Goal: Task Accomplishment & Management: Manage account settings

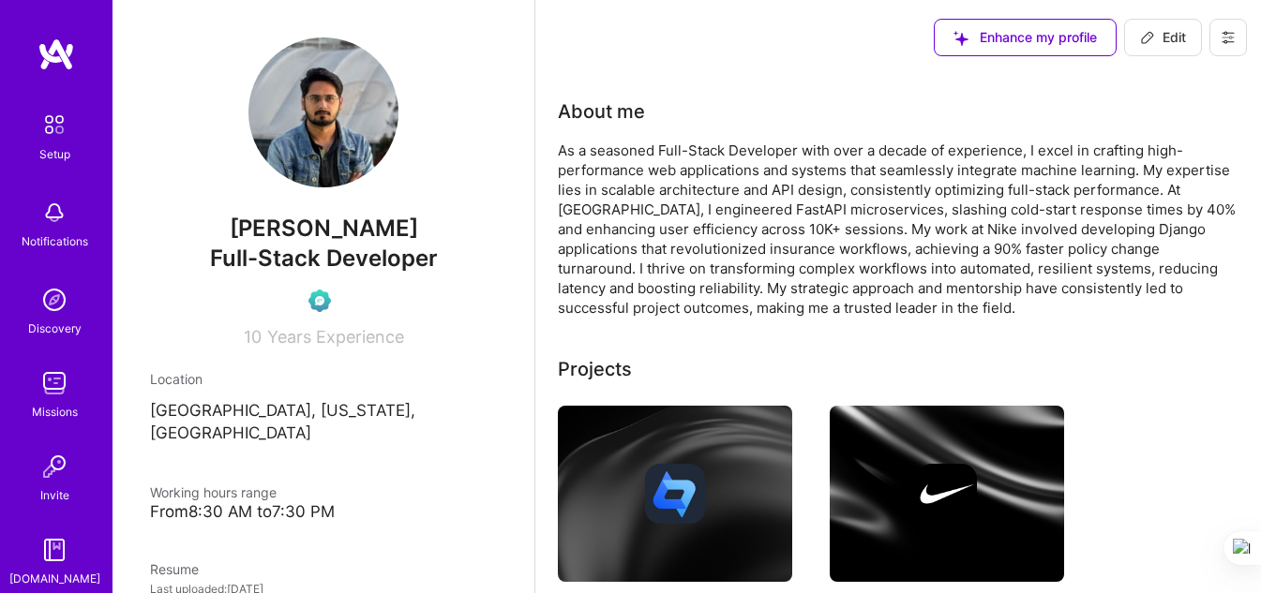
click at [41, 212] on img at bounding box center [54, 212] width 37 height 37
click at [41, 212] on div "Setup Notifications Discovery Missions Invite [DOMAIN_NAME]" at bounding box center [56, 347] width 112 height 484
click at [43, 138] on img at bounding box center [54, 124] width 39 height 39
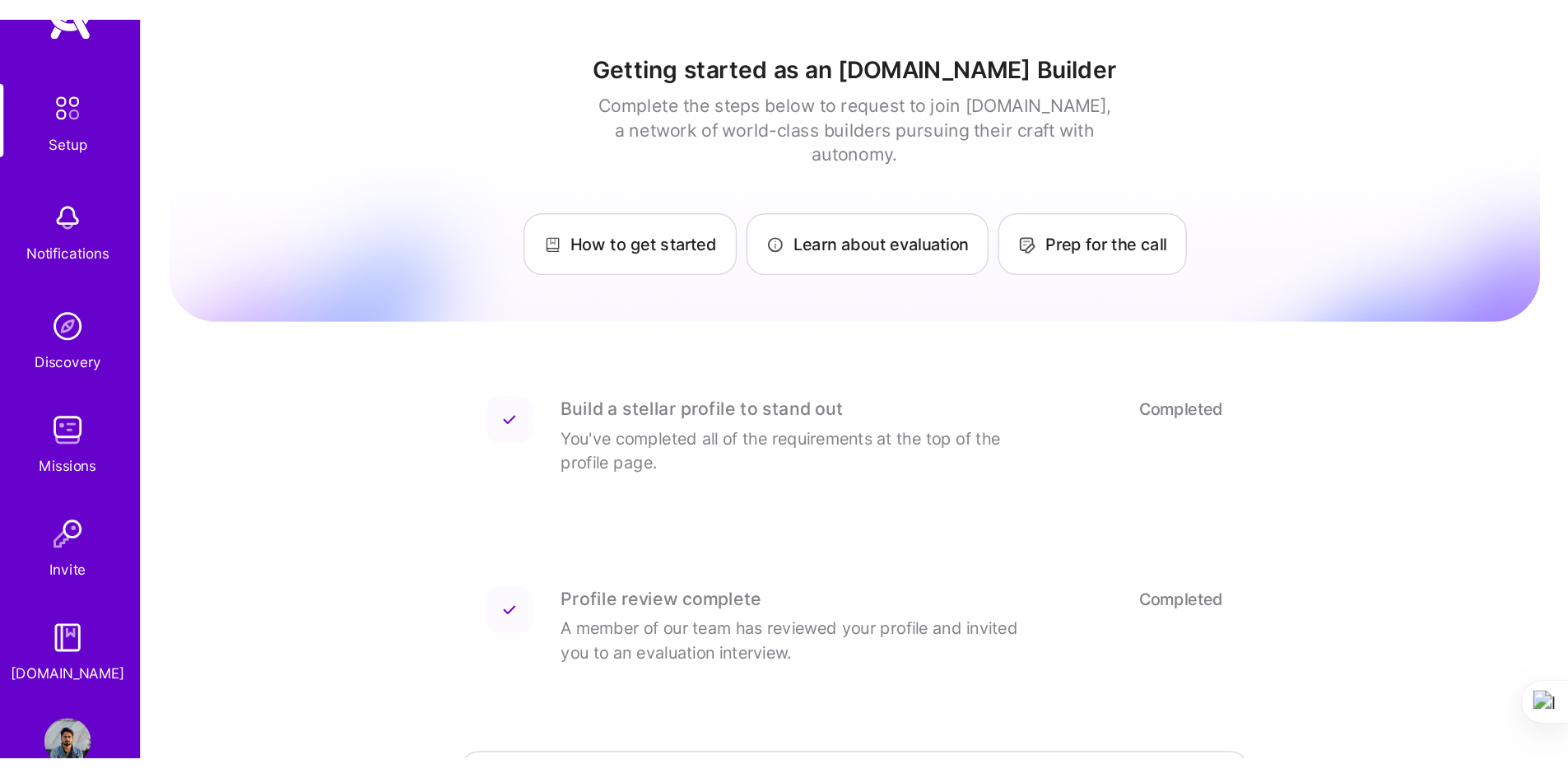
scroll to position [85, 0]
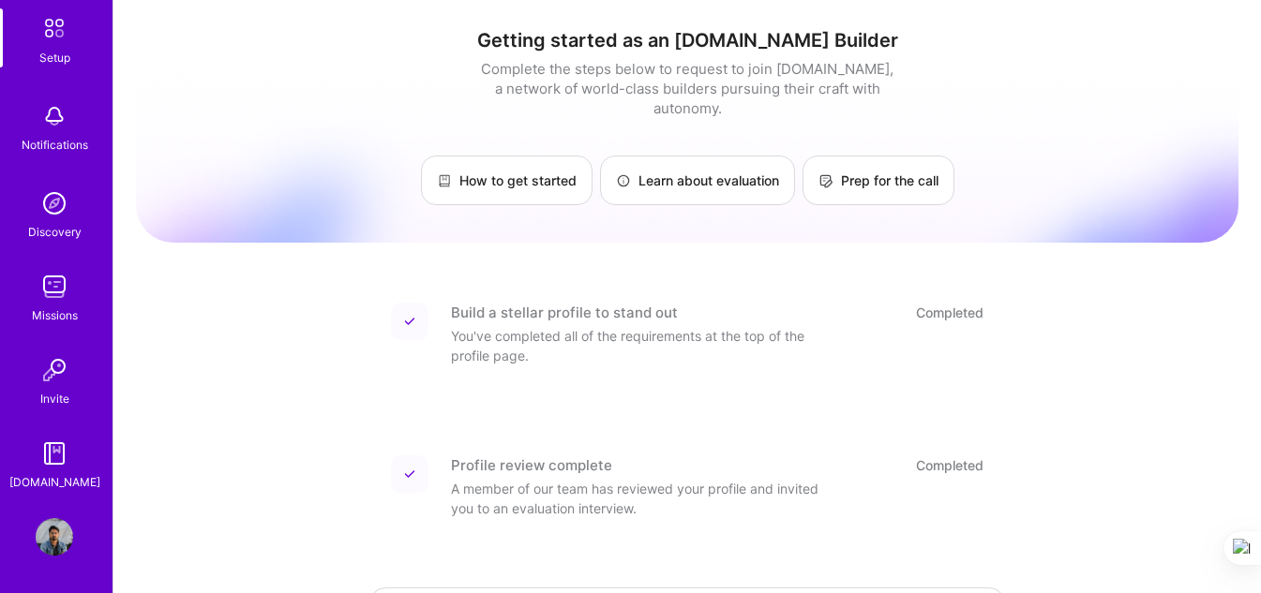
click at [41, 543] on img at bounding box center [54, 536] width 37 height 37
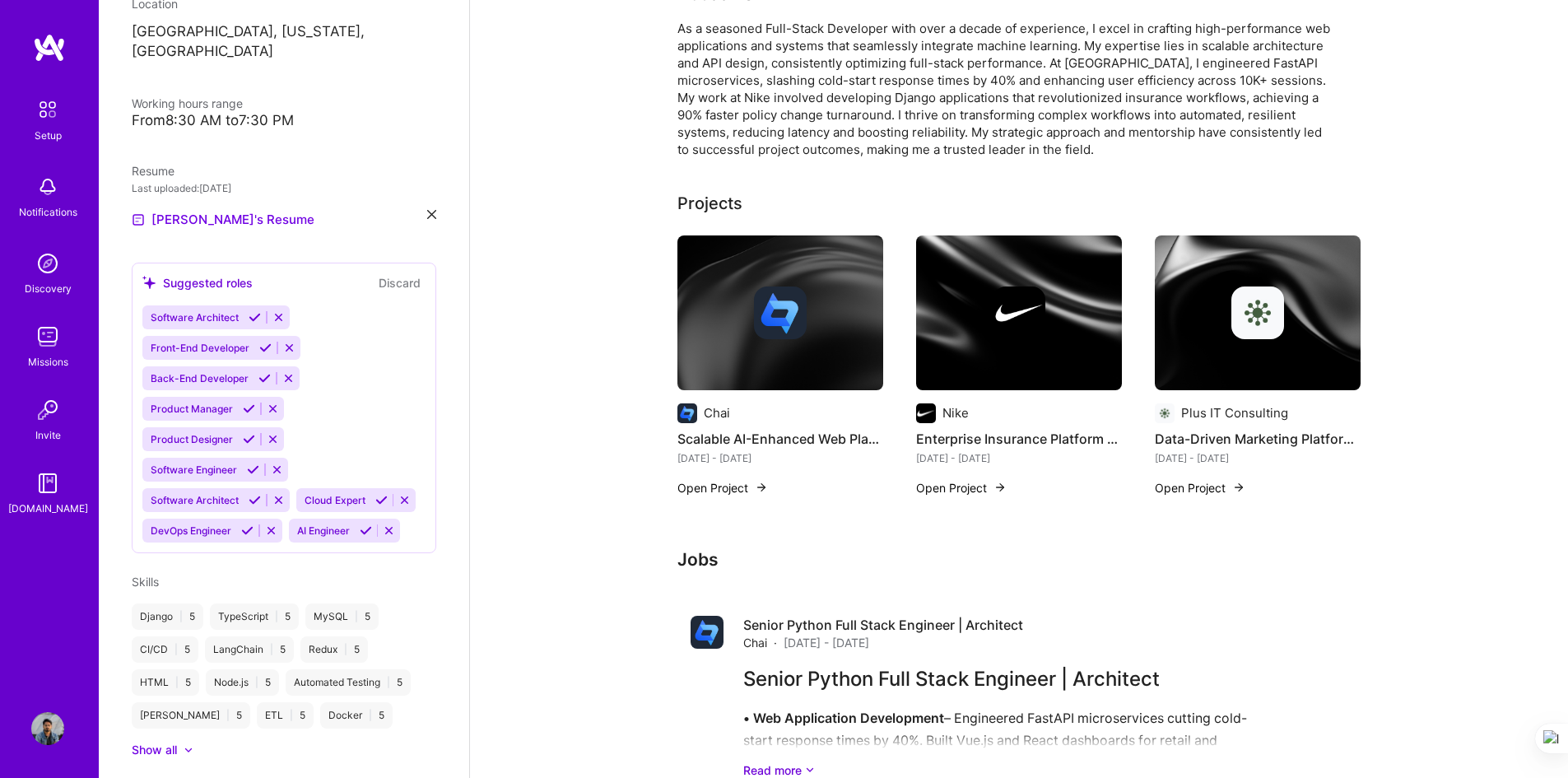
scroll to position [164, 0]
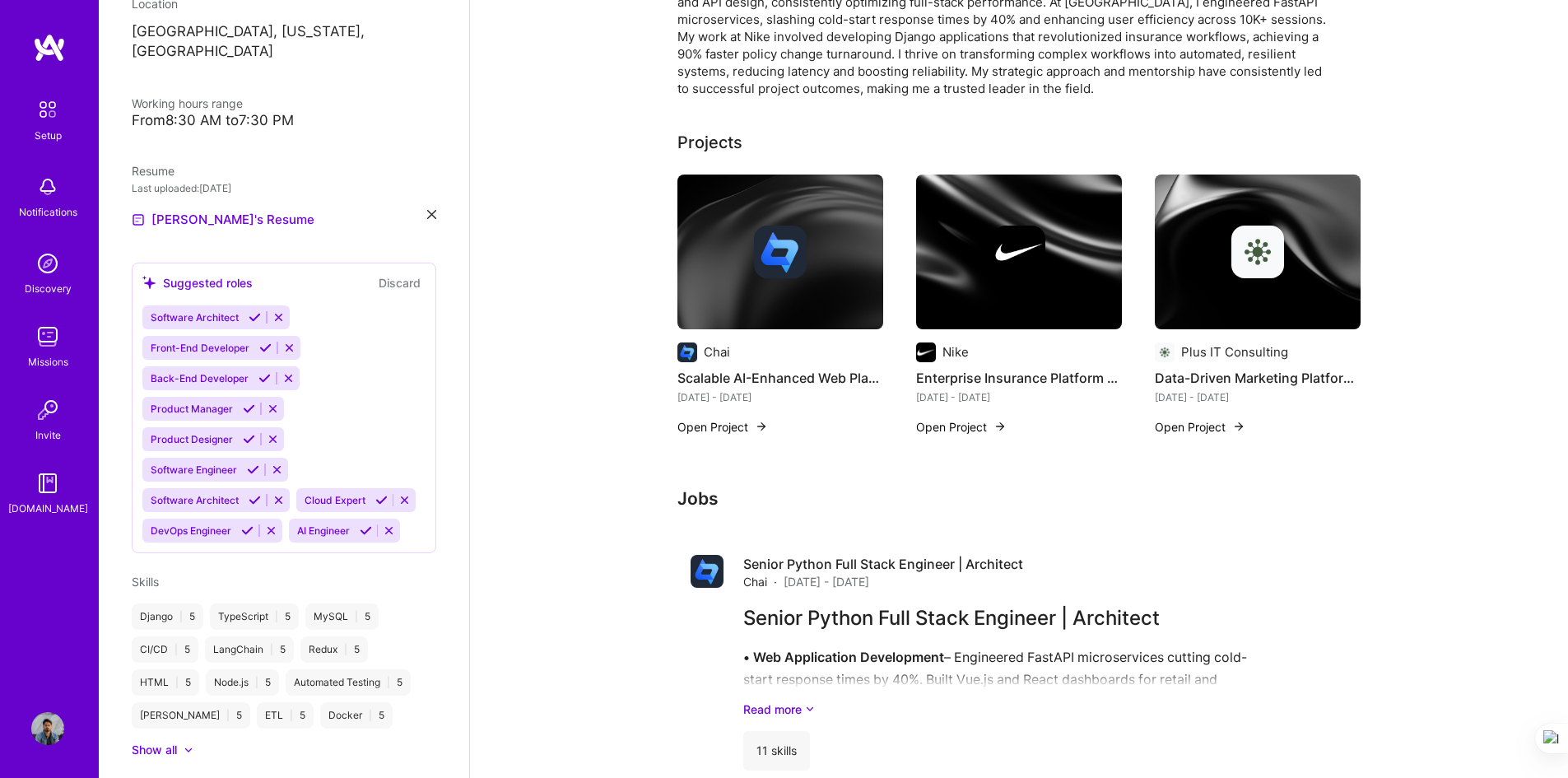
click at [553, 476] on div "About me As a seasoned Full-Stack Developer with over a decade of experience, I…" at bounding box center [1019, 638] width 1098 height 1472
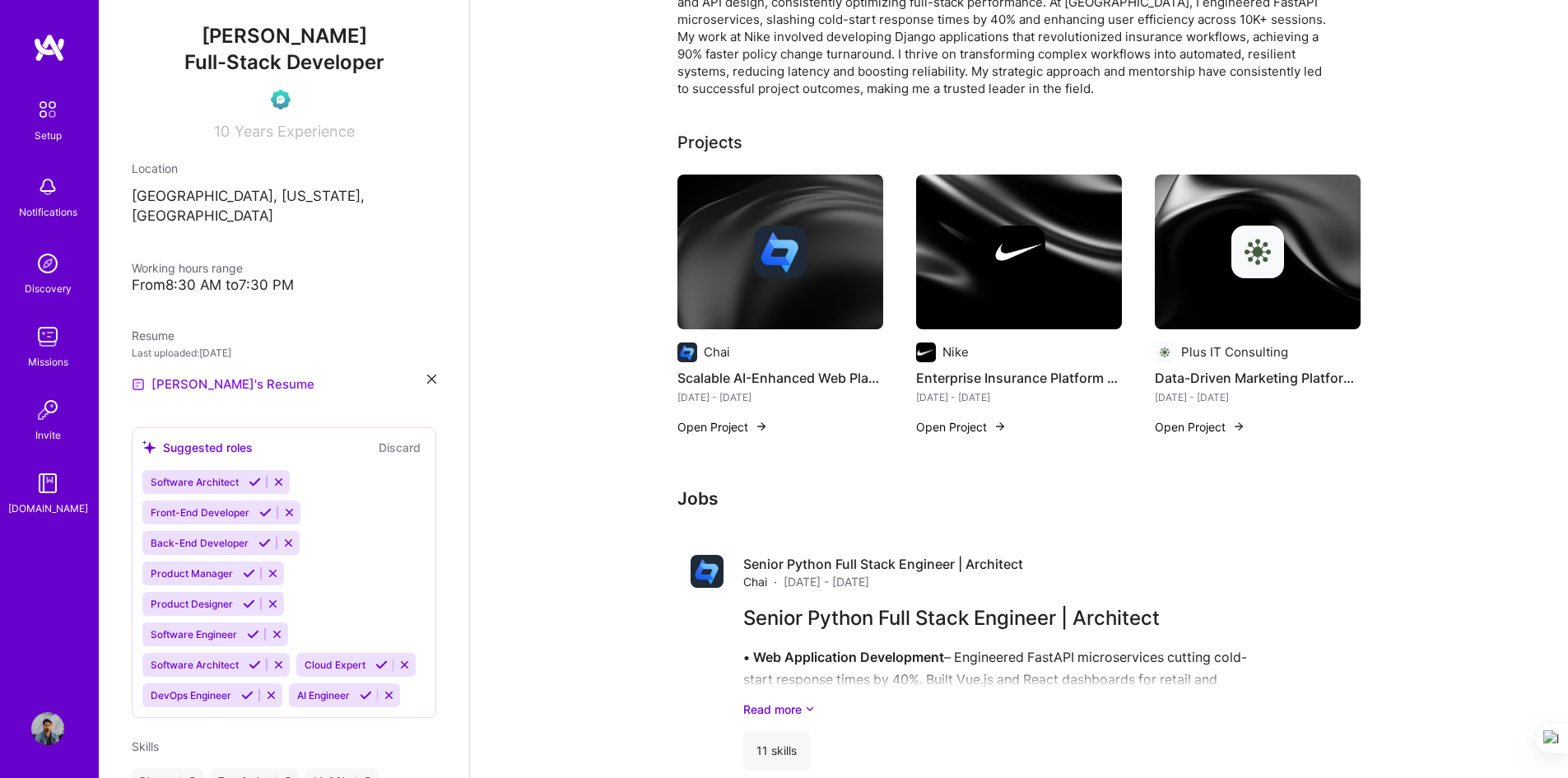
click at [202, 374] on link "[PERSON_NAME]'s Resume" at bounding box center [223, 384] width 183 height 19
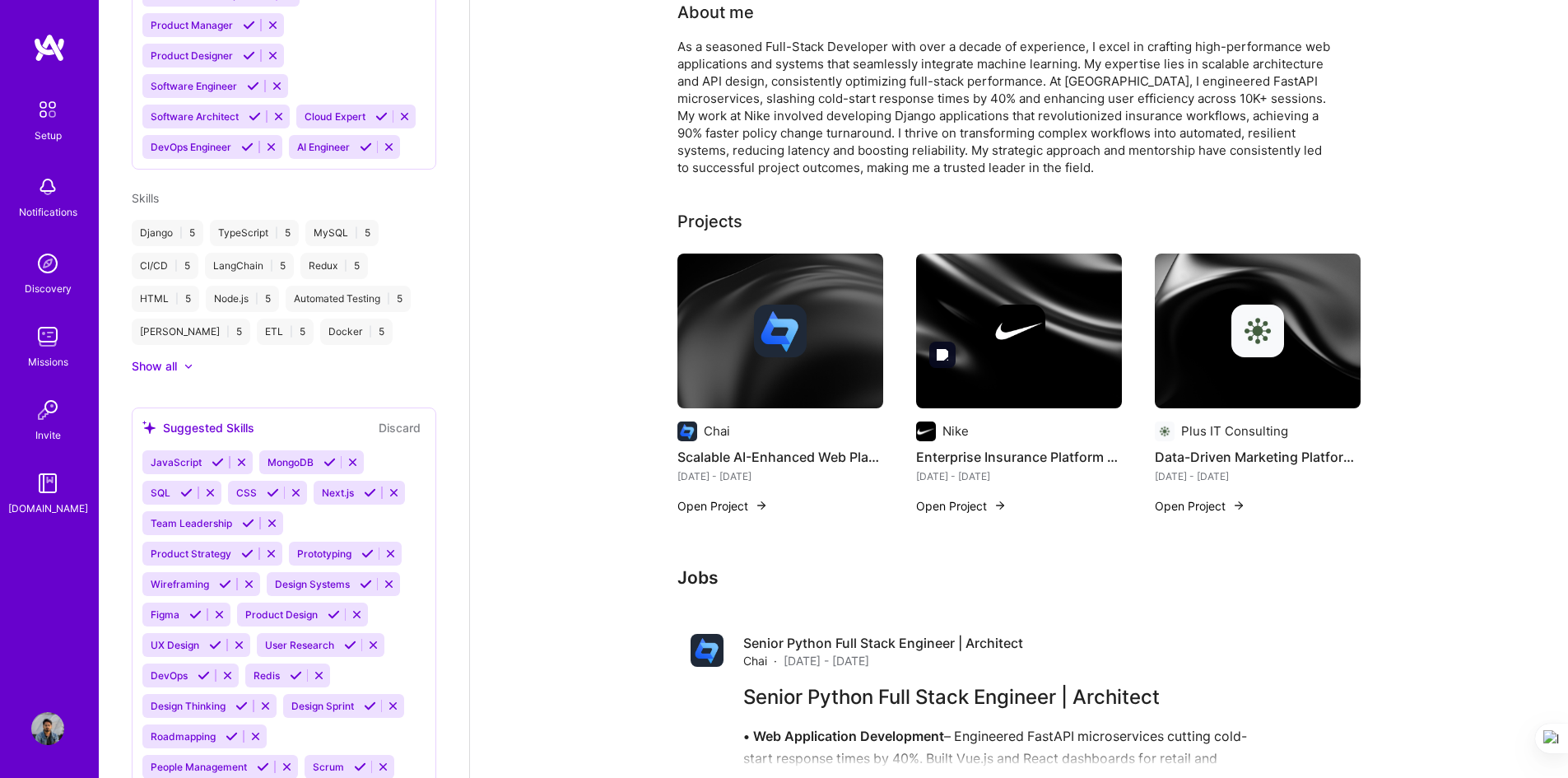
scroll to position [0, 0]
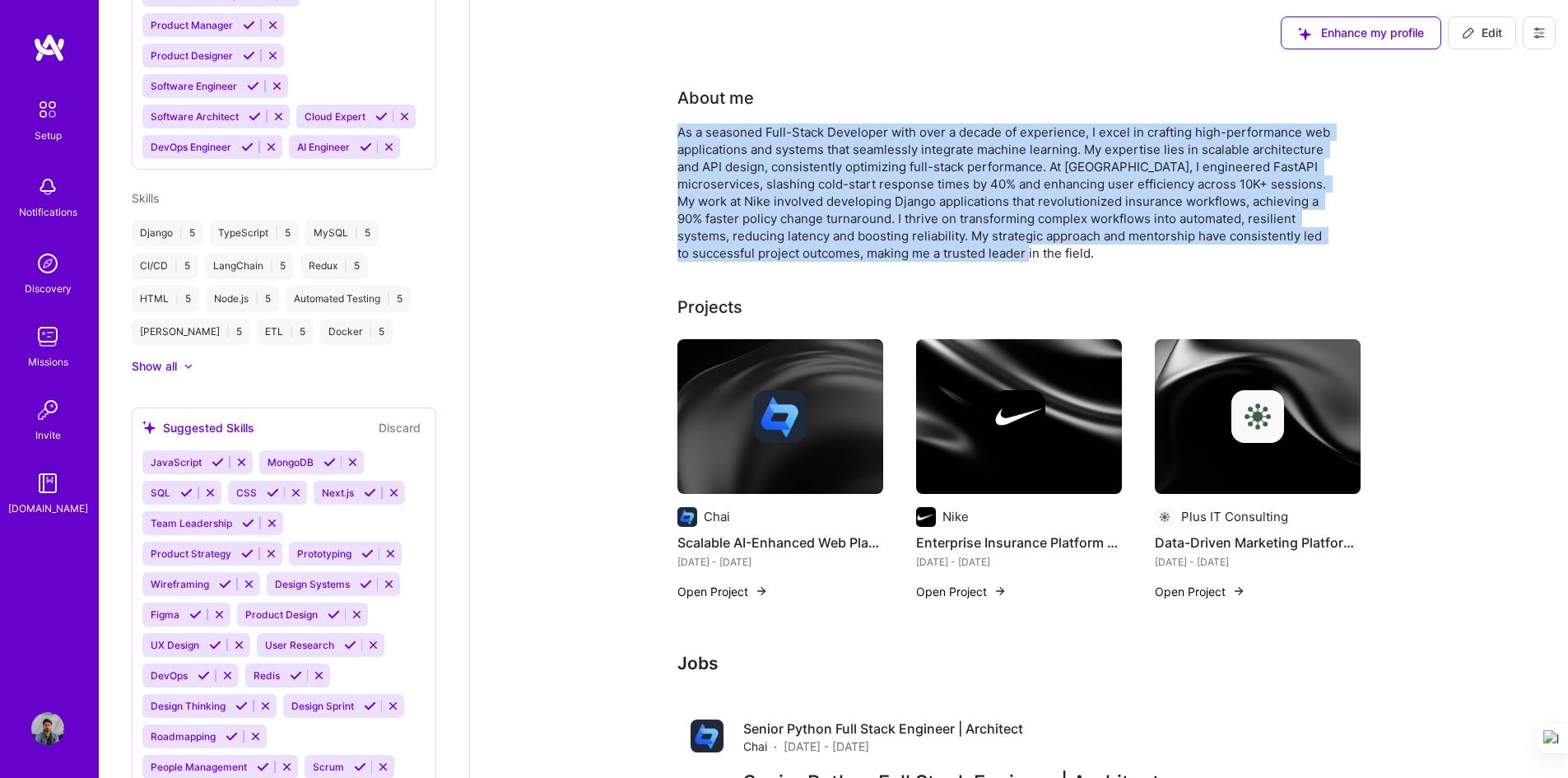
drag, startPoint x: 1037, startPoint y: 252, endPoint x: 668, endPoint y: 130, distance: 388.6
copy div "As a seasoned Full-Stack Developer with over a decade of experience, I excel in…"
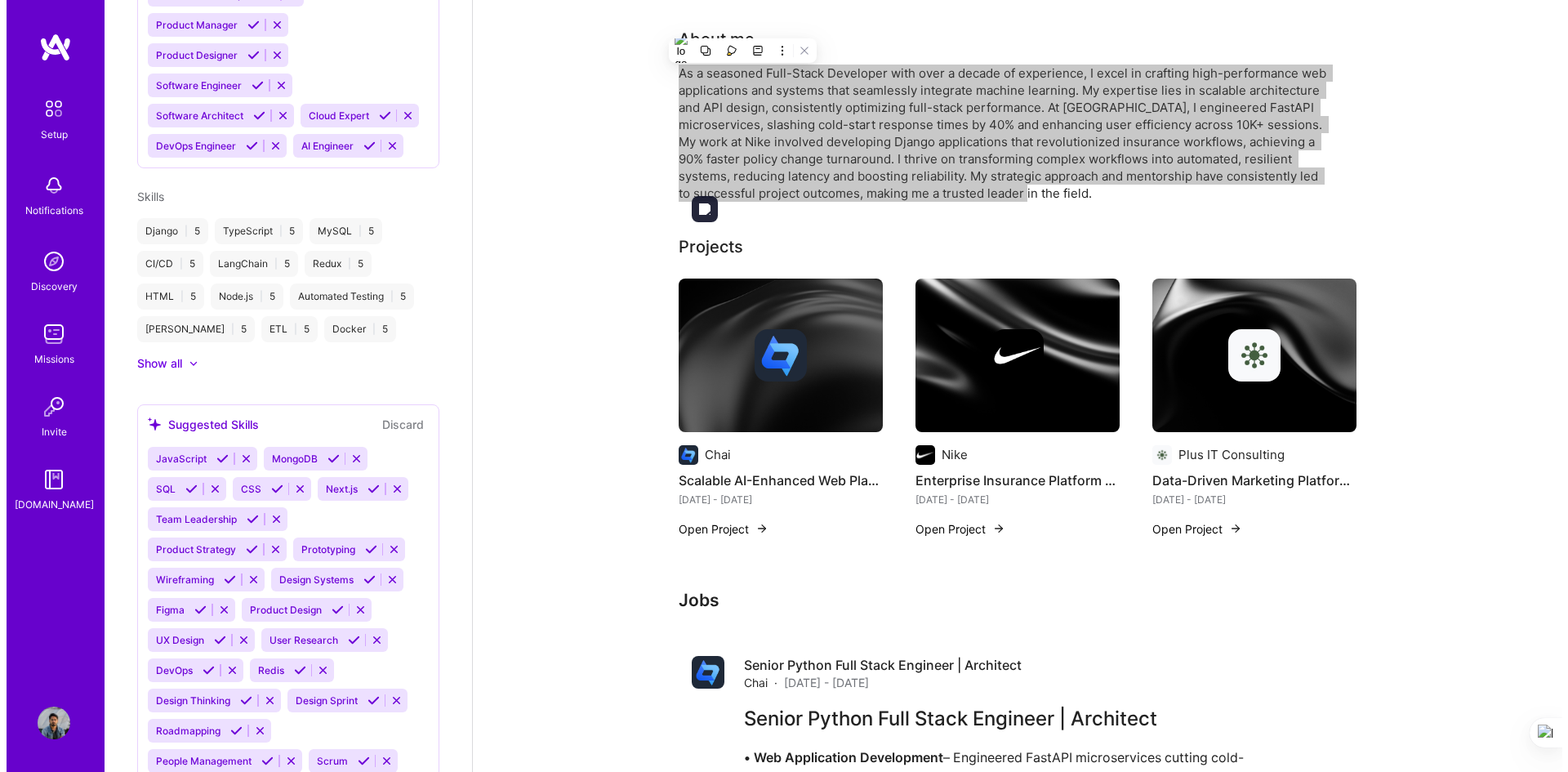
scroll to position [163, 0]
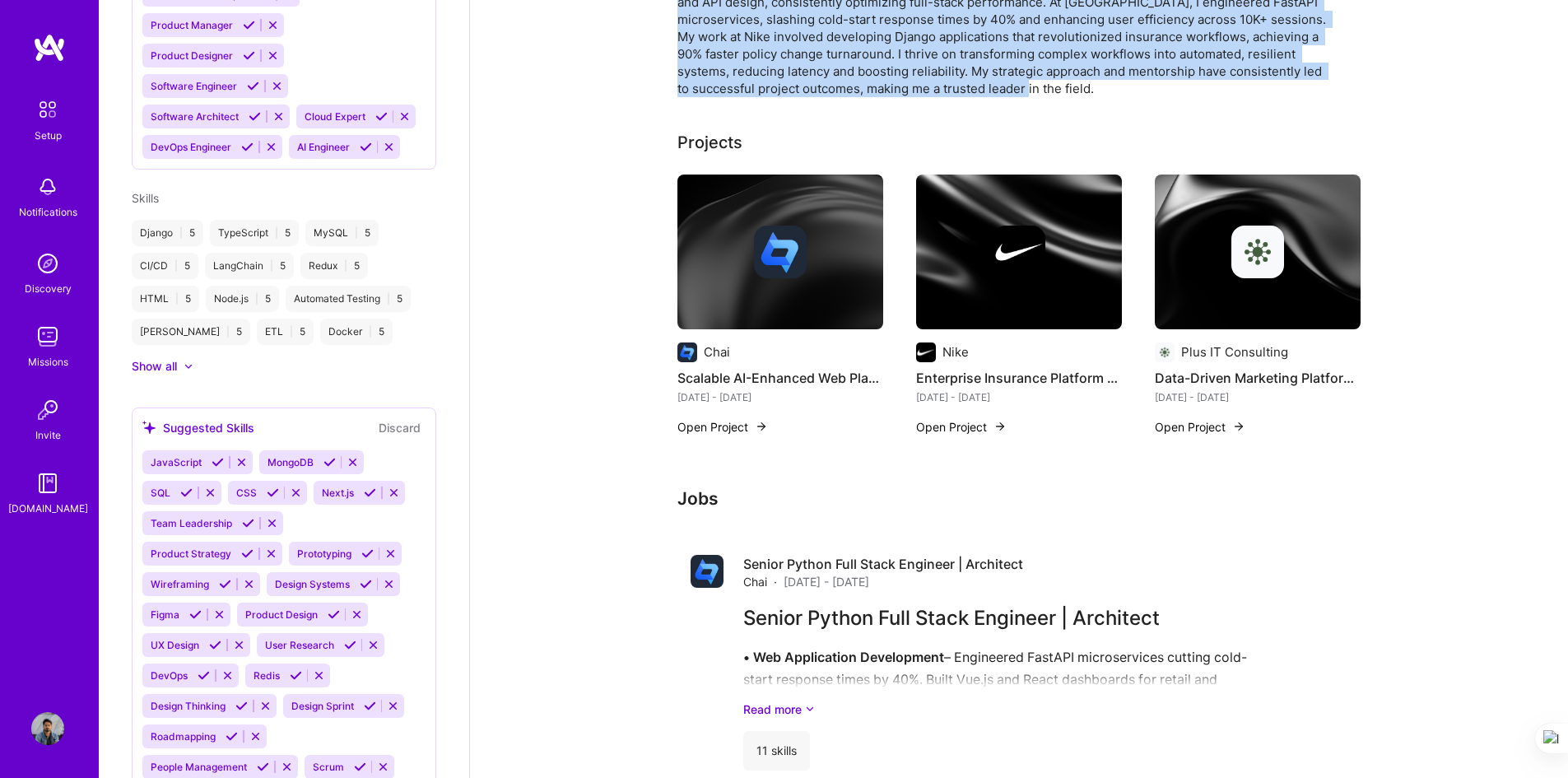
click at [743, 429] on button "Open Project" at bounding box center [722, 427] width 90 height 18
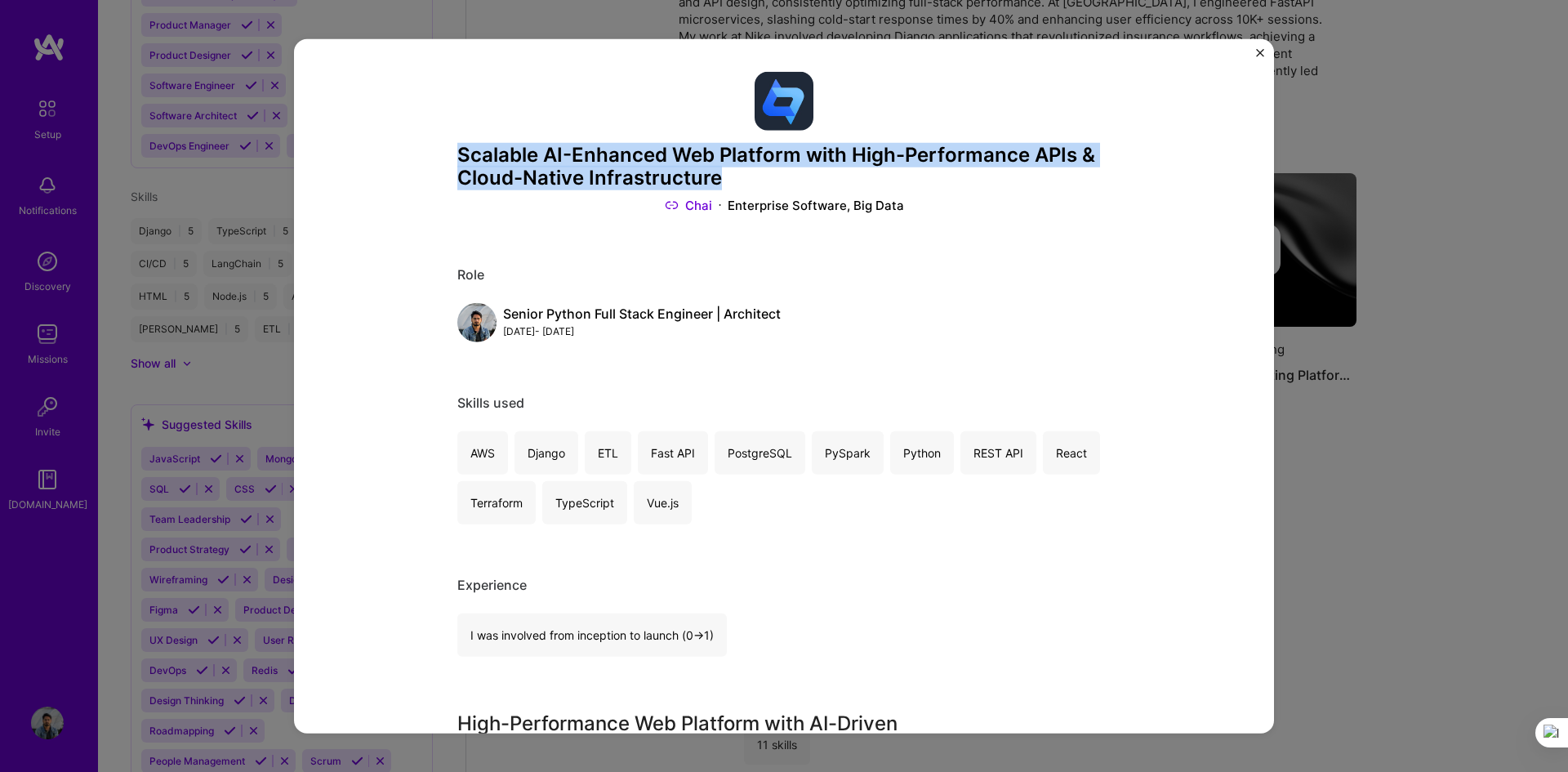
drag, startPoint x: 735, startPoint y: 175, endPoint x: 451, endPoint y: 153, distance: 284.9
click at [458, 153] on h3 "Scalable AI-Enhanced Web Platform with High-Performance APIs & Cloud-Native Inf…" at bounding box center [784, 166] width 654 height 47
copy h3 "Scalable AI-Enhanced Web Platform with High-Performance APIs & Cloud-Native Inf…"
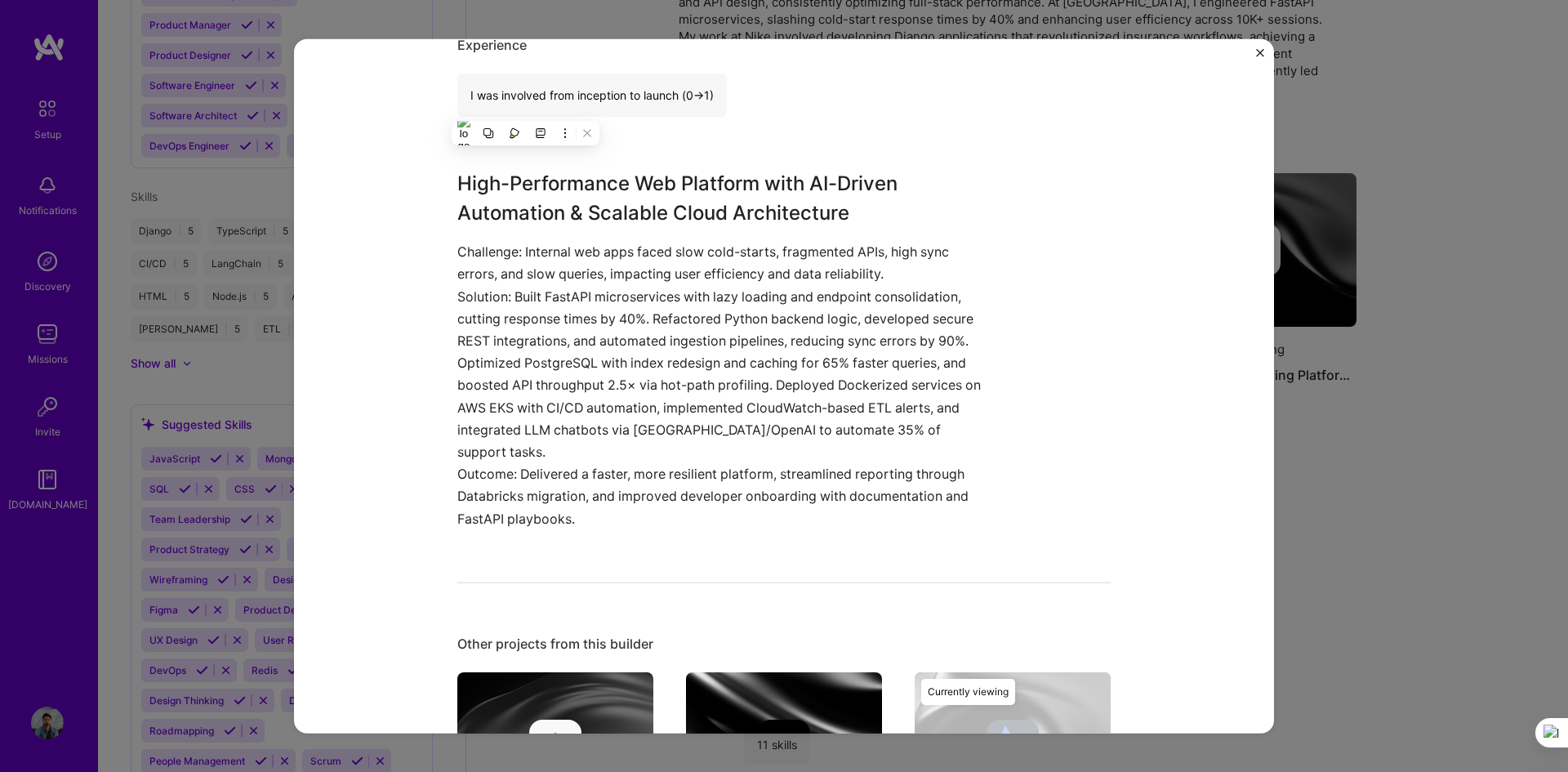
scroll to position [490, 0]
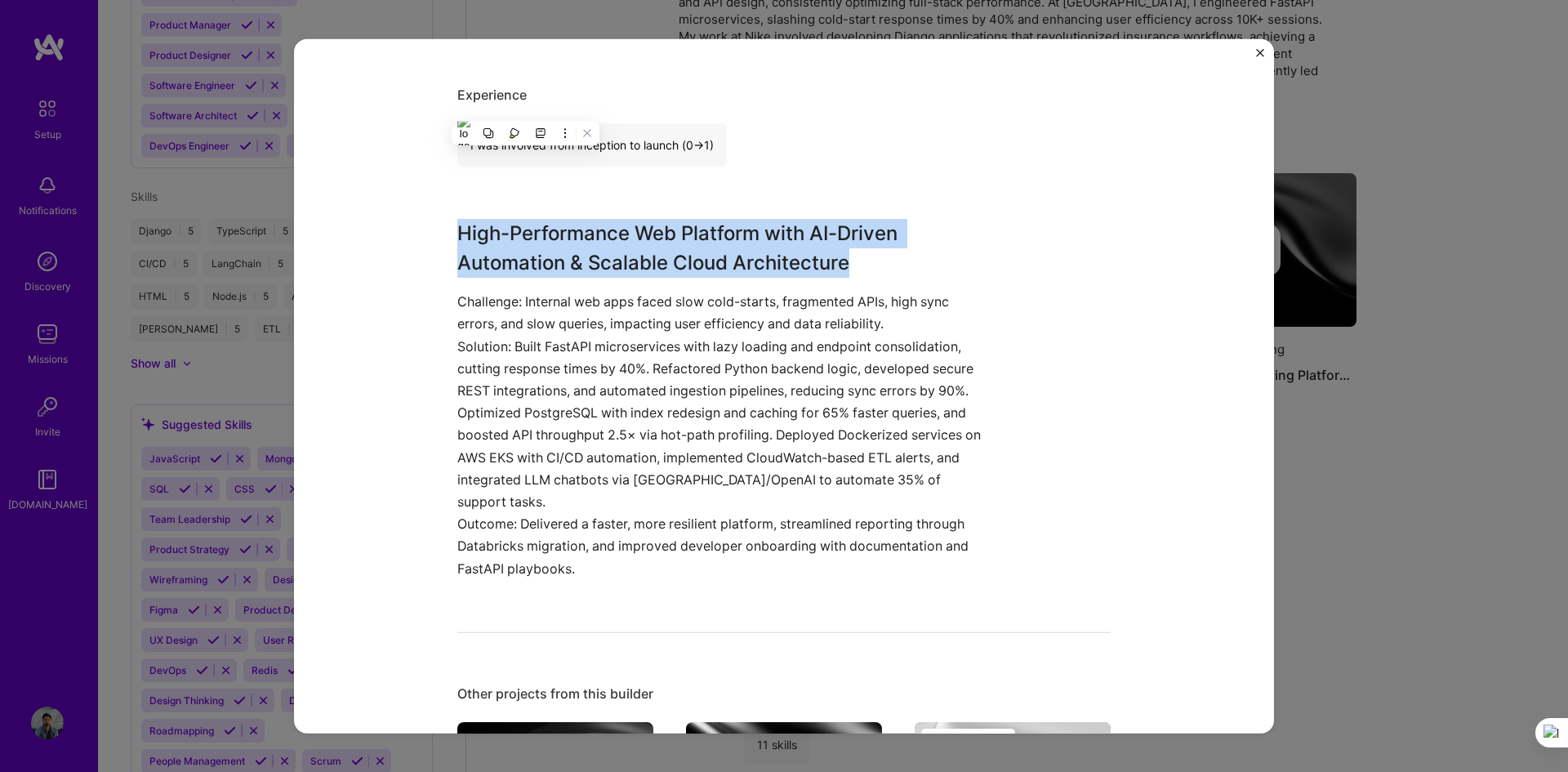
drag, startPoint x: 879, startPoint y: 254, endPoint x: 448, endPoint y: 240, distance: 431.2
click at [448, 240] on div "Scalable AI-Enhanced Web Platform with High-Performance APIs & Cloud-Native Inf…" at bounding box center [784, 386] width 981 height 695
copy h3 "High-Performance Web Platform with AI-Driven Automation & Scalable Cloud Archit…"
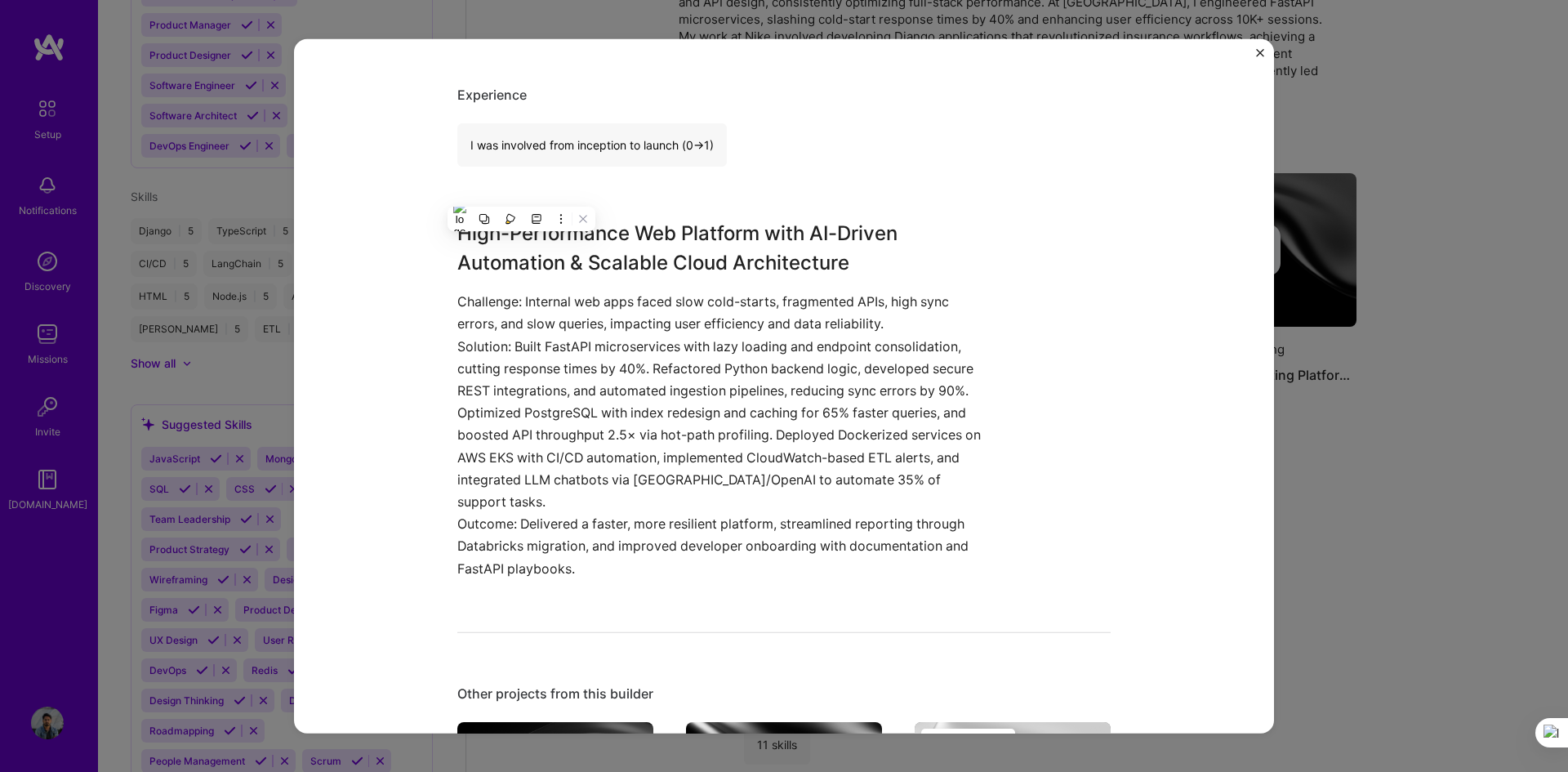
click at [512, 346] on p "Solution: Built FastAPI microservices with lazy loading and endpoint consolidat…" at bounding box center [723, 423] width 531 height 178
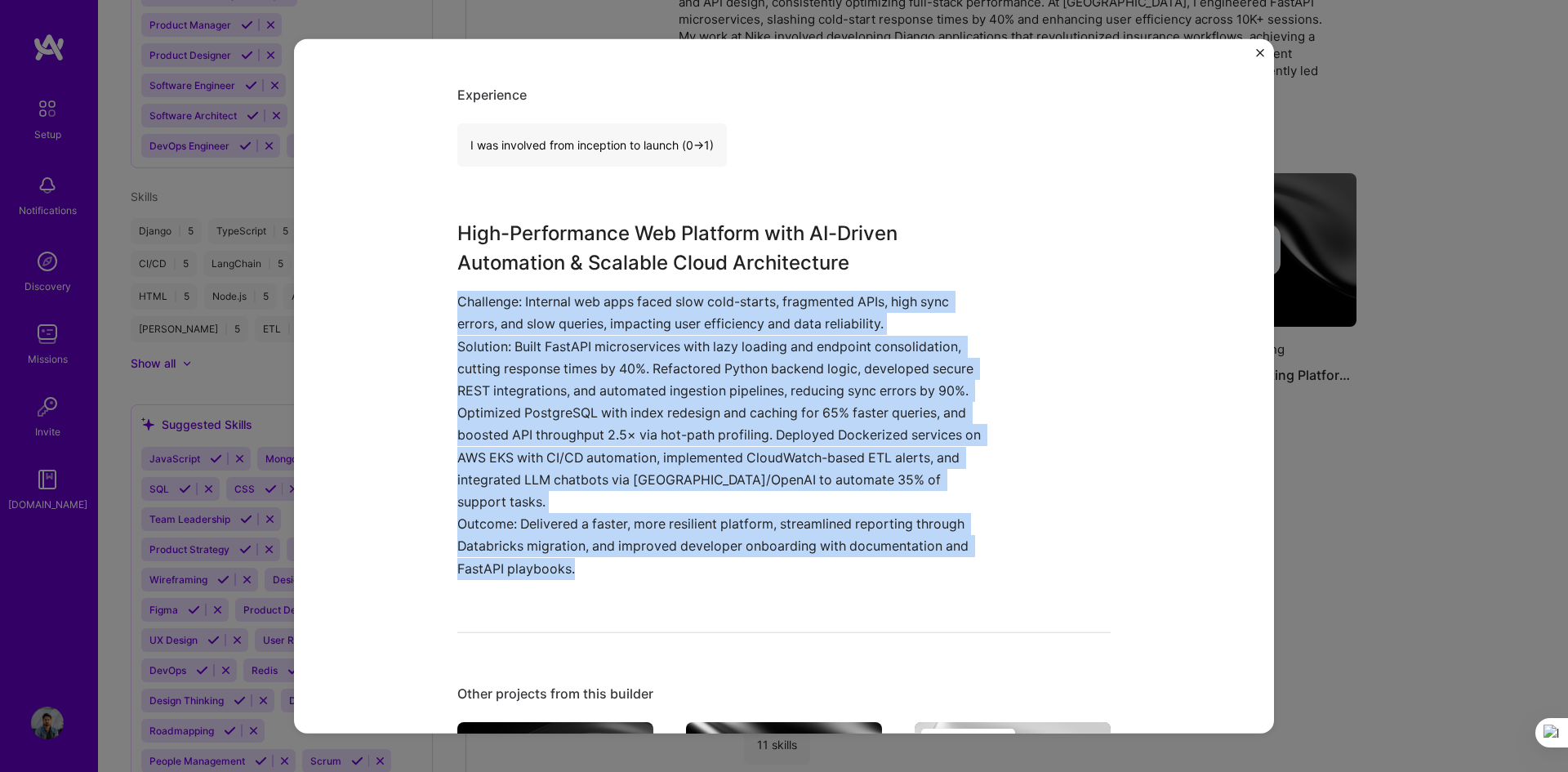
drag, startPoint x: 449, startPoint y: 303, endPoint x: 598, endPoint y: 539, distance: 279.1
click at [598, 516] on div "Scalable AI-Enhanced Web Platform with High-Performance APIs & Cloud-Native Inf…" at bounding box center [784, 386] width 981 height 695
copy div "Challenge: Internal web apps faced slow cold-starts, fragmented APIs, high sync…"
click at [745, 443] on p "Solution: Built FastAPI microservices with lazy loading and endpoint consolidat…" at bounding box center [723, 423] width 531 height 178
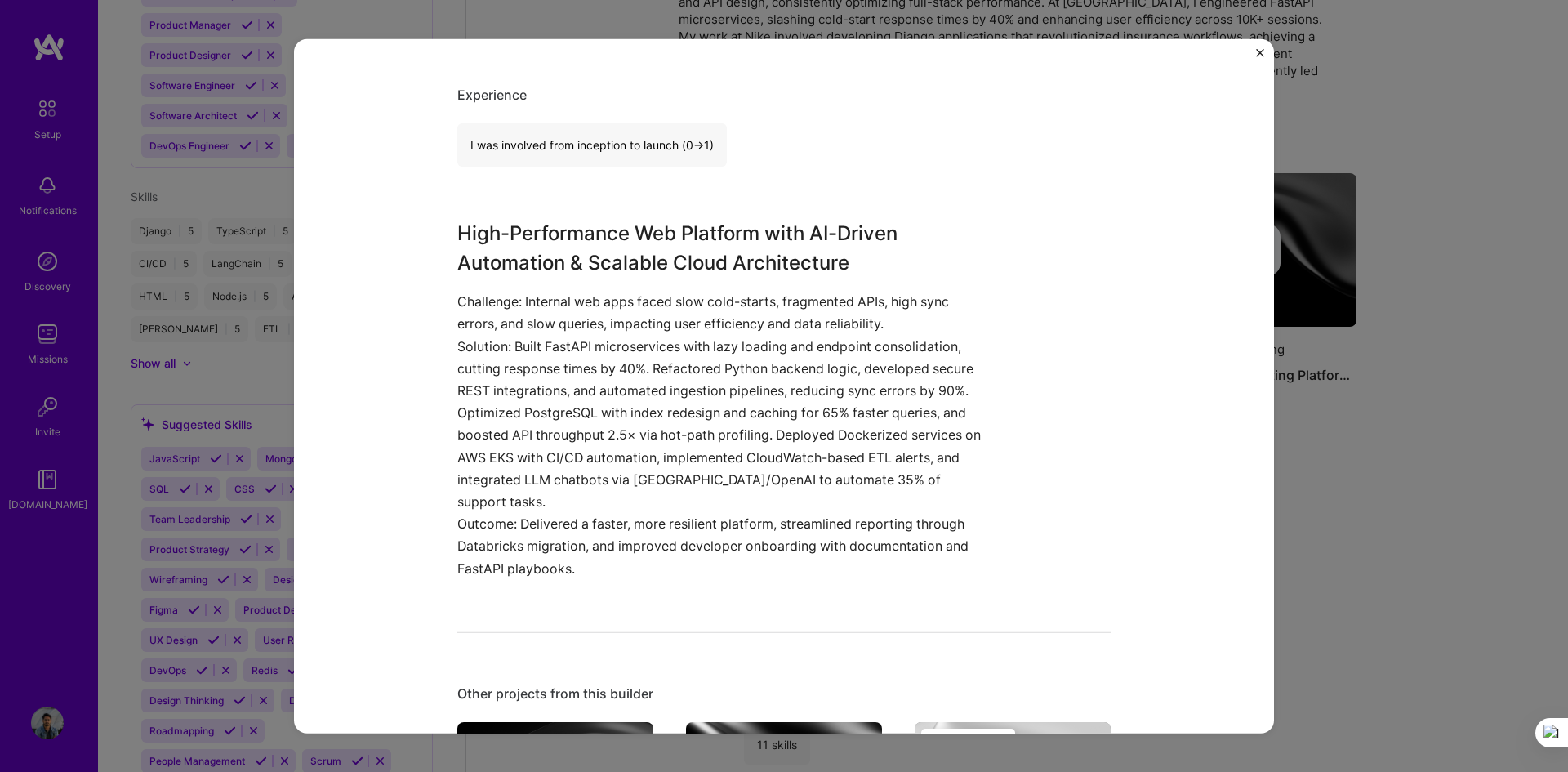
click at [1098, 58] on button "Close" at bounding box center [1259, 57] width 8 height 17
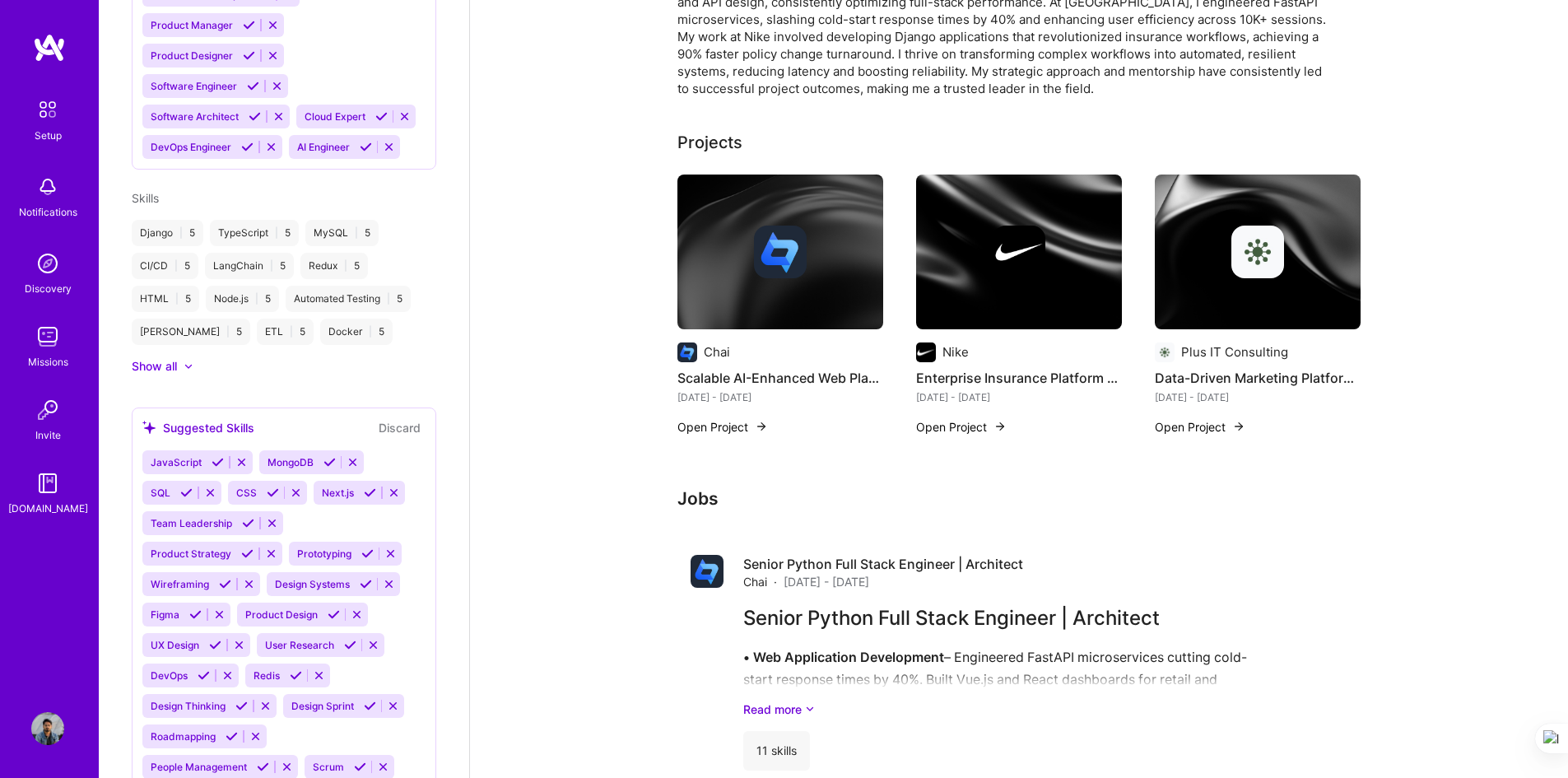
click at [961, 429] on button "Open Project" at bounding box center [961, 427] width 90 height 18
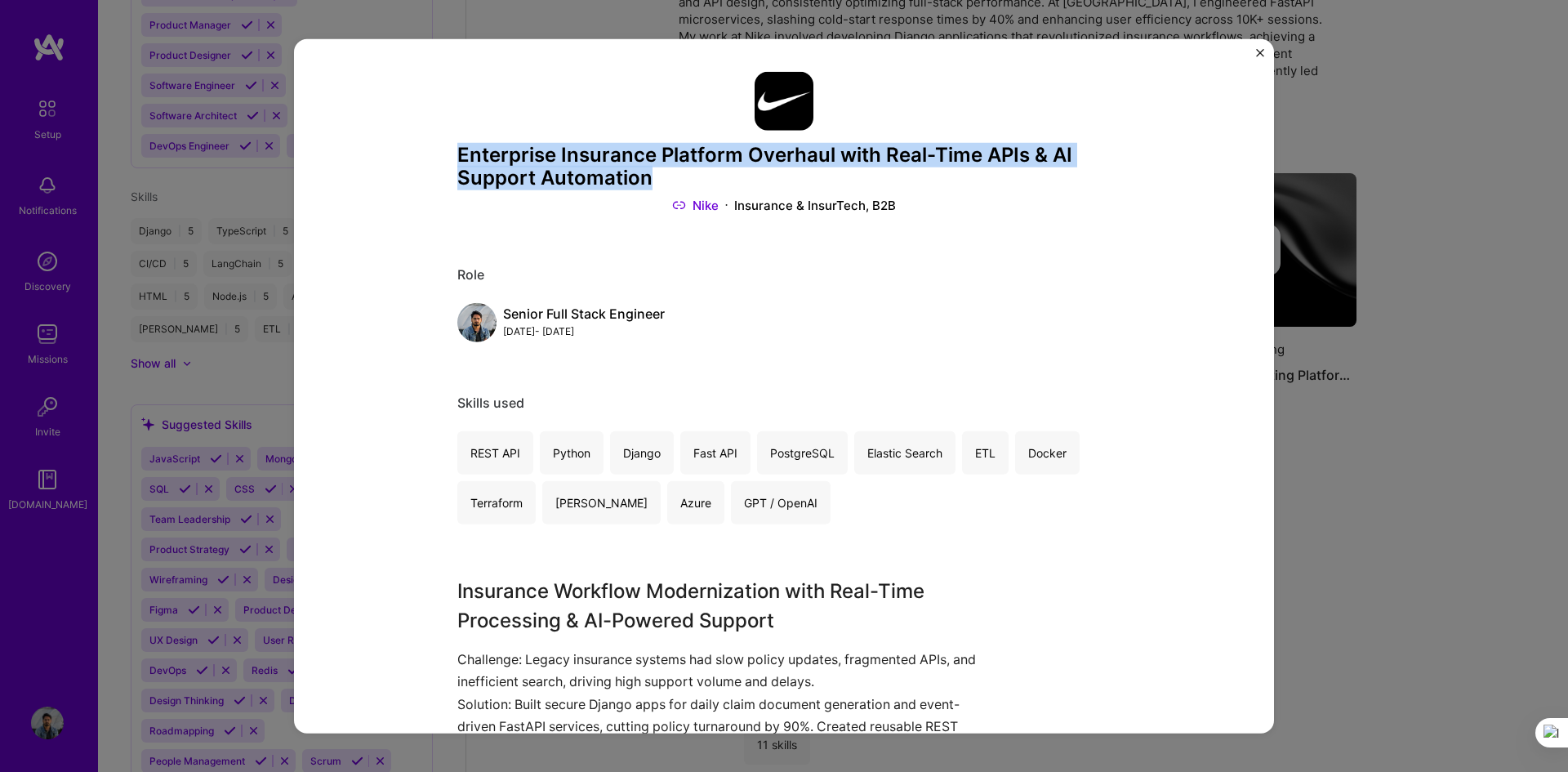
drag, startPoint x: 658, startPoint y: 186, endPoint x: 448, endPoint y: 155, distance: 212.3
click at [448, 155] on div "Enterprise Insurance Platform Overhaul with Real-Time APIs & AI Support Automat…" at bounding box center [784, 386] width 981 height 695
copy h3 "Enterprise Insurance Platform Overhaul with Real-Time APIs & AI Support Automat…"
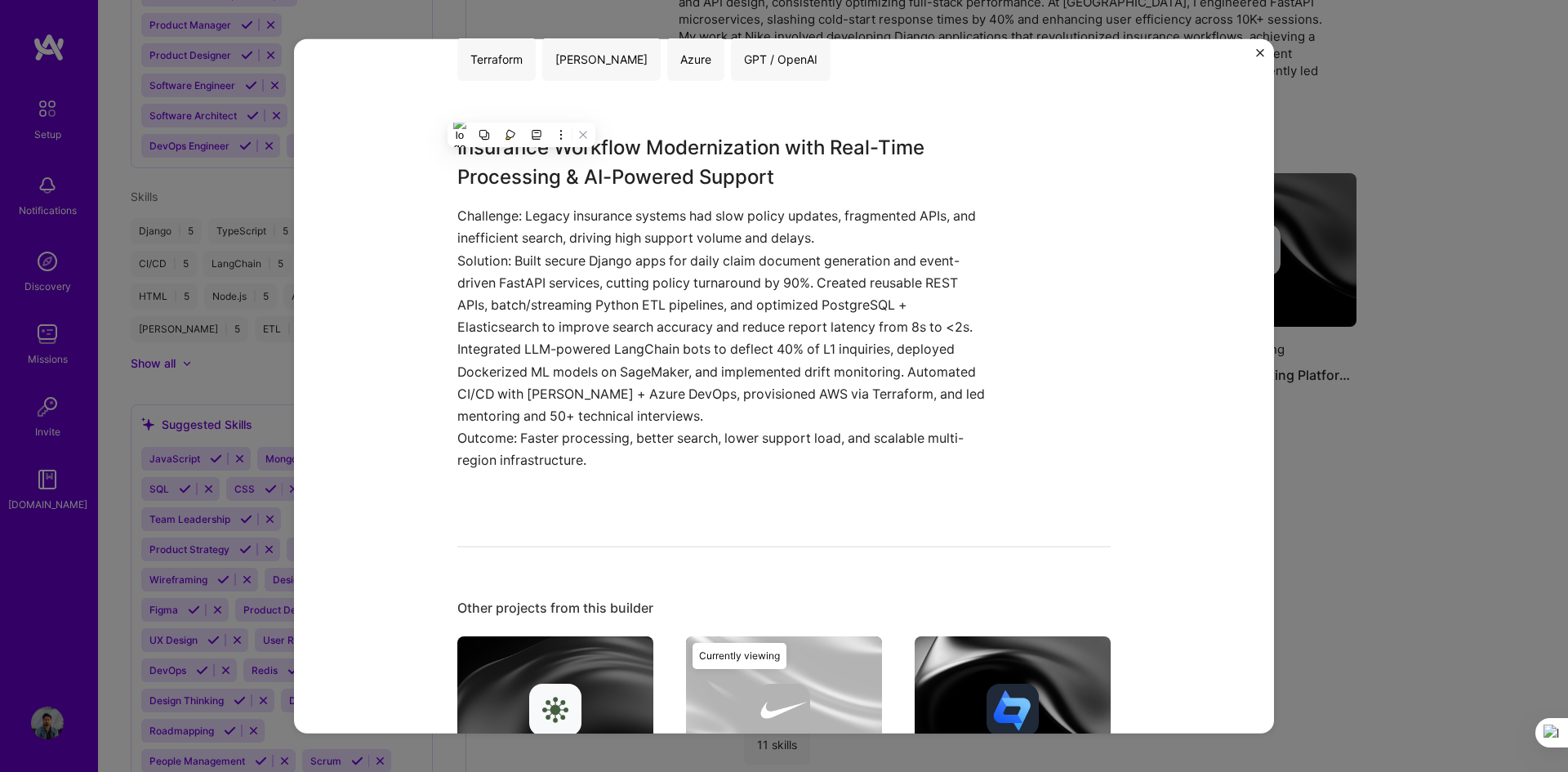
scroll to position [406, 0]
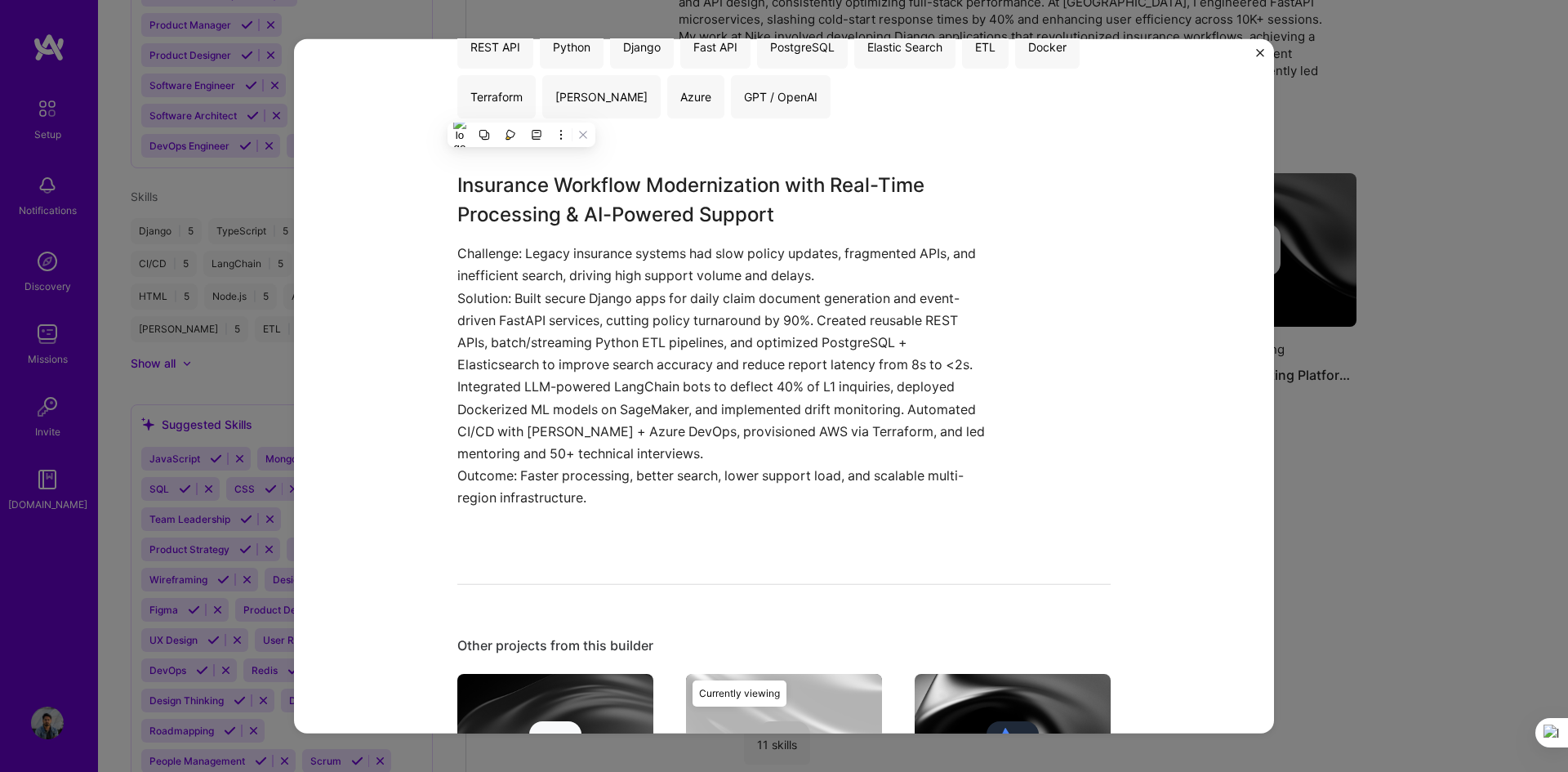
click at [789, 279] on p "Challenge: Legacy insurance systems had slow policy updates, fragmented APIs, a…" at bounding box center [723, 264] width 531 height 44
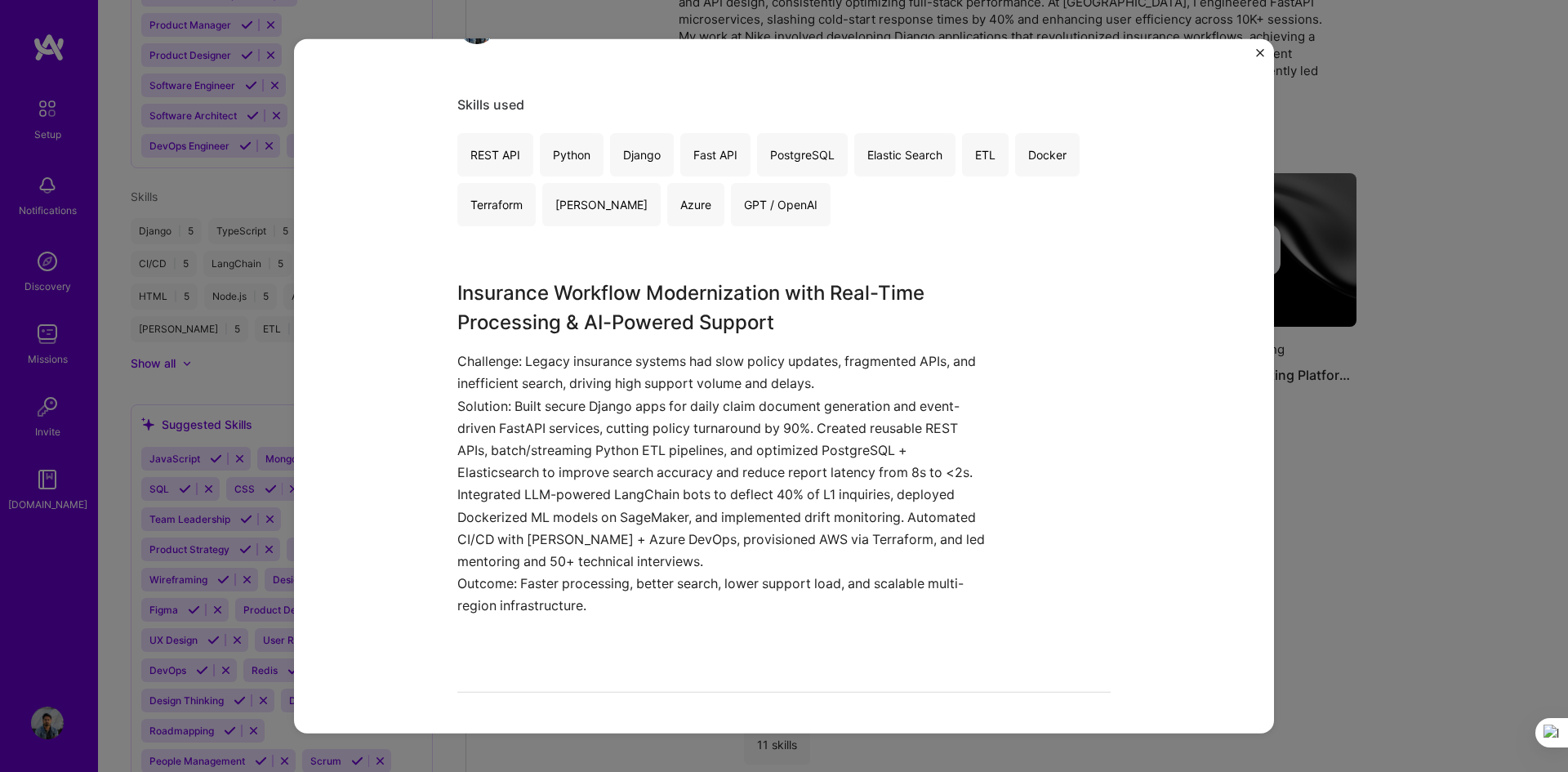
scroll to position [327, 0]
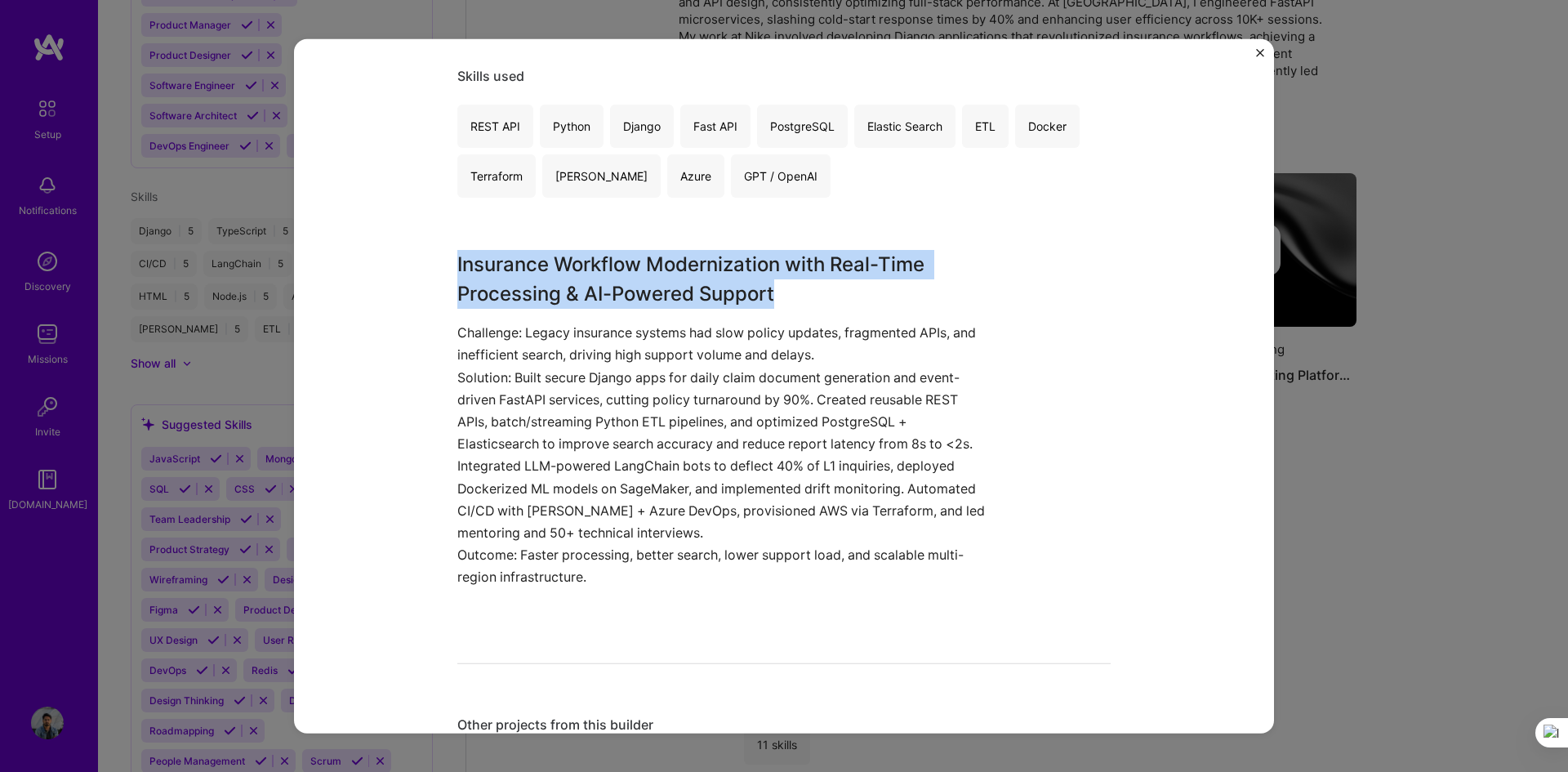
drag, startPoint x: 799, startPoint y: 302, endPoint x: 446, endPoint y: 249, distance: 357.0
click at [446, 249] on div "Enterprise Insurance Platform Overhaul with Real-Time APIs & AI Support Automat…" at bounding box center [784, 386] width 981 height 695
copy h3 "Insurance Workflow Modernization with Real-Time Processing & AI-Powered Support"
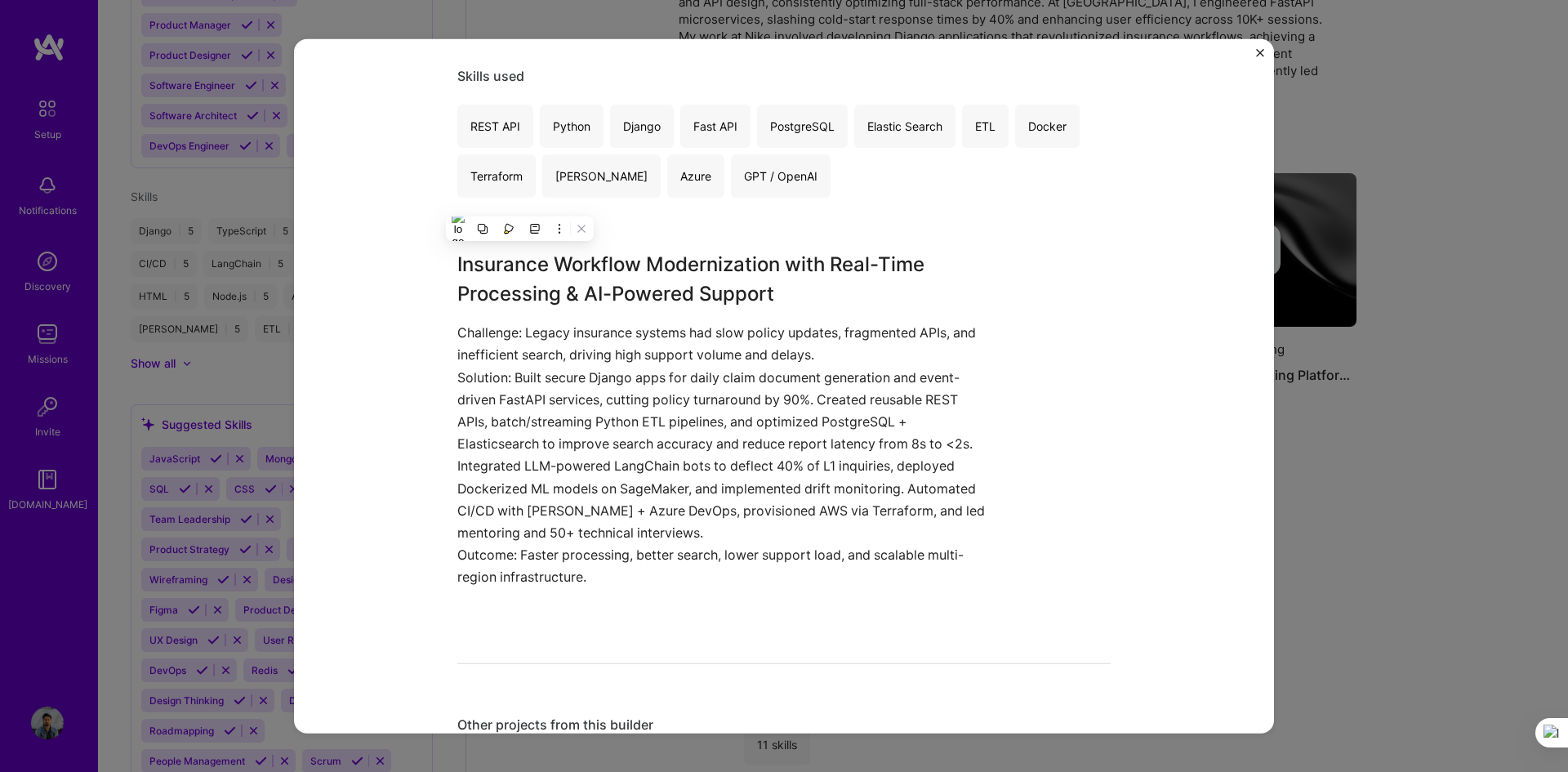
drag, startPoint x: 732, startPoint y: 448, endPoint x: 695, endPoint y: 439, distance: 38.1
click at [729, 446] on p "Solution: Built secure Django apps for daily claim document generation and even…" at bounding box center [723, 455] width 531 height 178
click at [580, 516] on p "Outcome: Faster processing, better search, lower support load, and scalable mul…" at bounding box center [723, 565] width 531 height 44
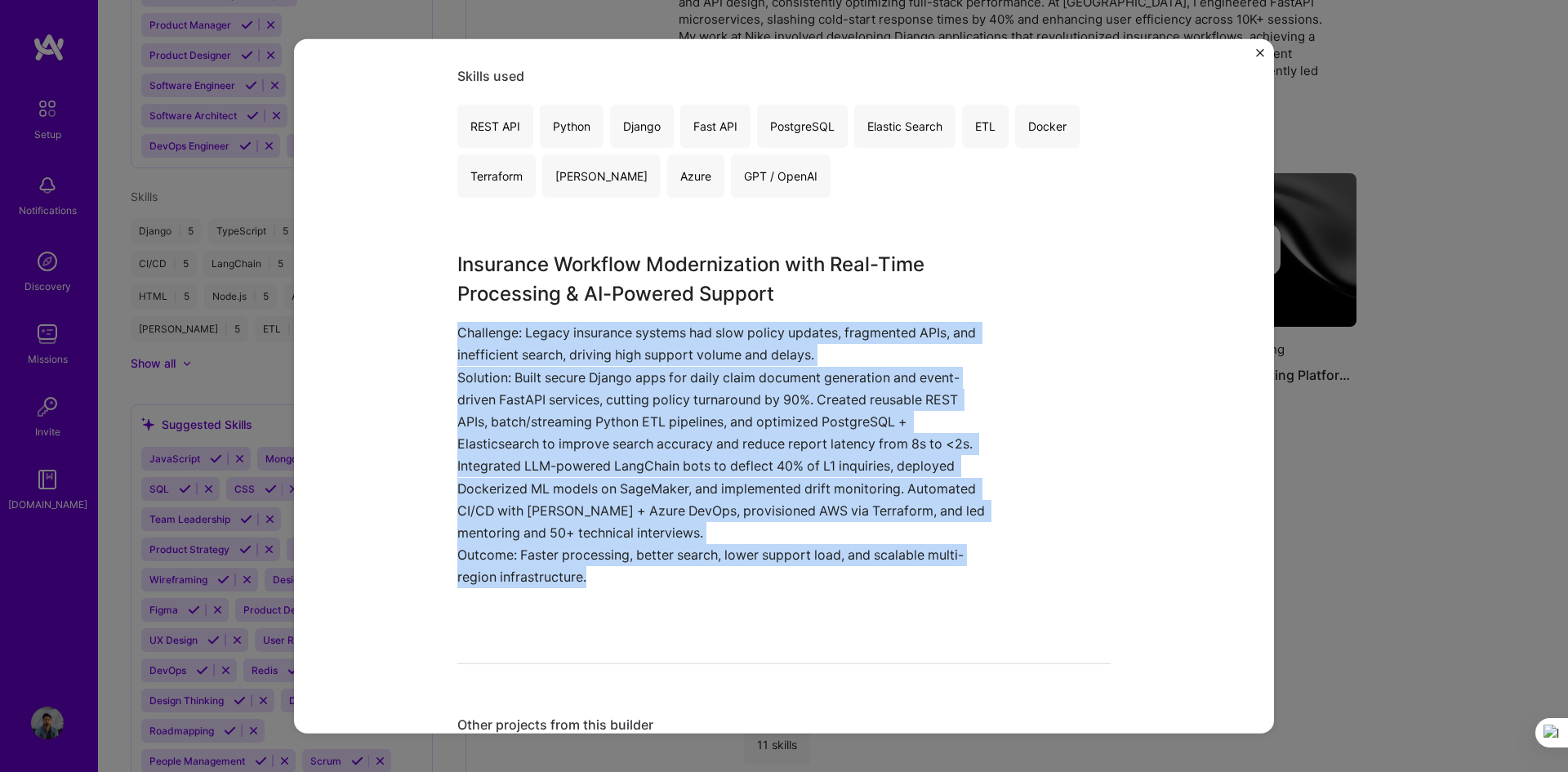
drag, startPoint x: 602, startPoint y: 577, endPoint x: 439, endPoint y: 332, distance: 294.3
click at [439, 332] on div "Enterprise Insurance Platform Overhaul with Real-Time APIs & AI Support Automat…" at bounding box center [784, 386] width 981 height 695
copy div "Challenge: Legacy insurance systems had slow policy updates, fragmented APIs, a…"
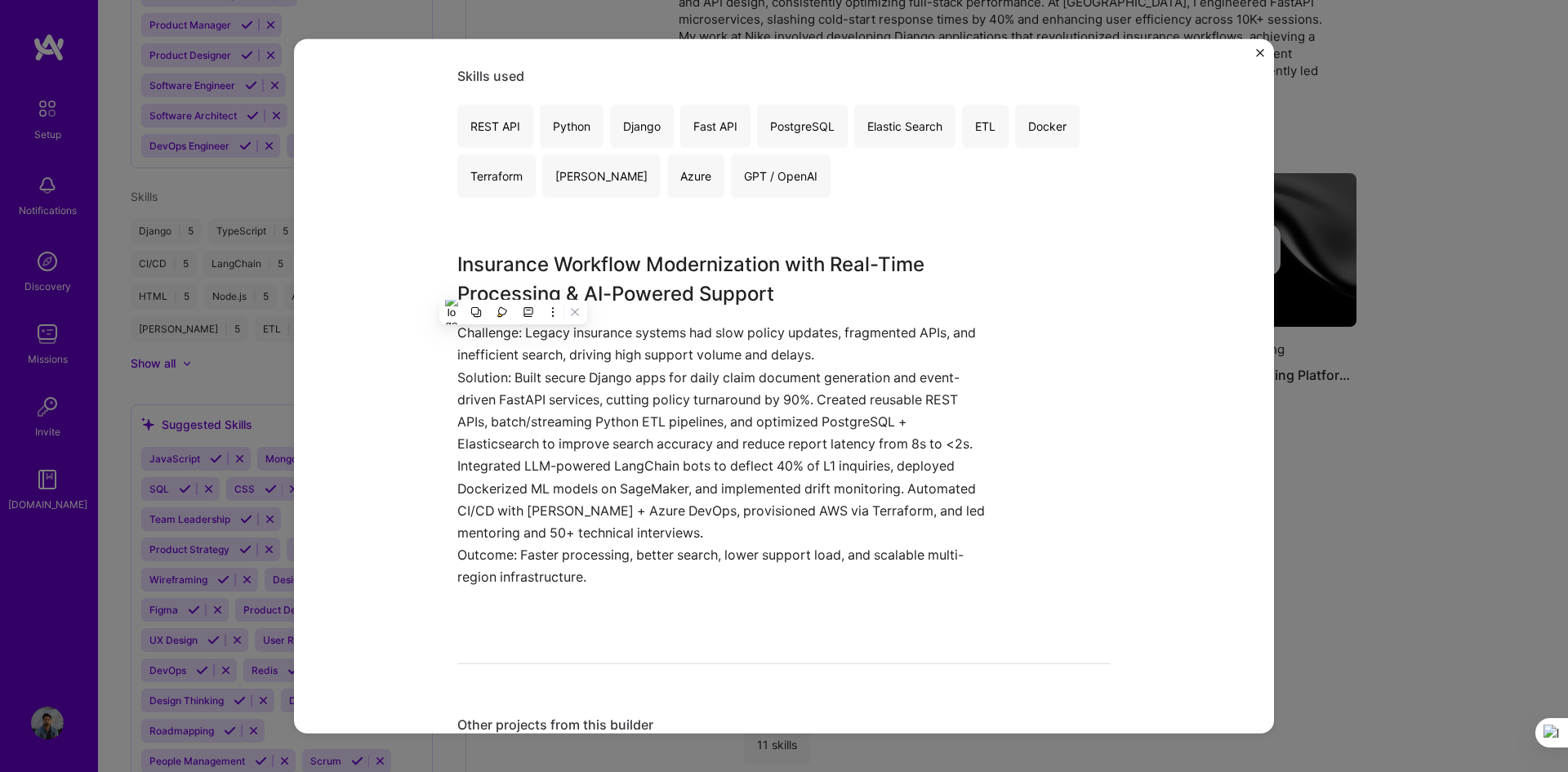
click at [819, 285] on h3 "Insurance Workflow Modernization with Real-Time Processing & AI-Powered Support" at bounding box center [723, 279] width 531 height 58
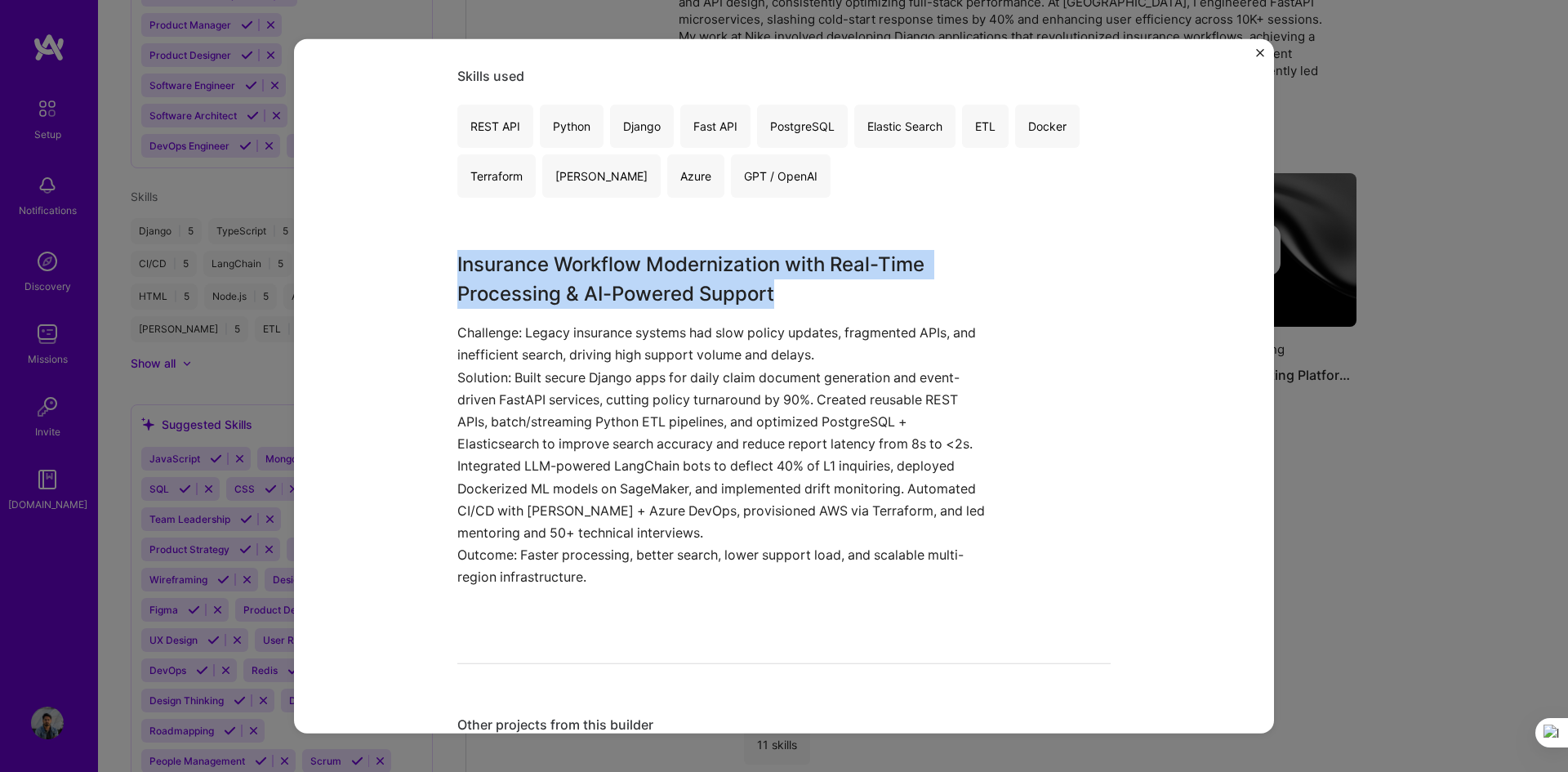
drag, startPoint x: 795, startPoint y: 287, endPoint x: 434, endPoint y: 271, distance: 361.4
click at [434, 271] on div "Enterprise Insurance Platform Overhaul with Real-Time APIs & AI Support Automat…" at bounding box center [784, 386] width 981 height 695
copy h3 "Insurance Workflow Modernization with Real-Time Processing & AI-Powered Support"
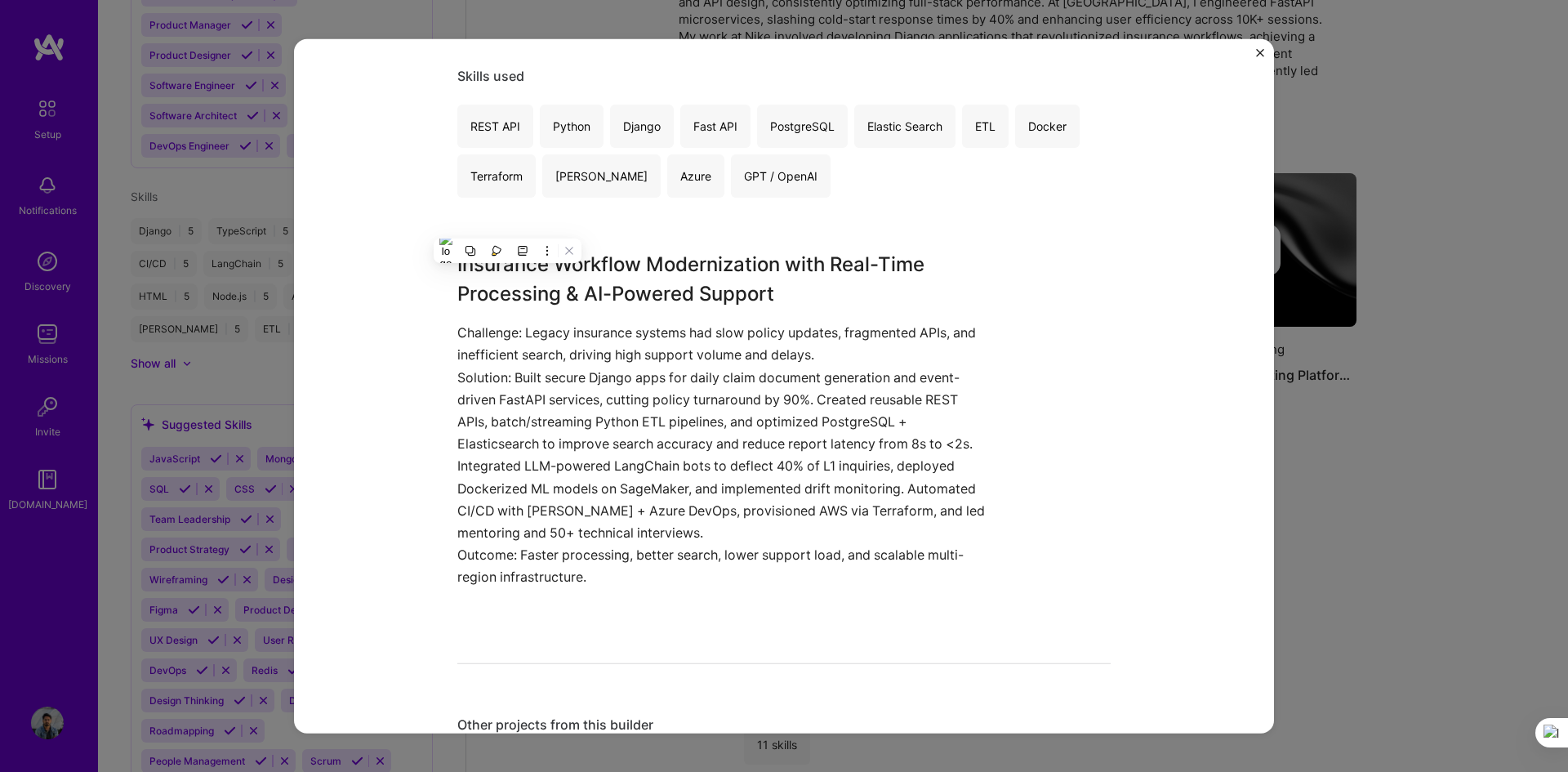
click at [673, 462] on p "Solution: Built secure Django apps for daily claim document generation and even…" at bounding box center [723, 455] width 531 height 178
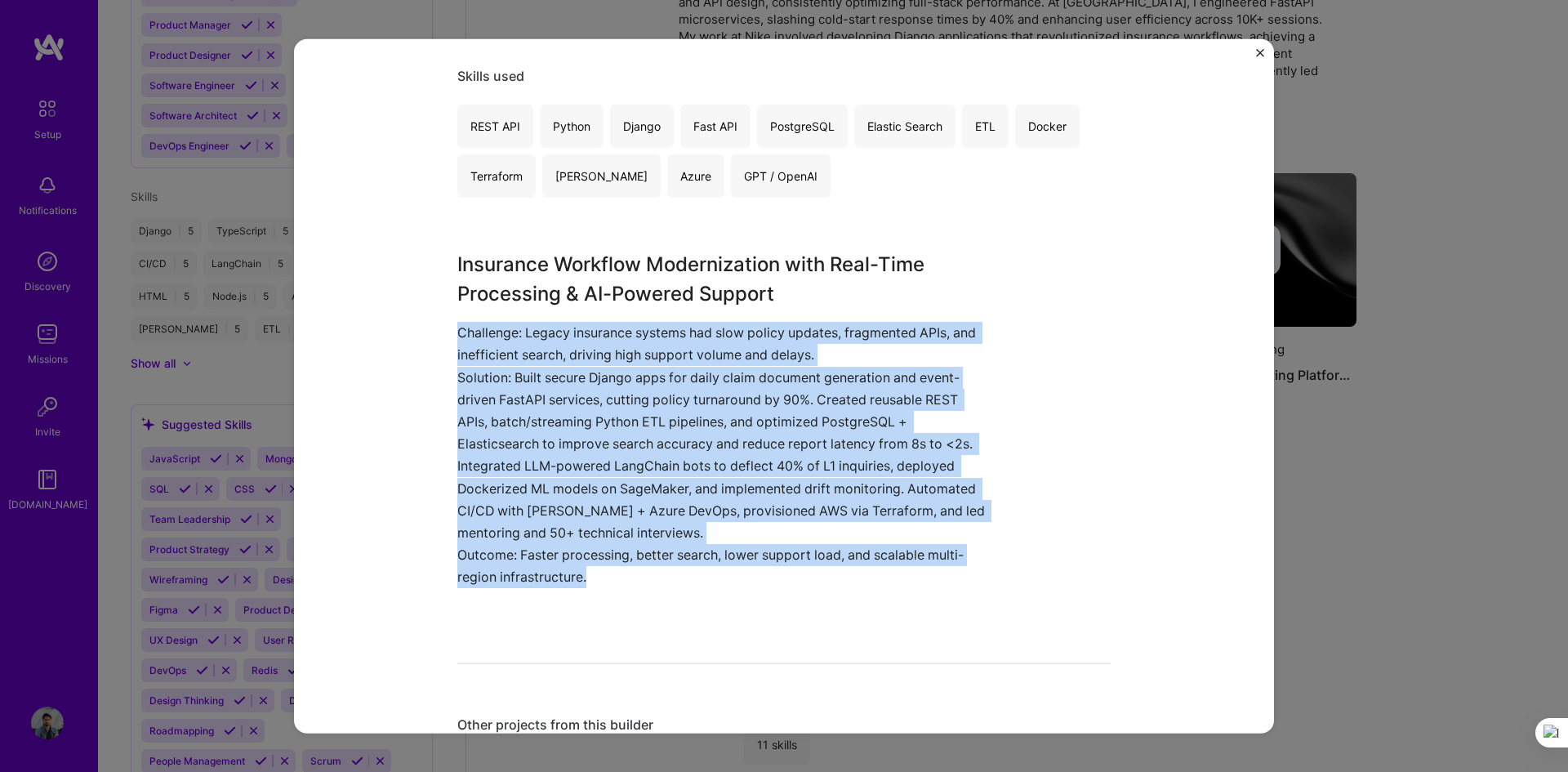
drag, startPoint x: 587, startPoint y: 579, endPoint x: 449, endPoint y: 331, distance: 283.8
click at [449, 331] on div "Enterprise Insurance Platform Overhaul with Real-Time APIs & AI Support Automat…" at bounding box center [784, 386] width 981 height 695
copy div "Challenge: Legacy insurance systems had slow policy updates, fragmented APIs, a…"
click at [1098, 58] on button "Close" at bounding box center [1259, 57] width 8 height 17
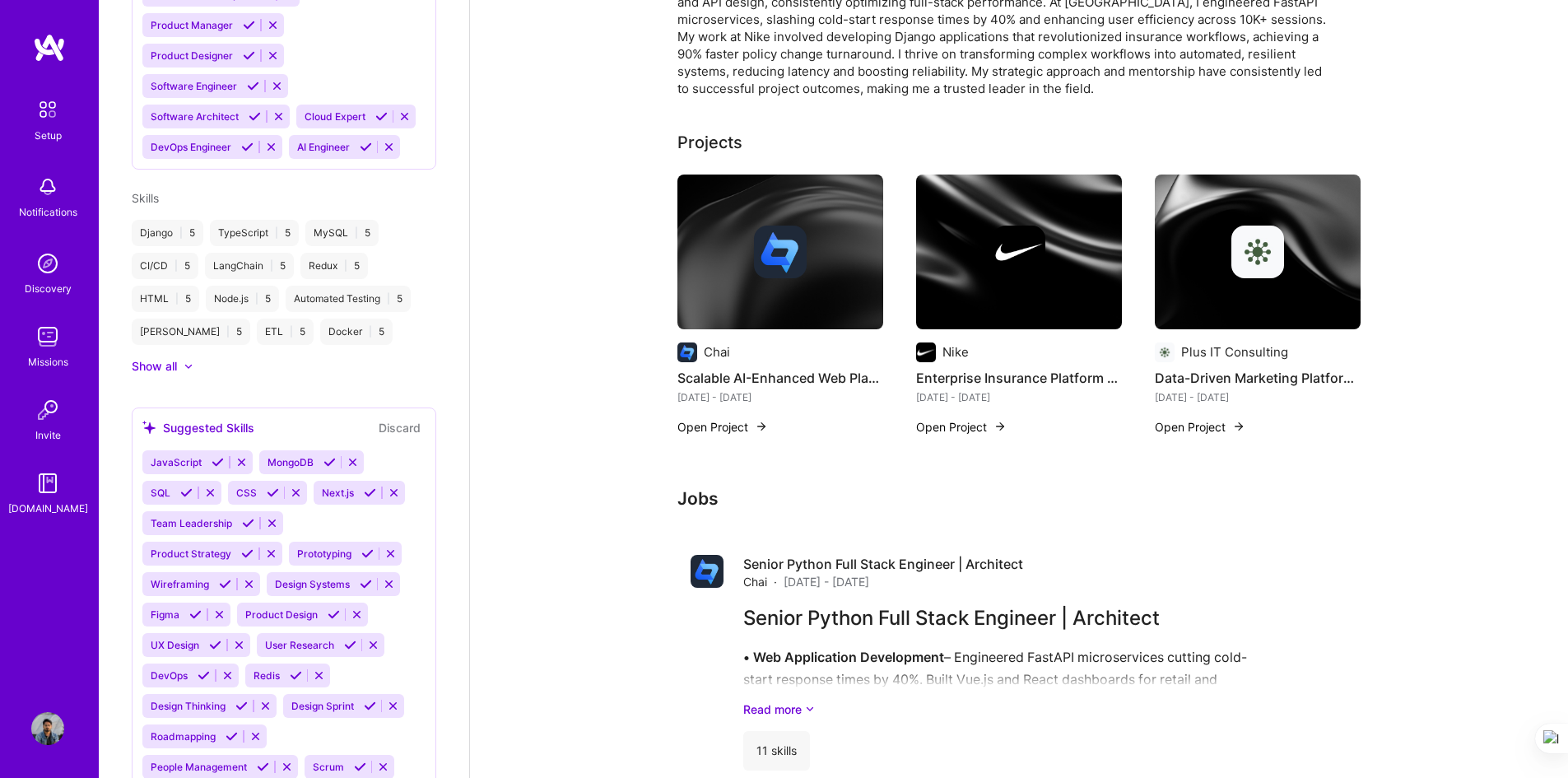
click at [731, 426] on button "Open Project" at bounding box center [722, 427] width 90 height 18
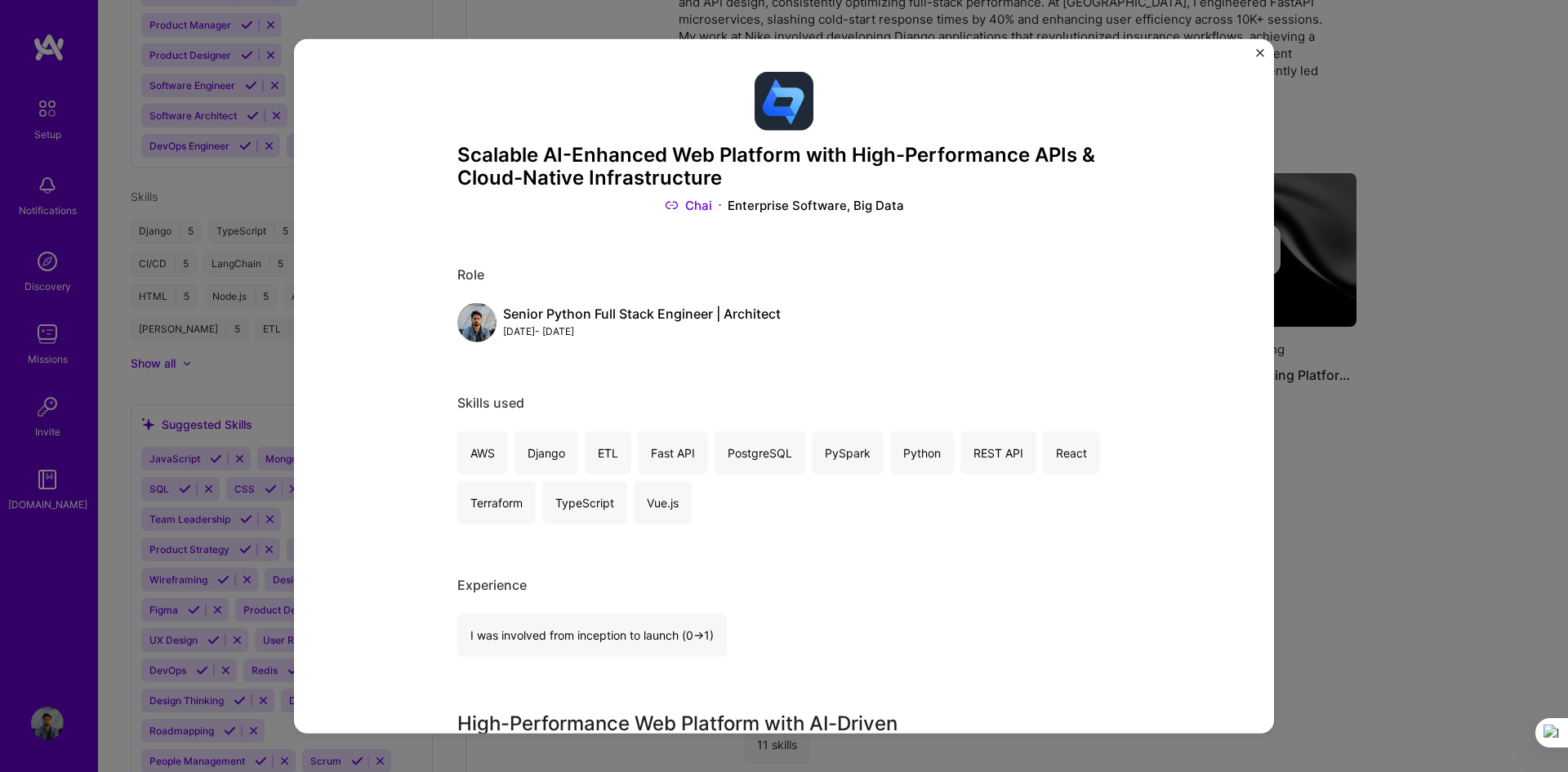
click at [1098, 55] on img "Close" at bounding box center [1259, 51] width 8 height 8
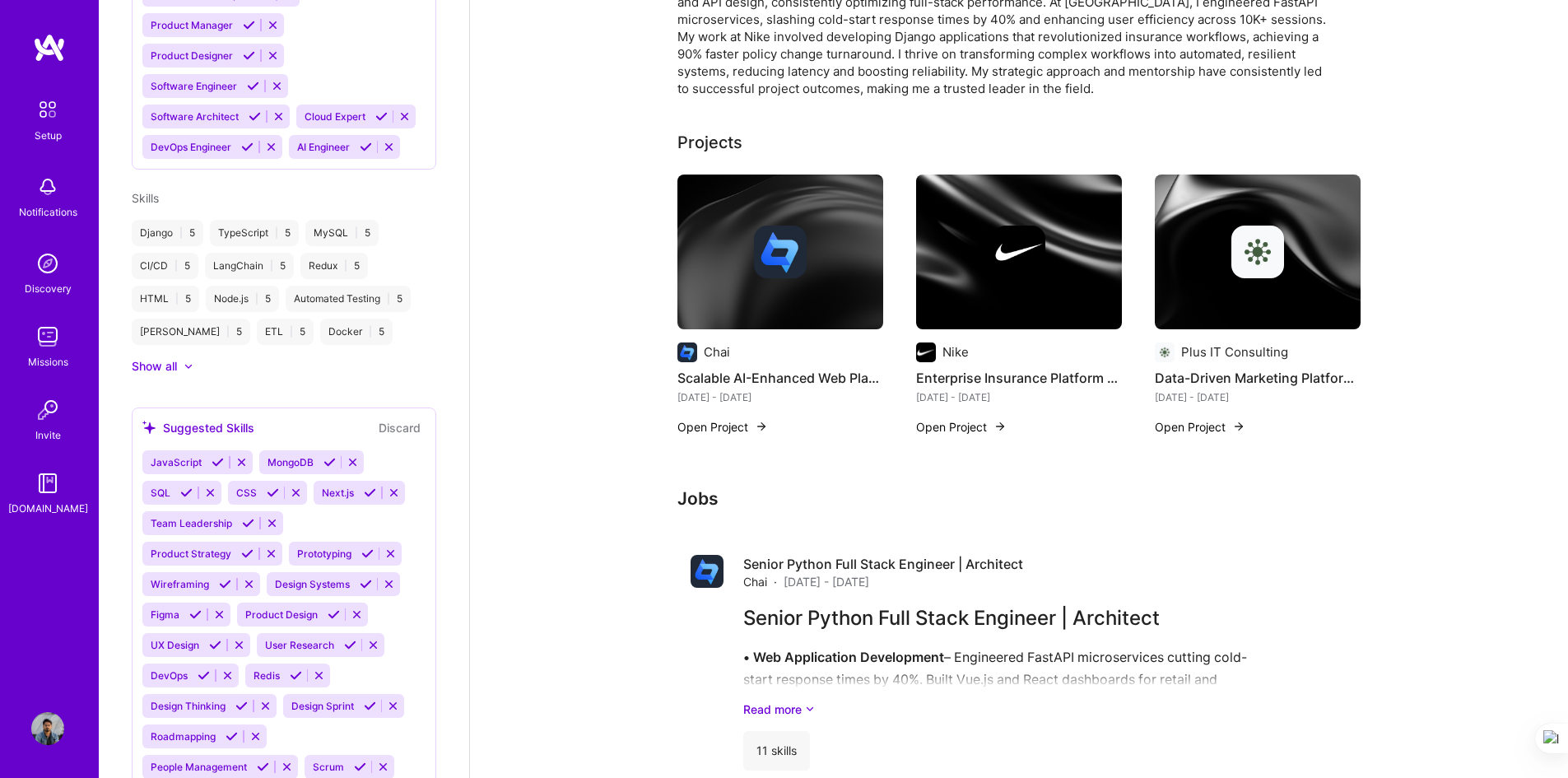
click at [1107, 430] on button "Open Project" at bounding box center [1200, 427] width 90 height 18
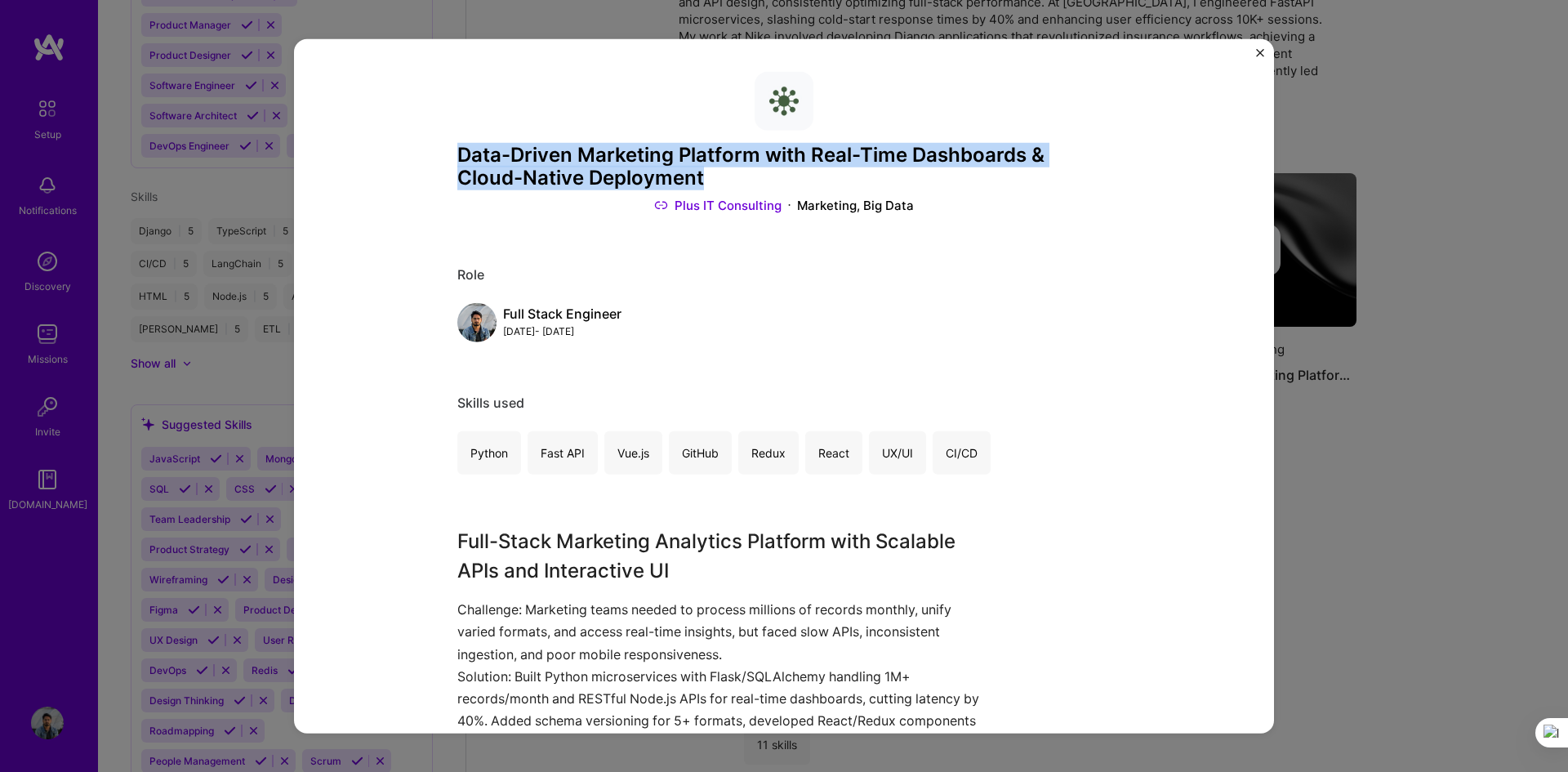
drag, startPoint x: 621, startPoint y: 176, endPoint x: 431, endPoint y: 161, distance: 190.6
click at [431, 161] on div "Data-Driven Marketing Platform with Real-Time Dashboards & Cloud-Native Deploym…" at bounding box center [784, 386] width 981 height 695
copy h3 "Data-Driven Marketing Platform with Real-Time Dashboards & Cloud-Native Deploym…"
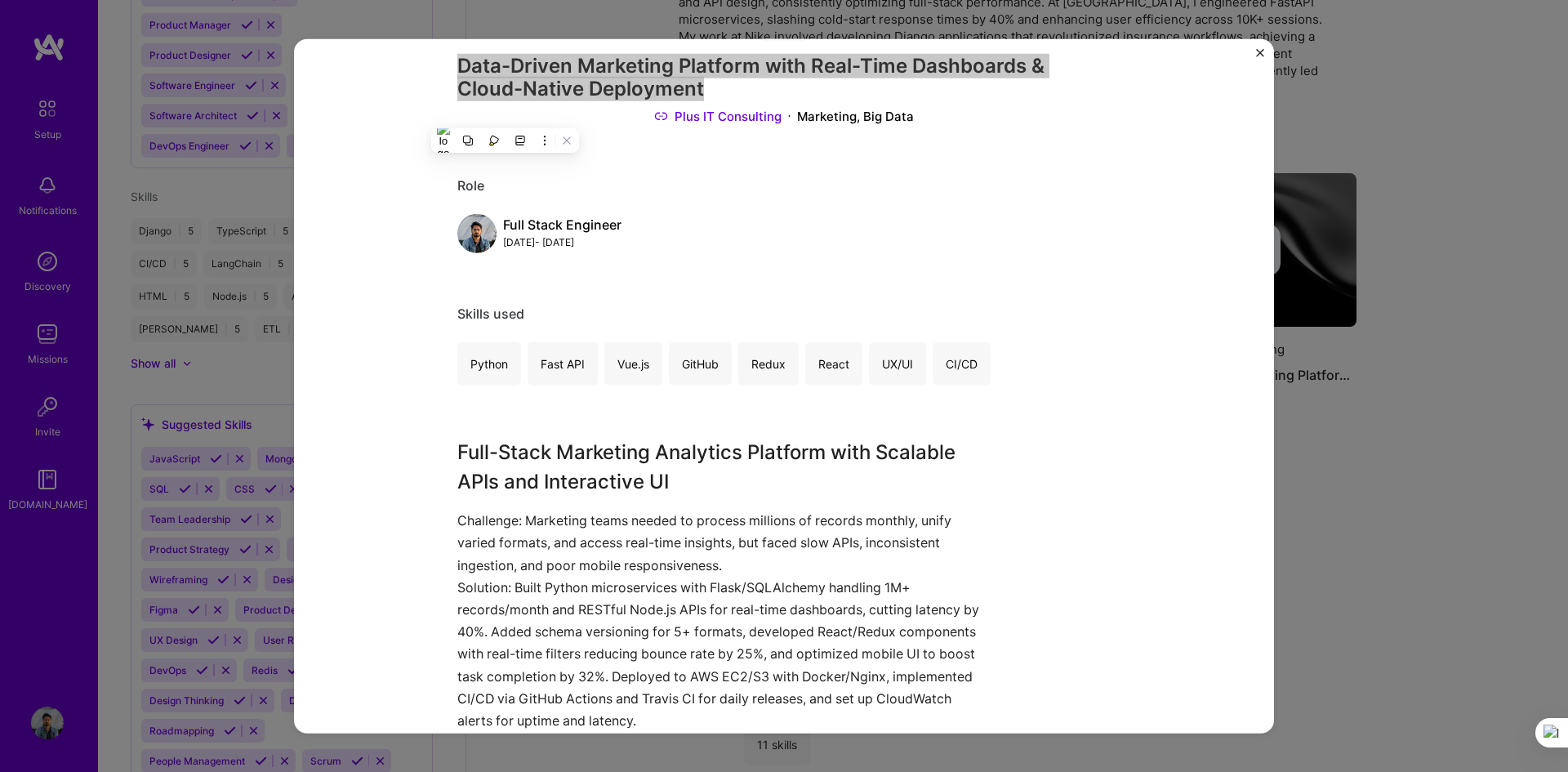
scroll to position [163, 0]
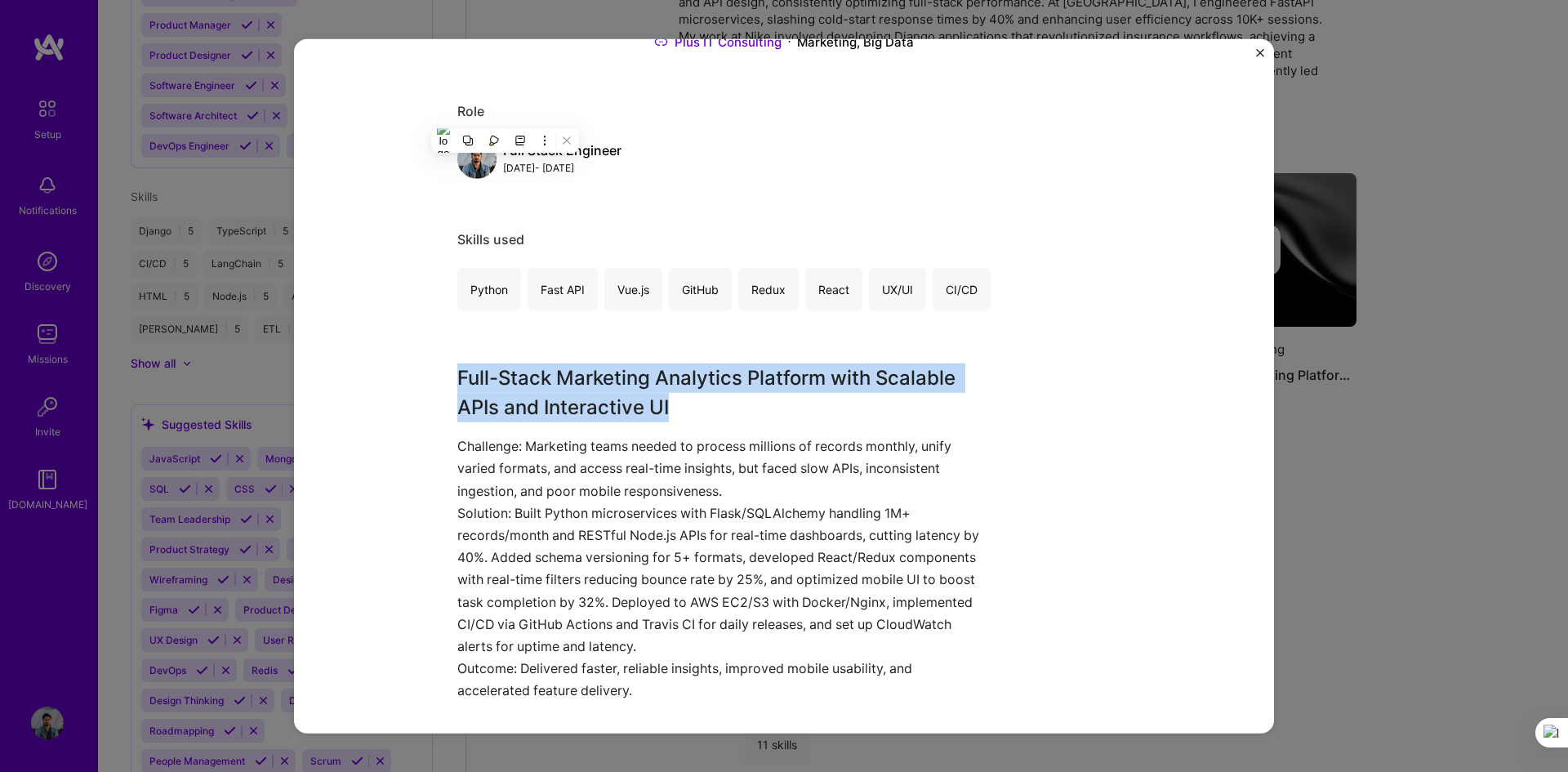
drag, startPoint x: 689, startPoint y: 412, endPoint x: 451, endPoint y: 387, distance: 239.3
click at [458, 387] on h3 "Full-Stack Marketing Analytics Platform with Scalable APIs and Interactive UI" at bounding box center [723, 392] width 531 height 58
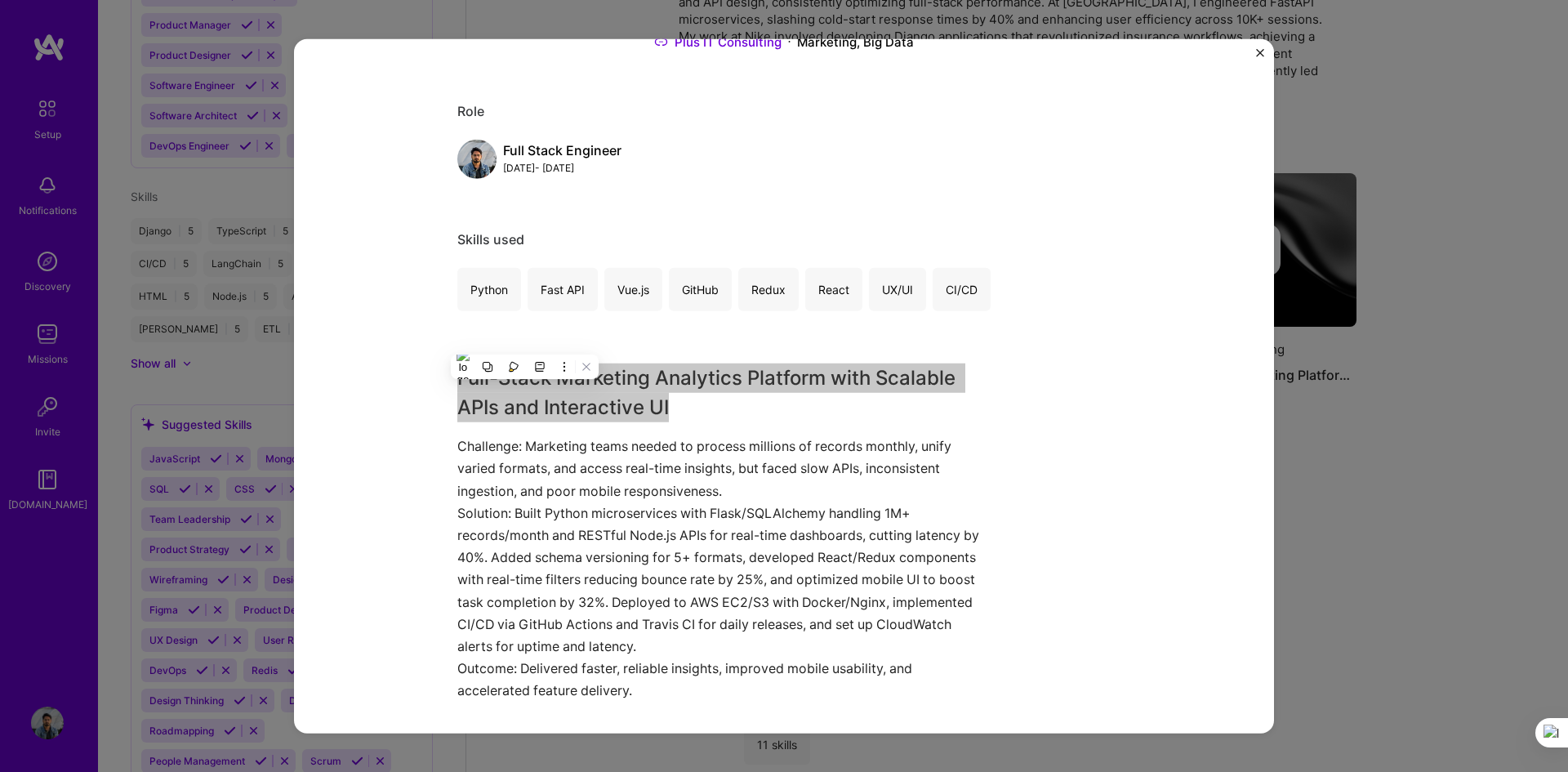
scroll to position [327, 0]
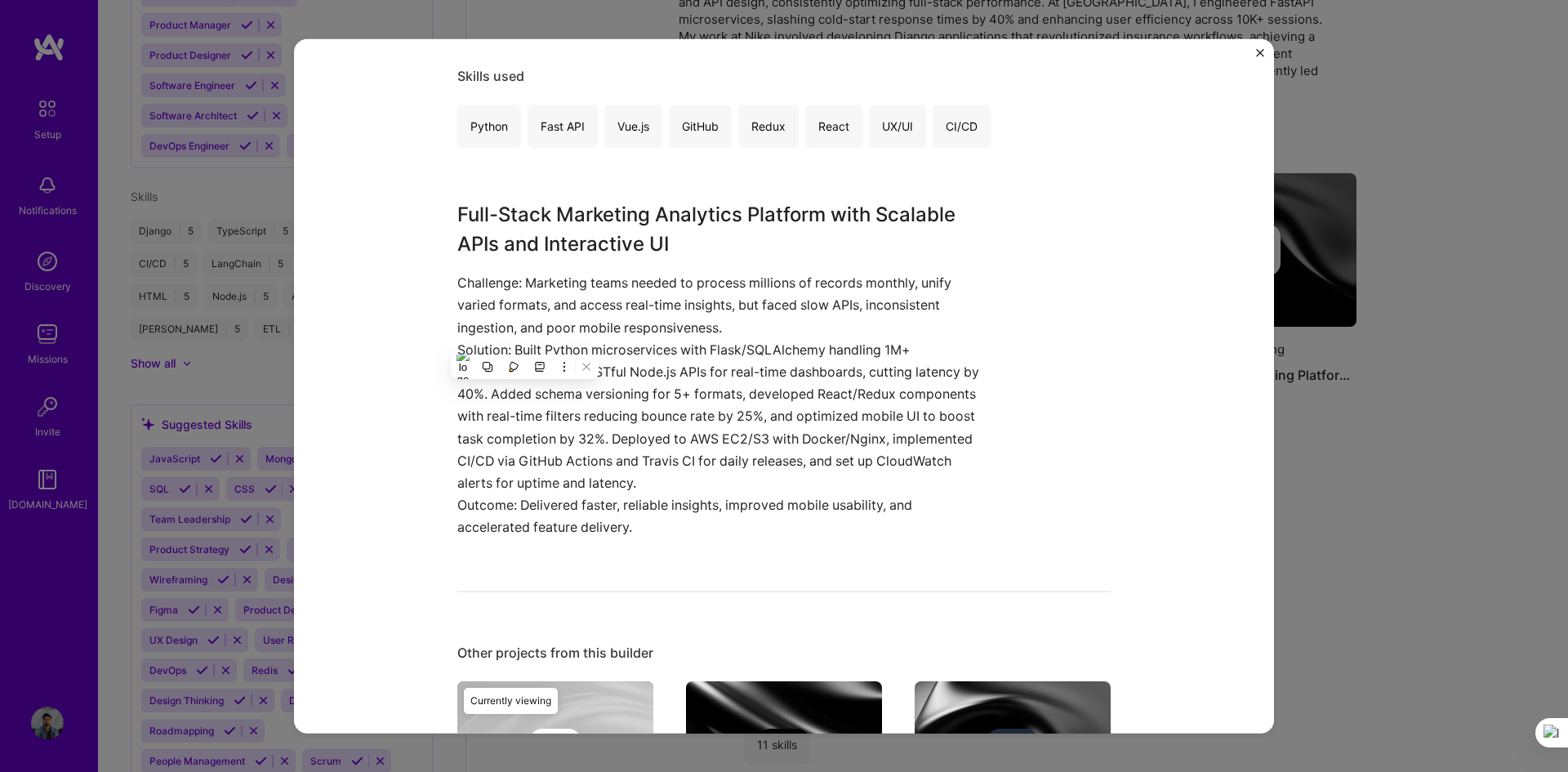
drag, startPoint x: 693, startPoint y: 396, endPoint x: 708, endPoint y: 412, distance: 21.9
click at [693, 397] on p "Solution: Built Python microservices with Flask/SQLAlchemy handling 1M+ records…" at bounding box center [723, 416] width 531 height 155
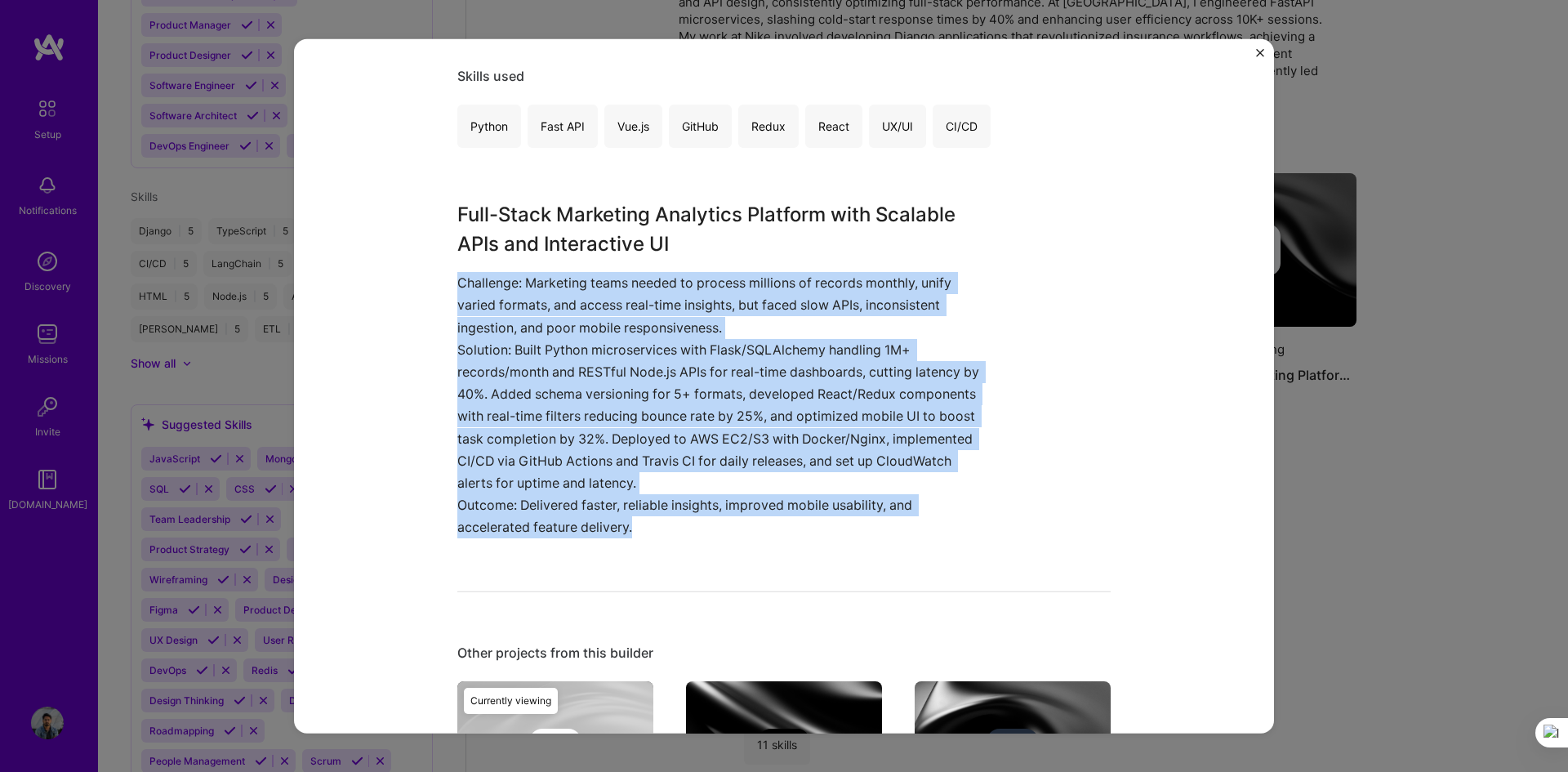
drag, startPoint x: 590, startPoint y: 517, endPoint x: 624, endPoint y: 344, distance: 176.3
click at [445, 279] on div "Data-Driven Marketing Platform with Real-Time Dashboards & Cloud-Native Deploym…" at bounding box center [784, 386] width 981 height 695
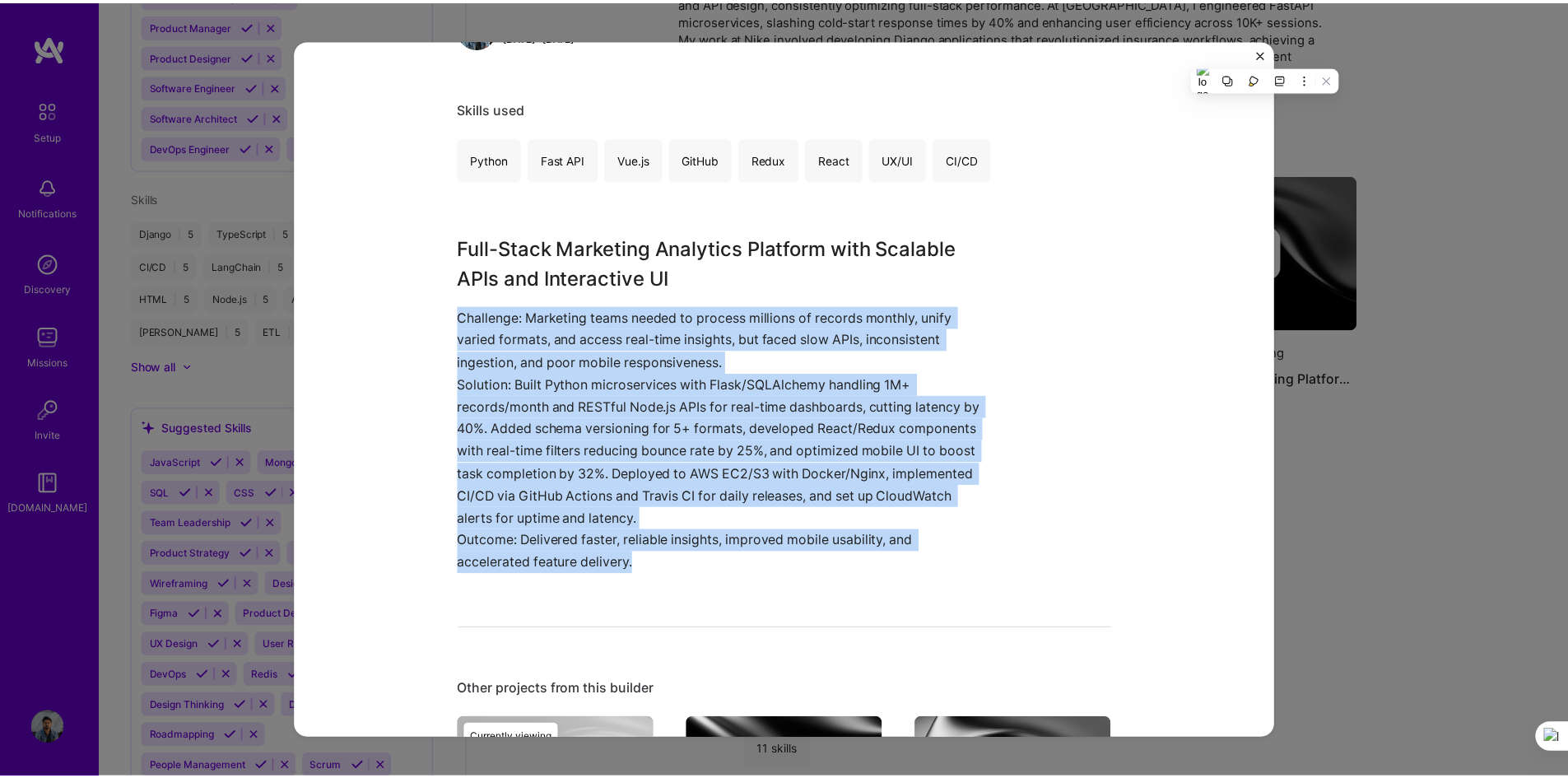
scroll to position [296, 0]
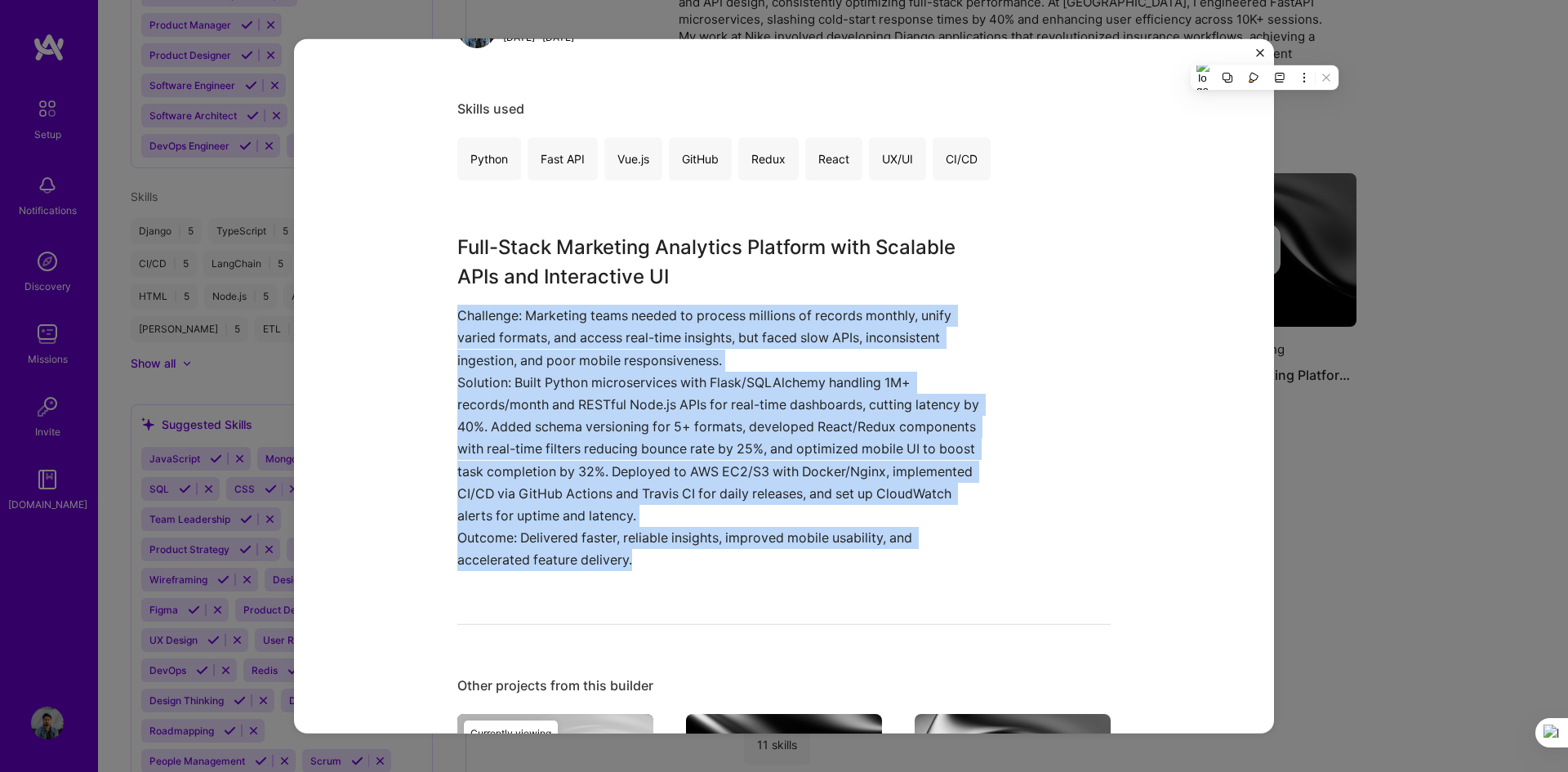
click at [1098, 58] on button "Close" at bounding box center [1259, 57] width 8 height 17
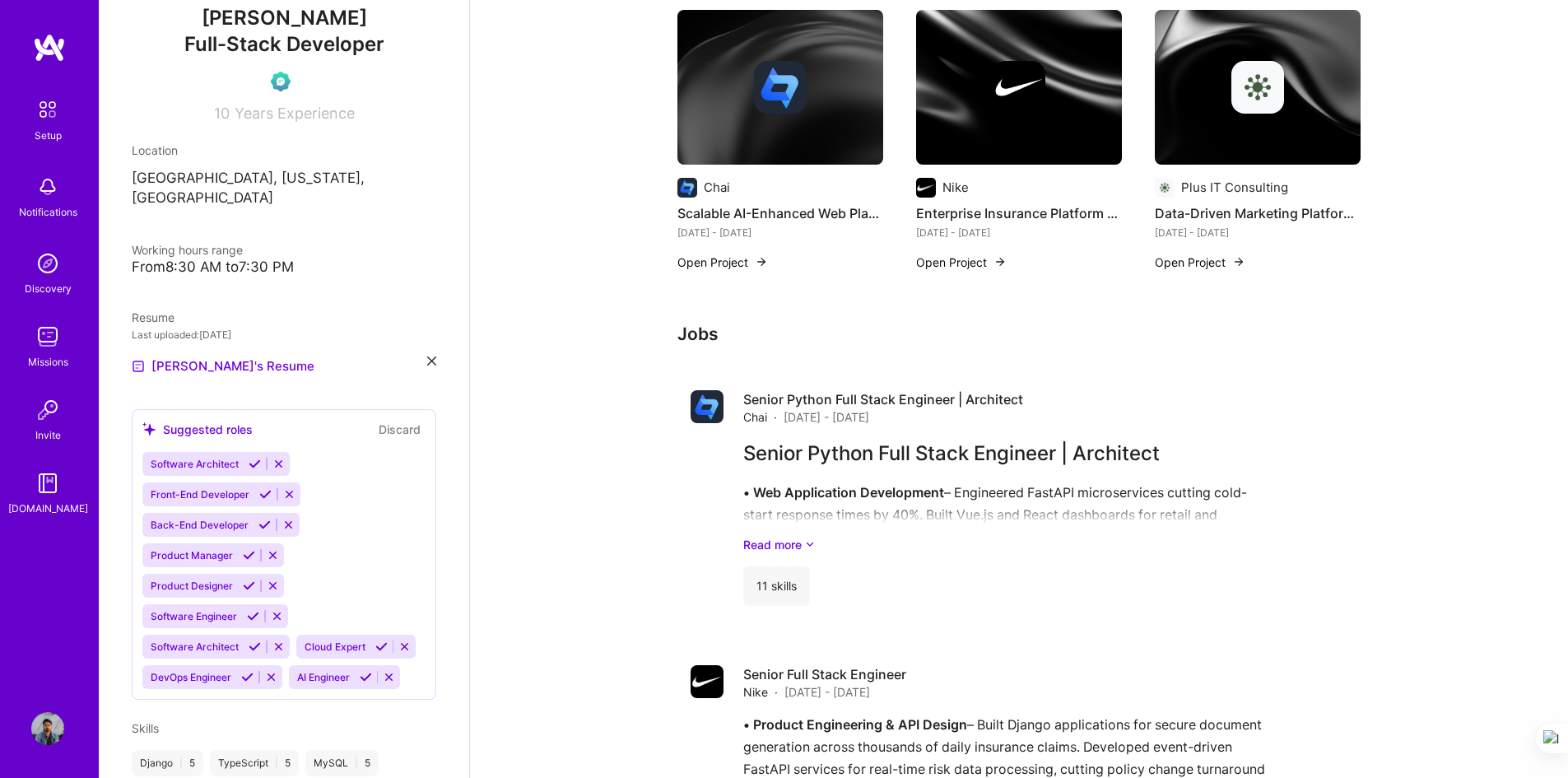
scroll to position [137, 0]
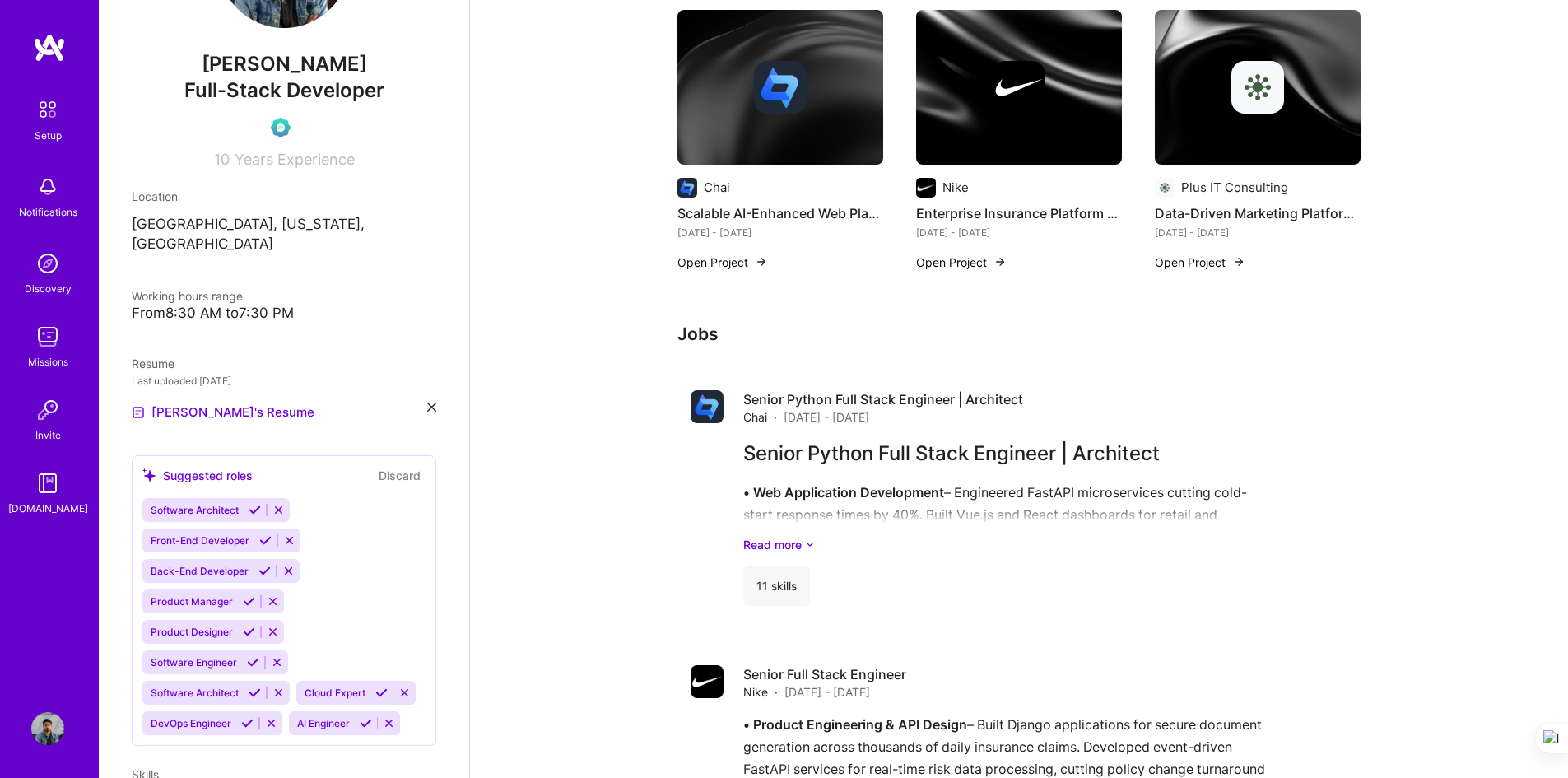
click at [427, 402] on icon at bounding box center [431, 407] width 9 height 9
click at [244, 402] on span "PDF file format" at bounding box center [220, 411] width 112 height 18
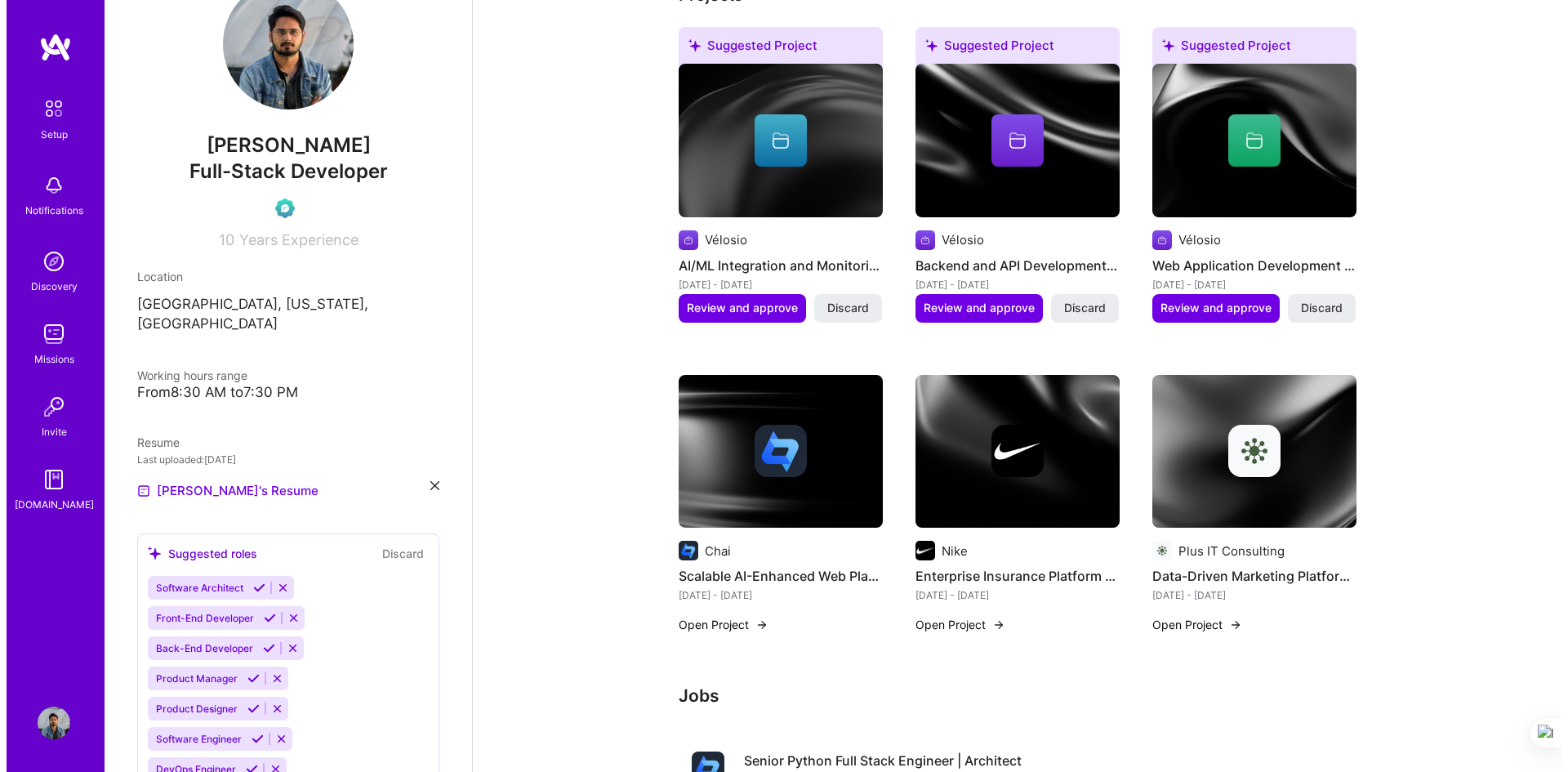
scroll to position [409, 0]
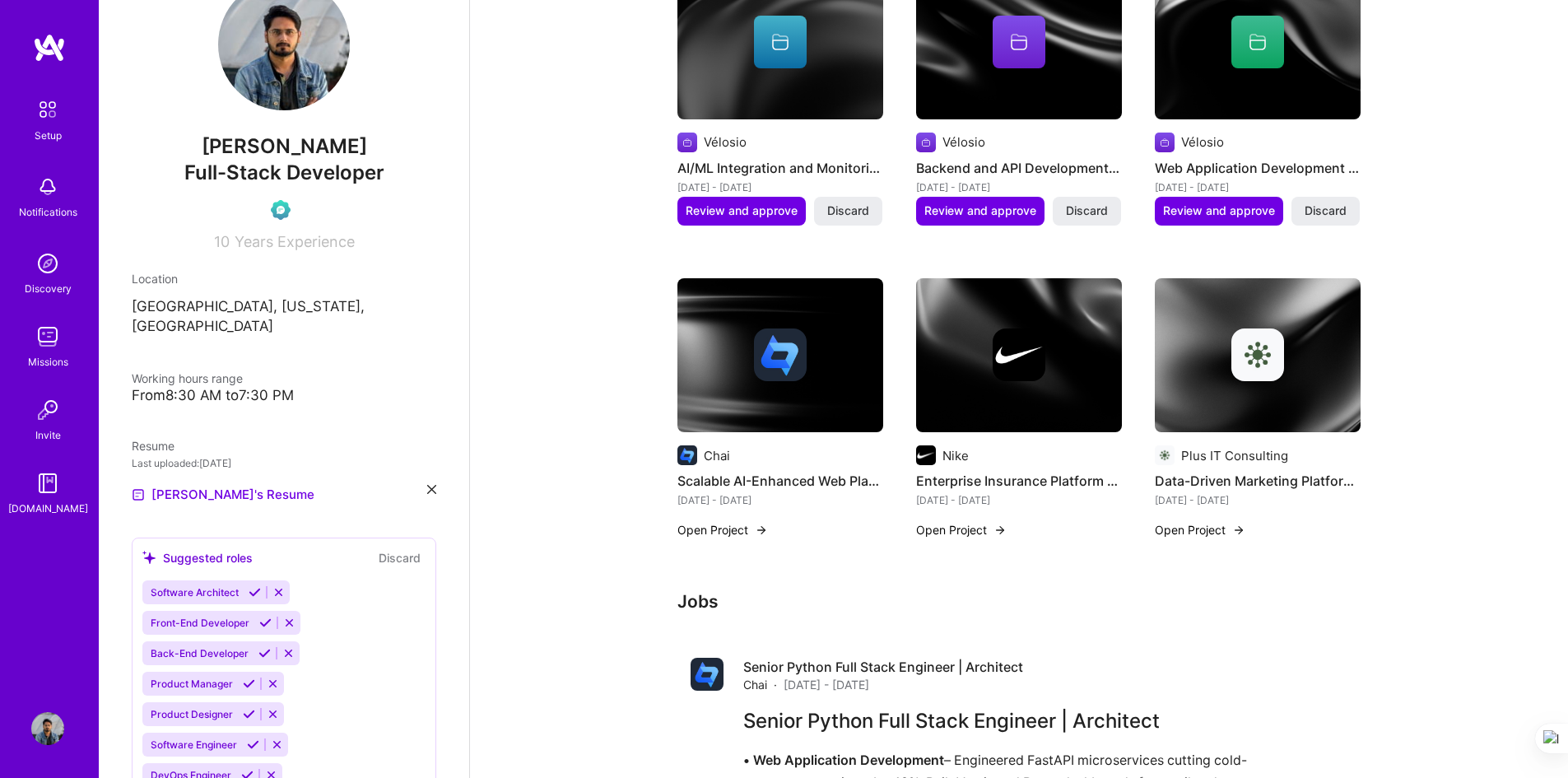
click at [734, 520] on button "Open Project" at bounding box center [722, 529] width 90 height 18
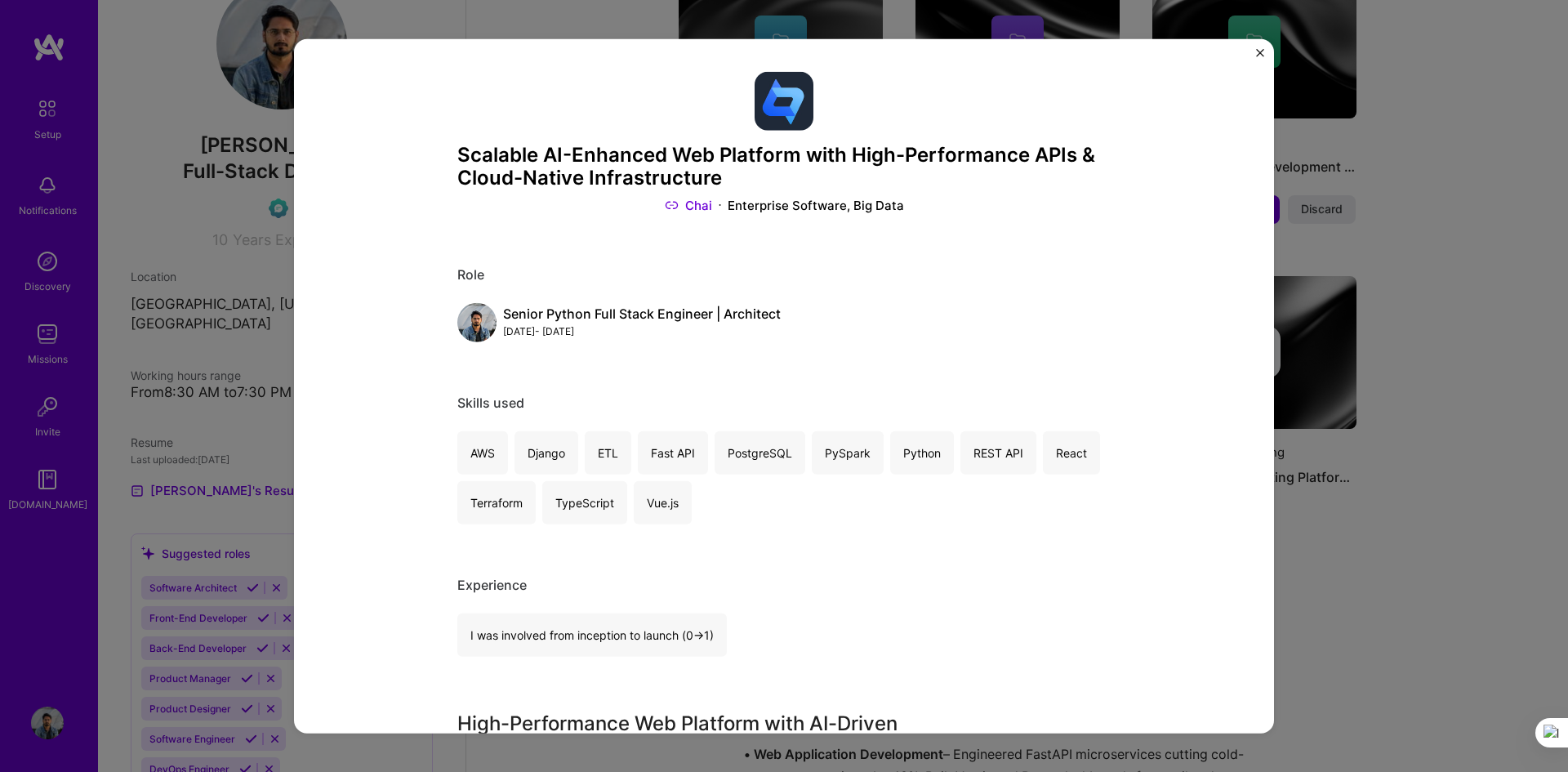
click at [1098, 53] on img "Close" at bounding box center [1259, 51] width 8 height 8
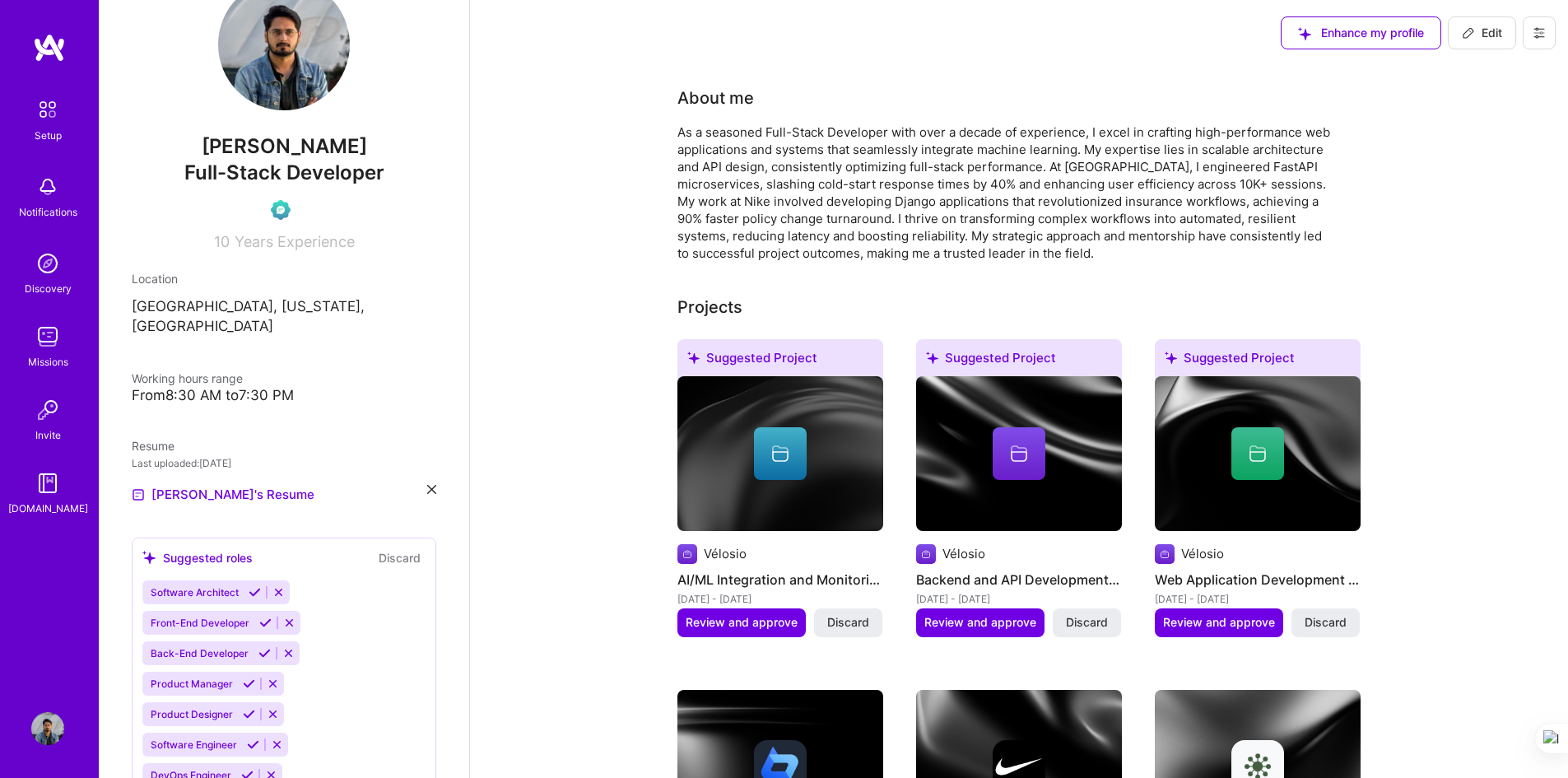
click at [1107, 35] on span "Edit" at bounding box center [1482, 32] width 40 height 17
select select "US"
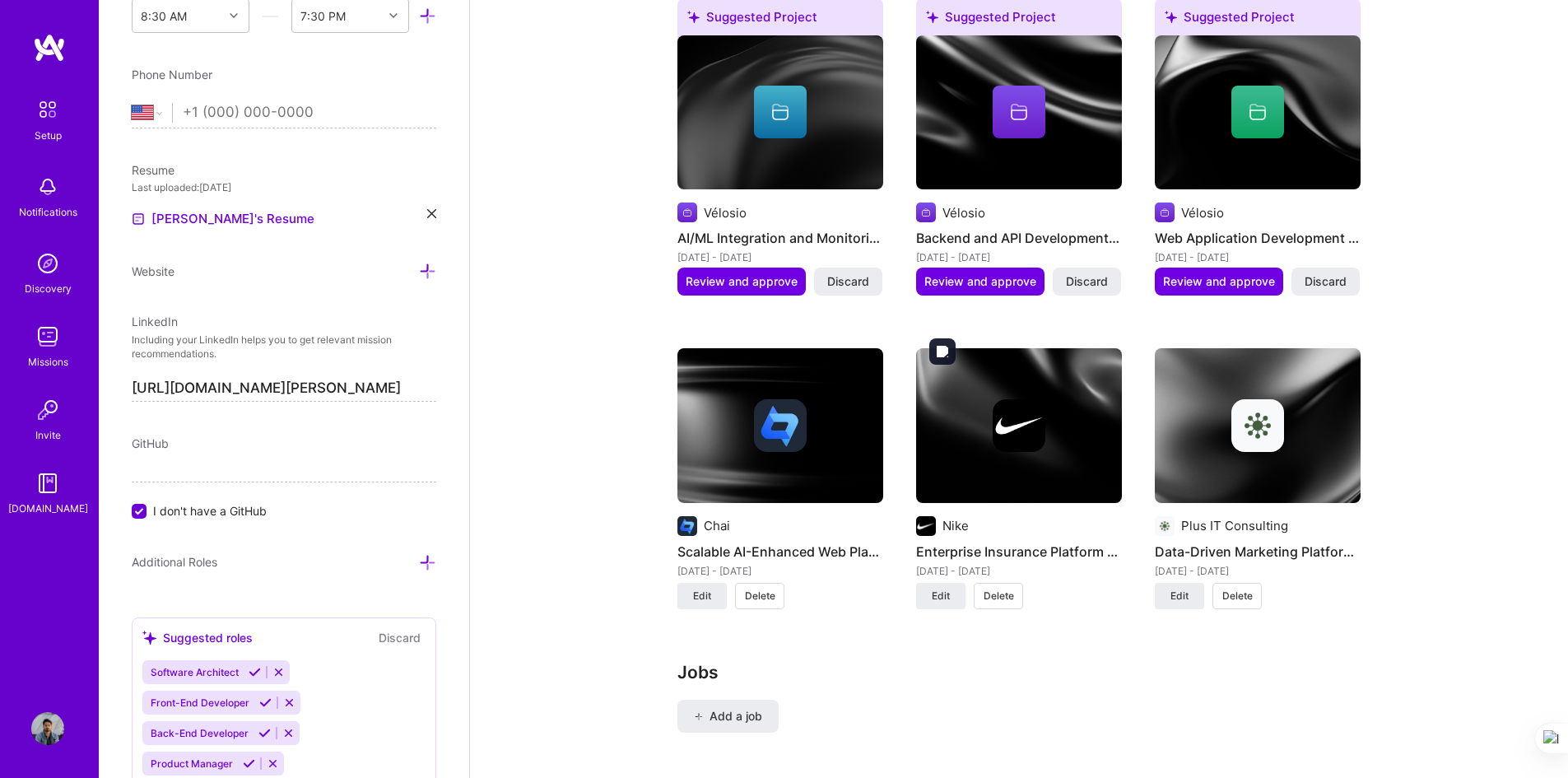
scroll to position [1316, 0]
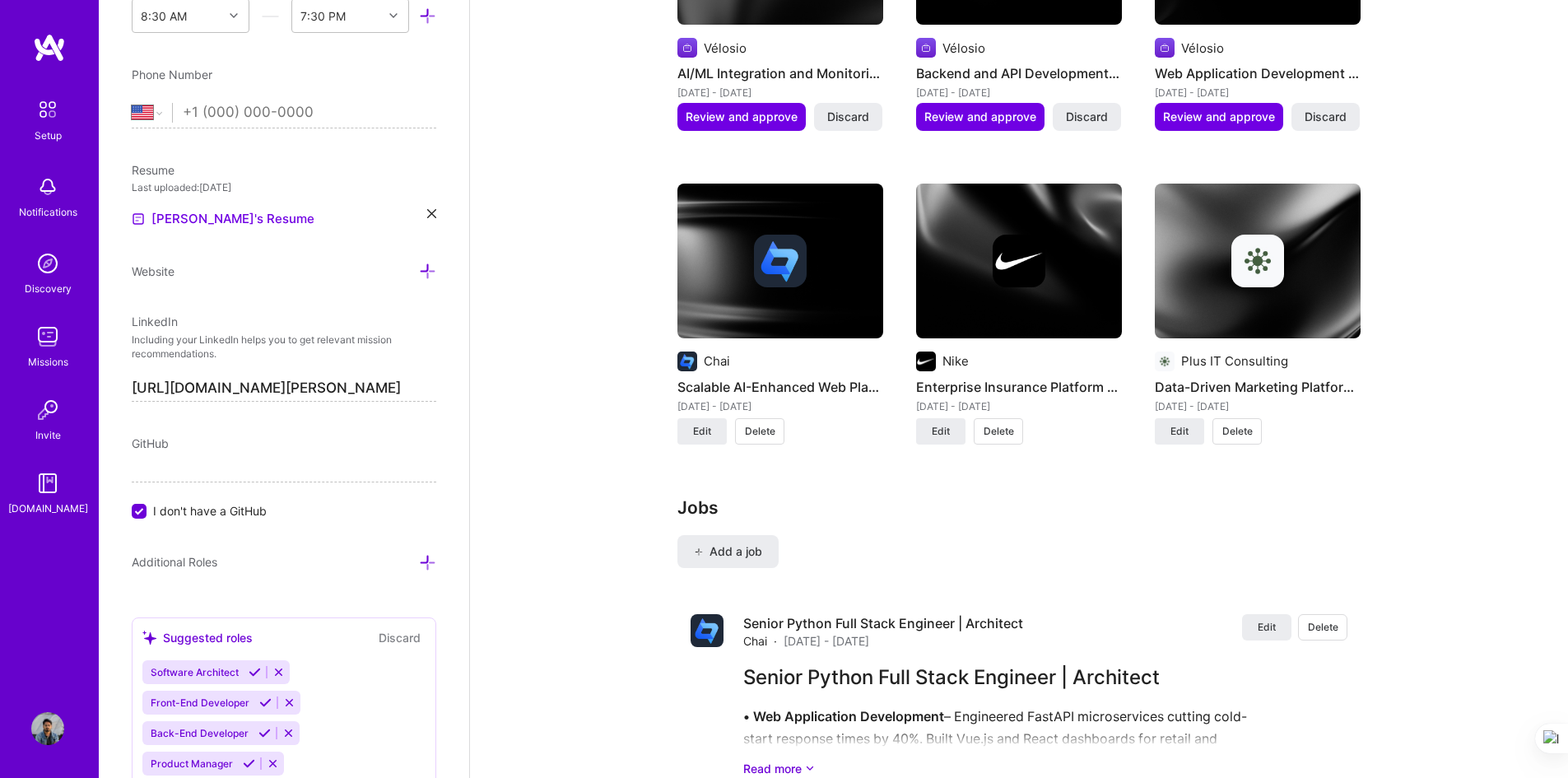
click at [764, 434] on span "Delete" at bounding box center [760, 431] width 31 height 15
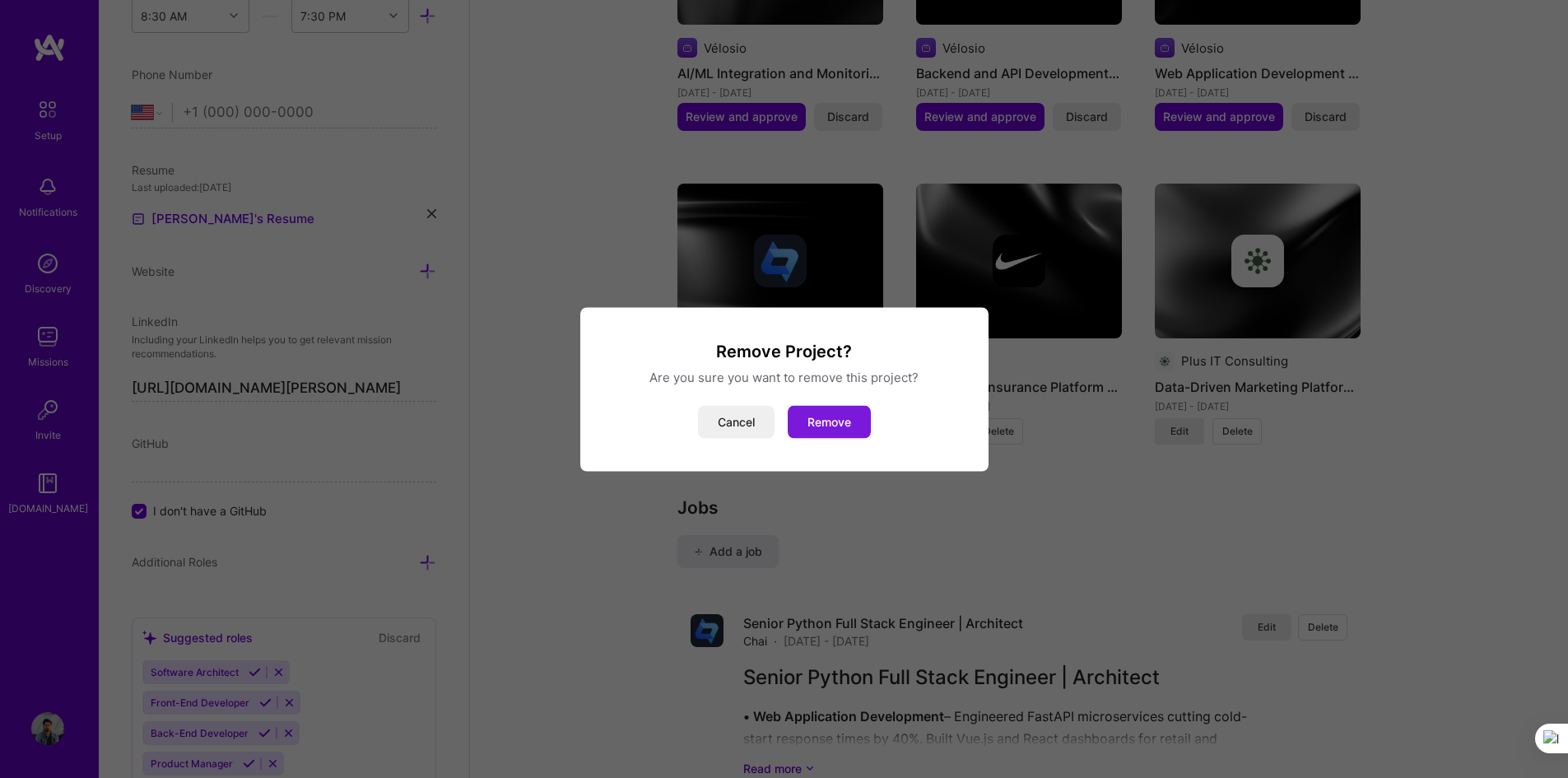
click at [848, 426] on button "Remove" at bounding box center [829, 421] width 83 height 32
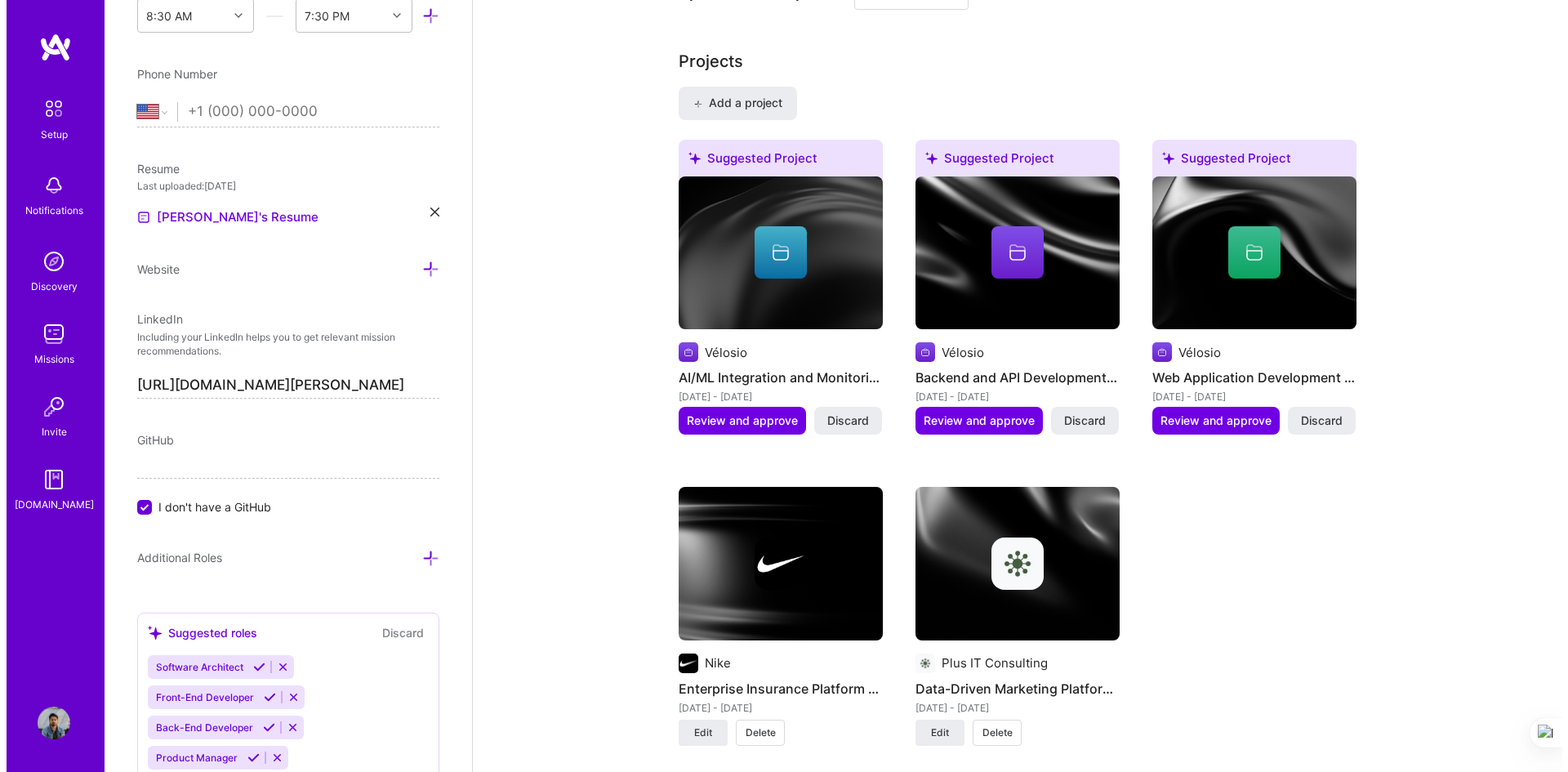
scroll to position [980, 0]
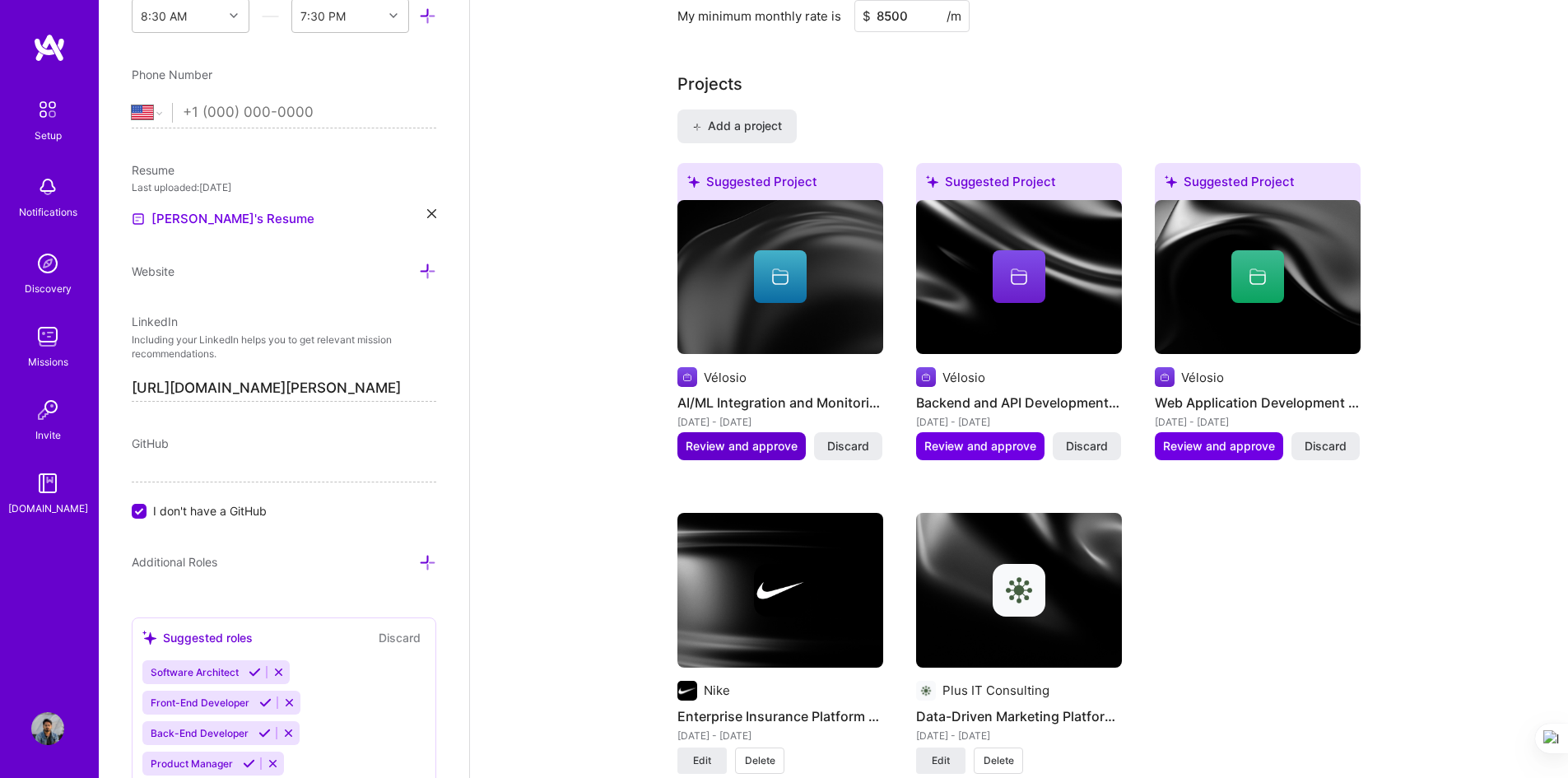
click at [758, 452] on span "Review and approve" at bounding box center [741, 446] width 112 height 17
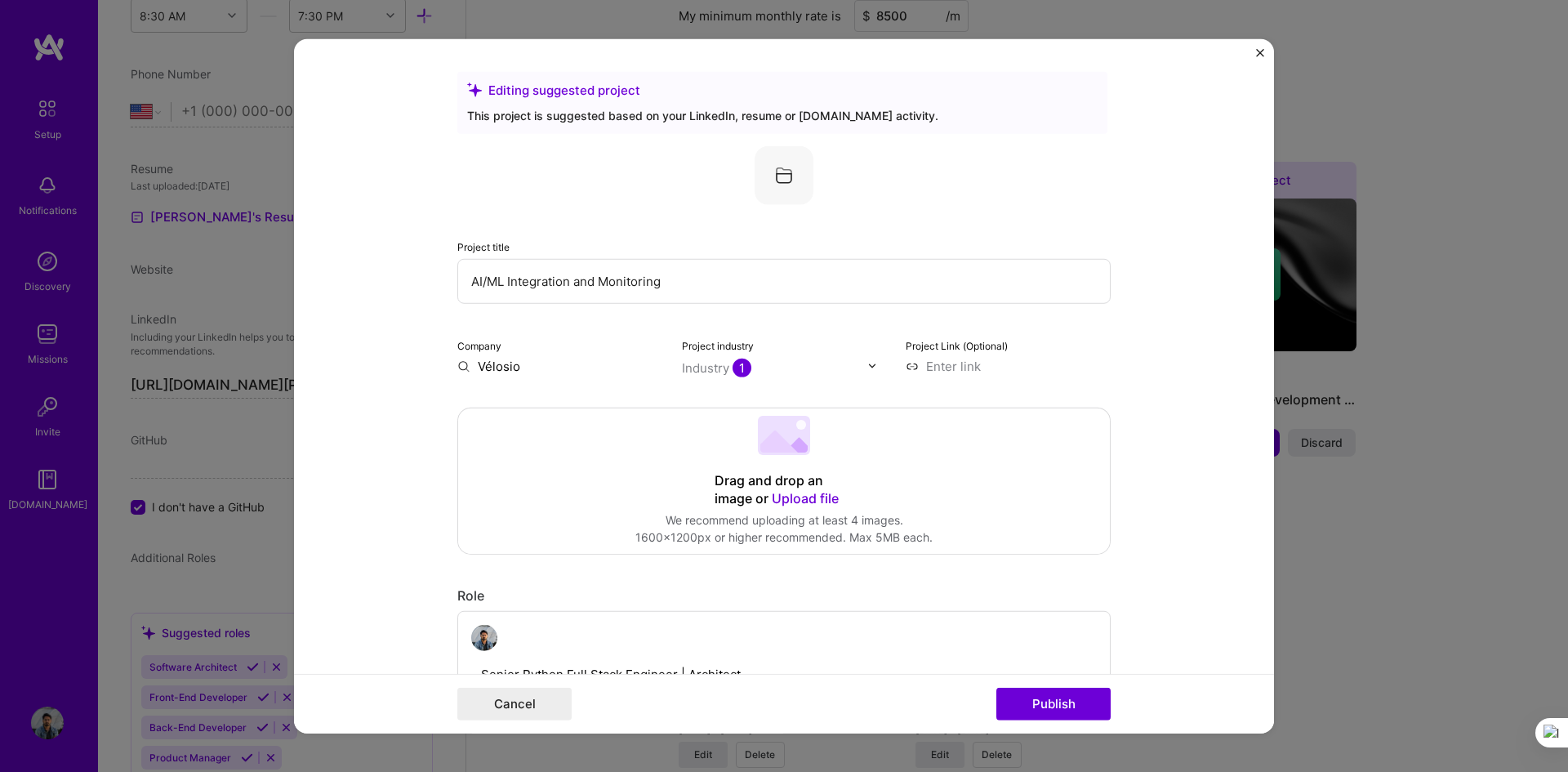
drag, startPoint x: 695, startPoint y: 294, endPoint x: 425, endPoint y: 276, distance: 270.6
click at [425, 276] on form "Editing suggested project This project is suggested based on your LinkedIn, res…" at bounding box center [784, 386] width 981 height 695
paste input "Scalable AI-Enhanced Web Platform with High-Performance APIs & Cloud-Native Inf…"
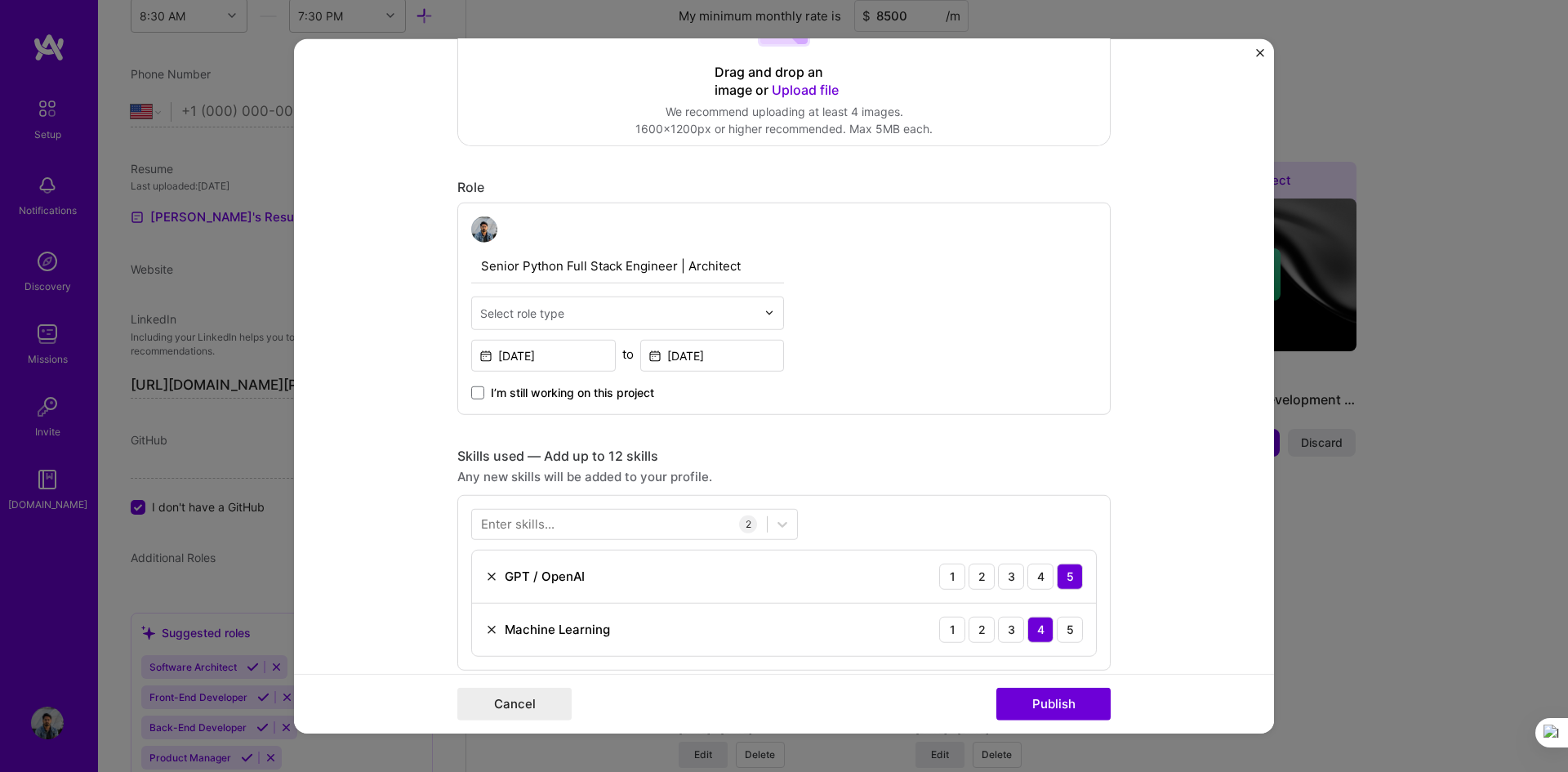
scroll to position [490, 0]
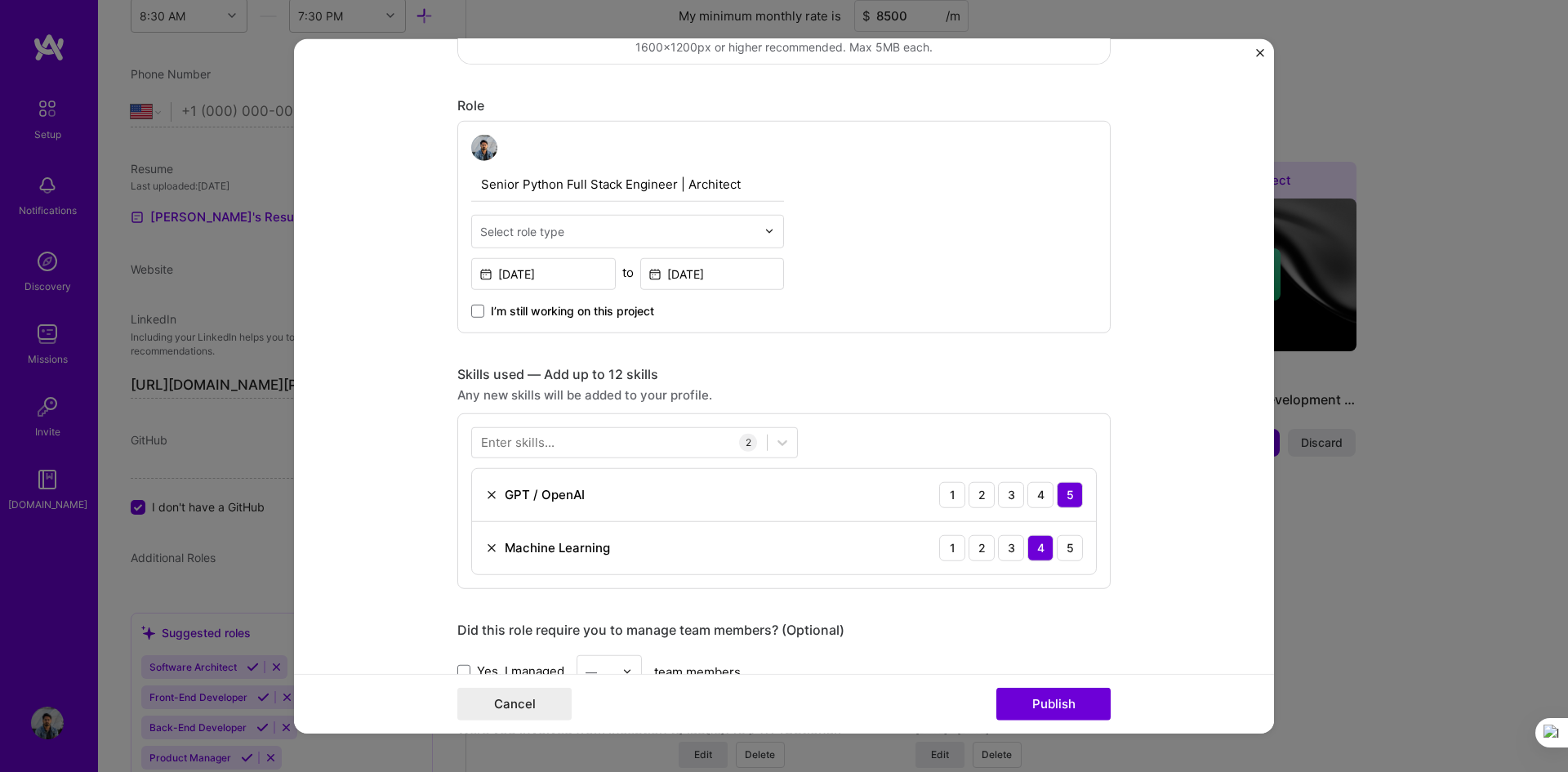
type input "Scalable AI-Enhanced Web Platform with High-Performance APIs & Cloud-Native Inf…"
click at [689, 234] on input "text" at bounding box center [618, 231] width 276 height 17
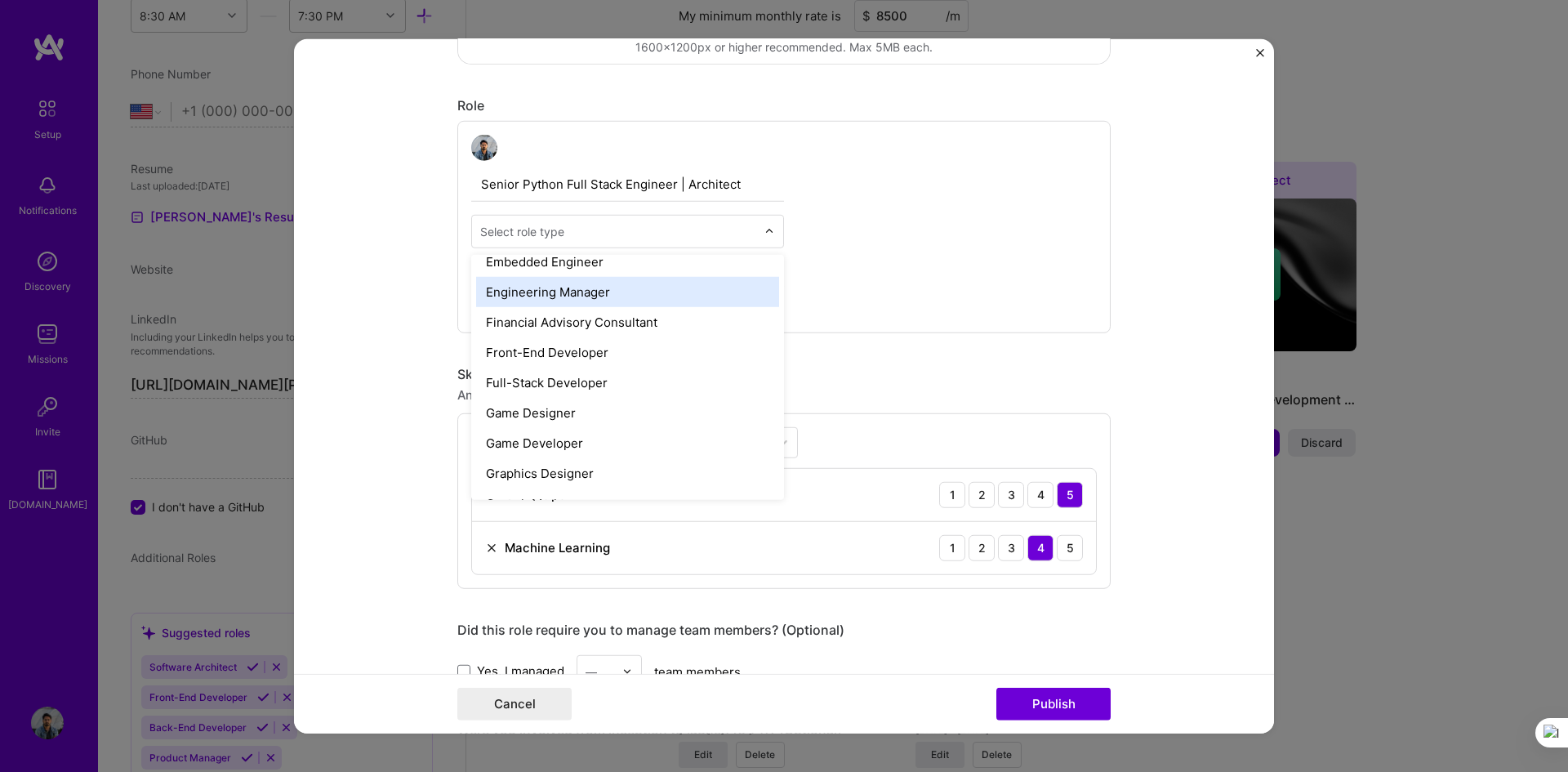
scroll to position [816, 0]
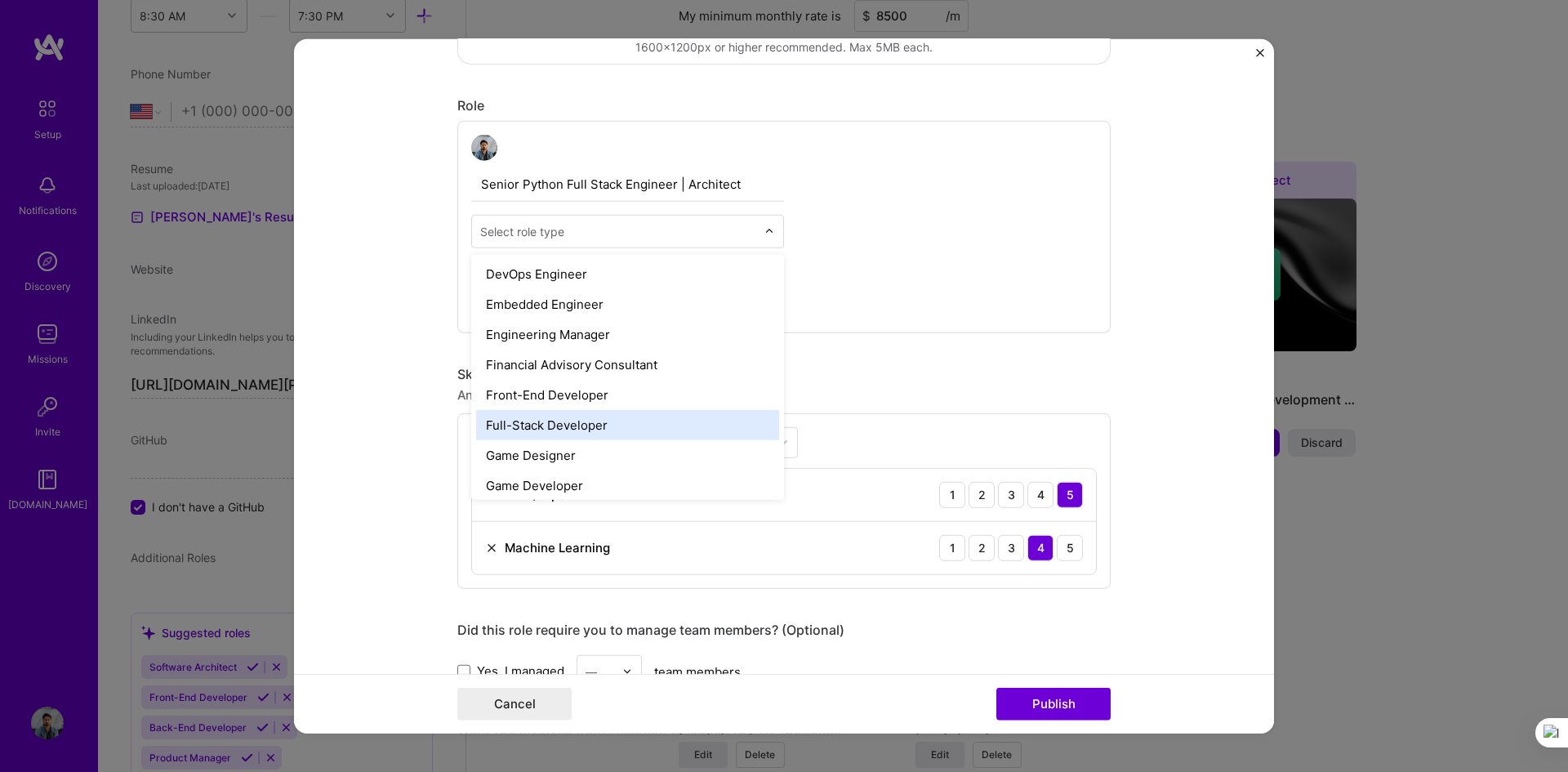
click at [600, 424] on div "Full-Stack Developer" at bounding box center [628, 424] width 303 height 30
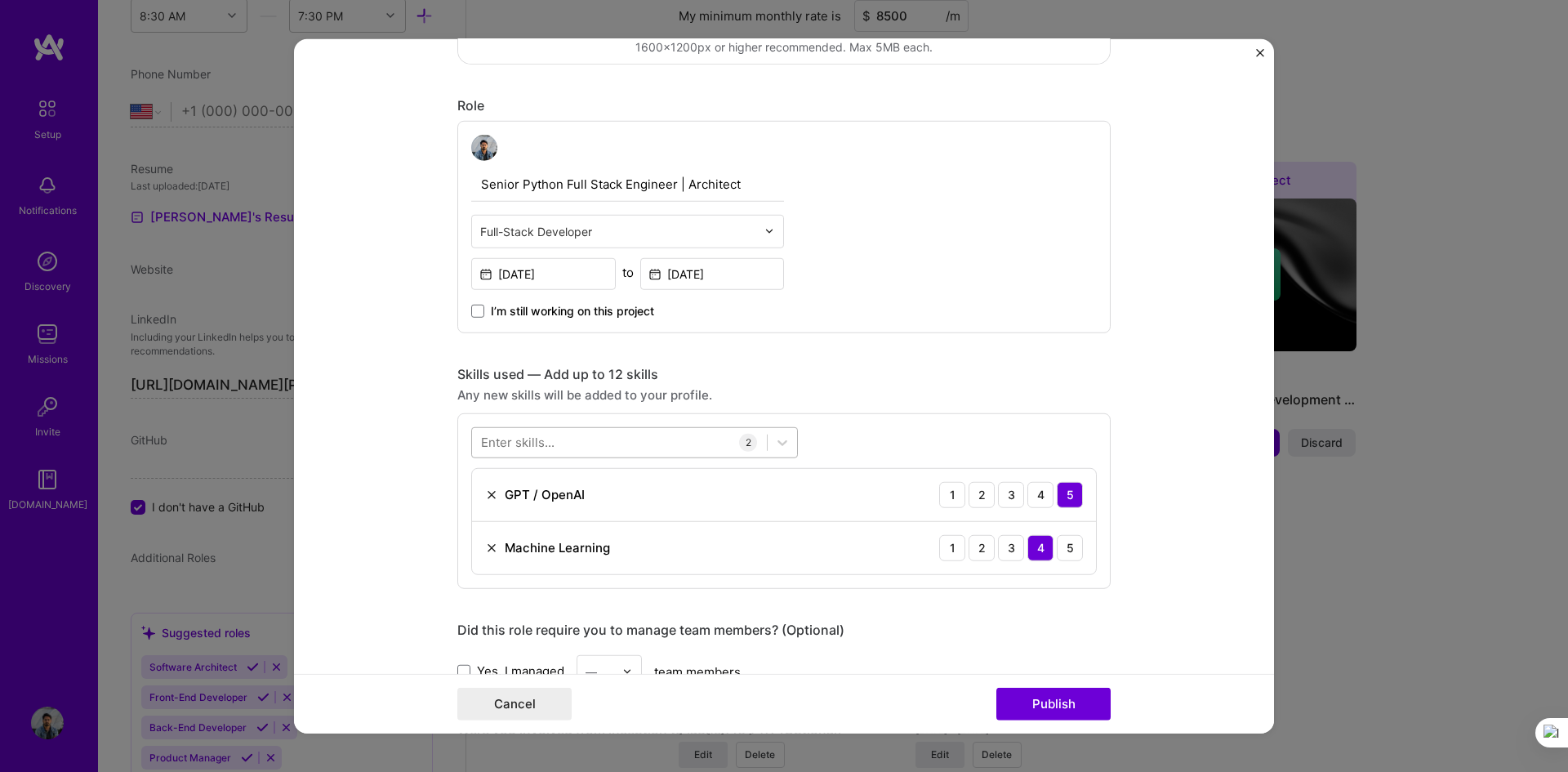
scroll to position [653, 0]
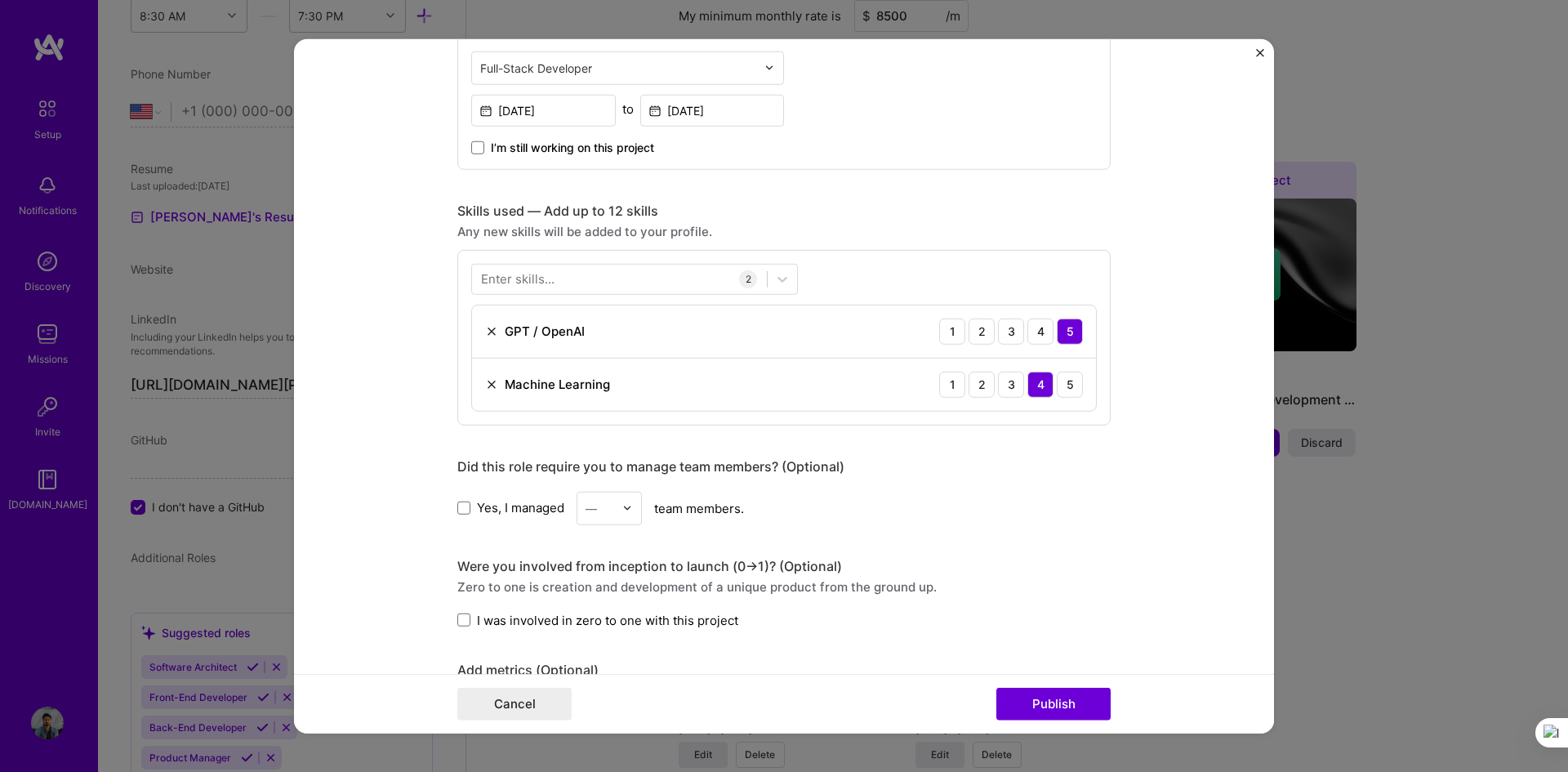
click at [485, 328] on img at bounding box center [492, 330] width 13 height 13
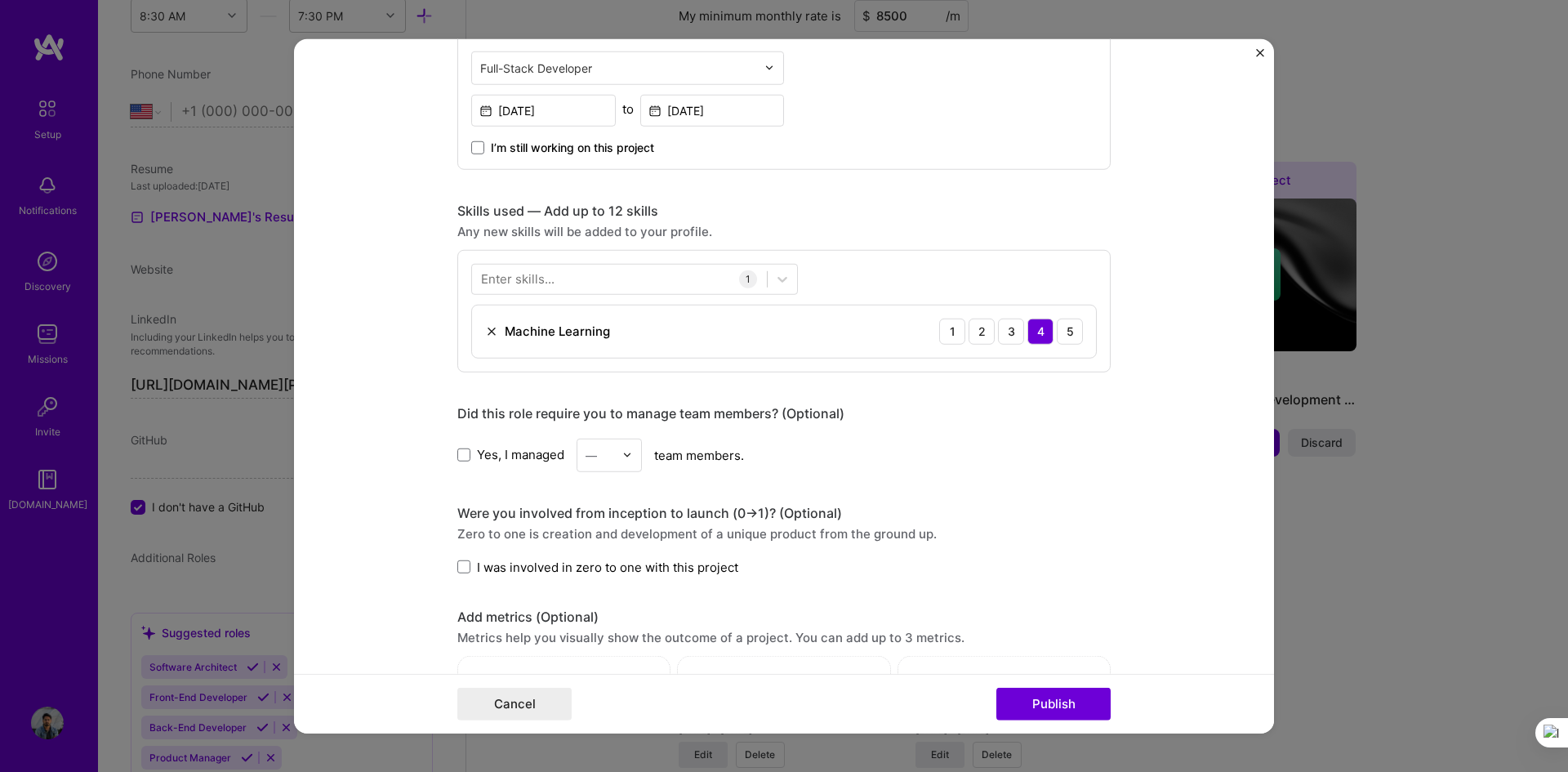
click at [477, 339] on div "Machine Learning 1 2 3 4 5" at bounding box center [784, 331] width 624 height 52
click at [485, 334] on img at bounding box center [492, 330] width 13 height 13
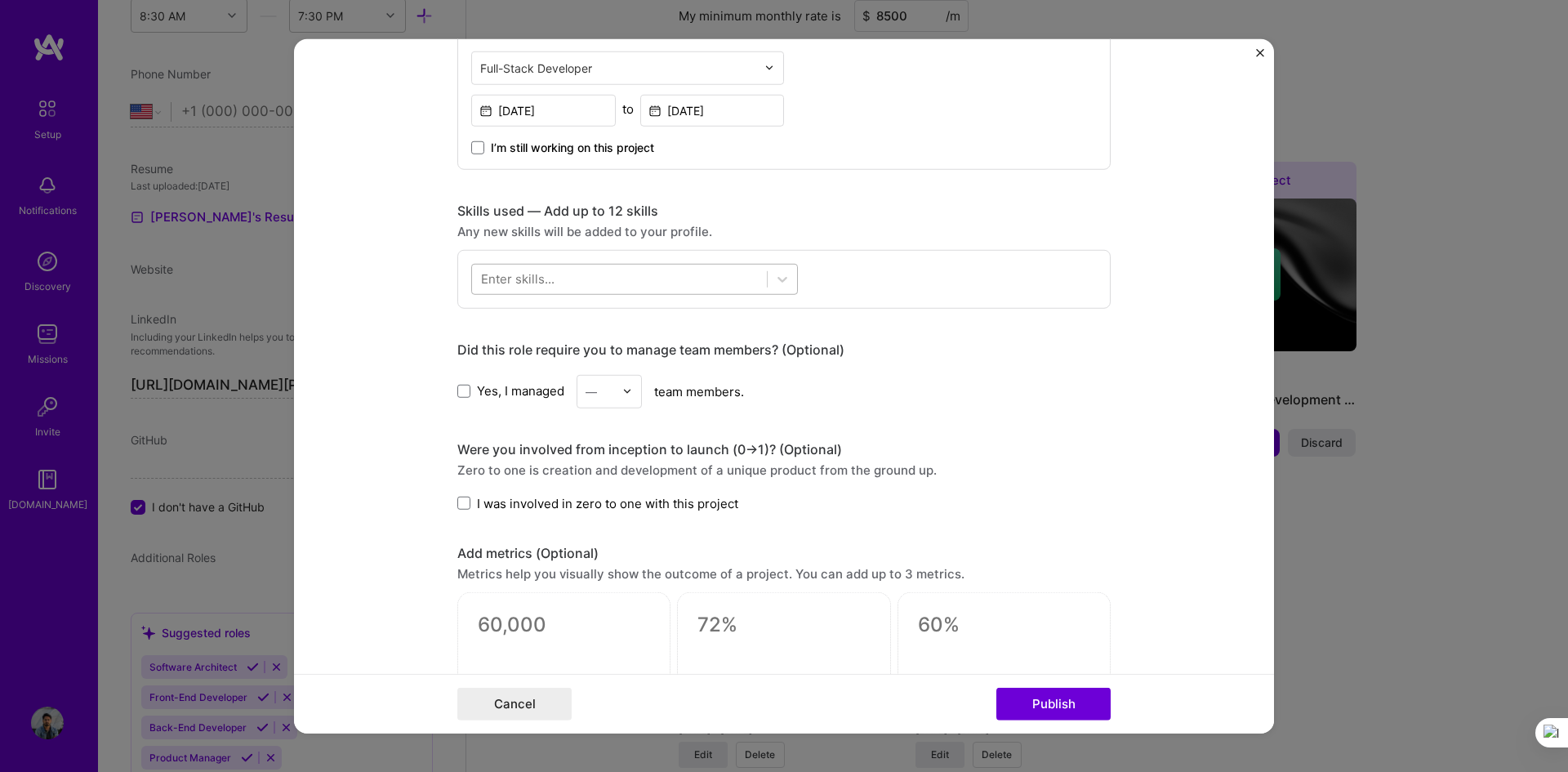
click at [574, 272] on div at bounding box center [620, 279] width 295 height 27
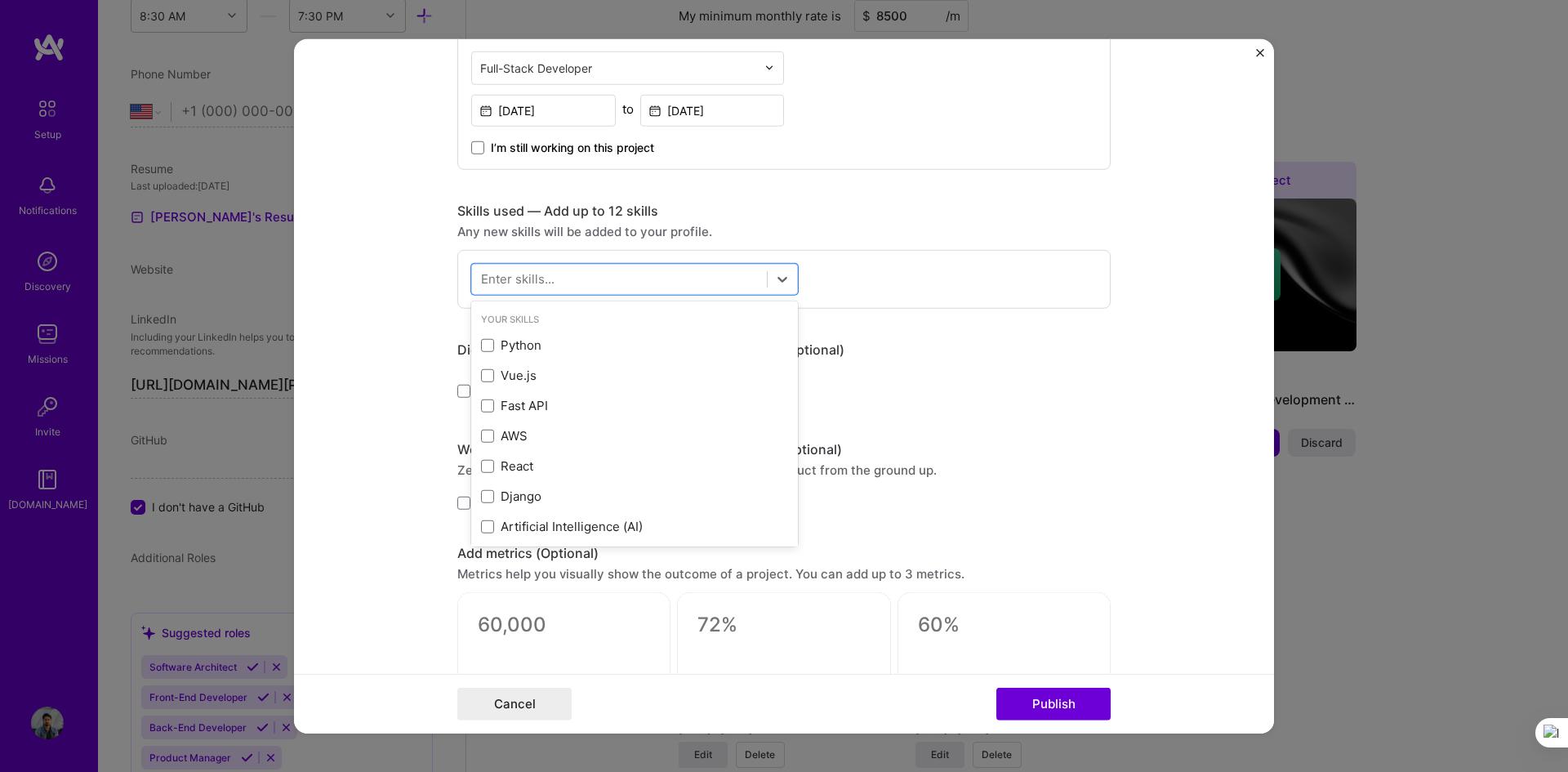
click at [500, 280] on div "Enter skills..." at bounding box center [518, 279] width 73 height 17
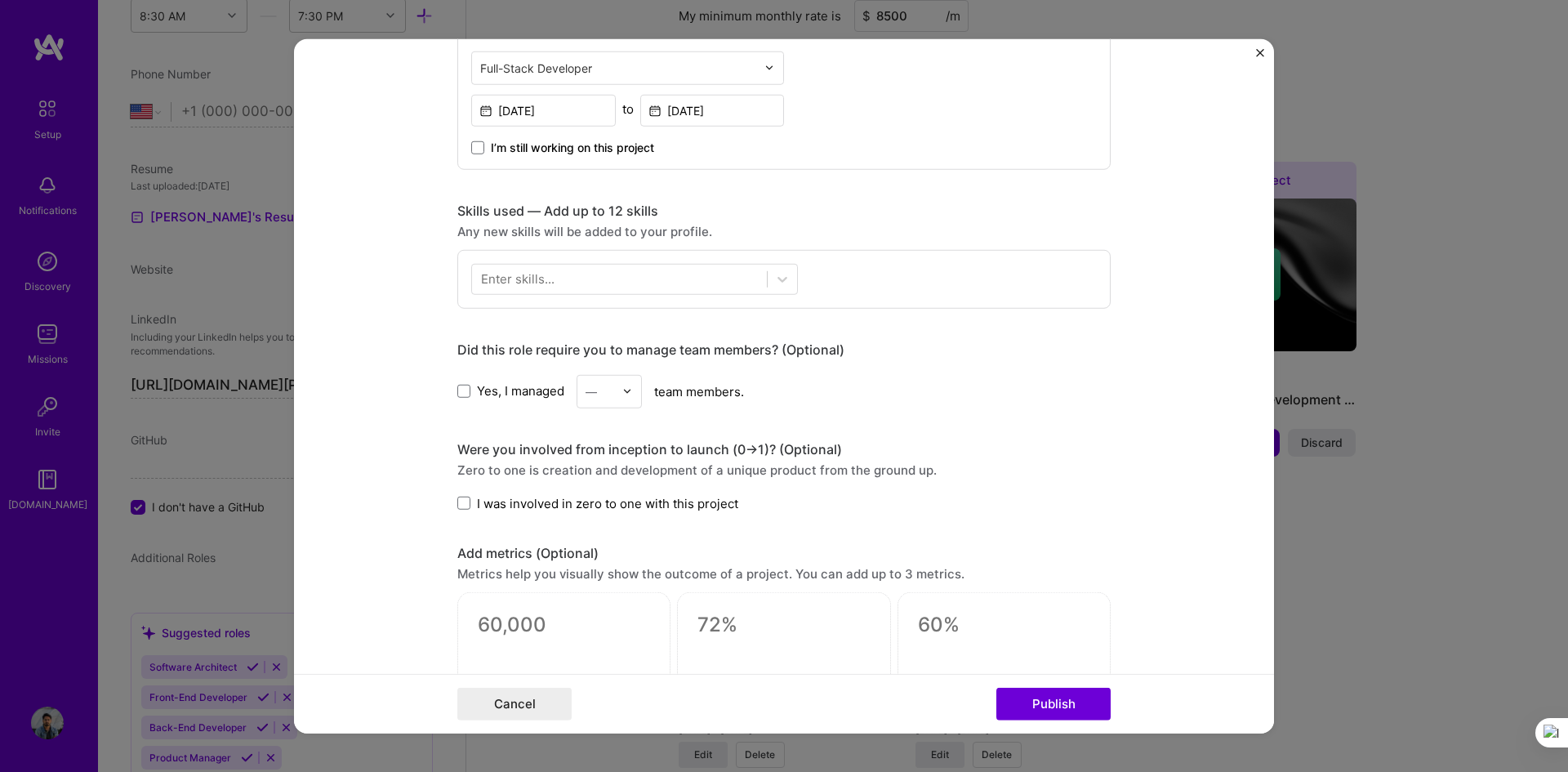
click at [500, 280] on div "Enter skills..." at bounding box center [518, 279] width 73 height 17
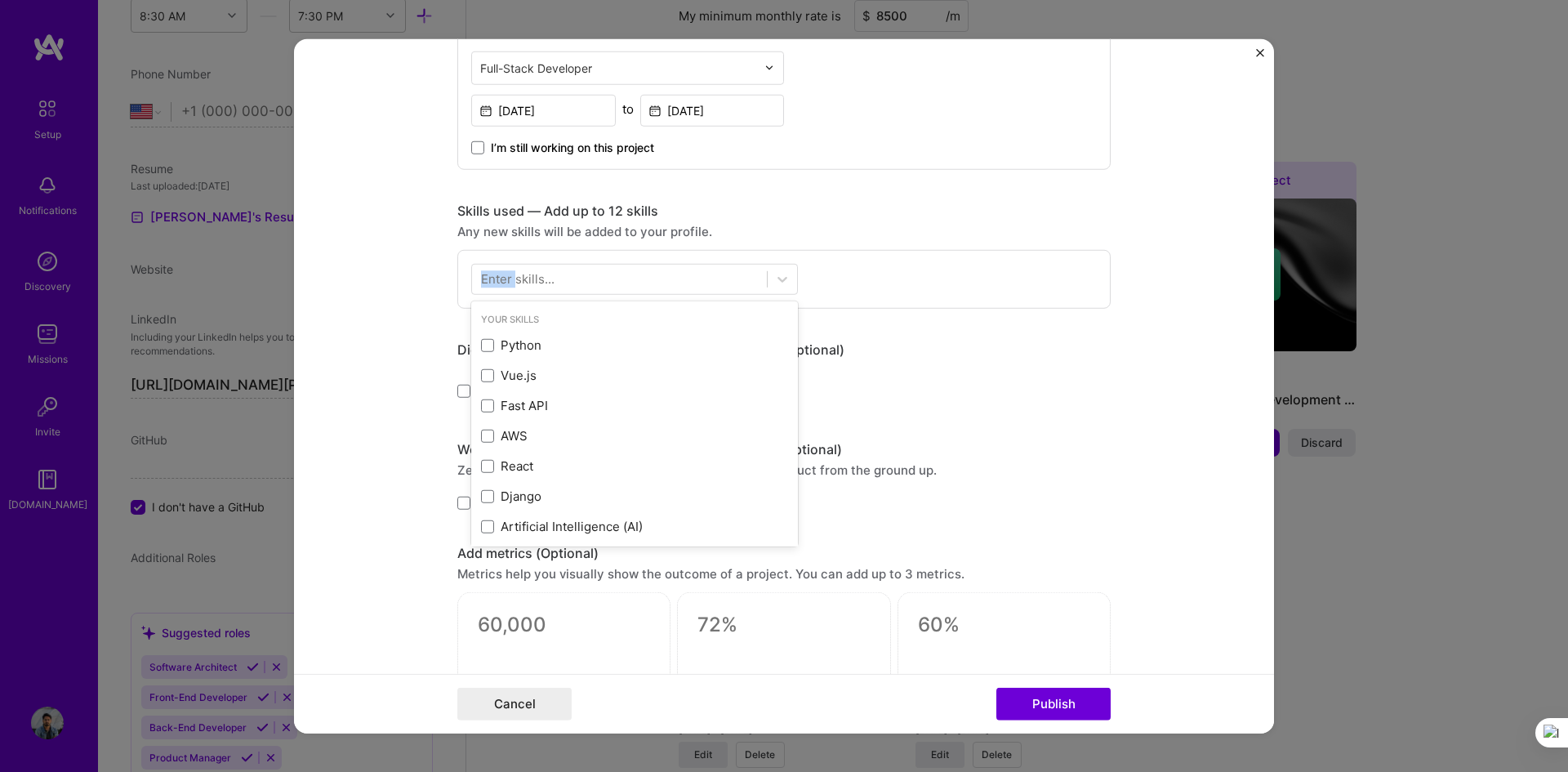
click at [500, 280] on div "Enter skills..." at bounding box center [518, 279] width 73 height 17
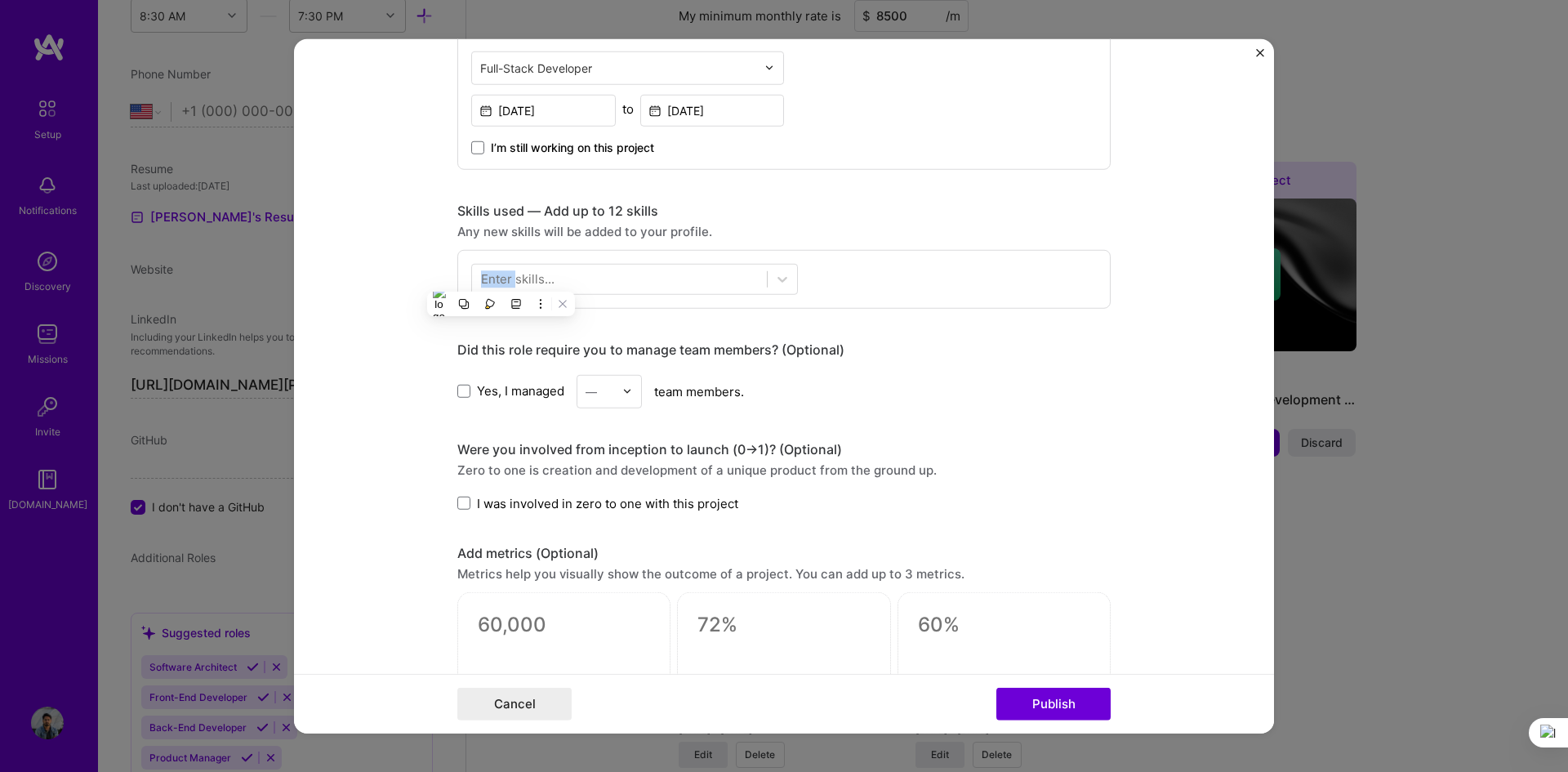
click at [500, 280] on div "Enter skills..." at bounding box center [518, 279] width 73 height 17
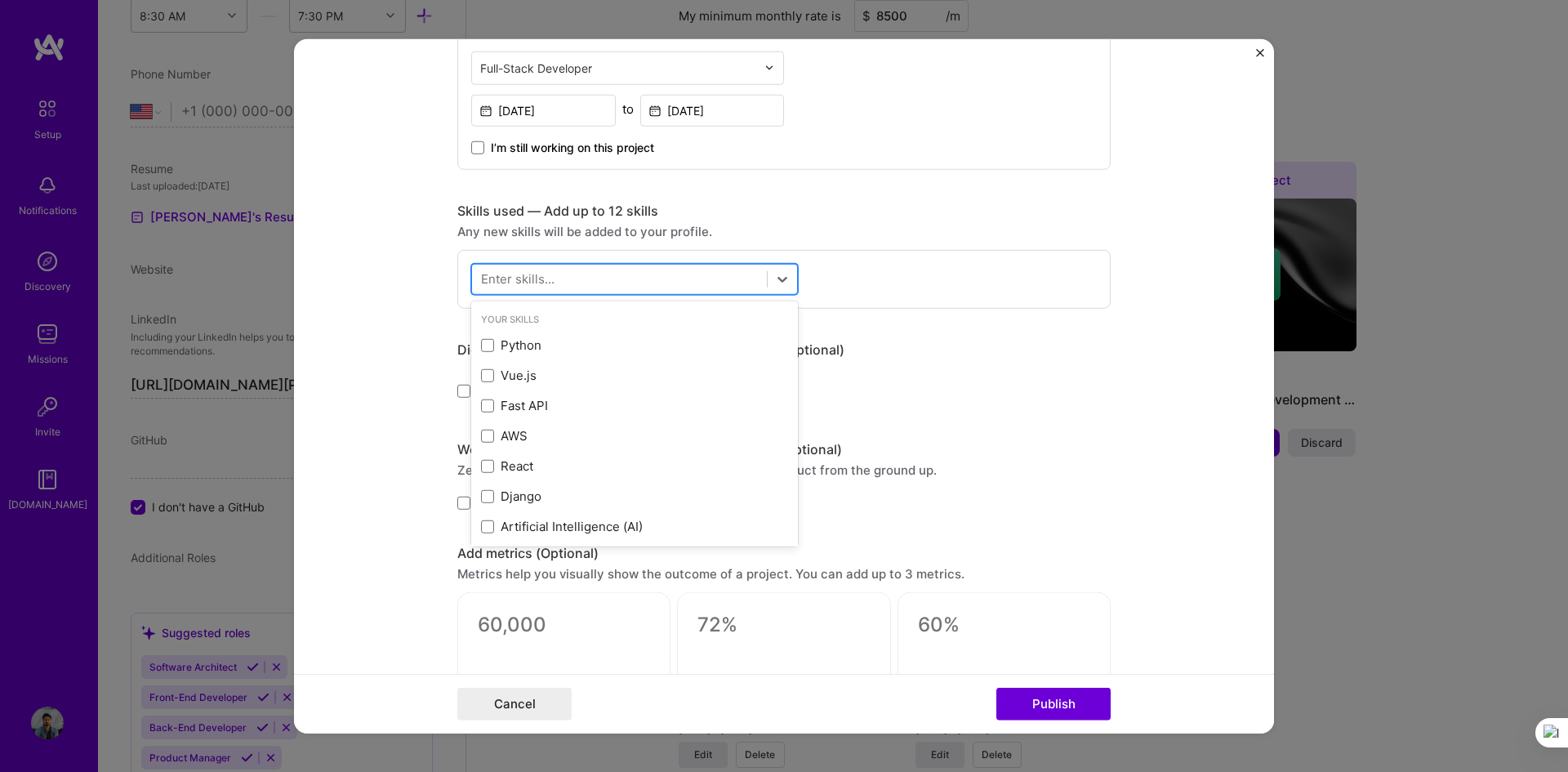
click at [597, 274] on div at bounding box center [620, 279] width 295 height 27
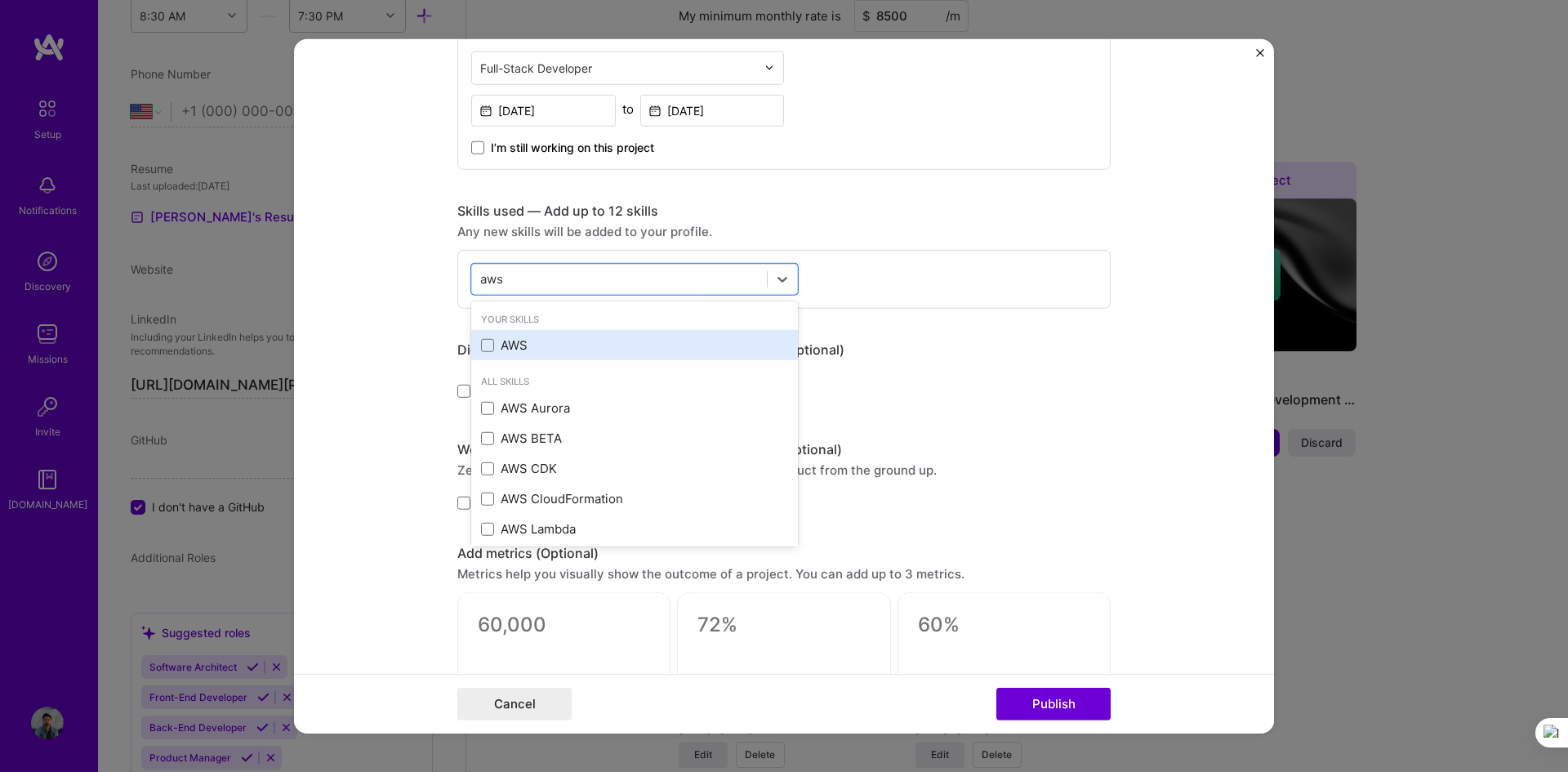
click at [535, 336] on div "AWS" at bounding box center [635, 345] width 307 height 17
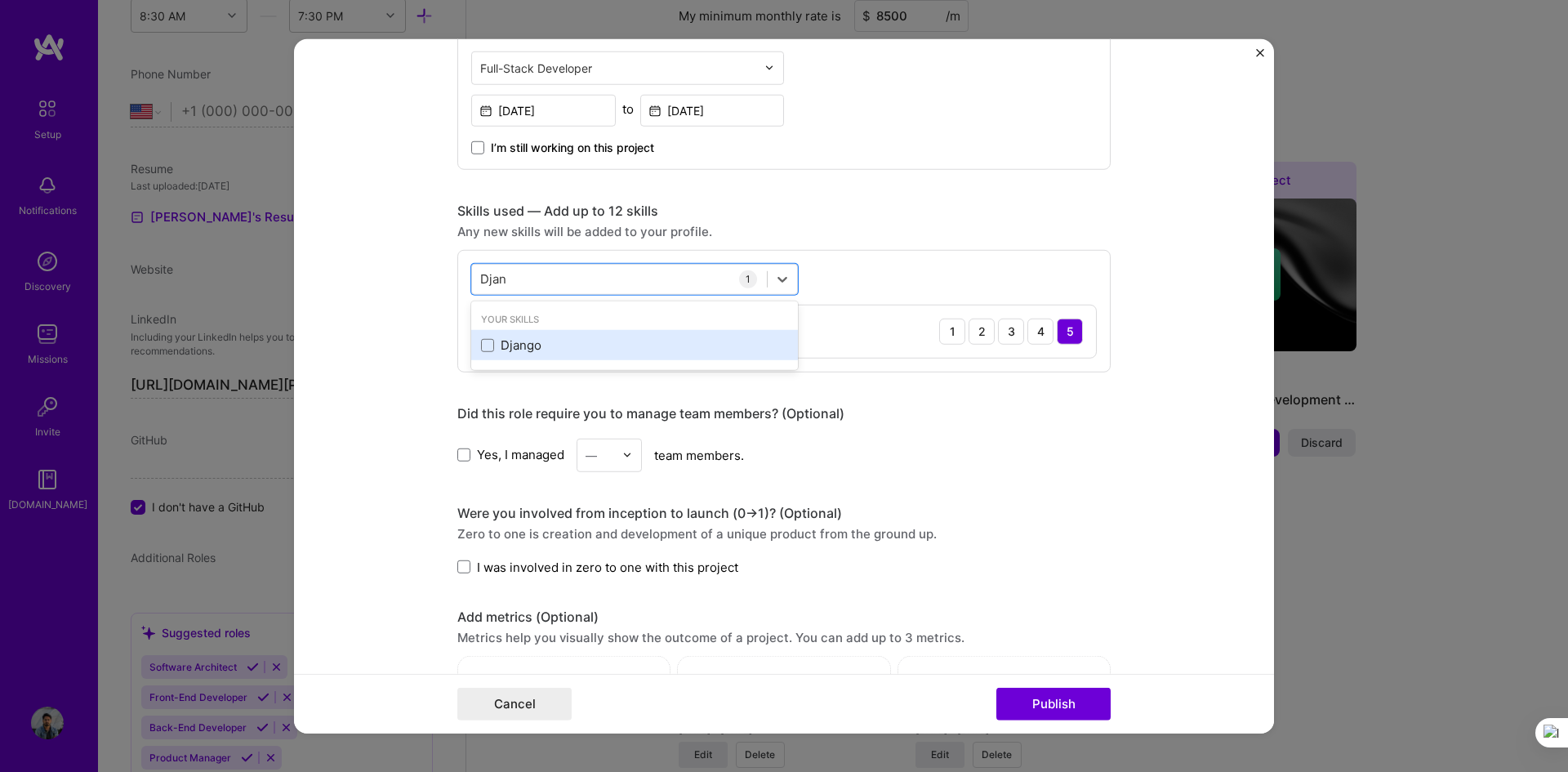
click at [516, 354] on div "Django" at bounding box center [635, 345] width 307 height 17
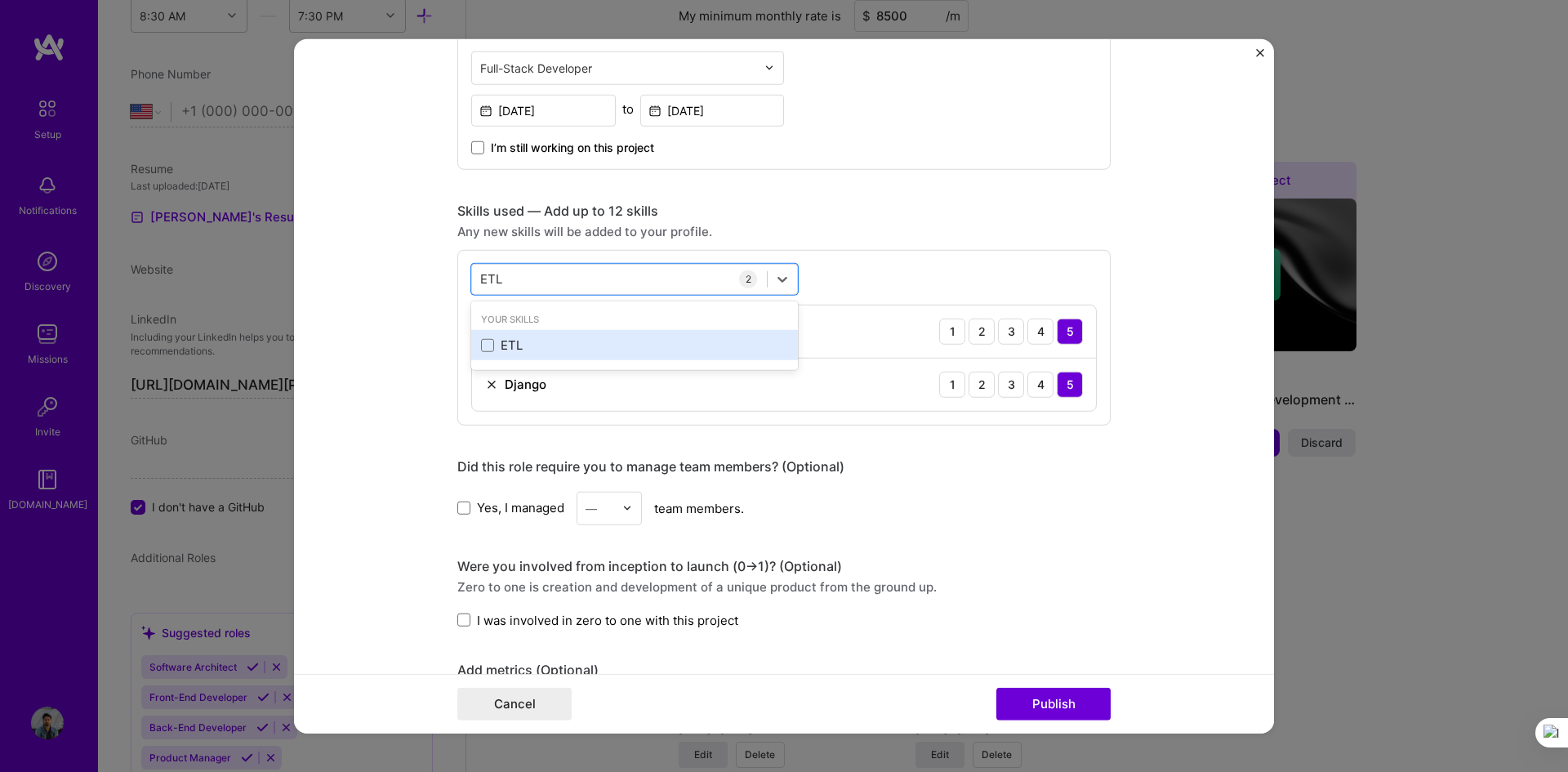
click at [553, 349] on div "ETL" at bounding box center [635, 345] width 307 height 17
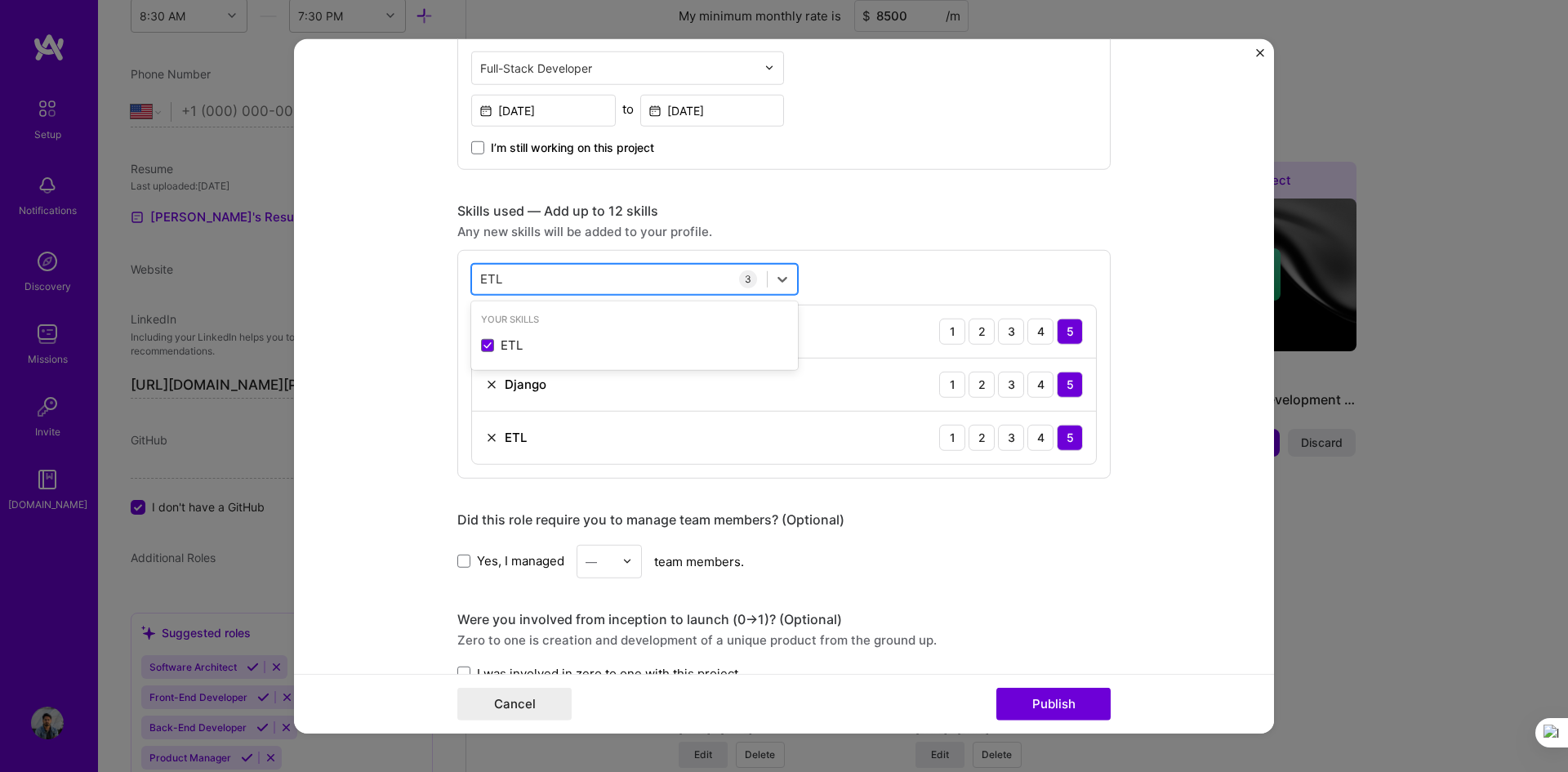
click at [529, 277] on div "ETL ETL" at bounding box center [620, 279] width 295 height 27
click at [578, 344] on div "Fast API" at bounding box center [635, 345] width 307 height 17
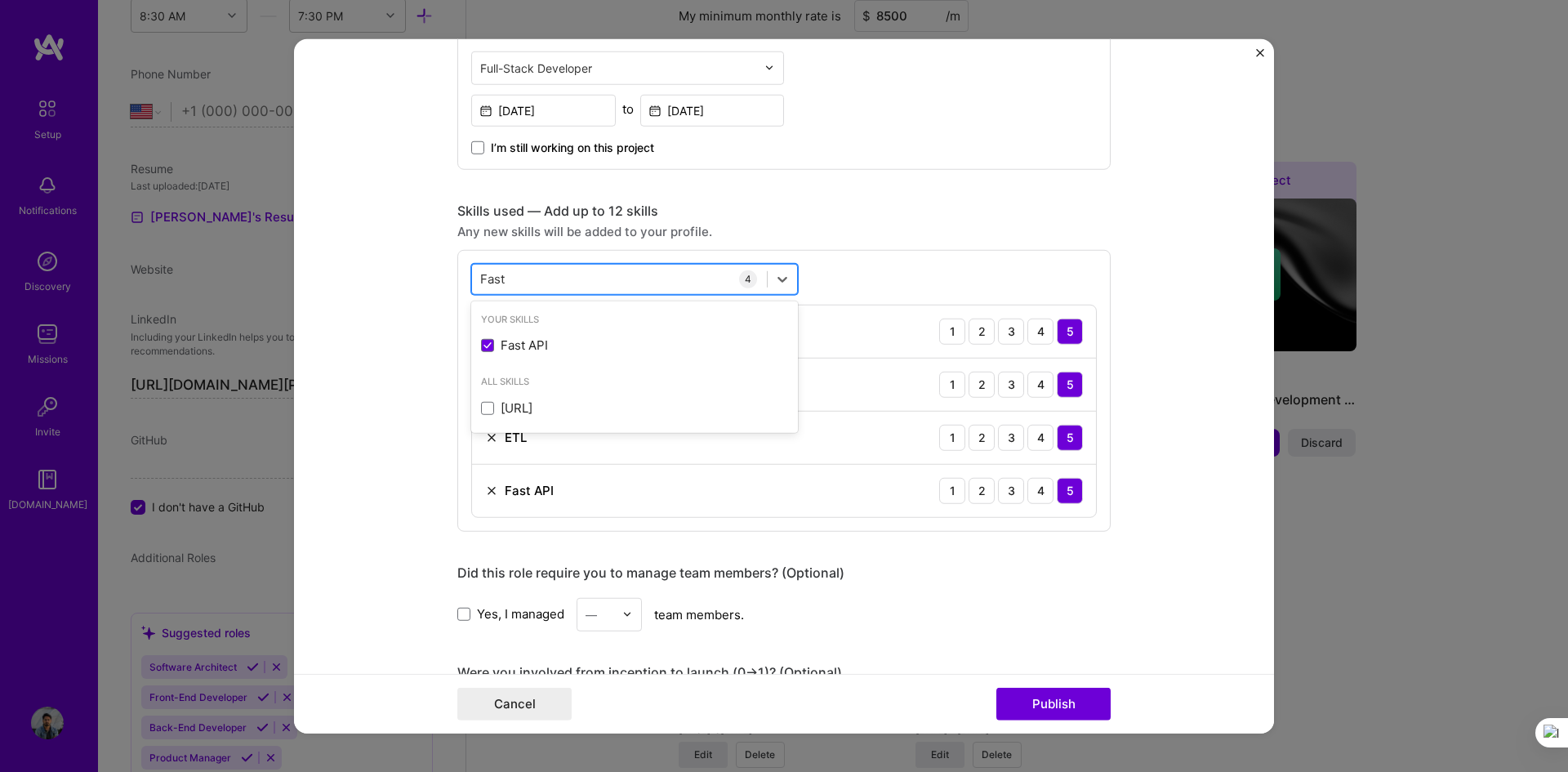
click at [592, 284] on div "Fast Fast" at bounding box center [620, 279] width 295 height 27
click at [578, 341] on div "PostgreSQL" at bounding box center [635, 345] width 307 height 17
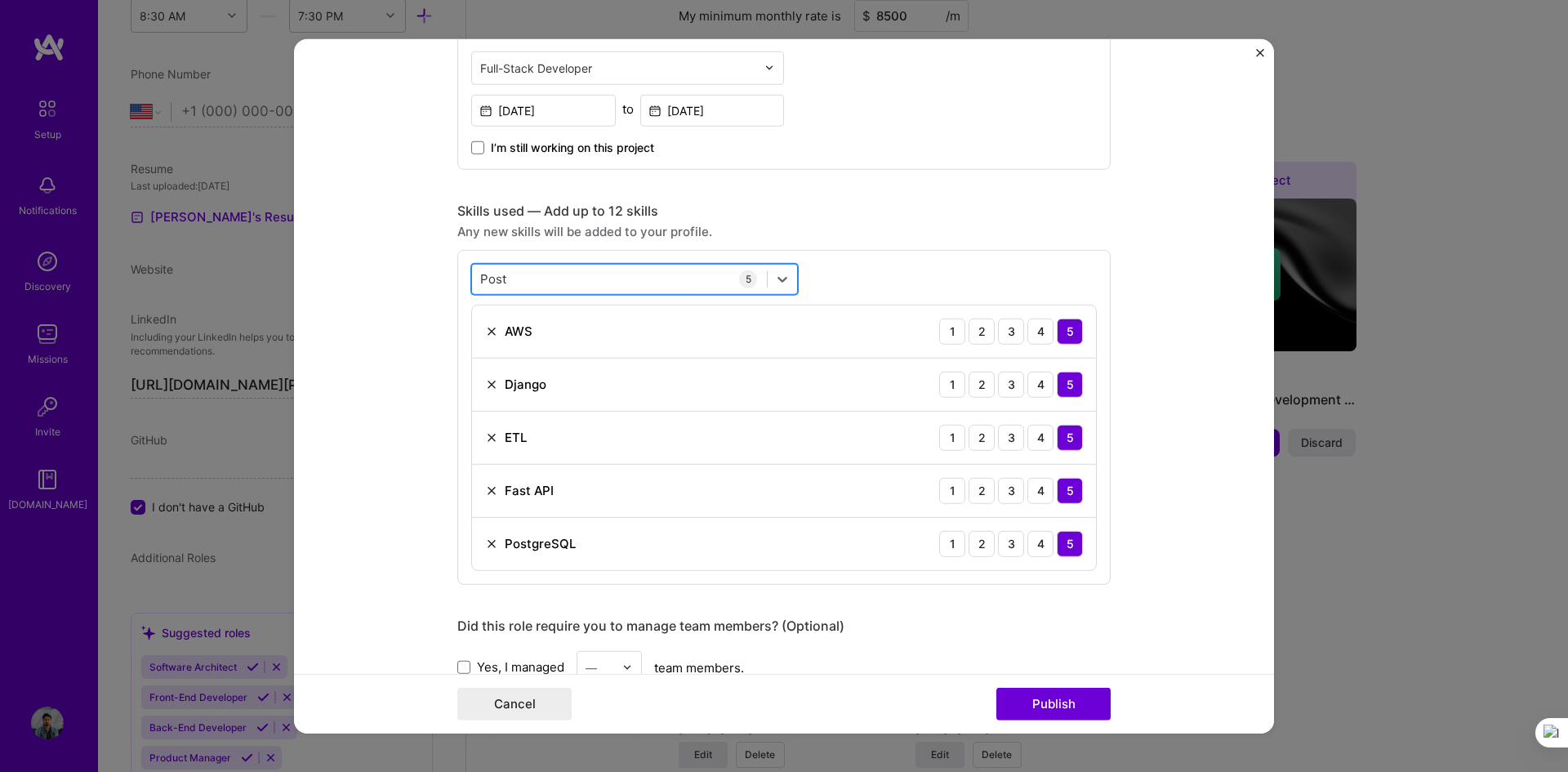
click at [569, 278] on div "Post Post" at bounding box center [620, 279] width 295 height 27
click at [568, 346] on div "PySpark" at bounding box center [635, 345] width 307 height 17
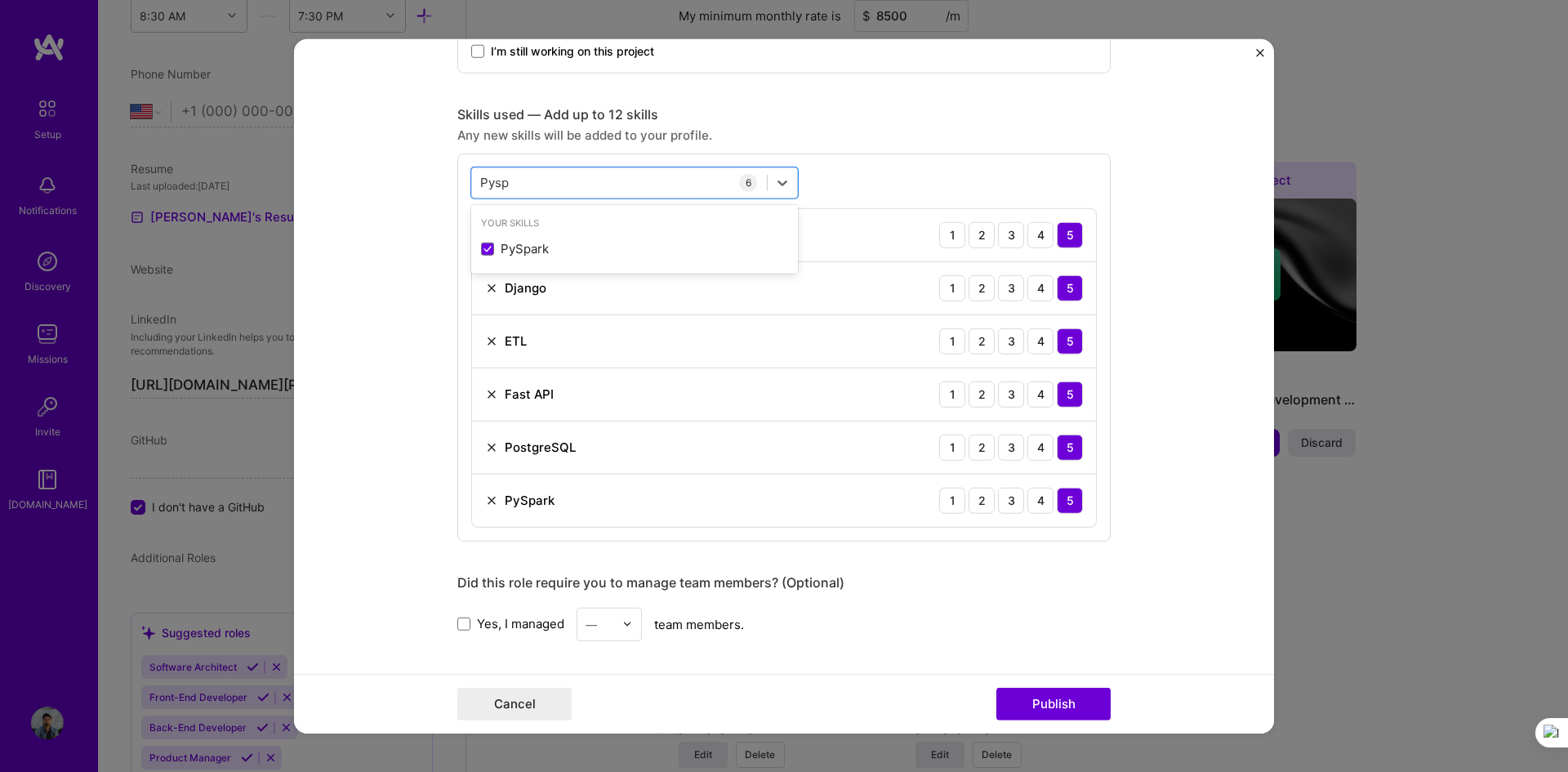
scroll to position [735, 0]
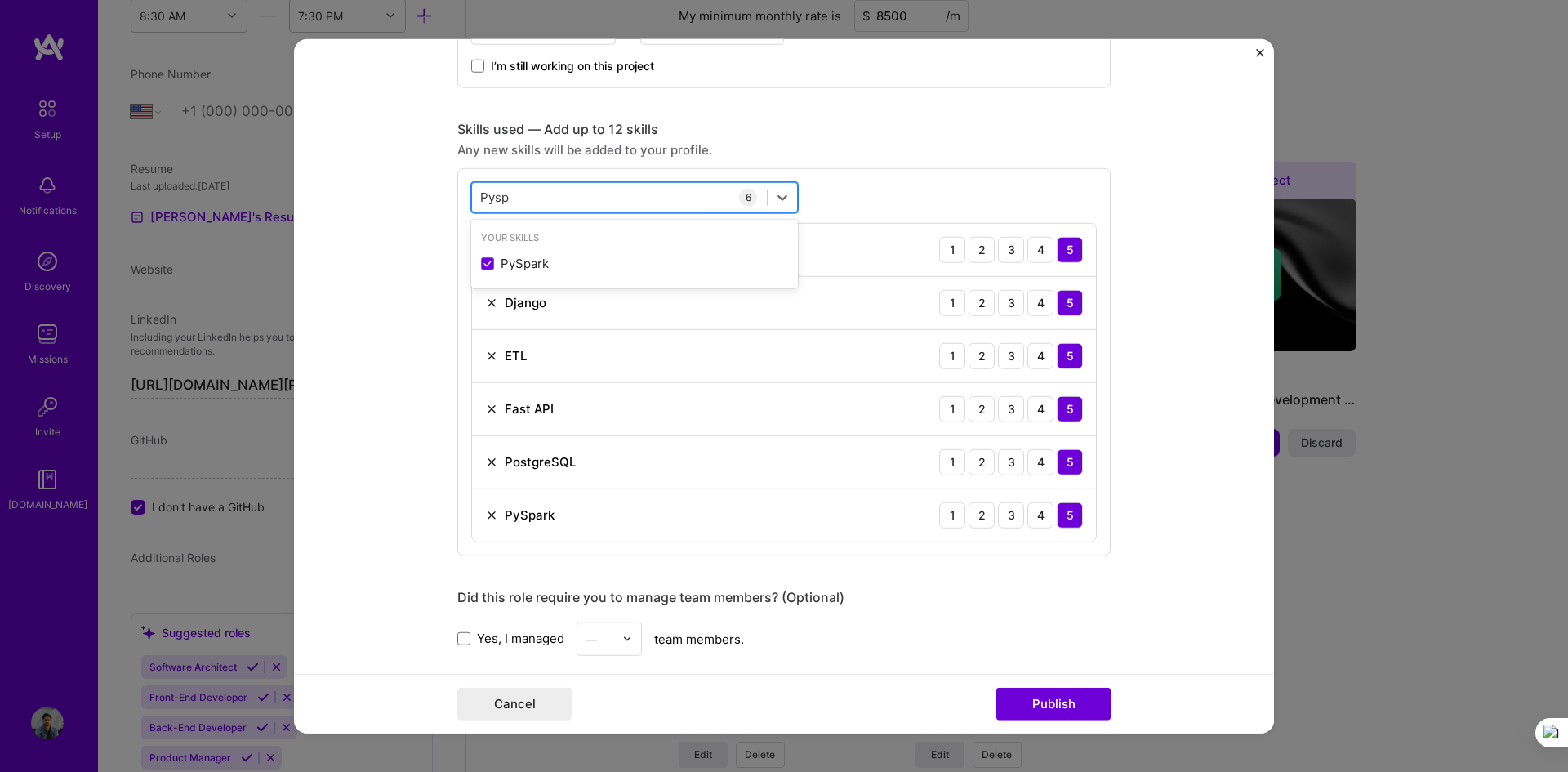
click at [532, 196] on div "Pysp Pysp" at bounding box center [620, 197] width 295 height 27
click at [555, 262] on div "Python" at bounding box center [635, 263] width 307 height 17
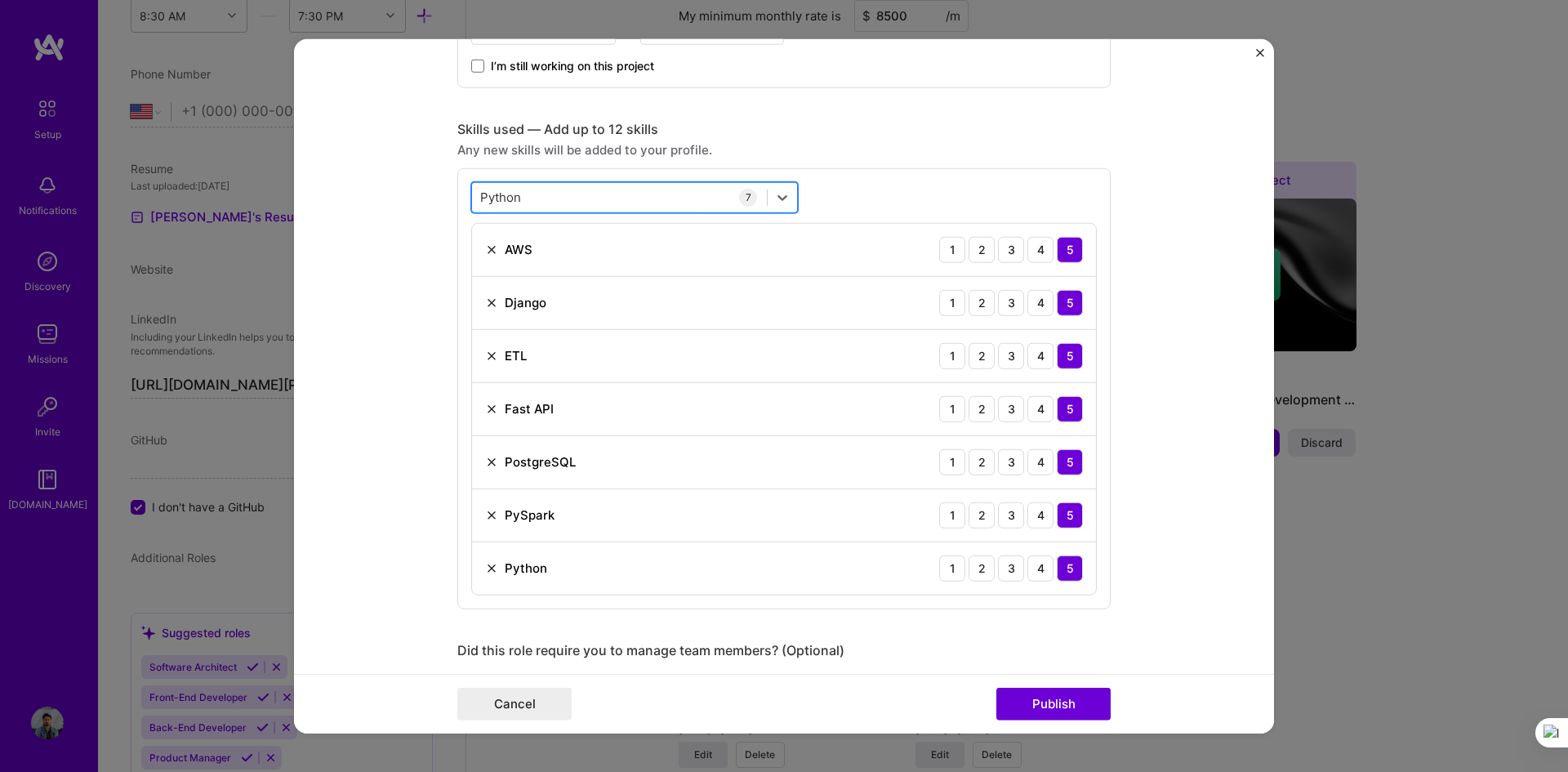
click at [573, 198] on div "Python Python" at bounding box center [620, 197] width 295 height 27
click at [572, 264] on div "REST API" at bounding box center [635, 263] width 307 height 17
click at [550, 200] on div "Rest Rest" at bounding box center [620, 197] width 295 height 27
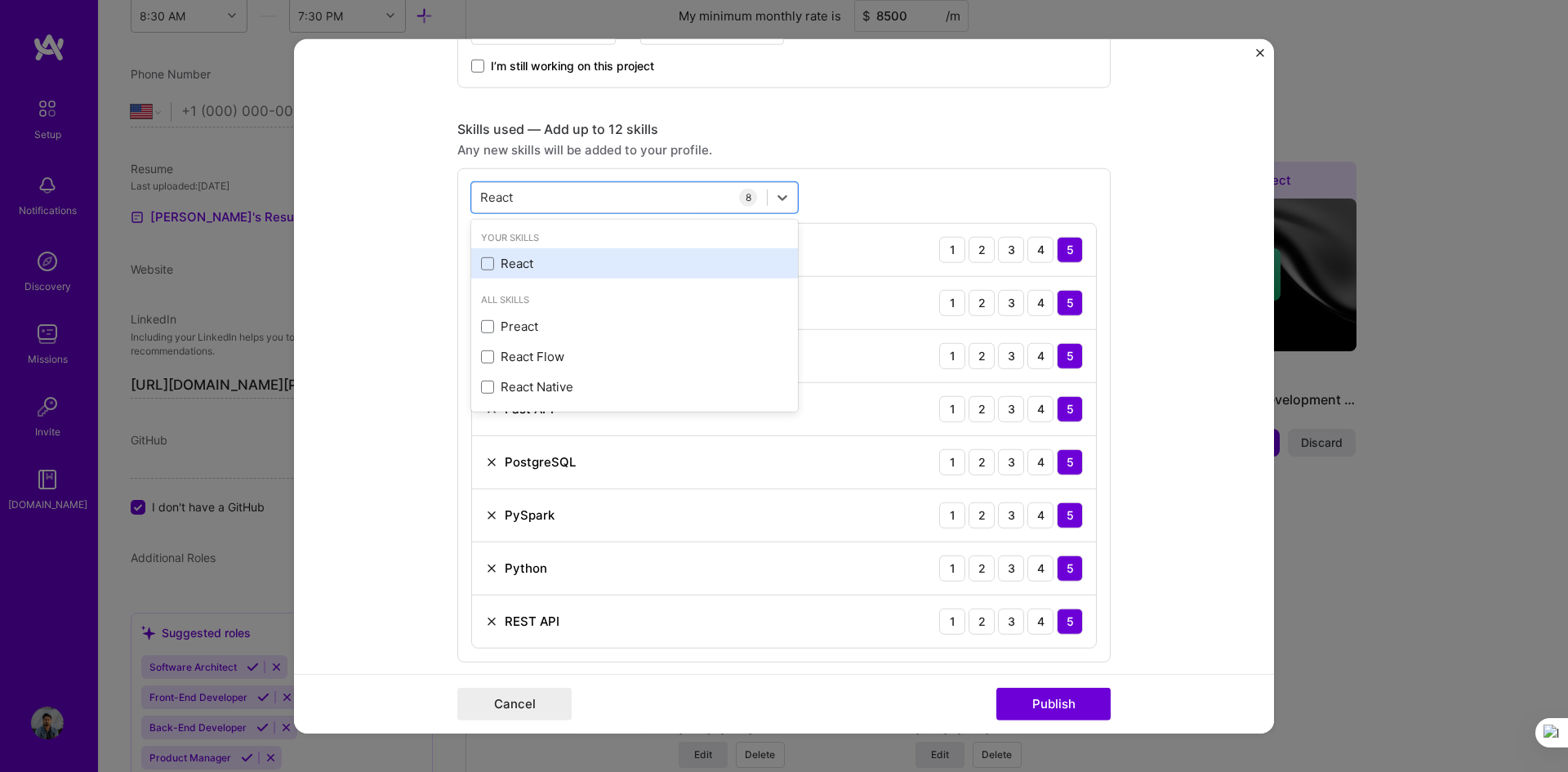
click at [566, 259] on div "React" at bounding box center [635, 263] width 307 height 17
click at [551, 196] on div "React React" at bounding box center [620, 197] width 295 height 27
click at [573, 256] on div "Terraform" at bounding box center [635, 263] width 307 height 17
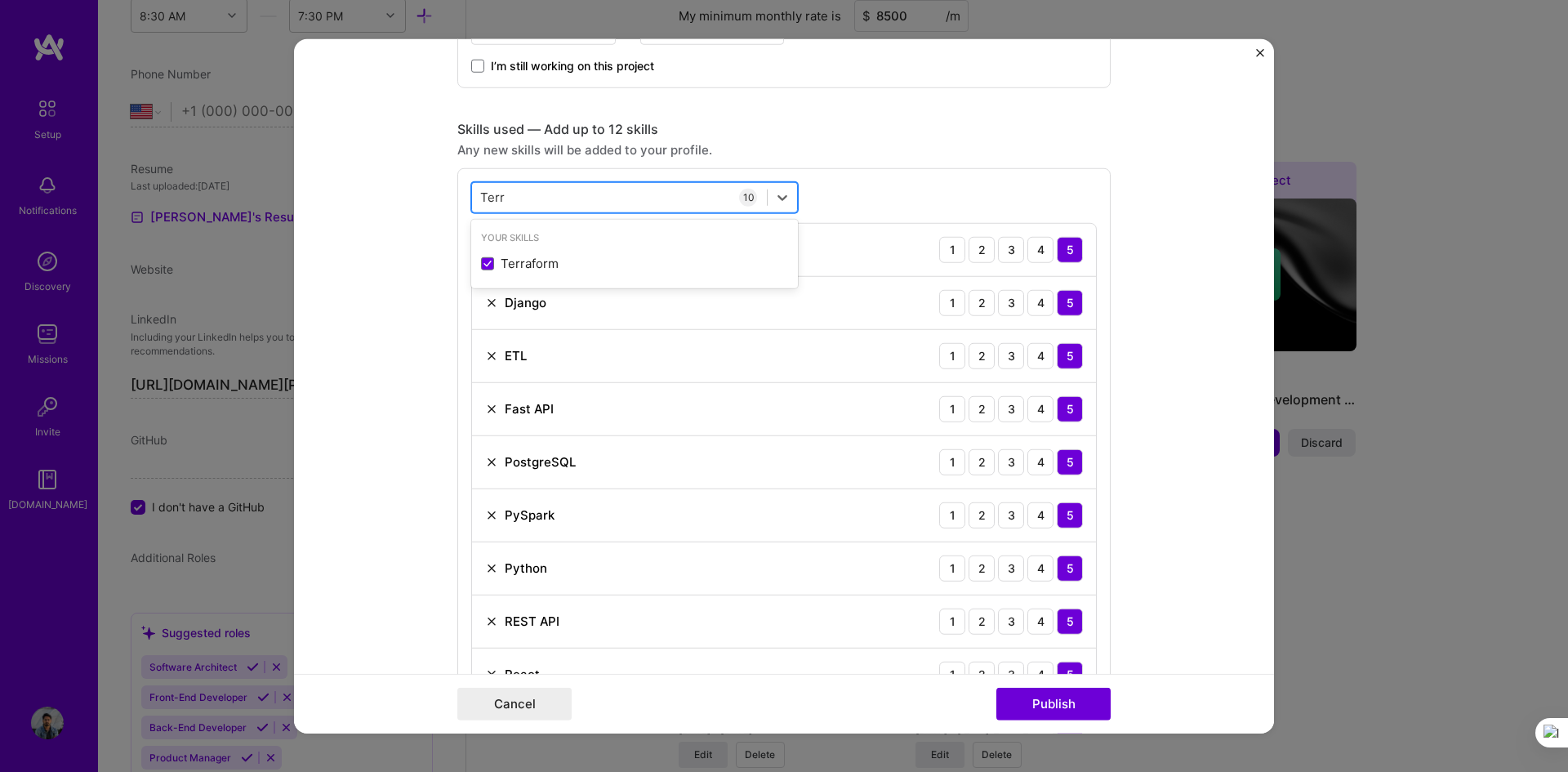
click at [549, 199] on div "Terr Terr" at bounding box center [620, 197] width 295 height 27
click at [531, 263] on div "TypeScript" at bounding box center [635, 263] width 307 height 17
click at [531, 263] on div "Vue.js" at bounding box center [635, 263] width 307 height 17
type input "Vue"
click at [1098, 351] on form "Editing suggested project This project is suggested based on your LinkedIn, res…" at bounding box center [784, 386] width 981 height 695
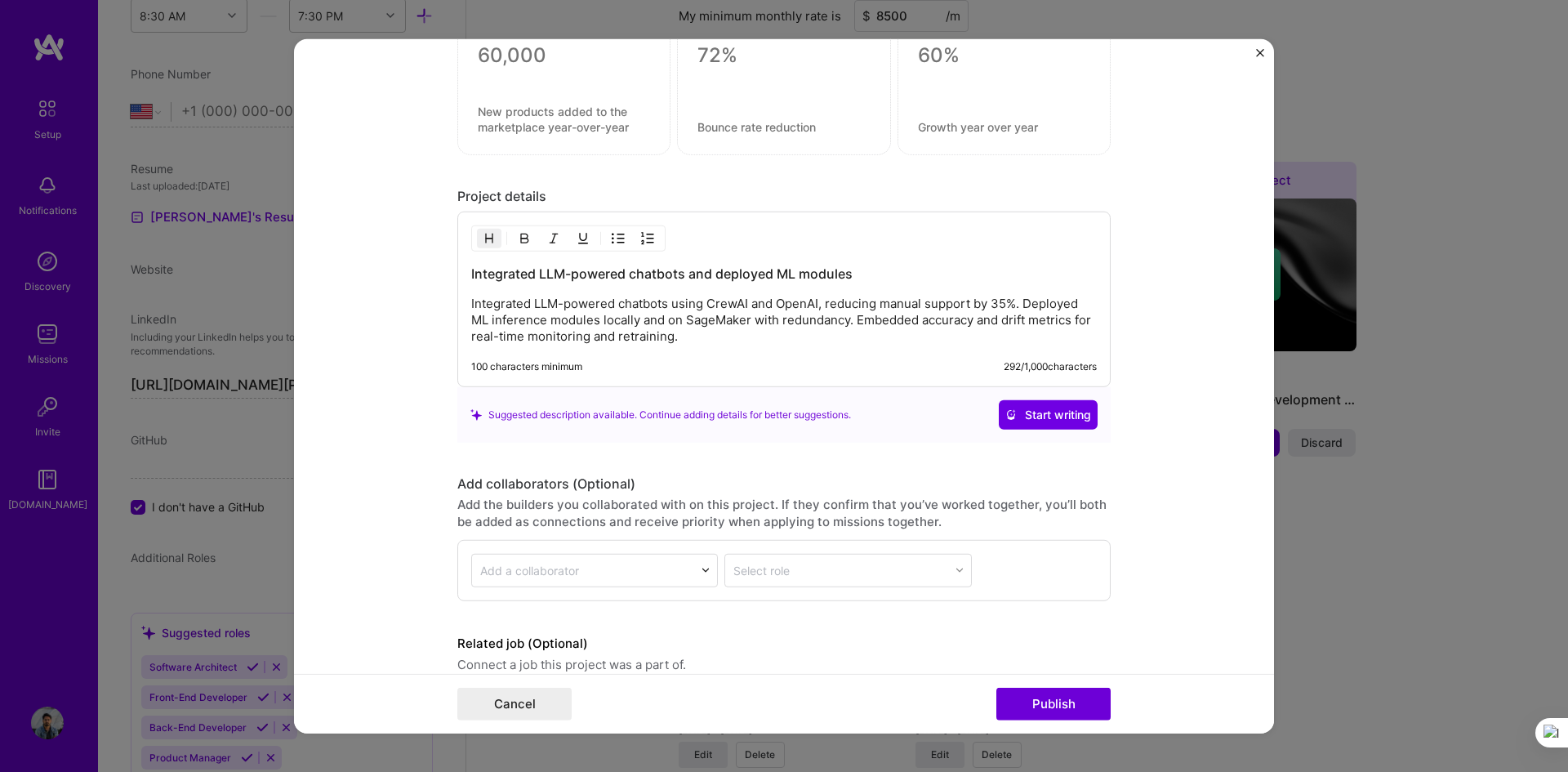
scroll to position [1943, 0]
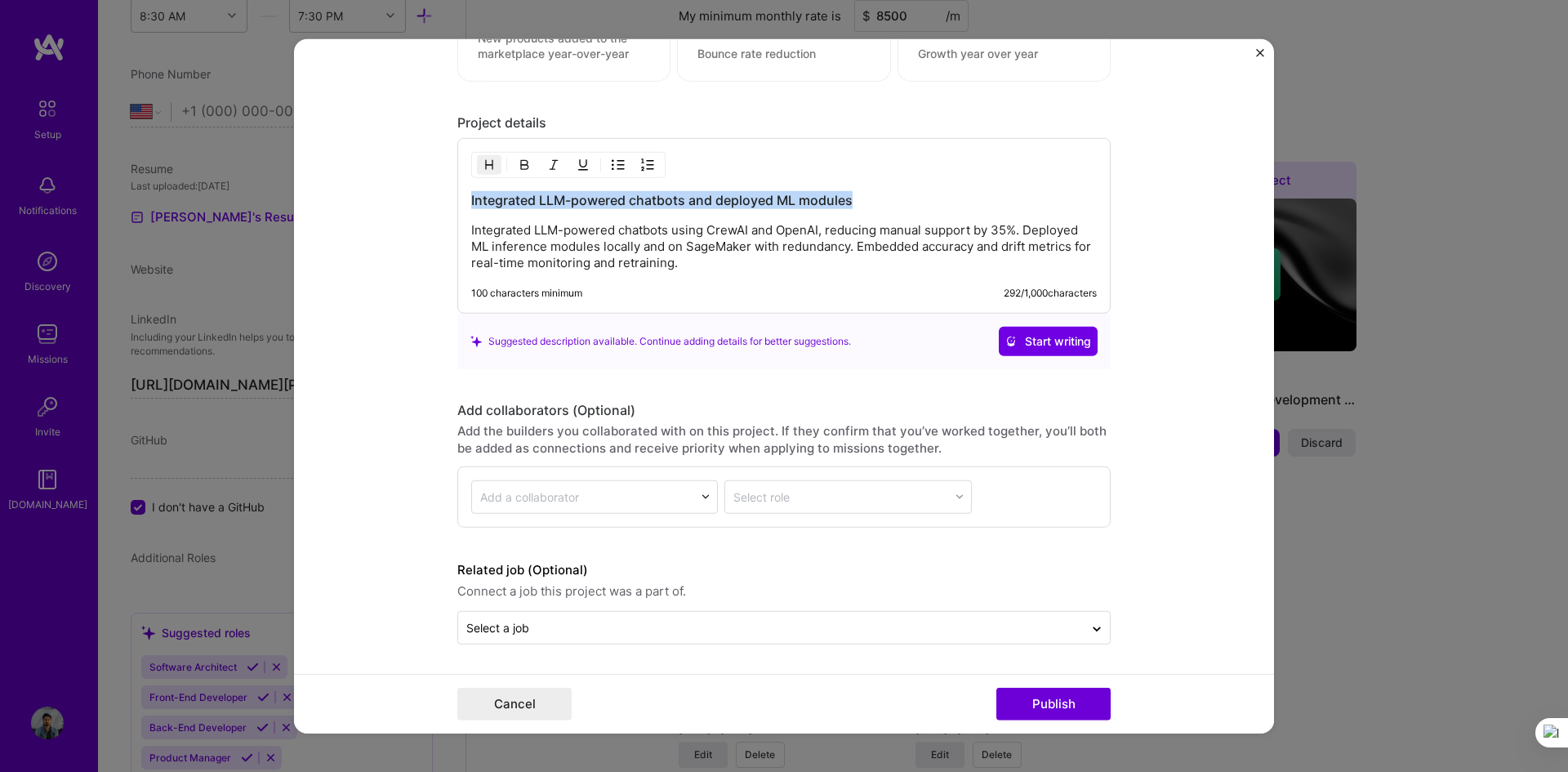
drag, startPoint x: 900, startPoint y: 204, endPoint x: 434, endPoint y: 189, distance: 466.2
click at [434, 189] on form "Editing suggested project This project is suggested based on your LinkedIn, res…" at bounding box center [784, 386] width 981 height 695
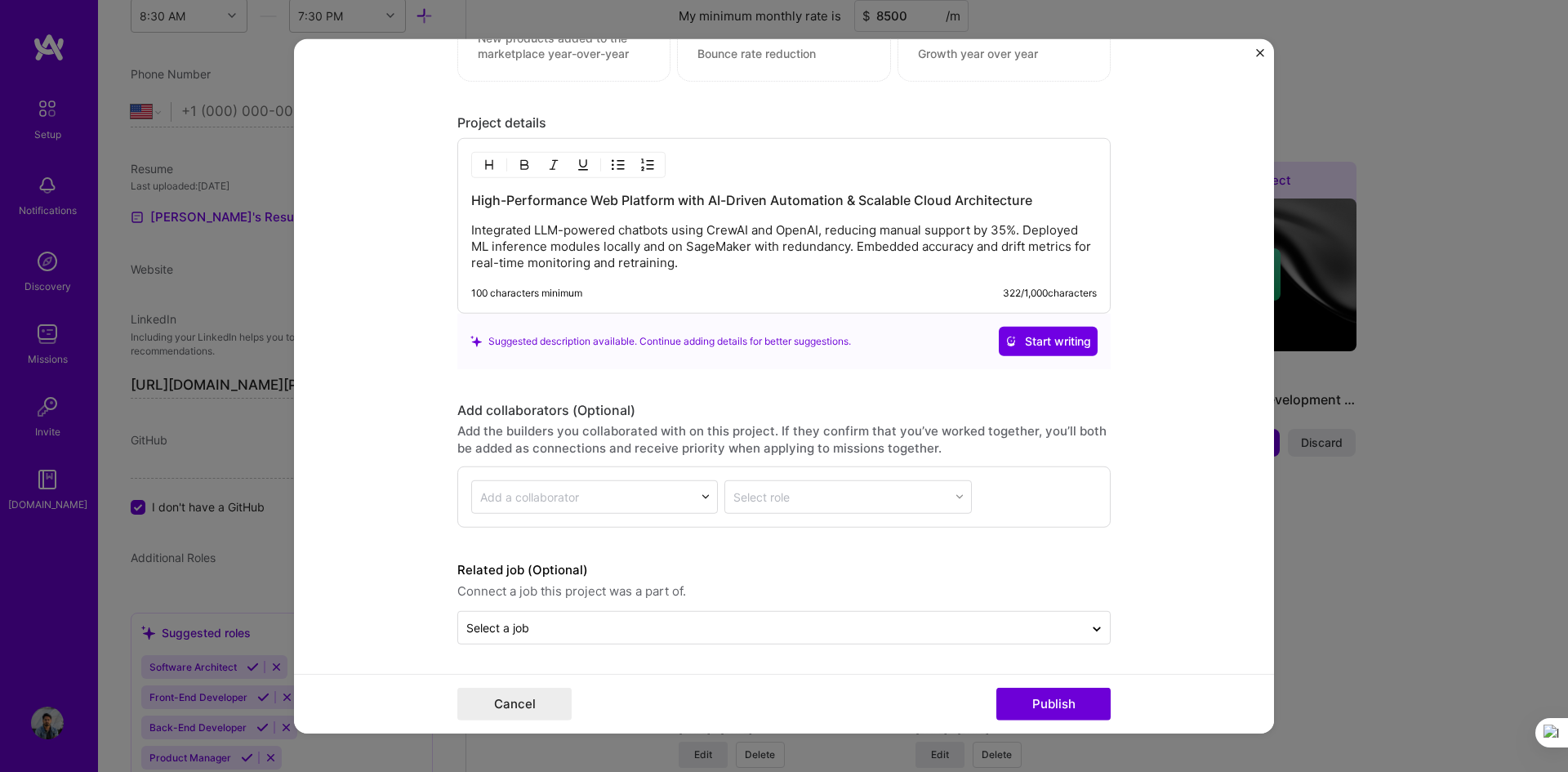
click at [723, 260] on p "Integrated LLM-powered chatbots using CrewAI and OpenAI, reducing manual suppor…" at bounding box center [784, 247] width 626 height 49
click at [741, 267] on p "Integrated LLM-powered chatbots using CrewAI and OpenAI, reducing manual suppor…" at bounding box center [784, 247] width 626 height 49
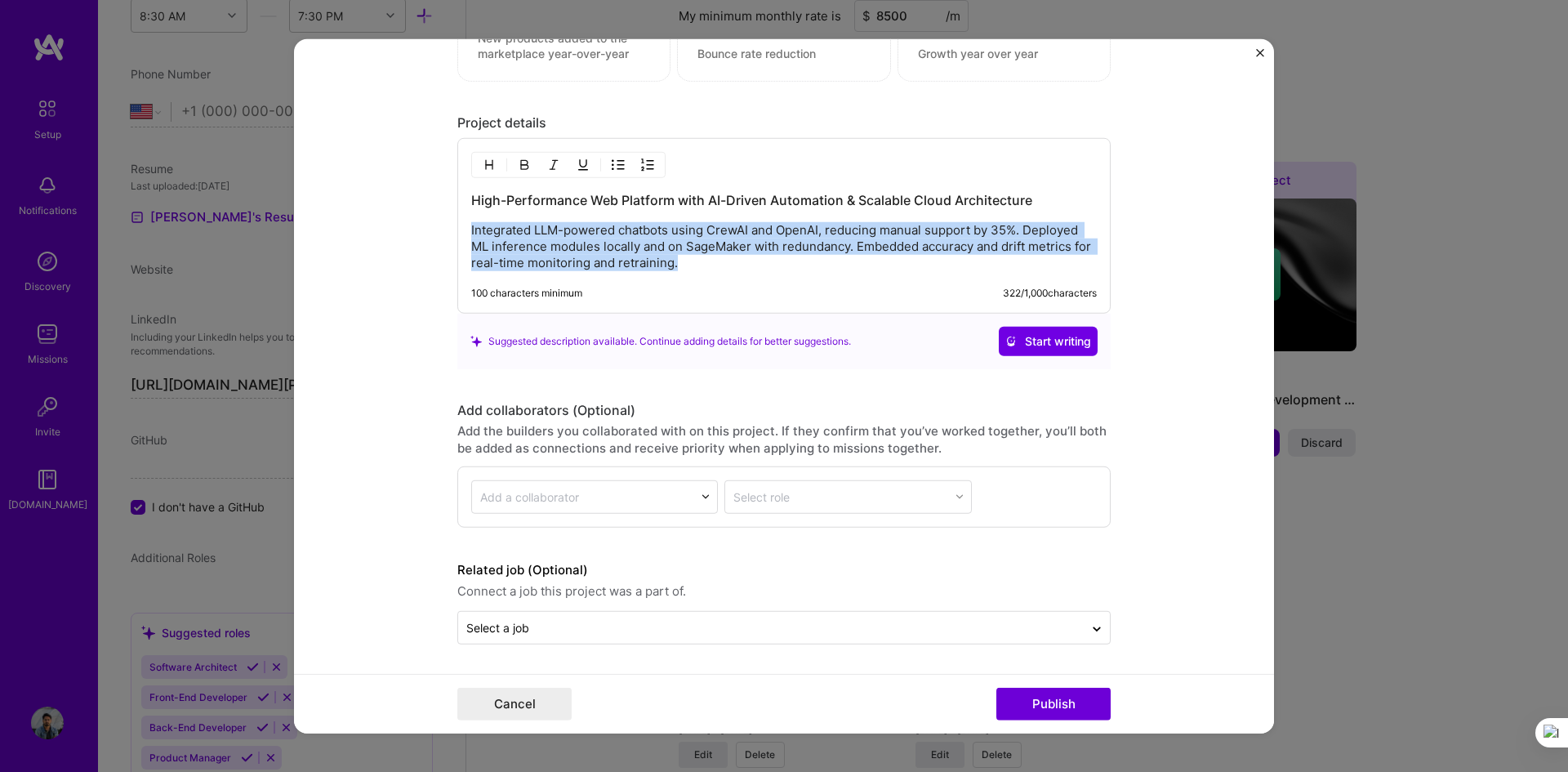
drag, startPoint x: 739, startPoint y: 267, endPoint x: 442, endPoint y: 235, distance: 298.7
click at [442, 235] on form "Editing suggested project This project is suggested based on your LinkedIn, res…" at bounding box center [784, 386] width 981 height 695
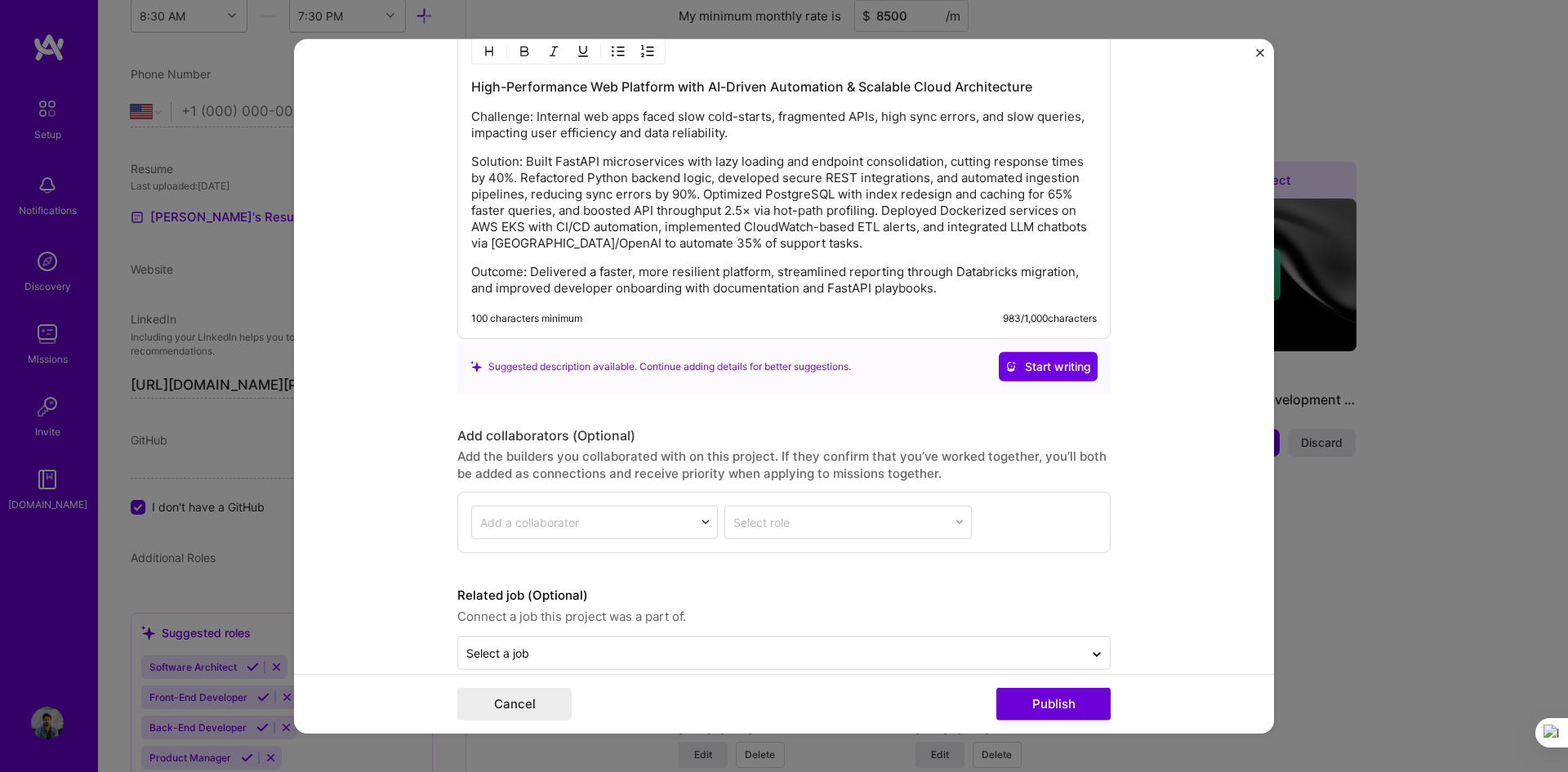
scroll to position [2082, 0]
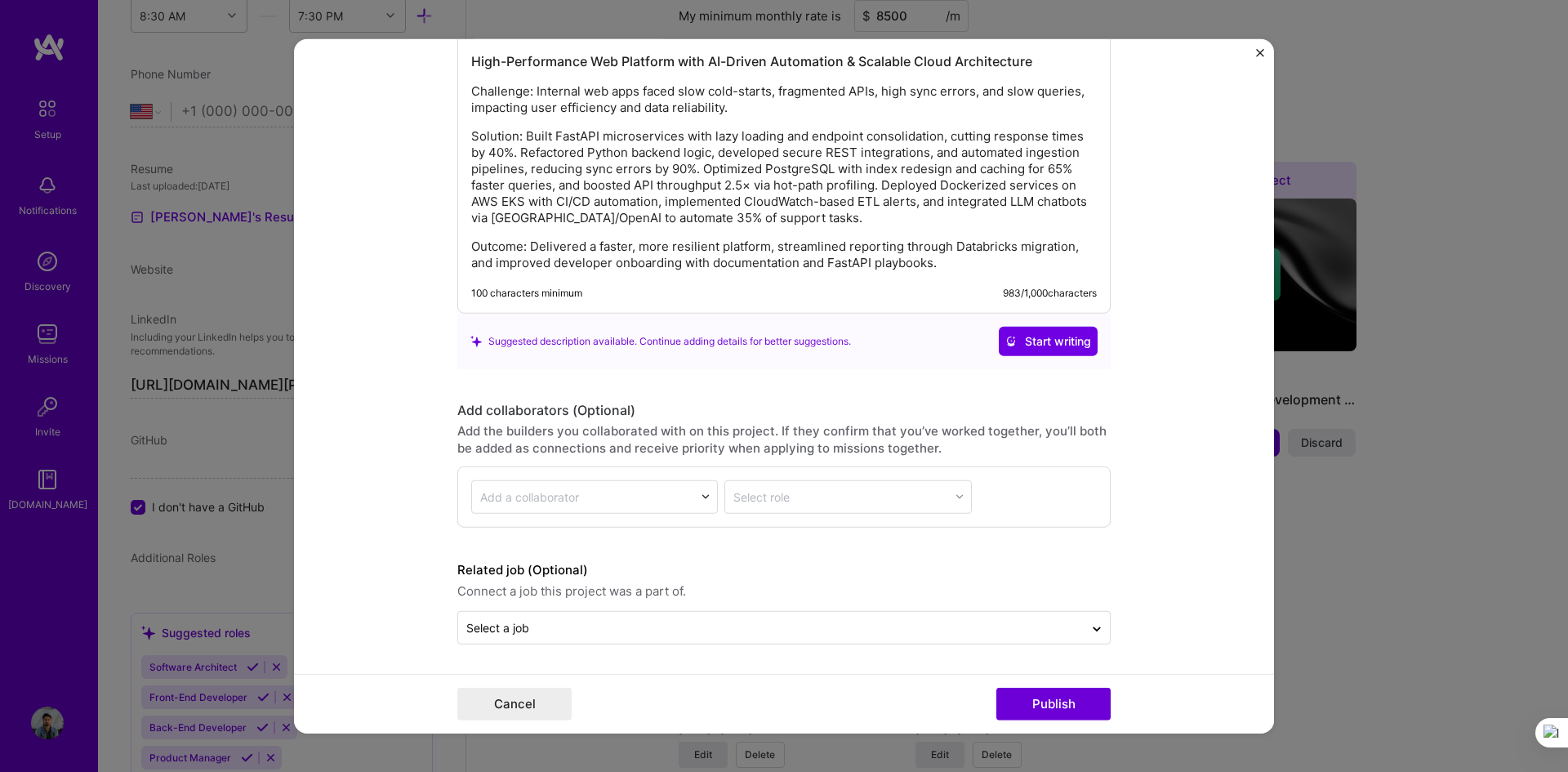
drag, startPoint x: 1038, startPoint y: 346, endPoint x: 730, endPoint y: 517, distance: 352.3
click at [1062, 516] on button "Publish" at bounding box center [1053, 703] width 114 height 32
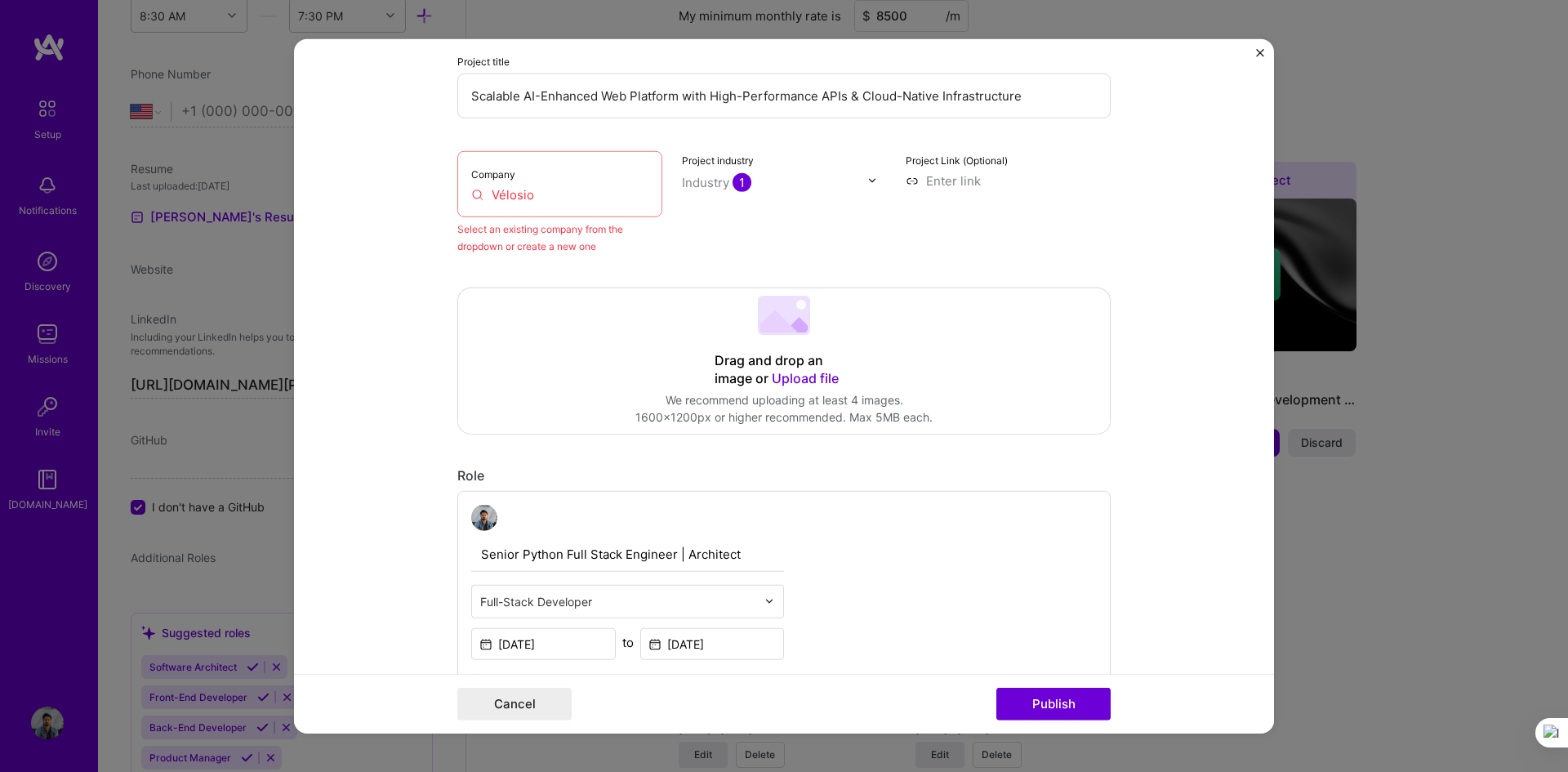
scroll to position [107, 0]
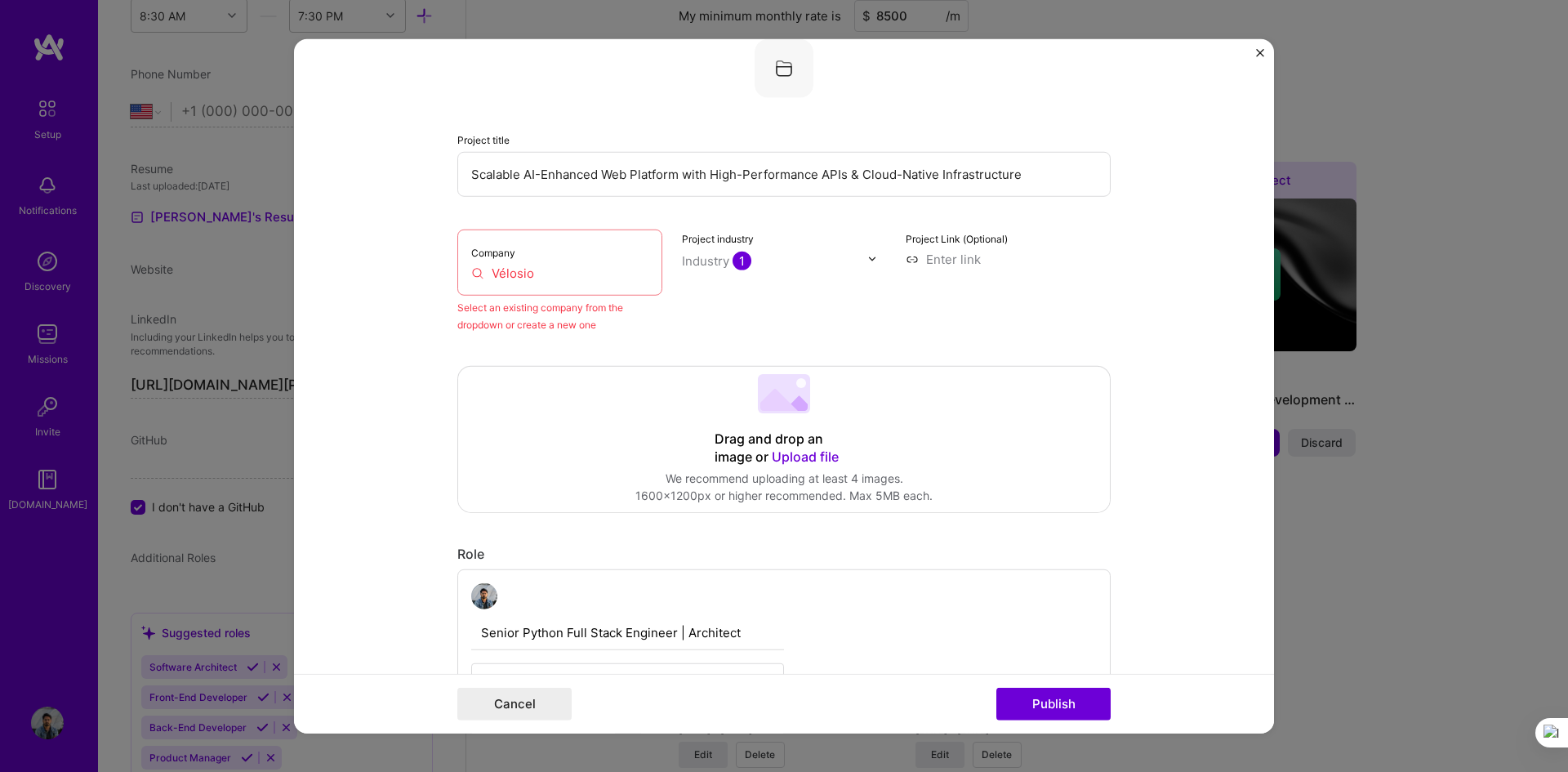
click at [527, 270] on input "Vélosio" at bounding box center [560, 273] width 177 height 17
drag, startPoint x: 554, startPoint y: 268, endPoint x: 483, endPoint y: 267, distance: 71.0
click at [483, 267] on input "Vélosio" at bounding box center [560, 273] width 177 height 17
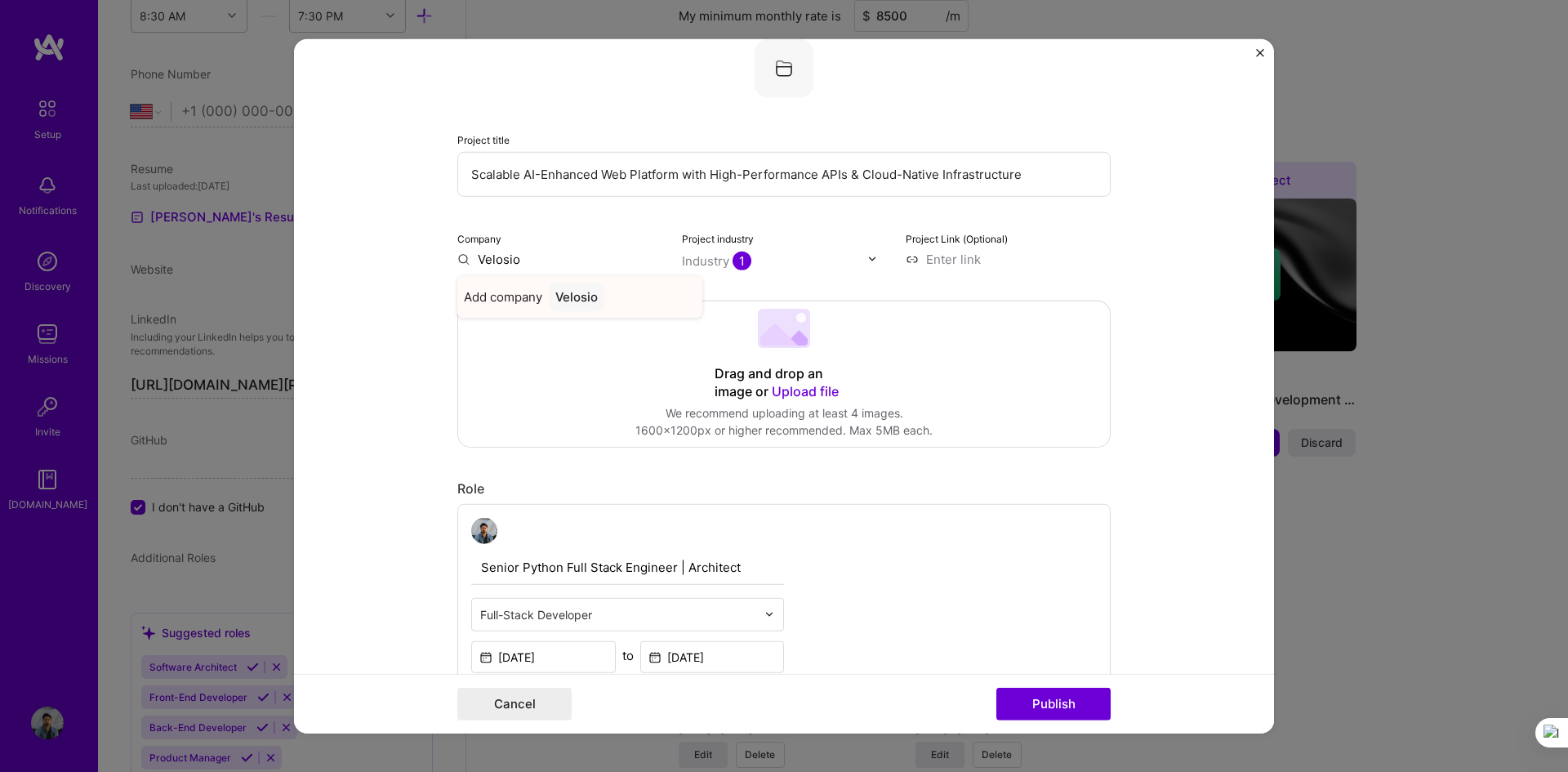
type input "Velosio"
click at [581, 303] on div "Velosio" at bounding box center [577, 295] width 56 height 29
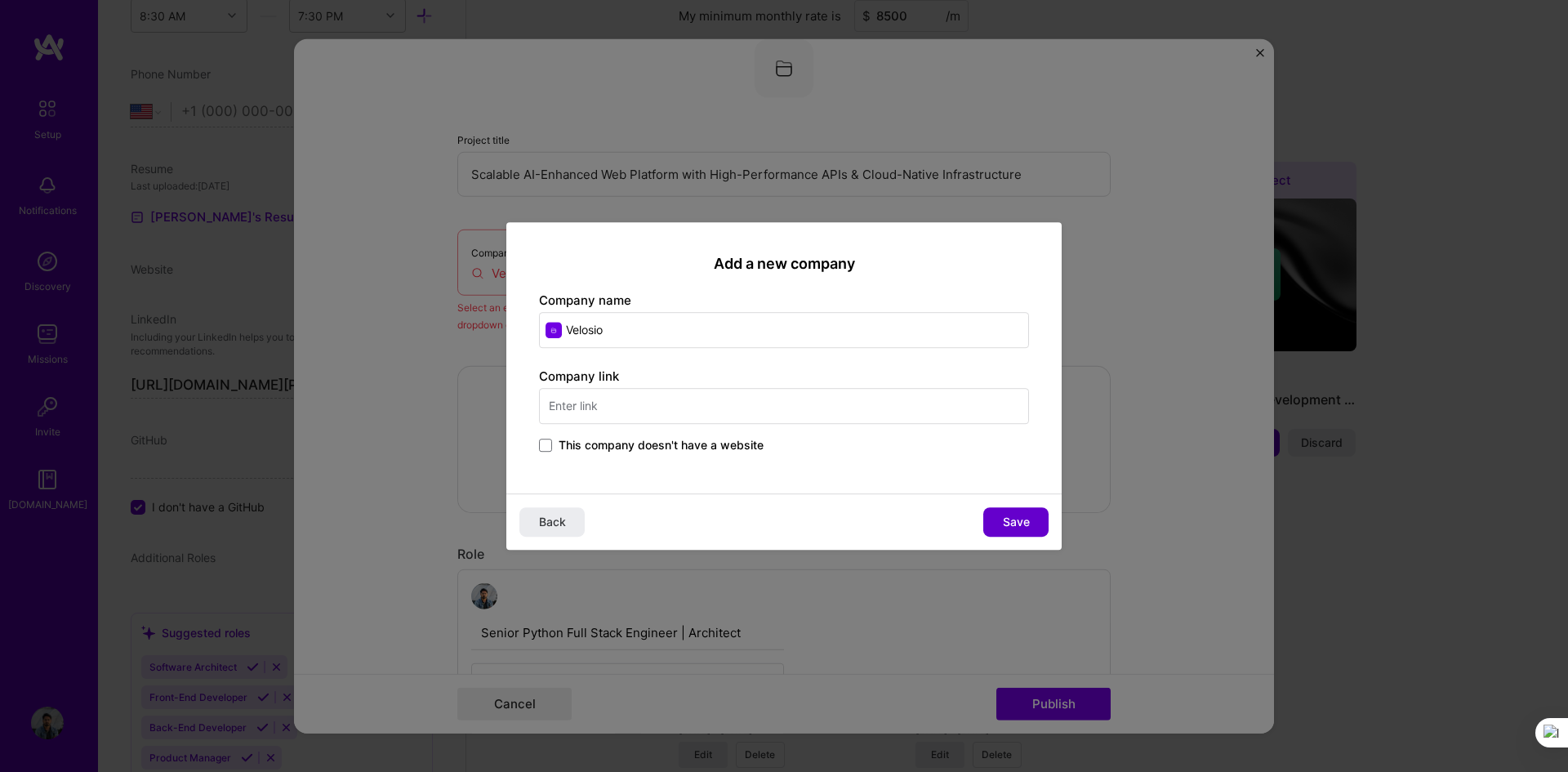
click at [1027, 516] on button "Save" at bounding box center [1015, 522] width 65 height 30
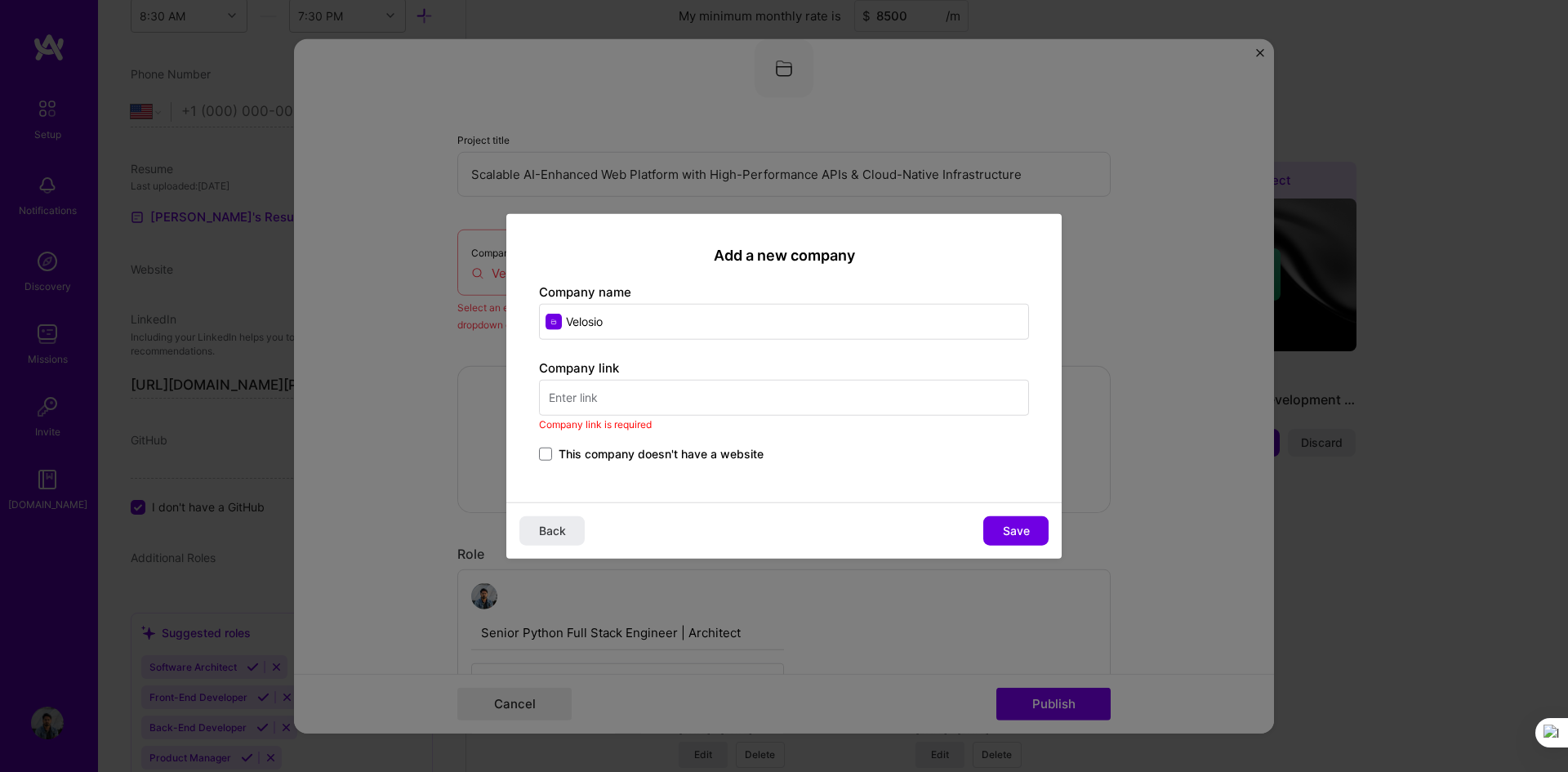
click at [578, 396] on input "text" at bounding box center [784, 397] width 490 height 36
click at [599, 407] on input "text" at bounding box center [784, 397] width 490 height 36
paste input "[URL][DOMAIN_NAME]"
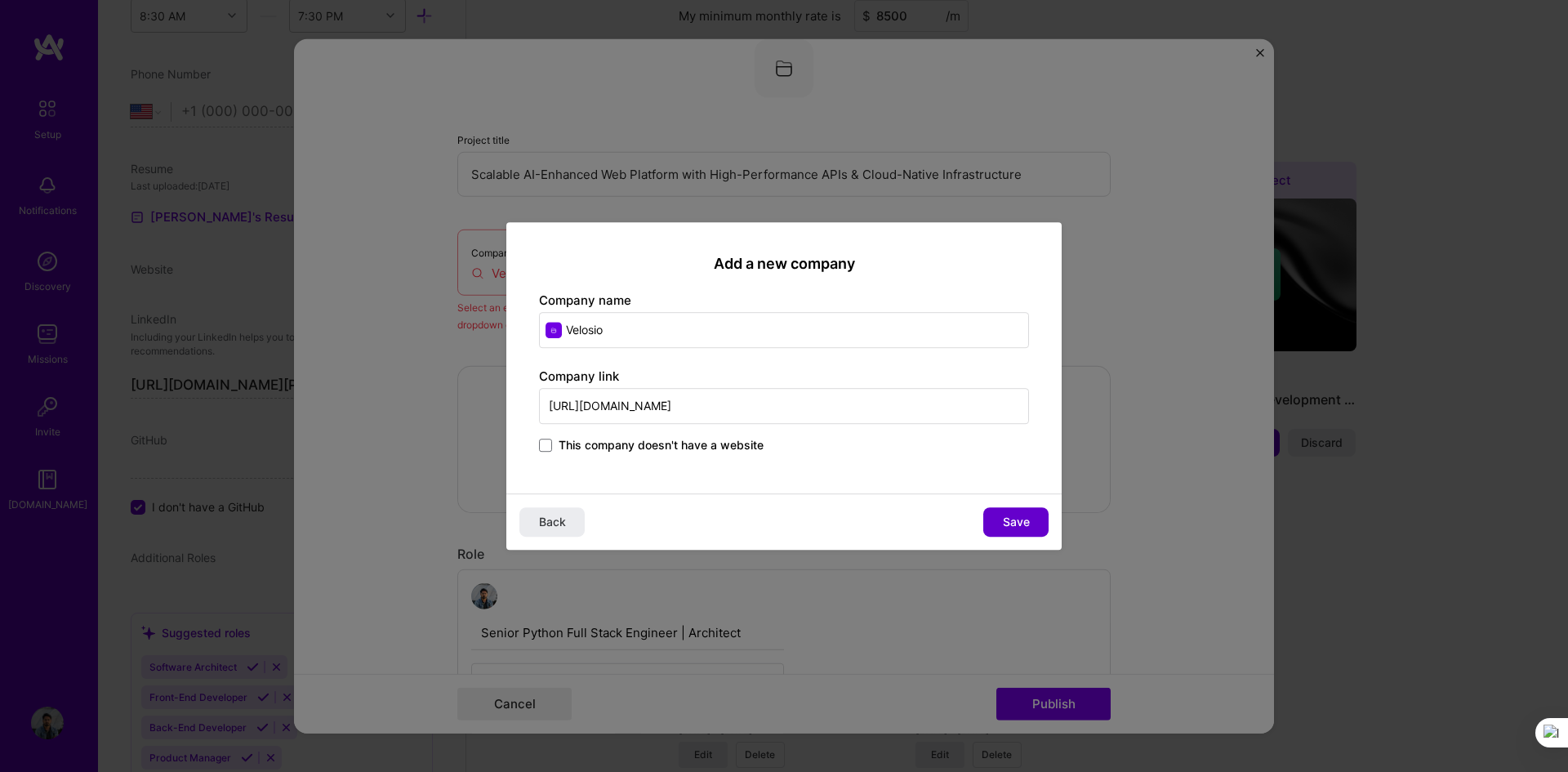
type input "[URL][DOMAIN_NAME]"
click at [1015, 516] on span "Save" at bounding box center [1016, 521] width 27 height 17
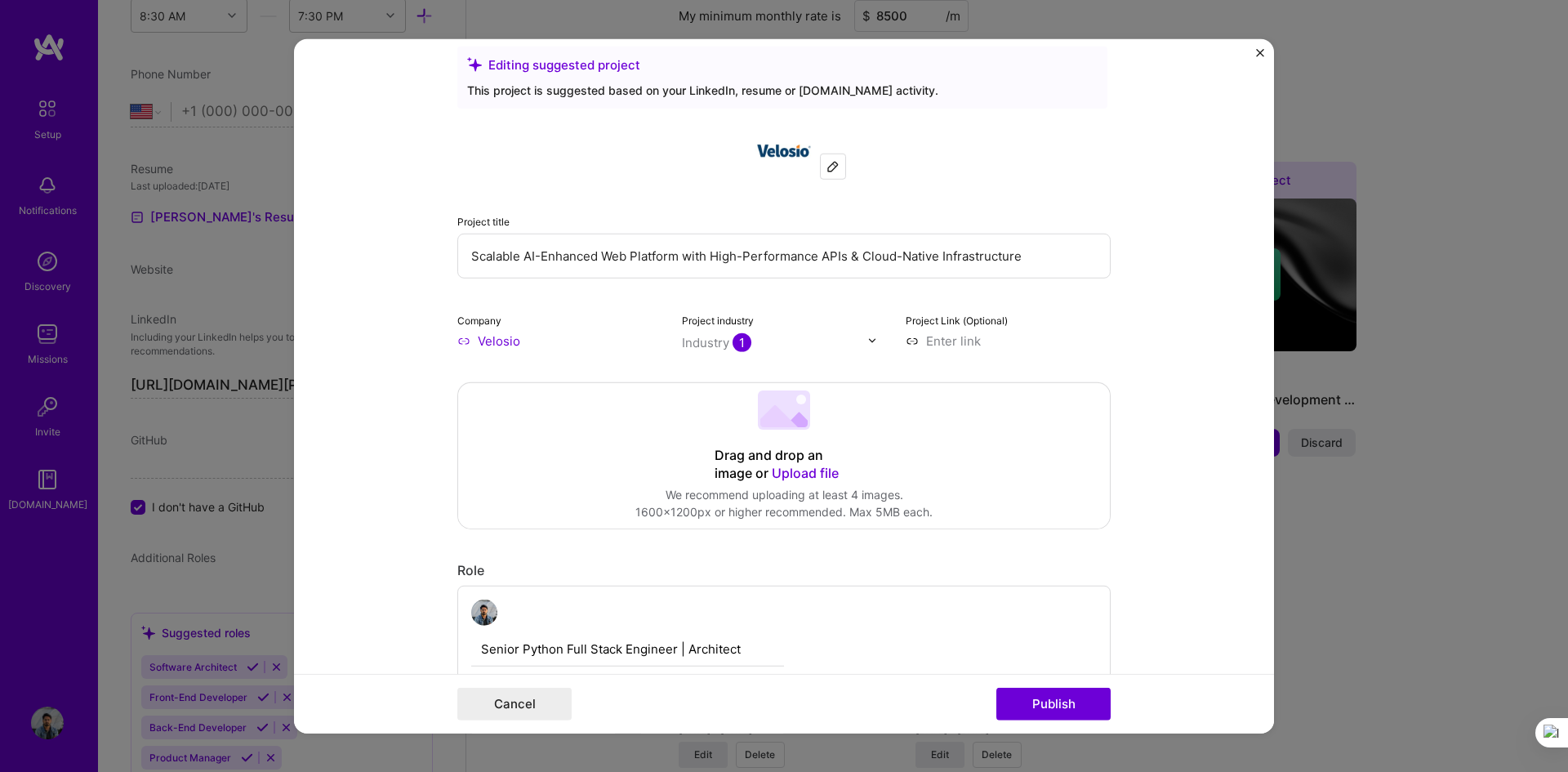
scroll to position [0, 0]
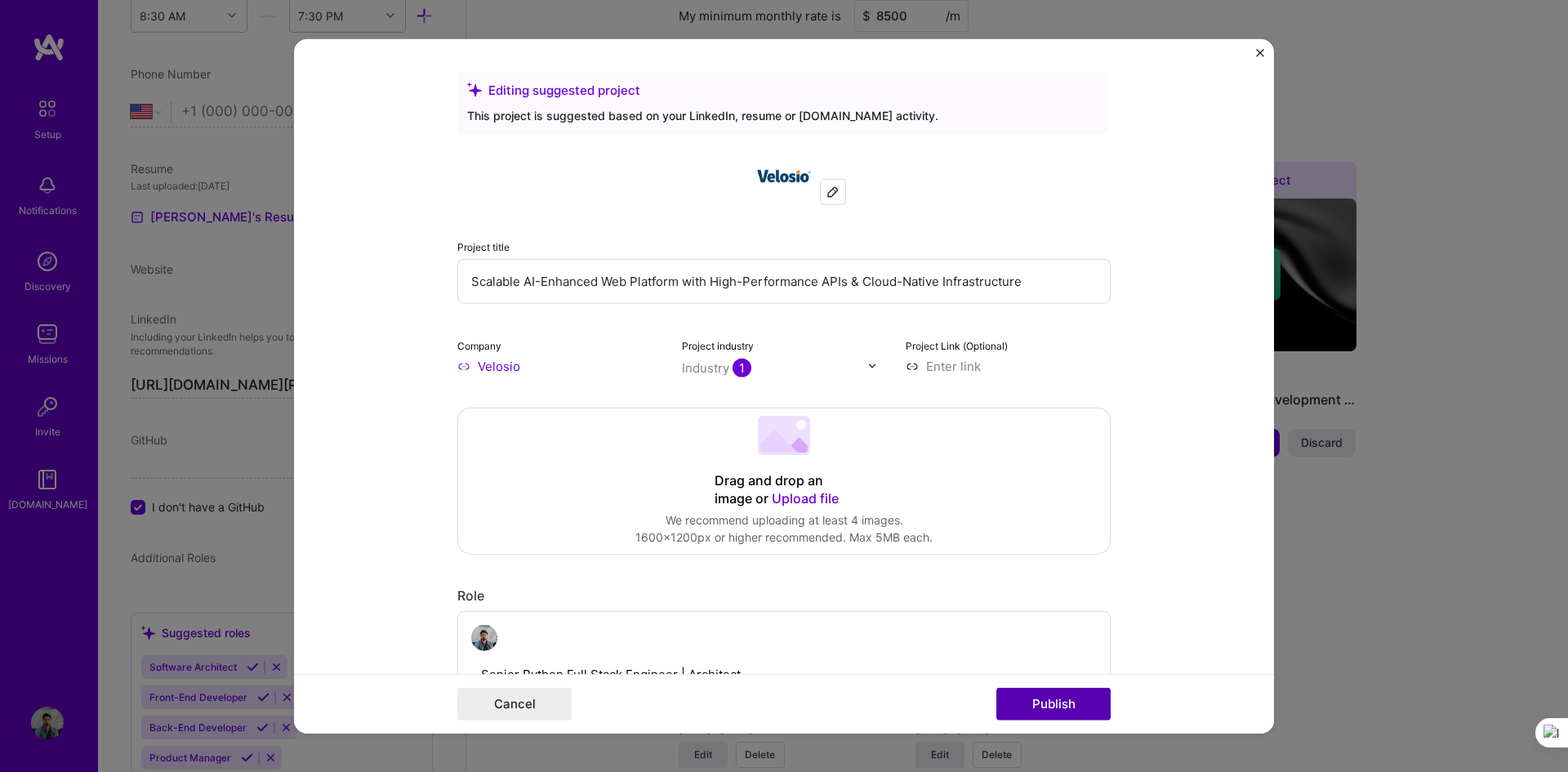
click at [1052, 516] on button "Publish" at bounding box center [1053, 703] width 114 height 32
click at [1042, 516] on button "Publish" at bounding box center [1053, 703] width 114 height 32
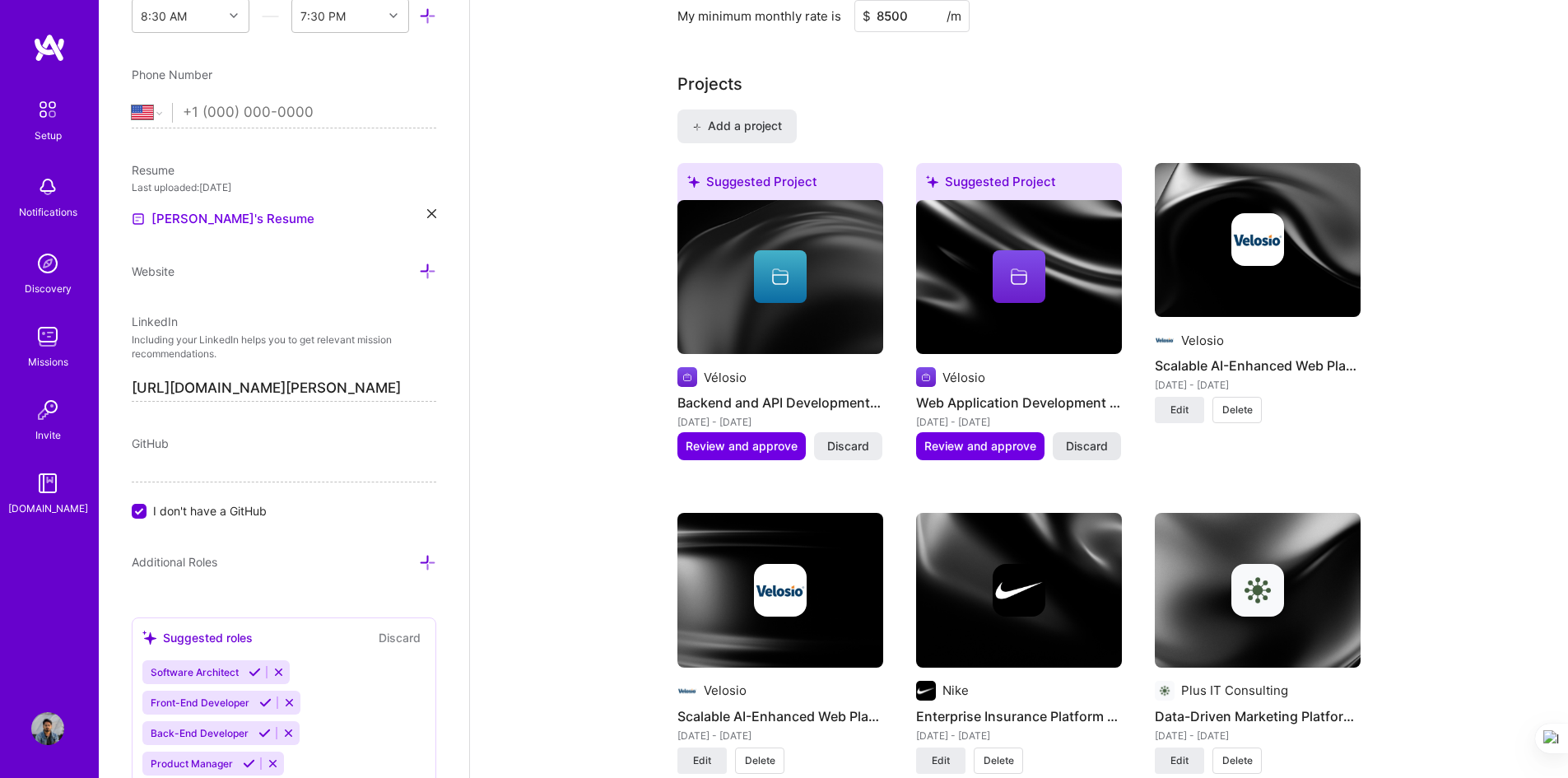
click at [1088, 458] on button "Discard" at bounding box center [1087, 446] width 69 height 28
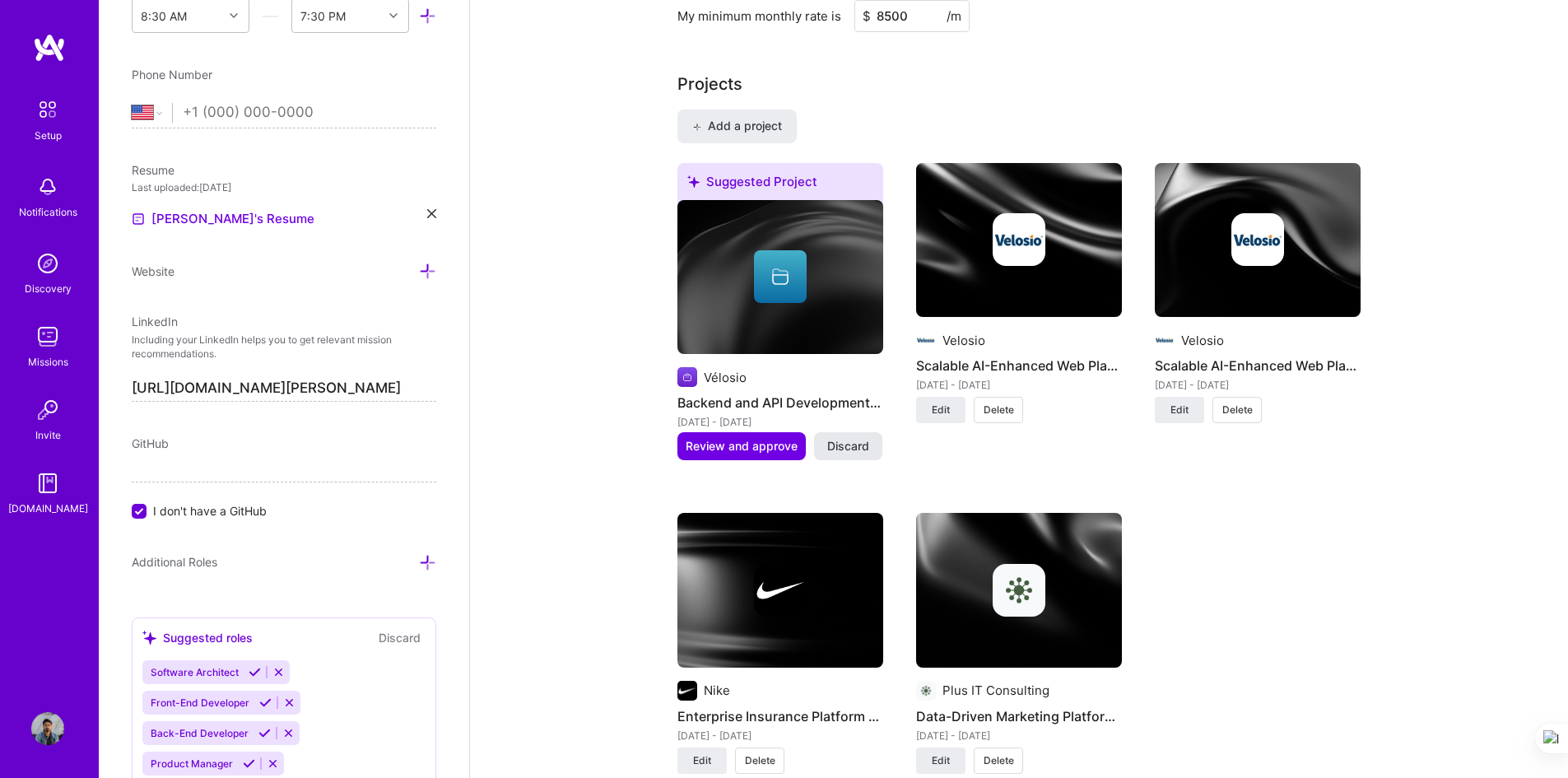
click at [844, 452] on span "Discard" at bounding box center [849, 446] width 42 height 17
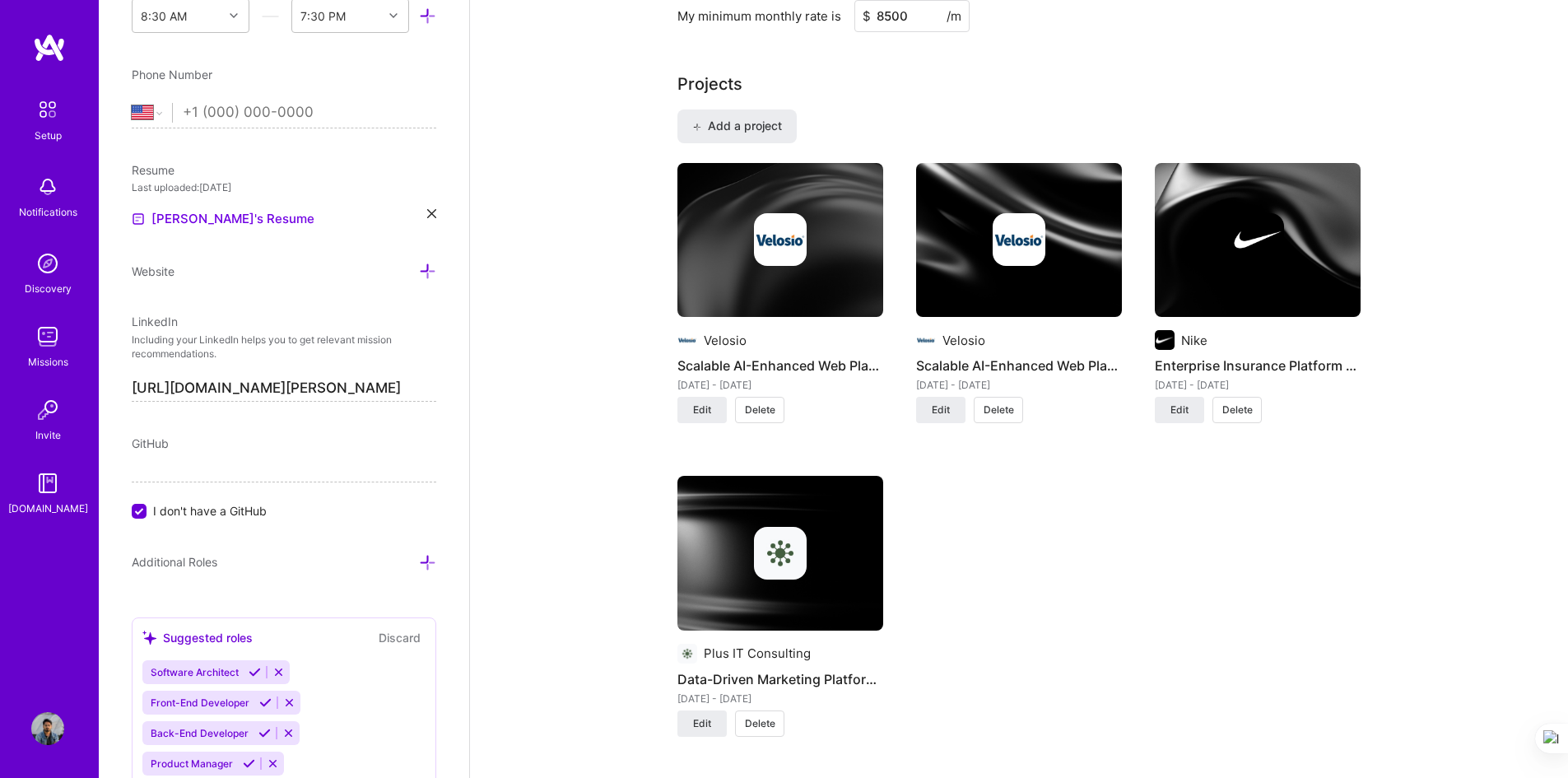
click at [766, 410] on span "Delete" at bounding box center [760, 409] width 31 height 15
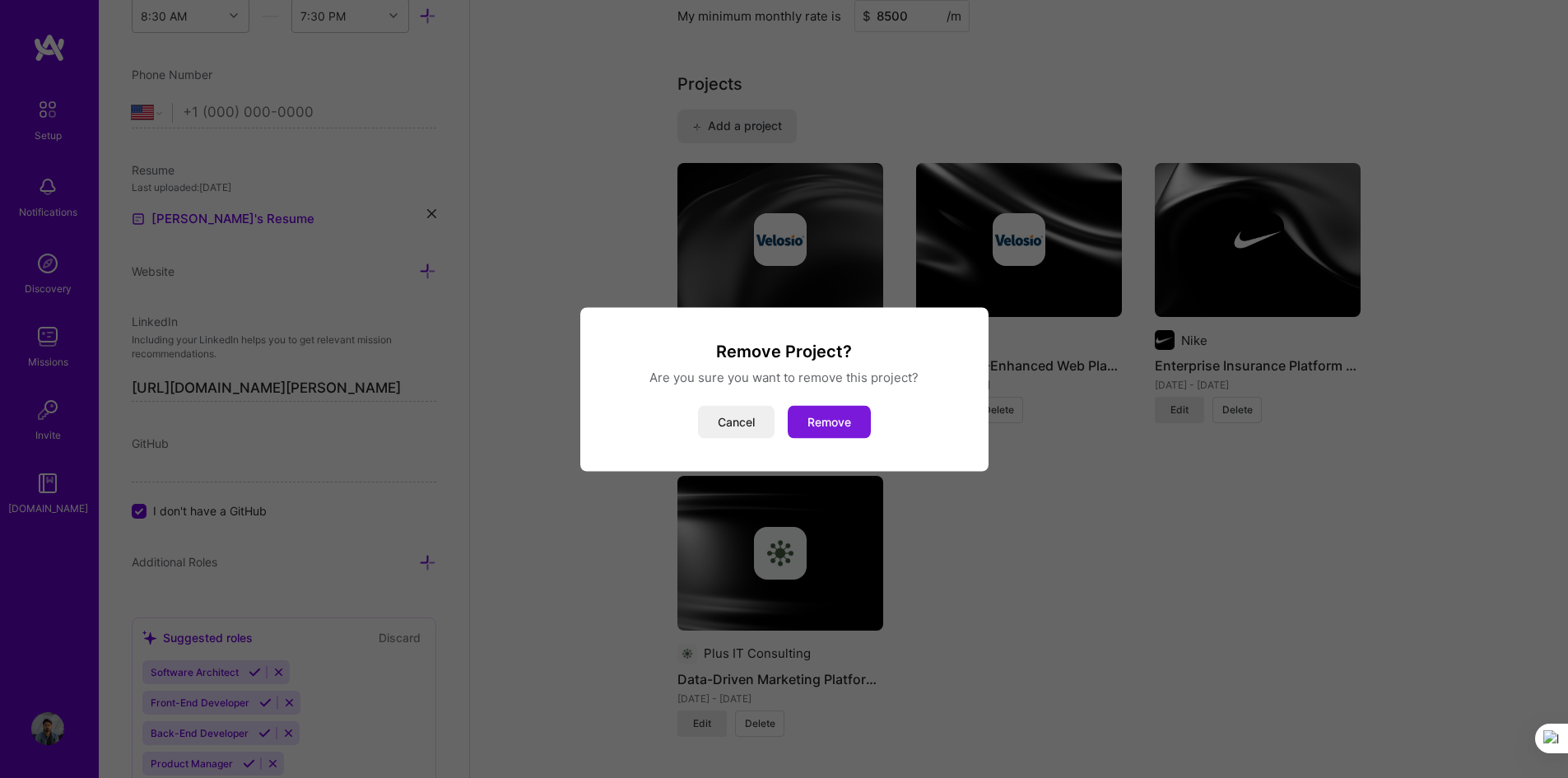
click at [856, 434] on button "Remove" at bounding box center [829, 421] width 83 height 32
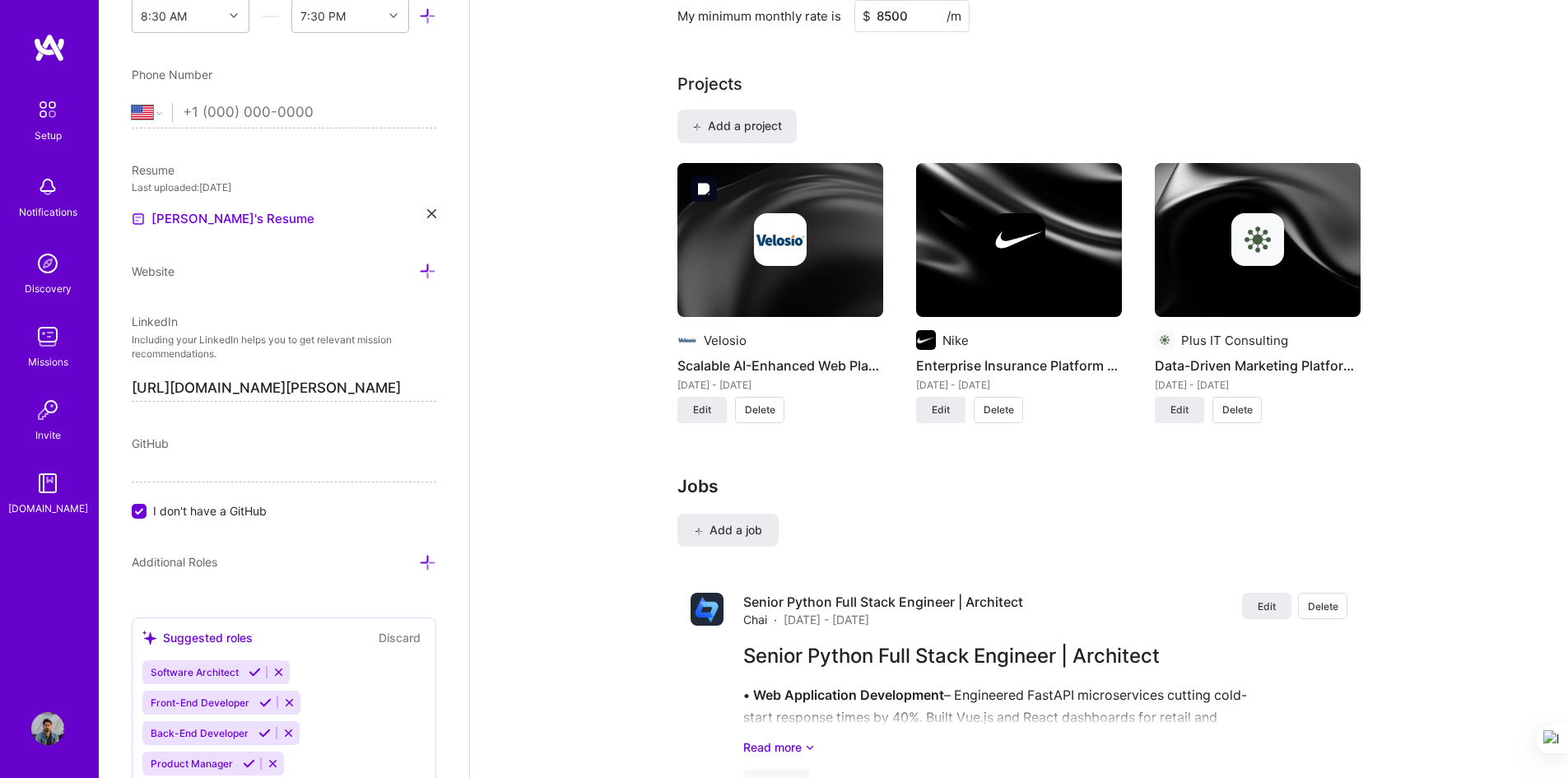
click at [776, 282] on img at bounding box center [780, 241] width 206 height 155
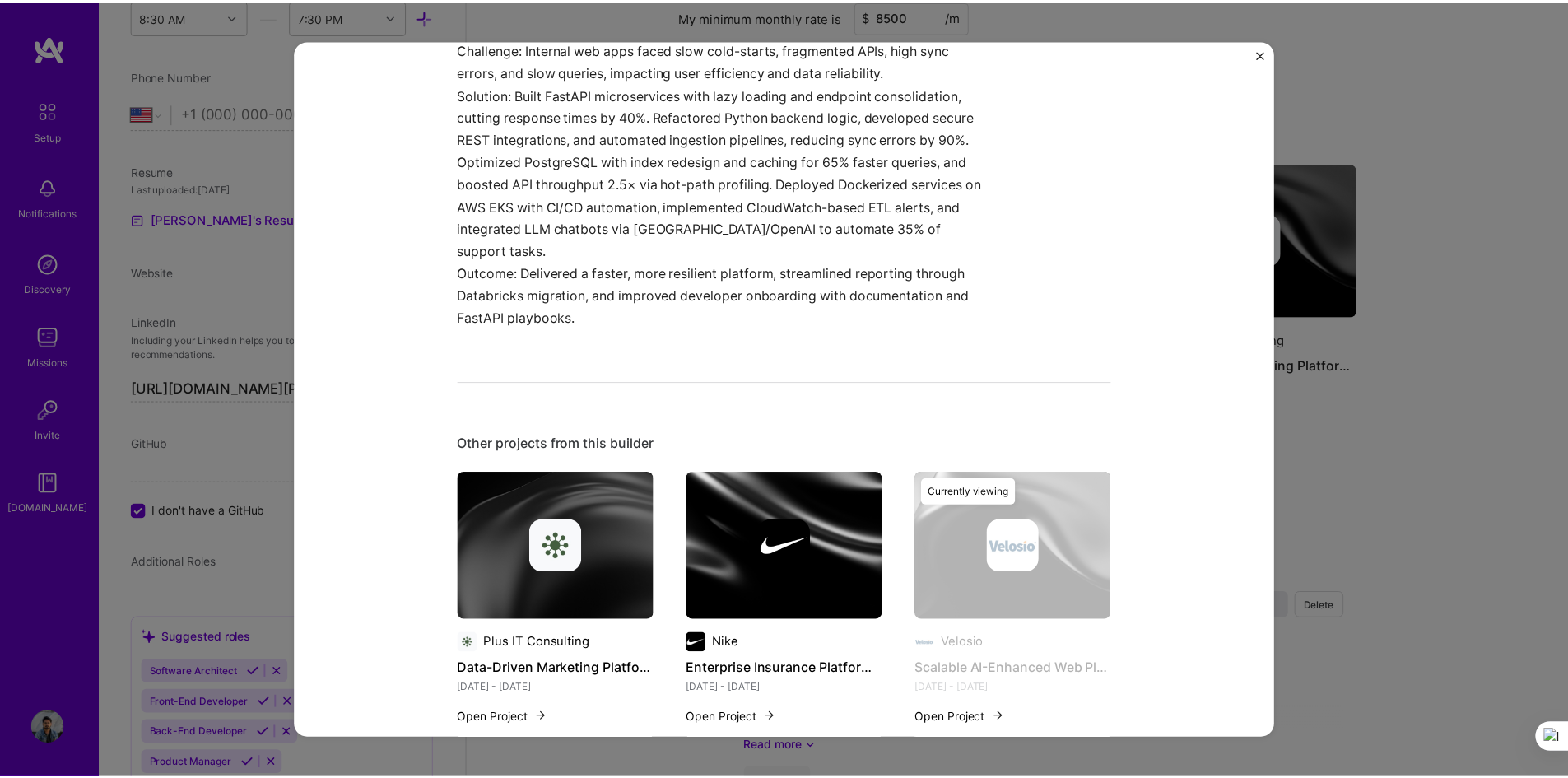
scroll to position [633, 0]
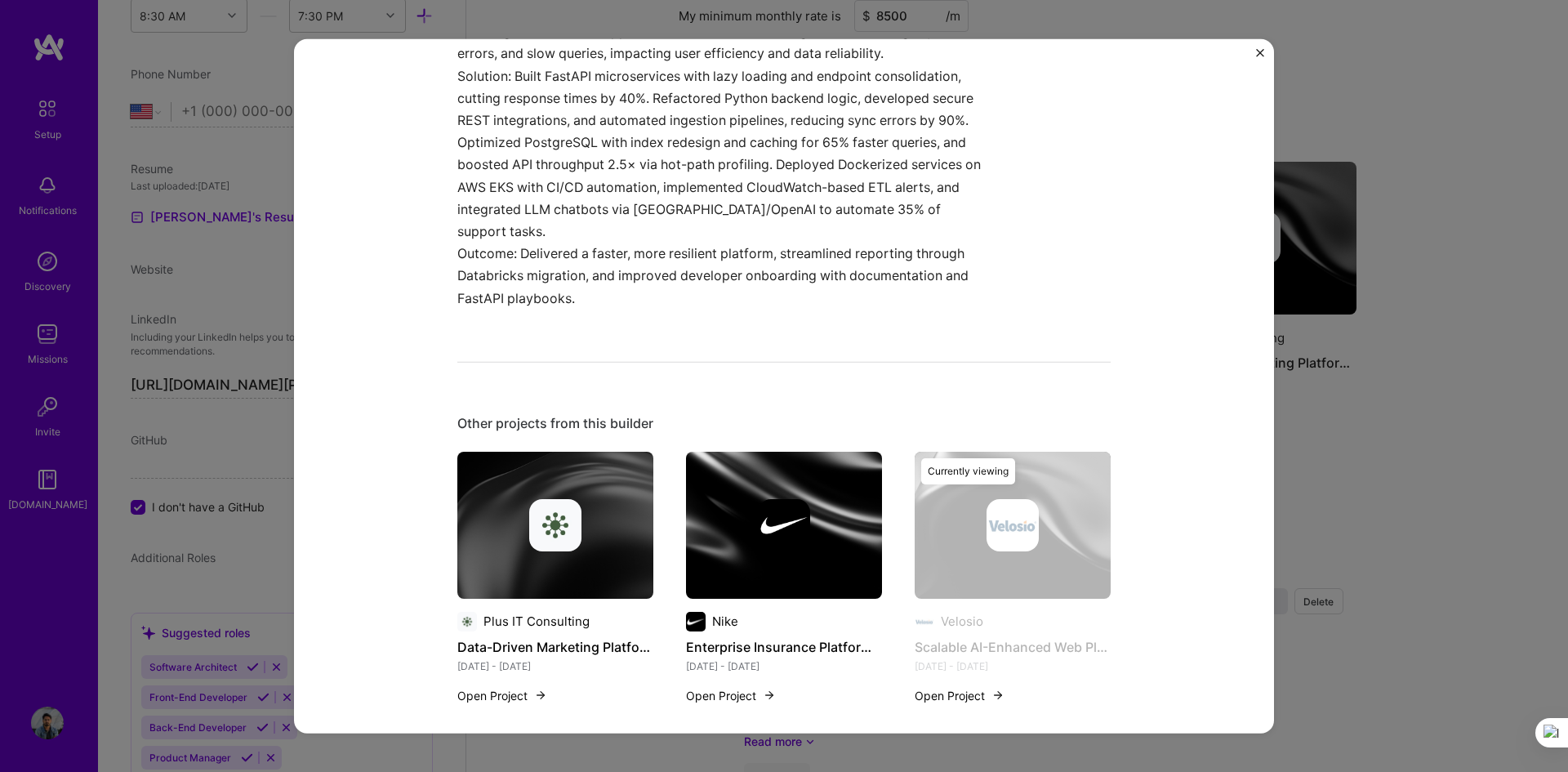
click at [1098, 51] on img "Close" at bounding box center [1259, 51] width 8 height 8
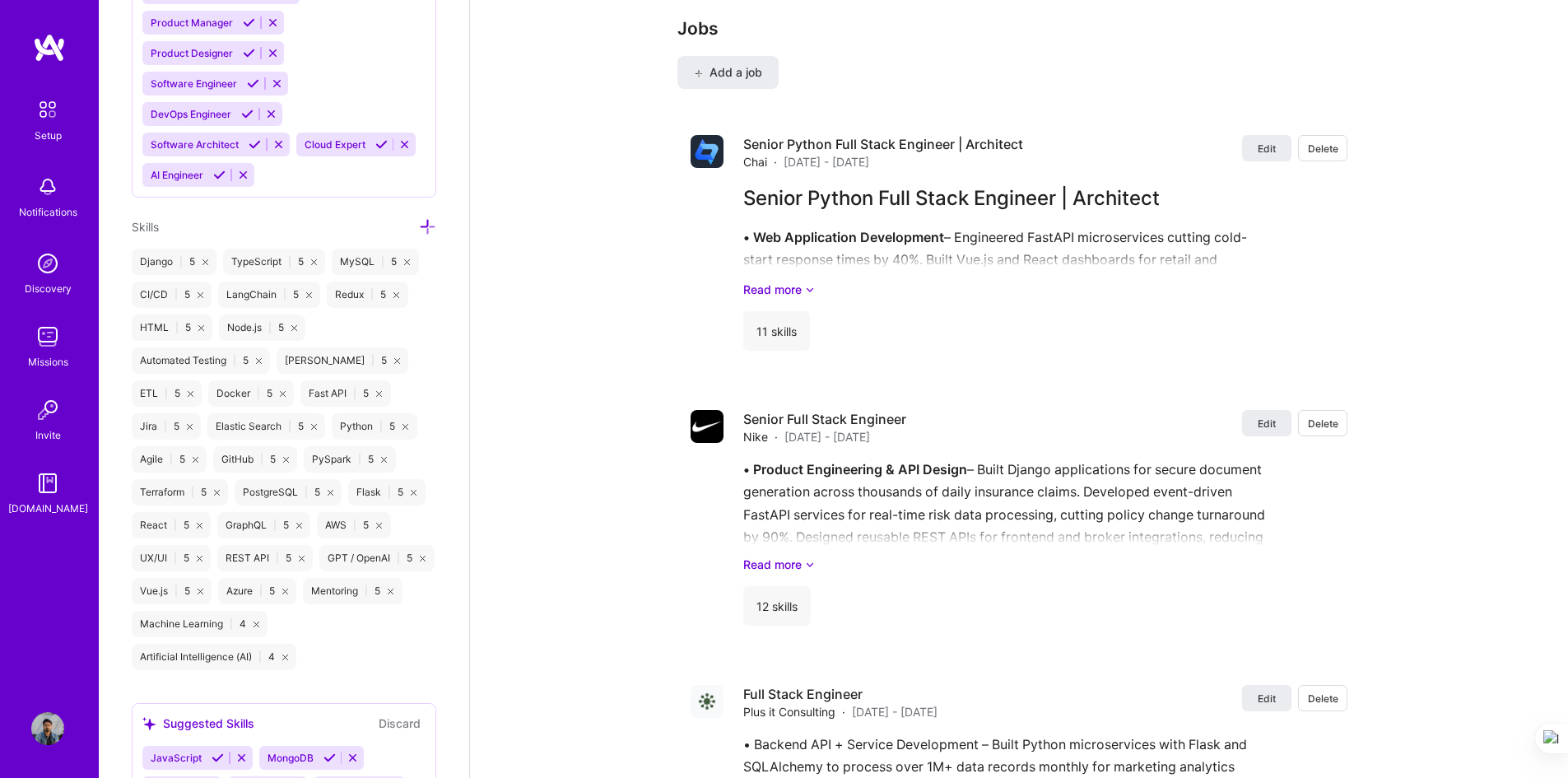
scroll to position [1367, 0]
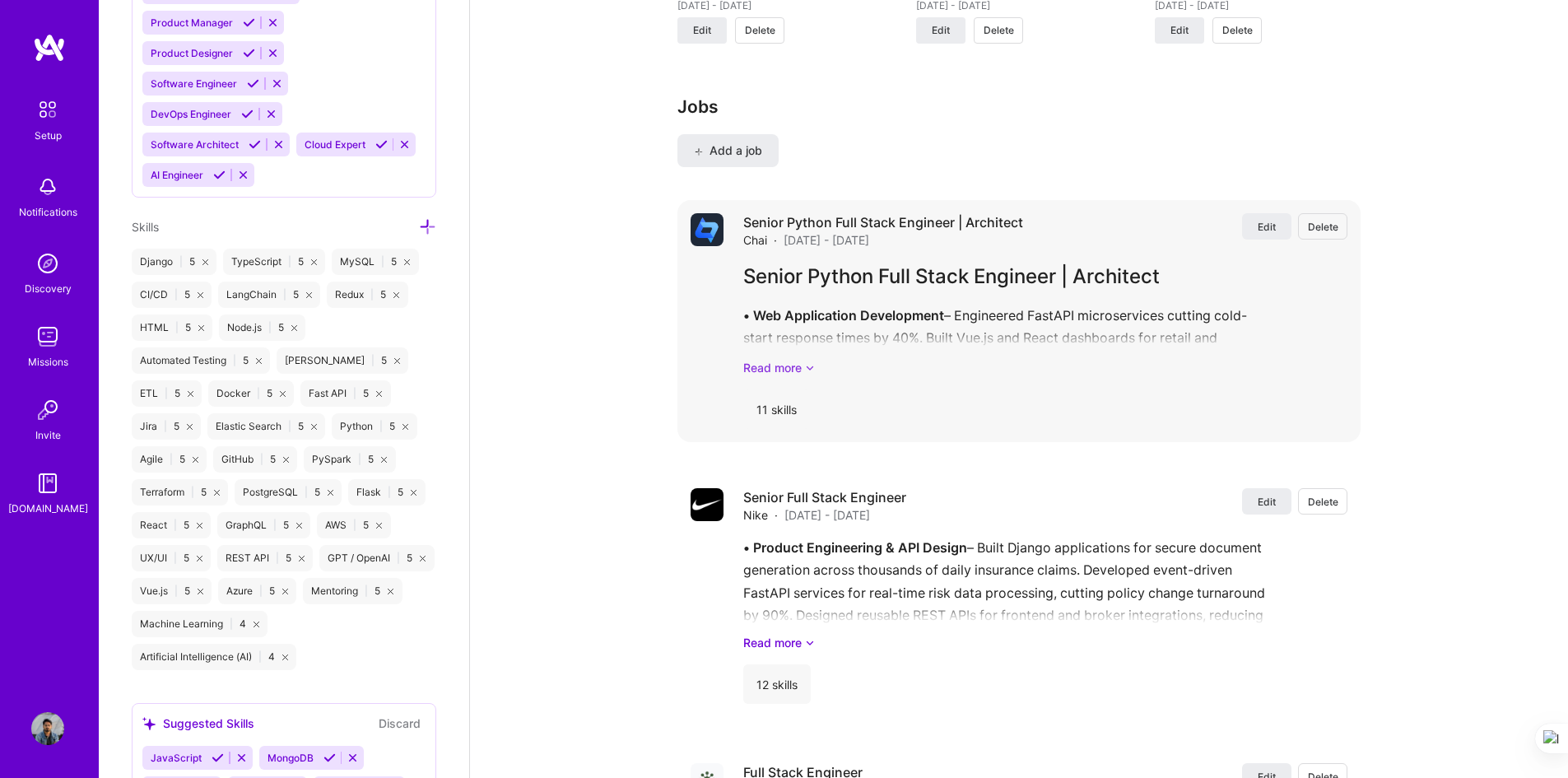
click at [793, 371] on link "Read more" at bounding box center [1045, 368] width 604 height 18
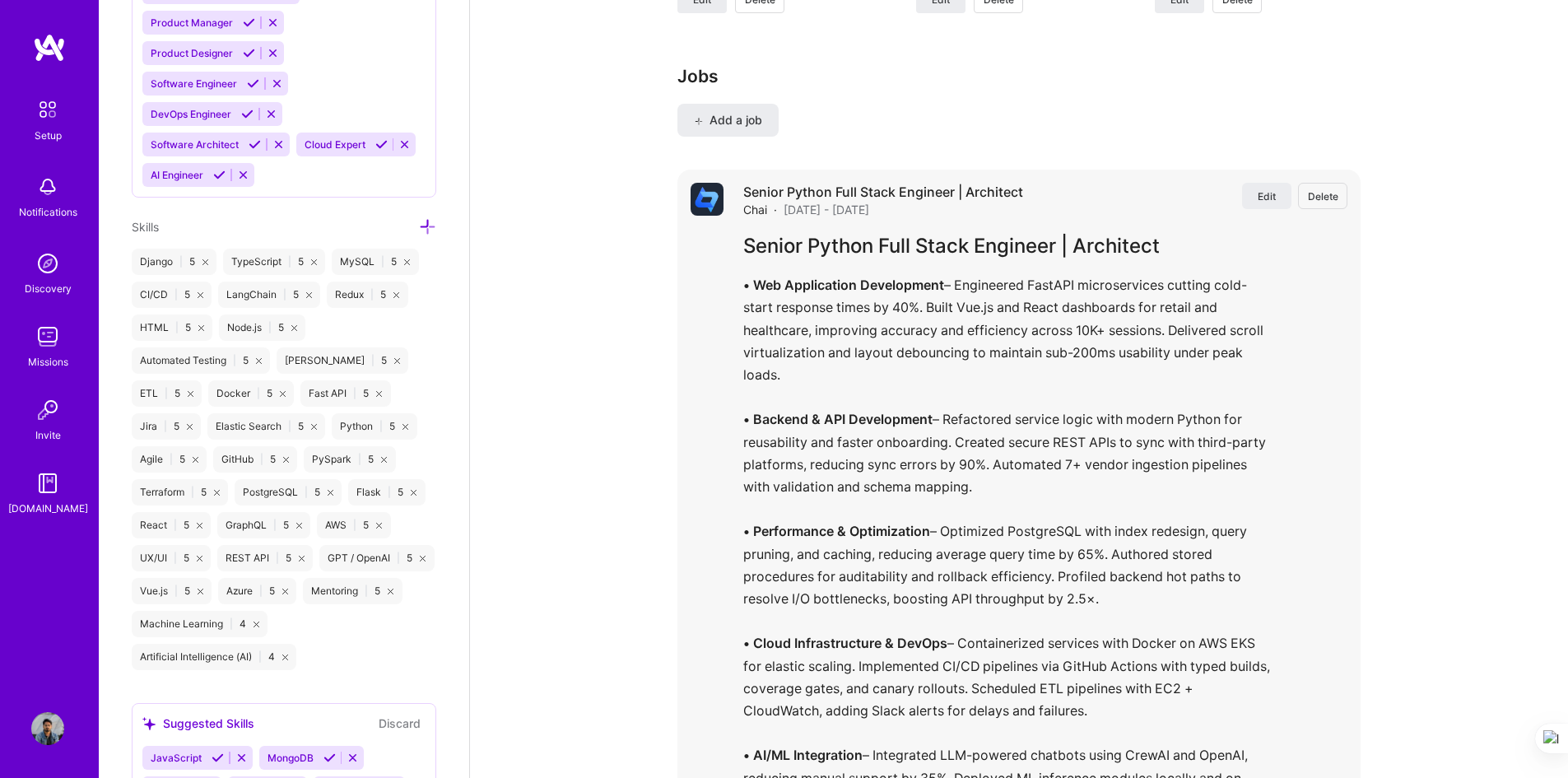
scroll to position [1449, 0]
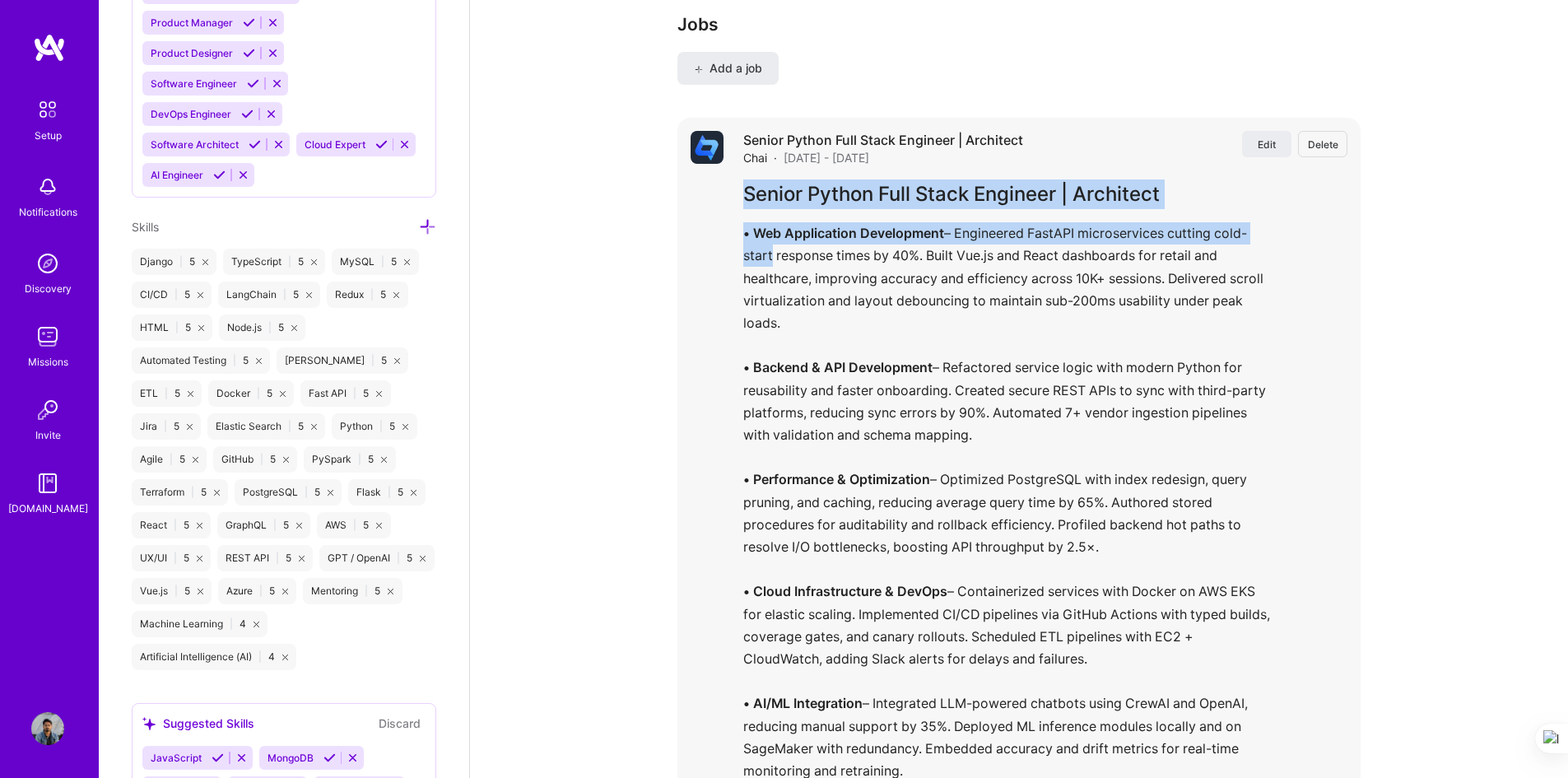
drag, startPoint x: 745, startPoint y: 192, endPoint x: 770, endPoint y: 257, distance: 69.6
click at [770, 257] on div "Senior Python Full Stack Engineer | Architect • Web Application Development – E…" at bounding box center [1045, 529] width 604 height 702
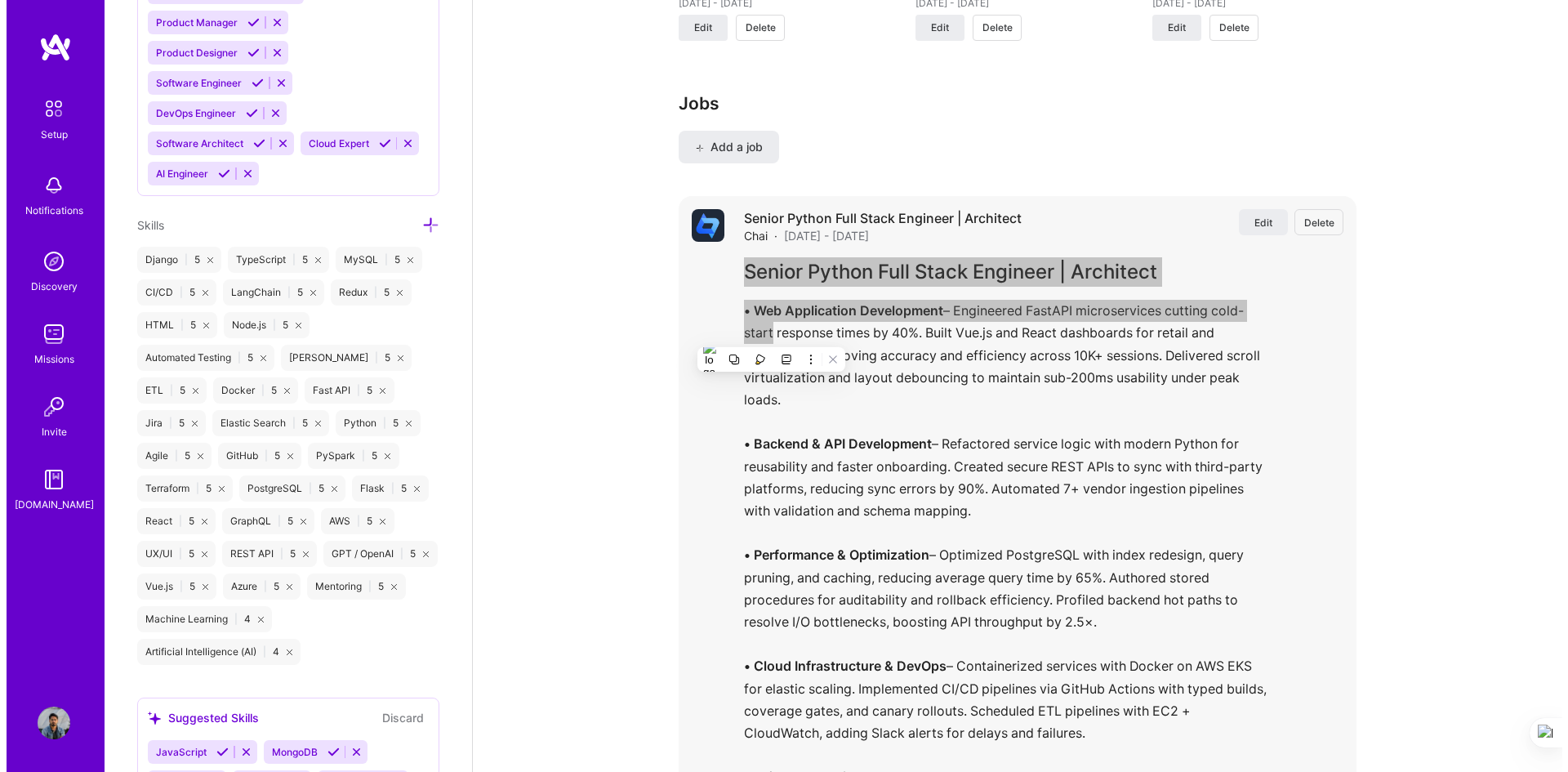
scroll to position [1357, 0]
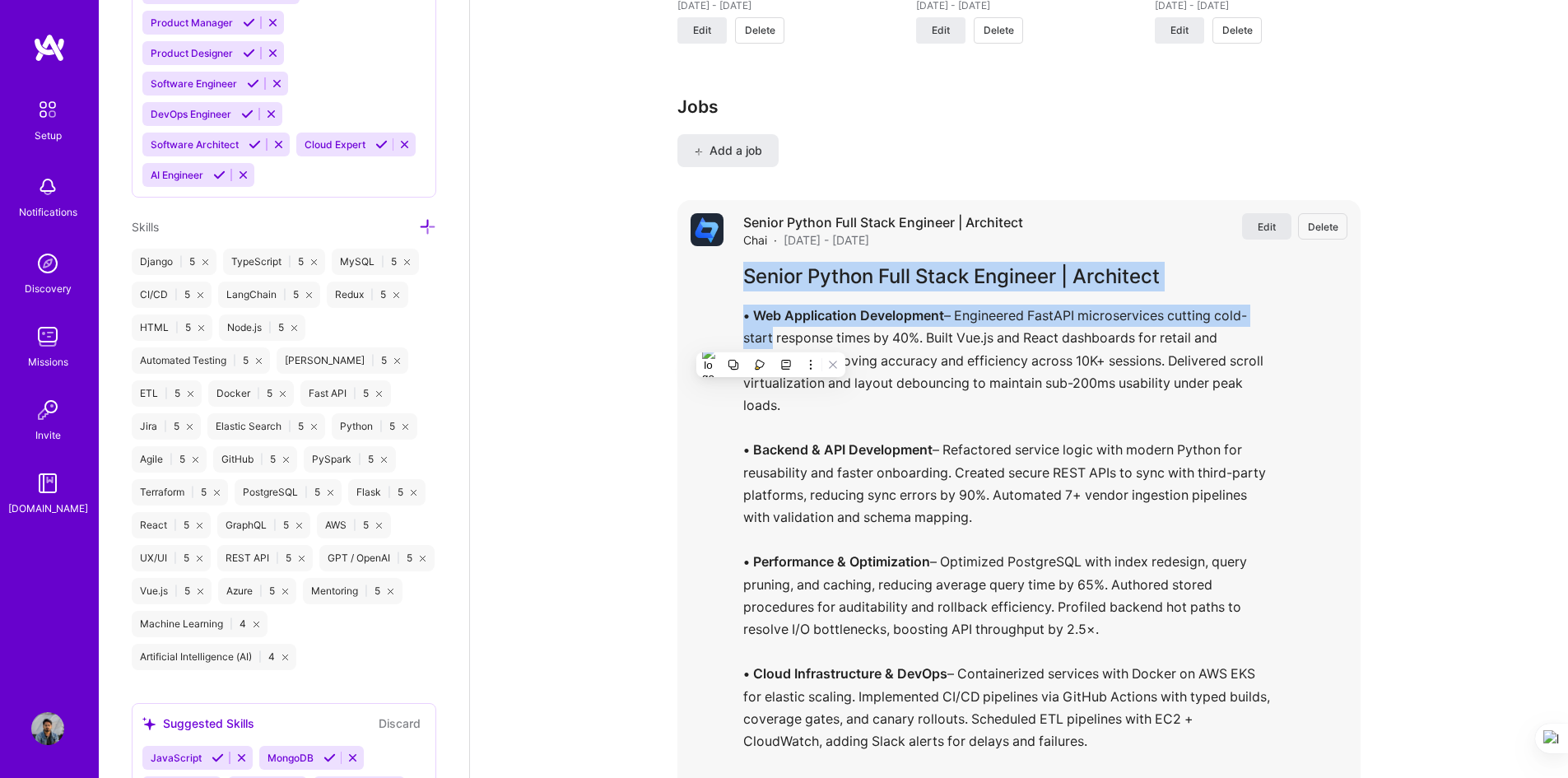
click at [1107, 226] on span "Edit" at bounding box center [1267, 227] width 18 height 14
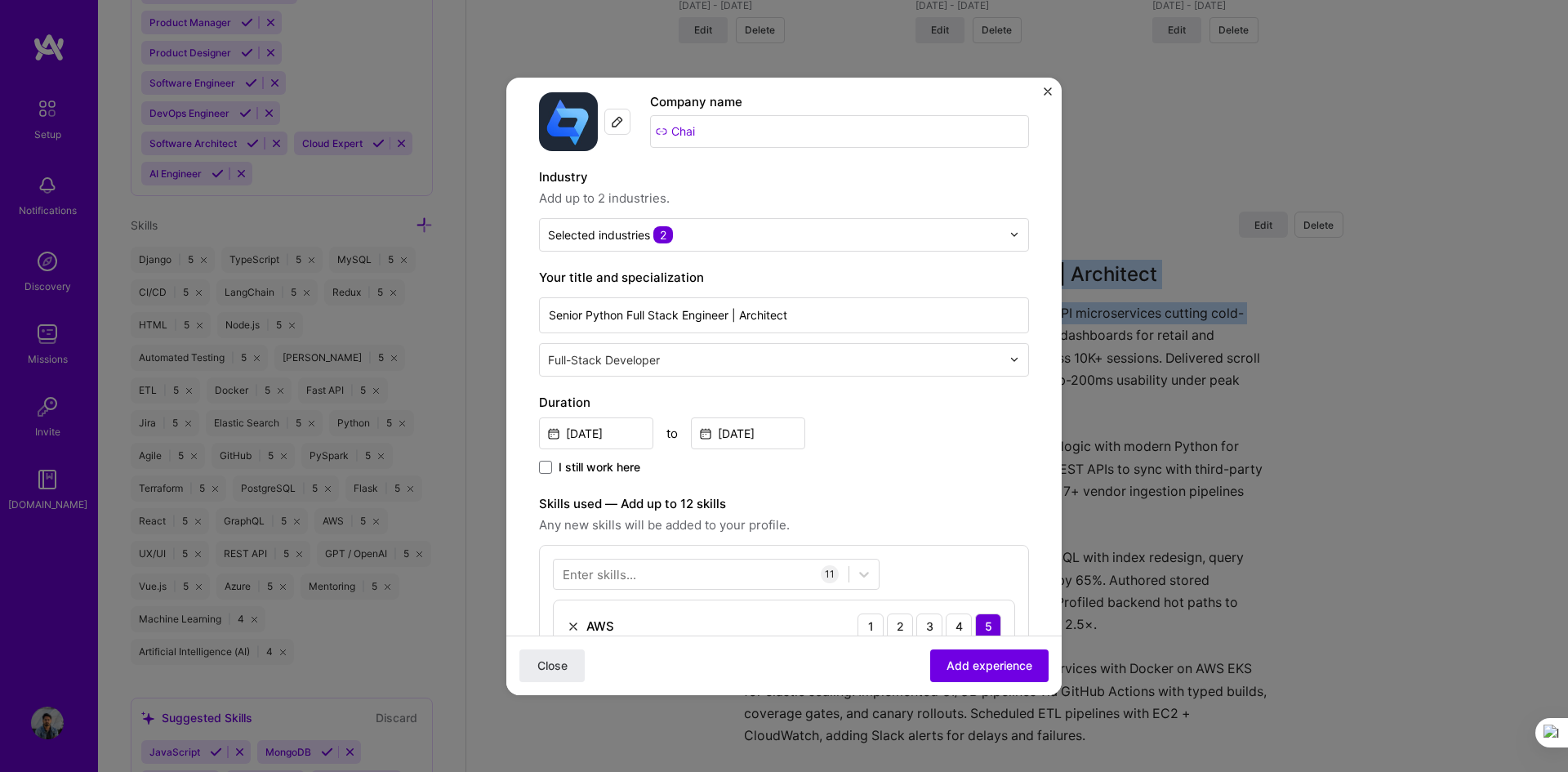
scroll to position [163, 0]
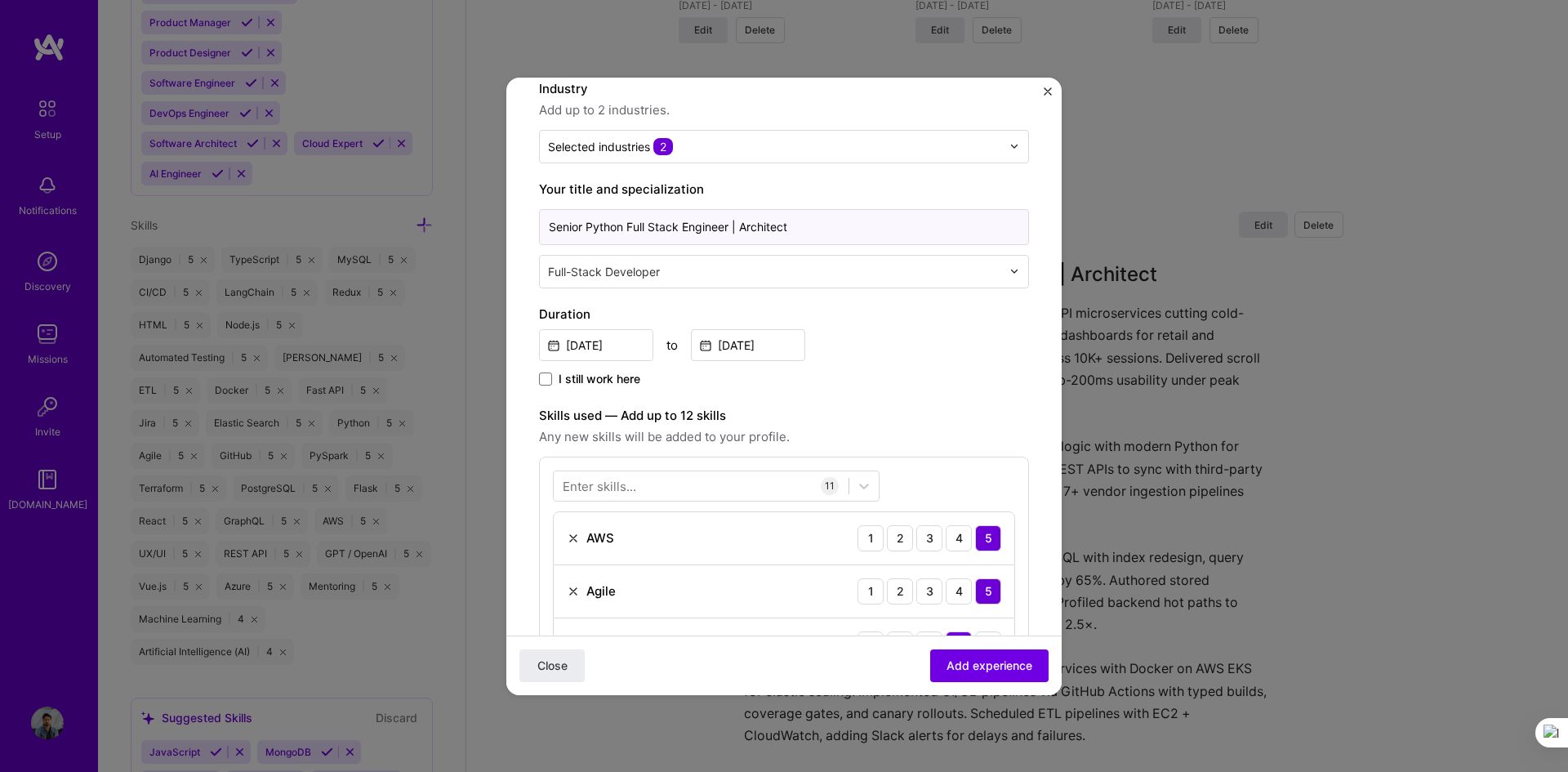
drag, startPoint x: 818, startPoint y: 221, endPoint x: 510, endPoint y: 230, distance: 308.1
click at [459, 254] on div "Copy" at bounding box center [471, 254] width 27 height 13
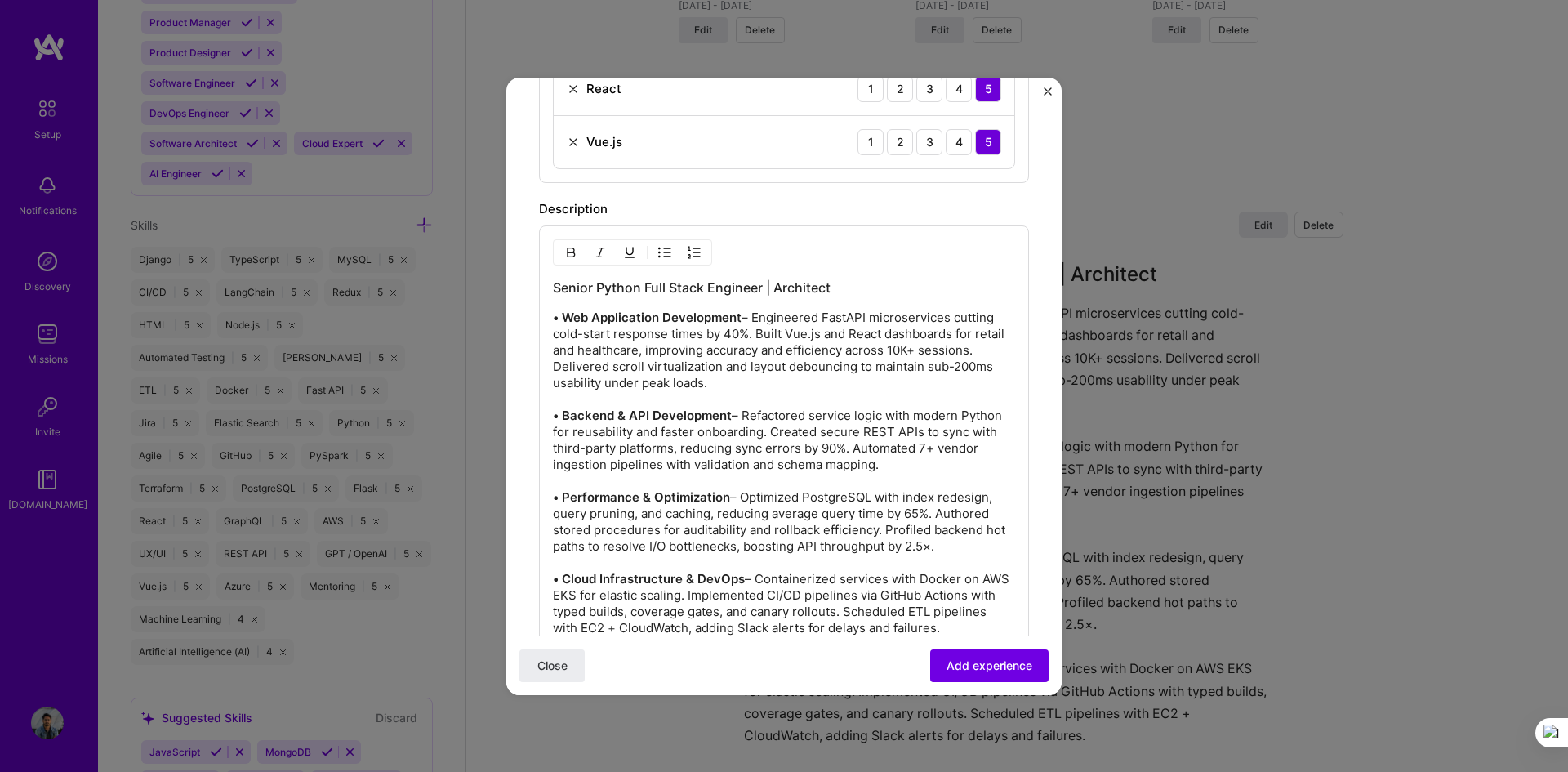
scroll to position [1061, 0]
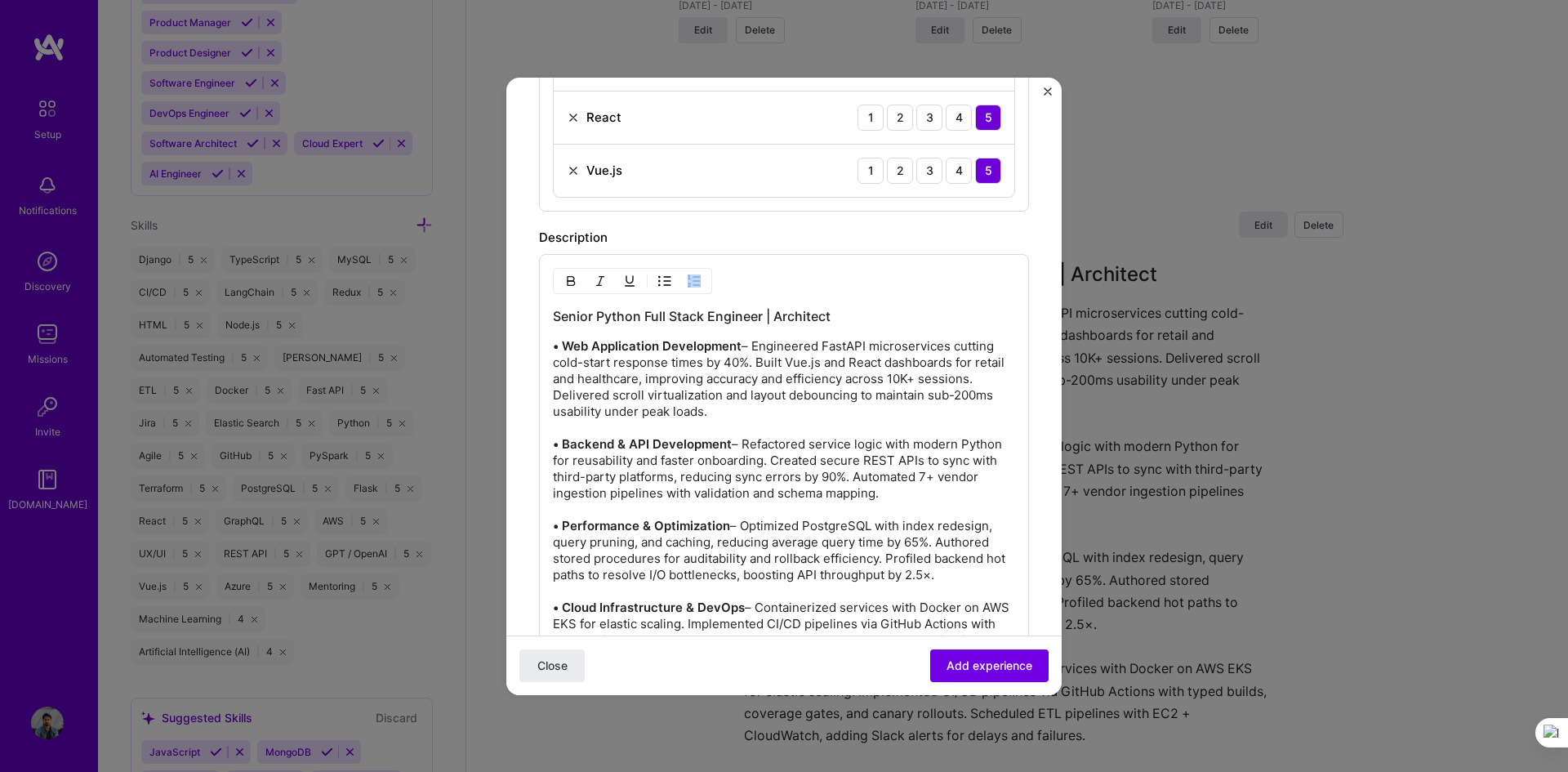
drag, startPoint x: 550, startPoint y: 315, endPoint x: 689, endPoint y: 400, distance: 162.9
click at [675, 414] on div "Senior Python Full Stack Engineer | Architect • Web Application Development – E…" at bounding box center [784, 558] width 490 height 608
click at [632, 357] on p "• Web Application Development – Engineered FastAPI microservices cutting cold-s…" at bounding box center [784, 510] width 462 height 343
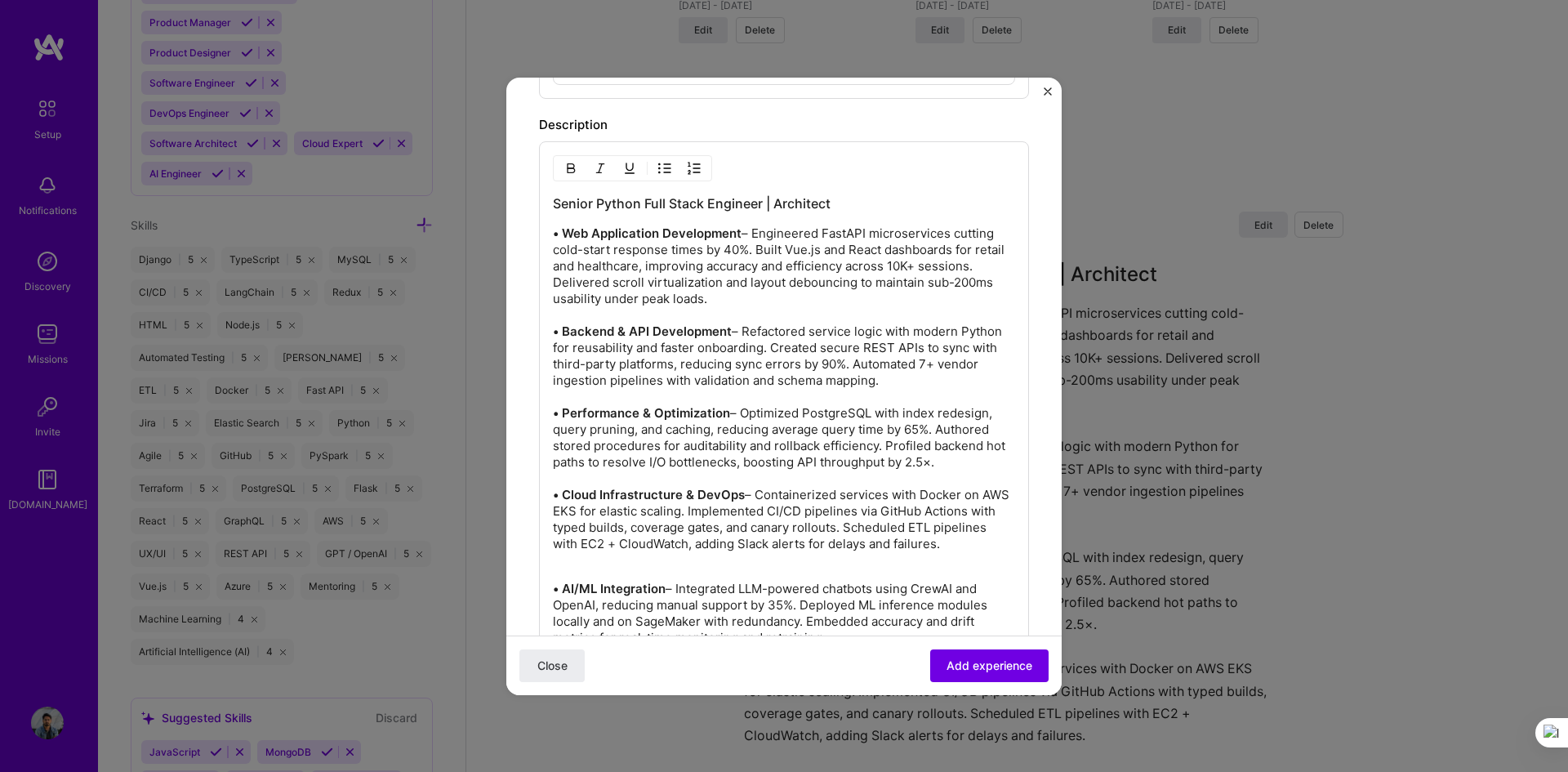
scroll to position [1093, 0]
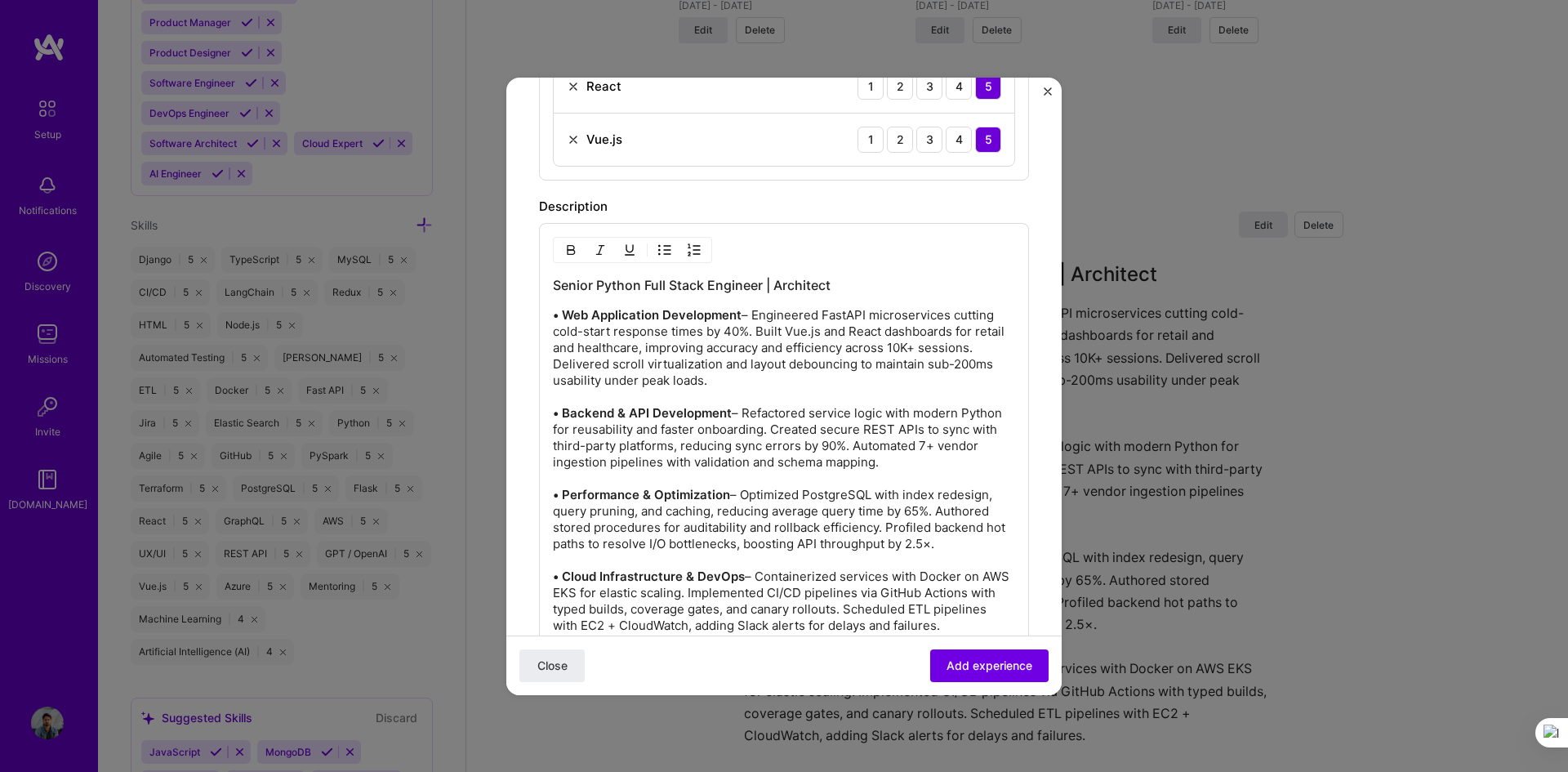
drag, startPoint x: 963, startPoint y: 291, endPoint x: 554, endPoint y: 284, distance: 409.1
click at [554, 284] on div "Senior Python Full Stack Engineer | Architect • Web Application Development – E…" at bounding box center [784, 532] width 462 height 513
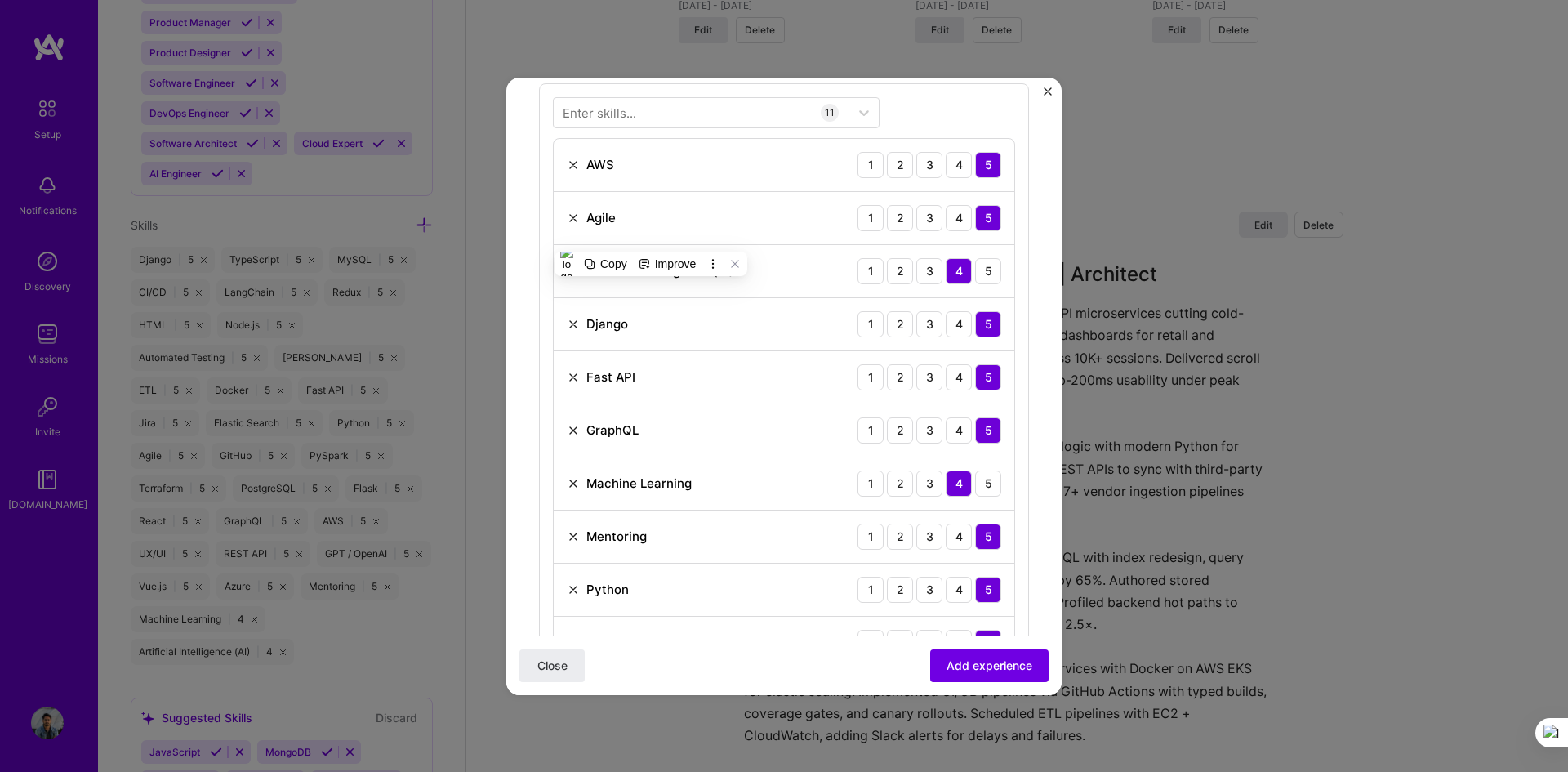
scroll to position [521, 0]
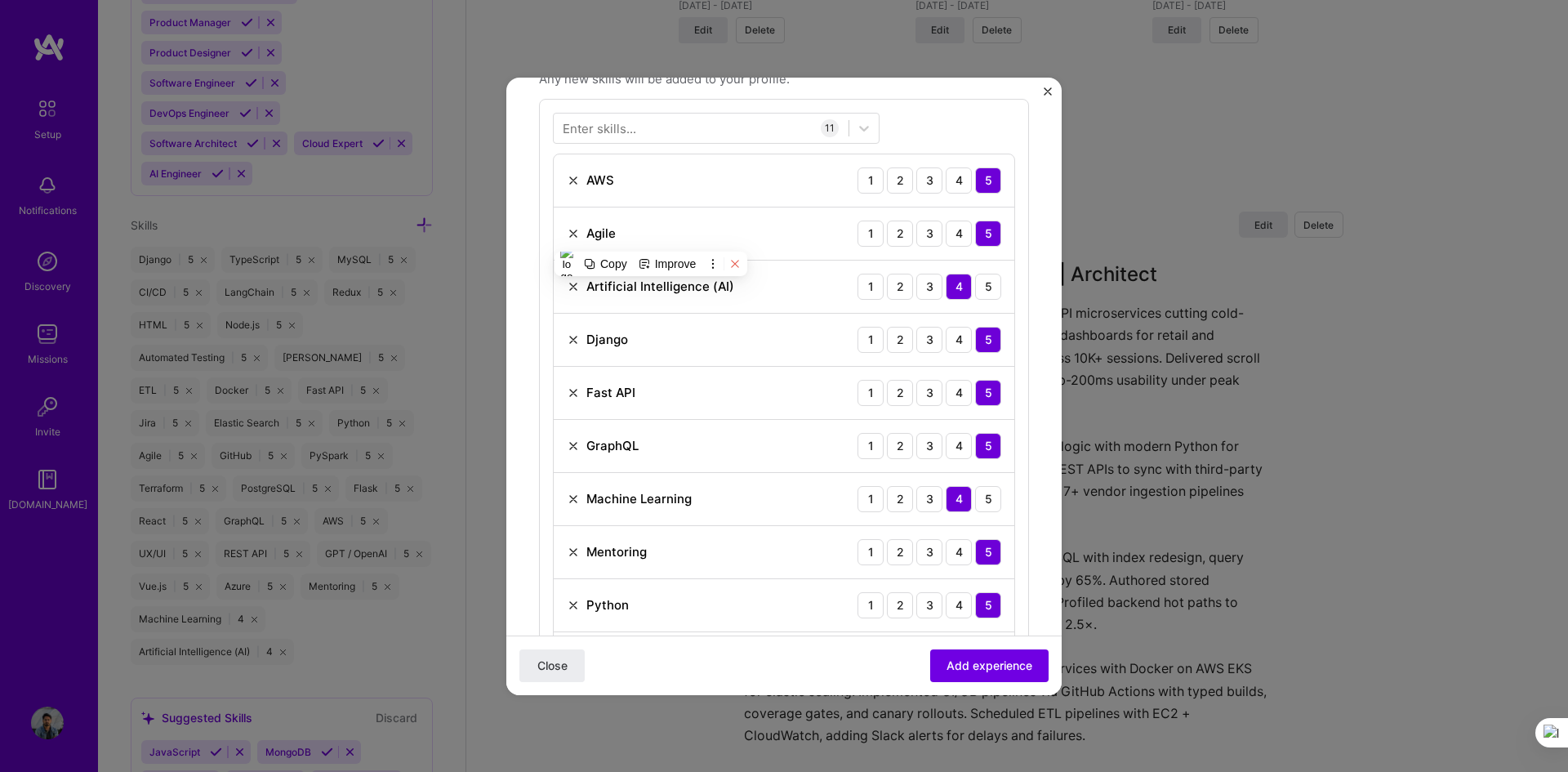
click at [733, 265] on icon at bounding box center [735, 263] width 11 height 11
click at [739, 267] on icon at bounding box center [736, 263] width 7 height 7
click at [537, 365] on form "Create a job experience Jobs help companies understand your past experience. Co…" at bounding box center [784, 673] width 555 height 2167
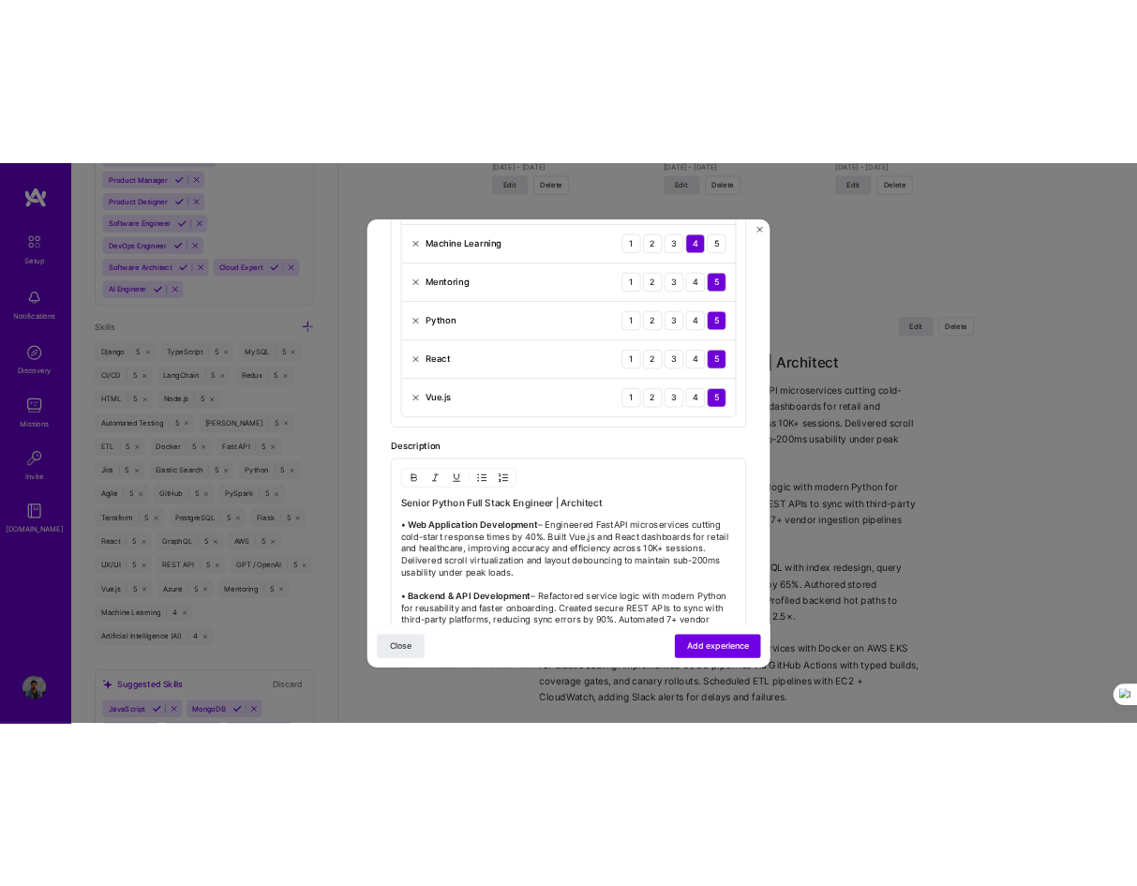
scroll to position [1067, 0]
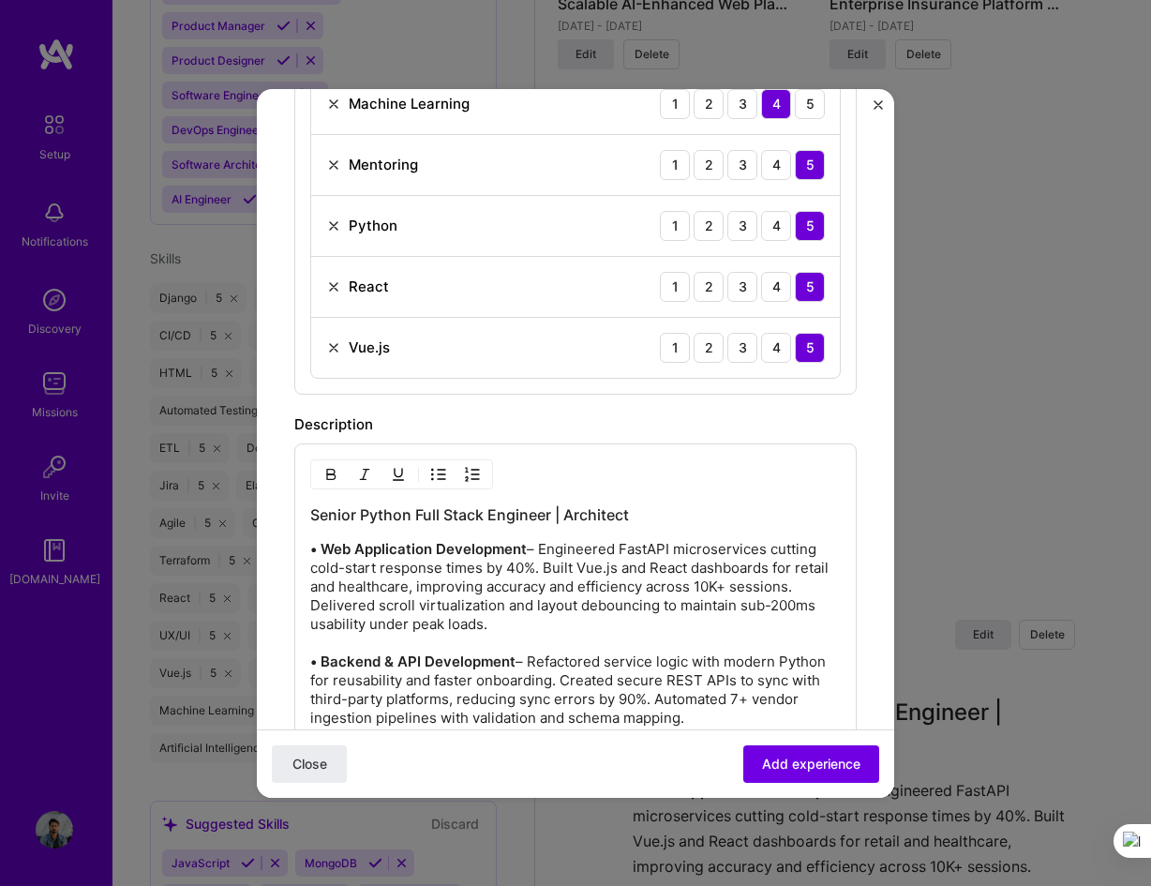
click at [880, 111] on button "Close" at bounding box center [877, 110] width 9 height 20
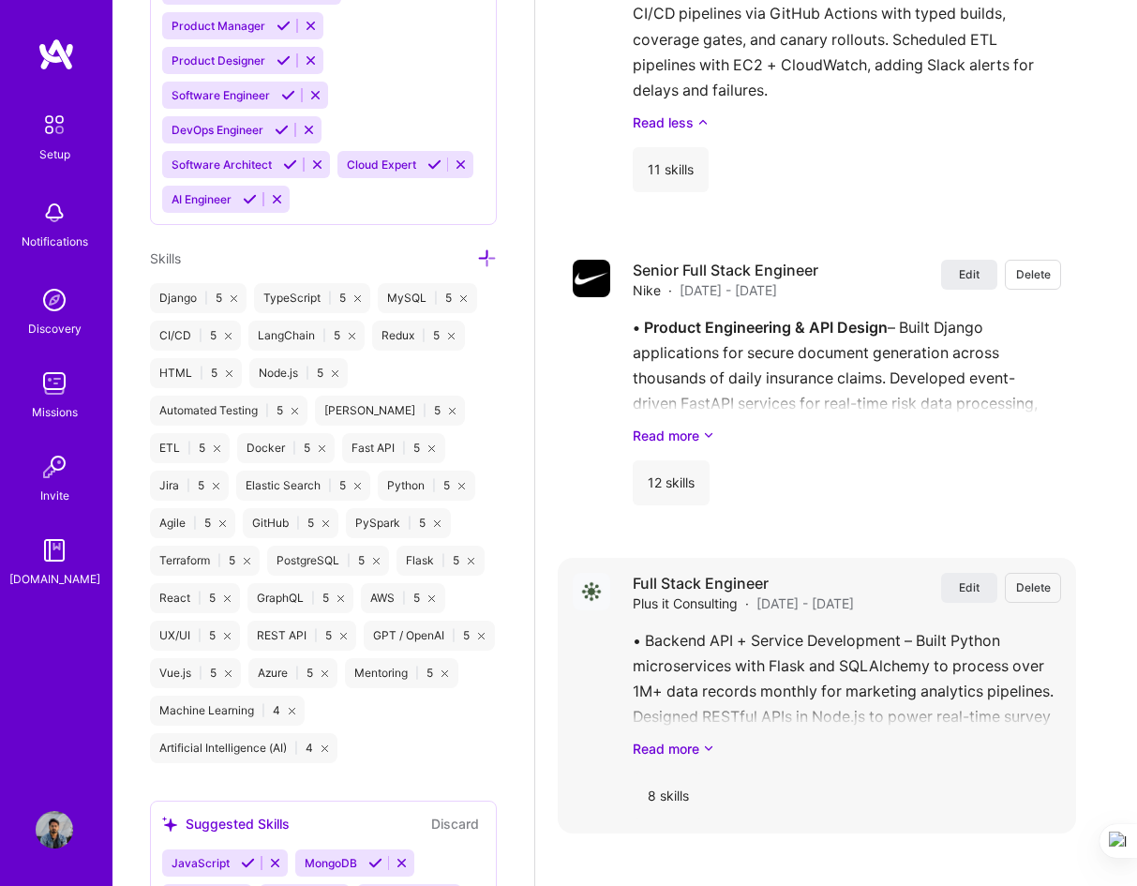
scroll to position [2962, 0]
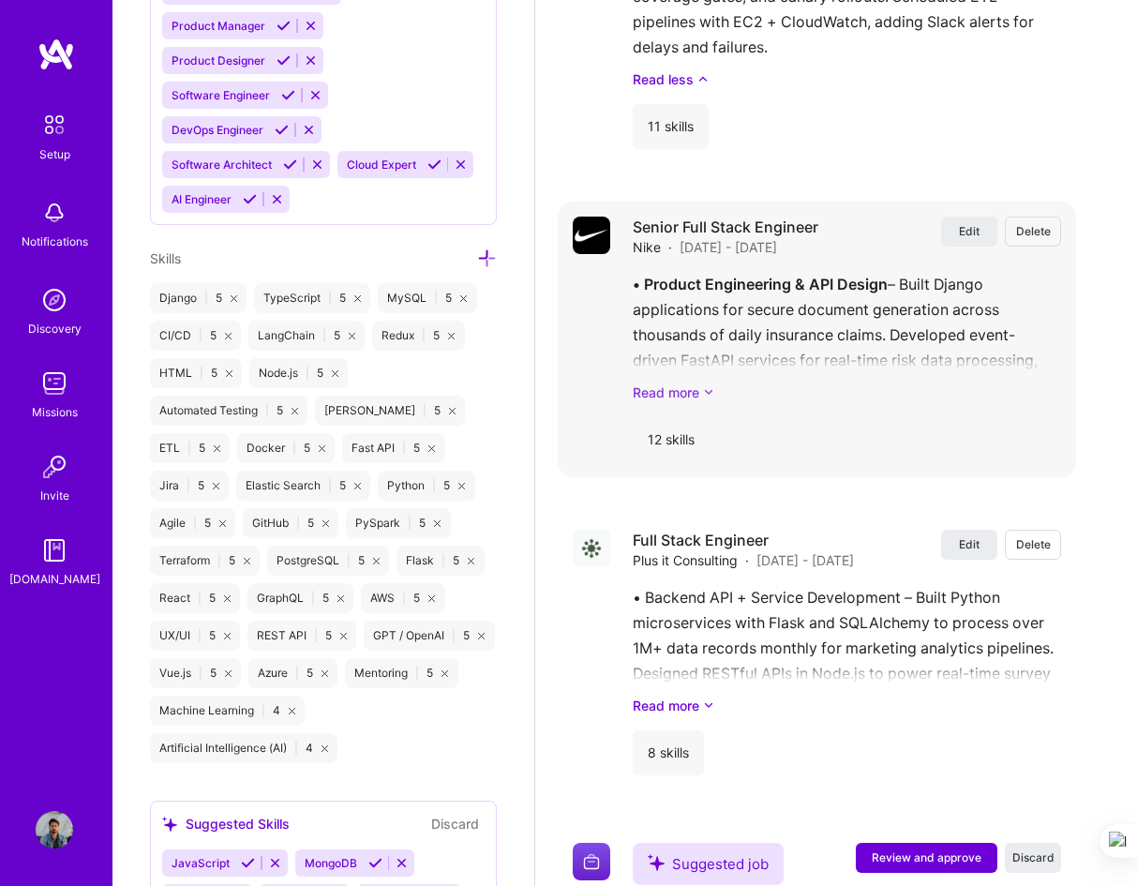
click at [711, 391] on icon at bounding box center [708, 392] width 11 height 20
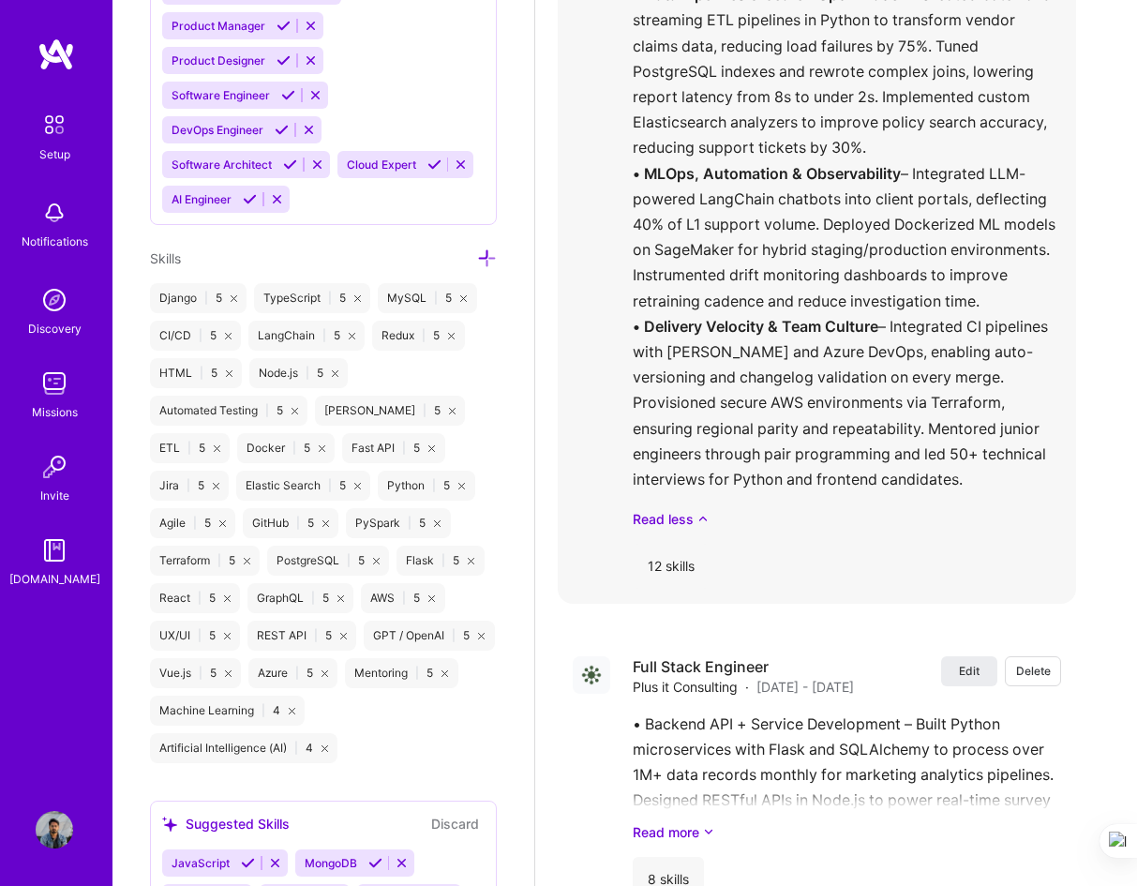
scroll to position [3431, 0]
click at [646, 559] on div "12 skills" at bounding box center [671, 565] width 77 height 45
click at [680, 570] on div "12 skills" at bounding box center [671, 565] width 77 height 45
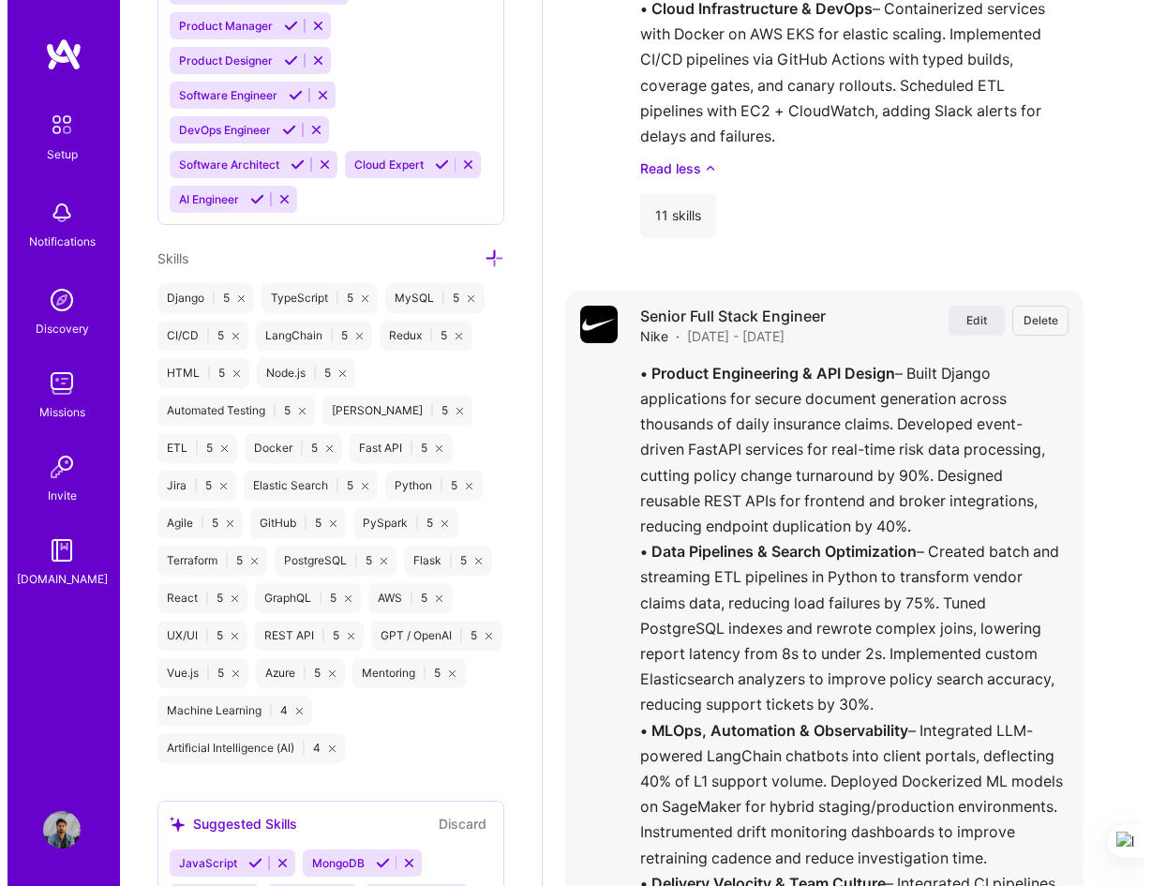
scroll to position [2869, 0]
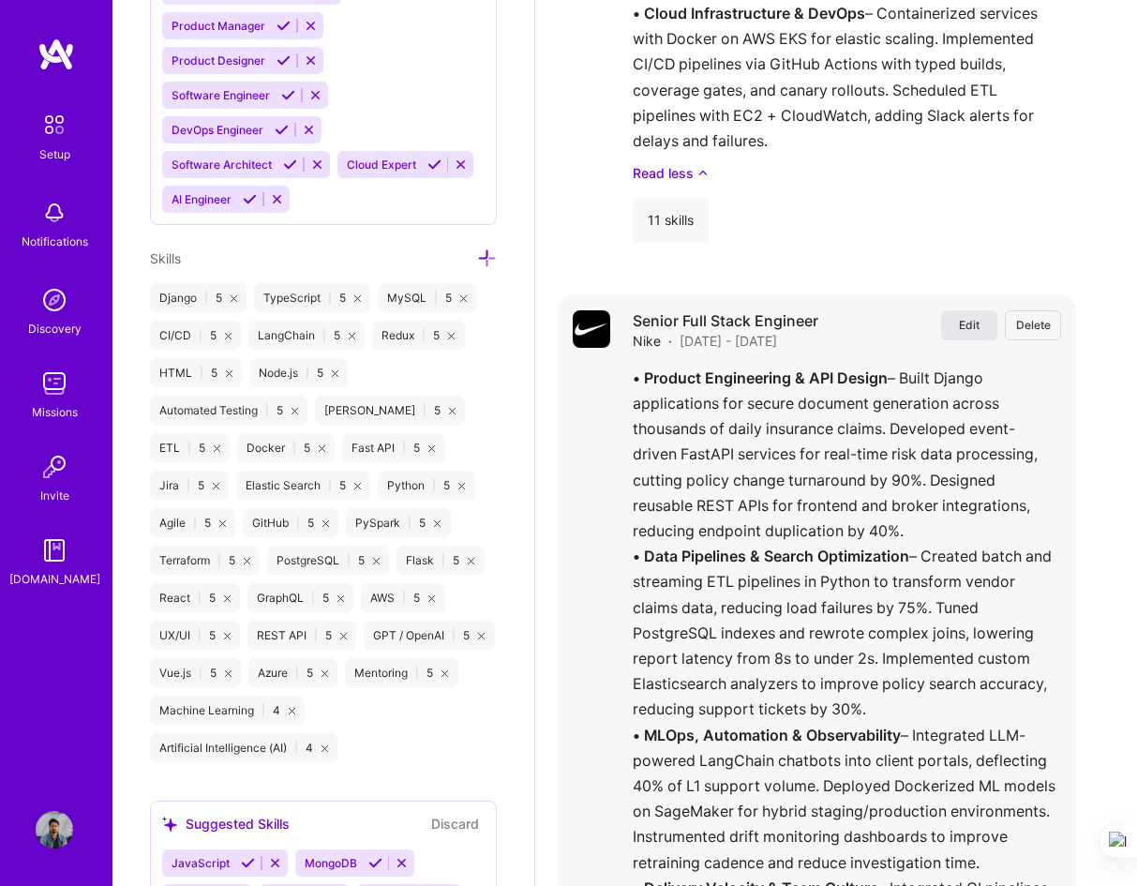
click at [979, 329] on span "Edit" at bounding box center [969, 325] width 21 height 16
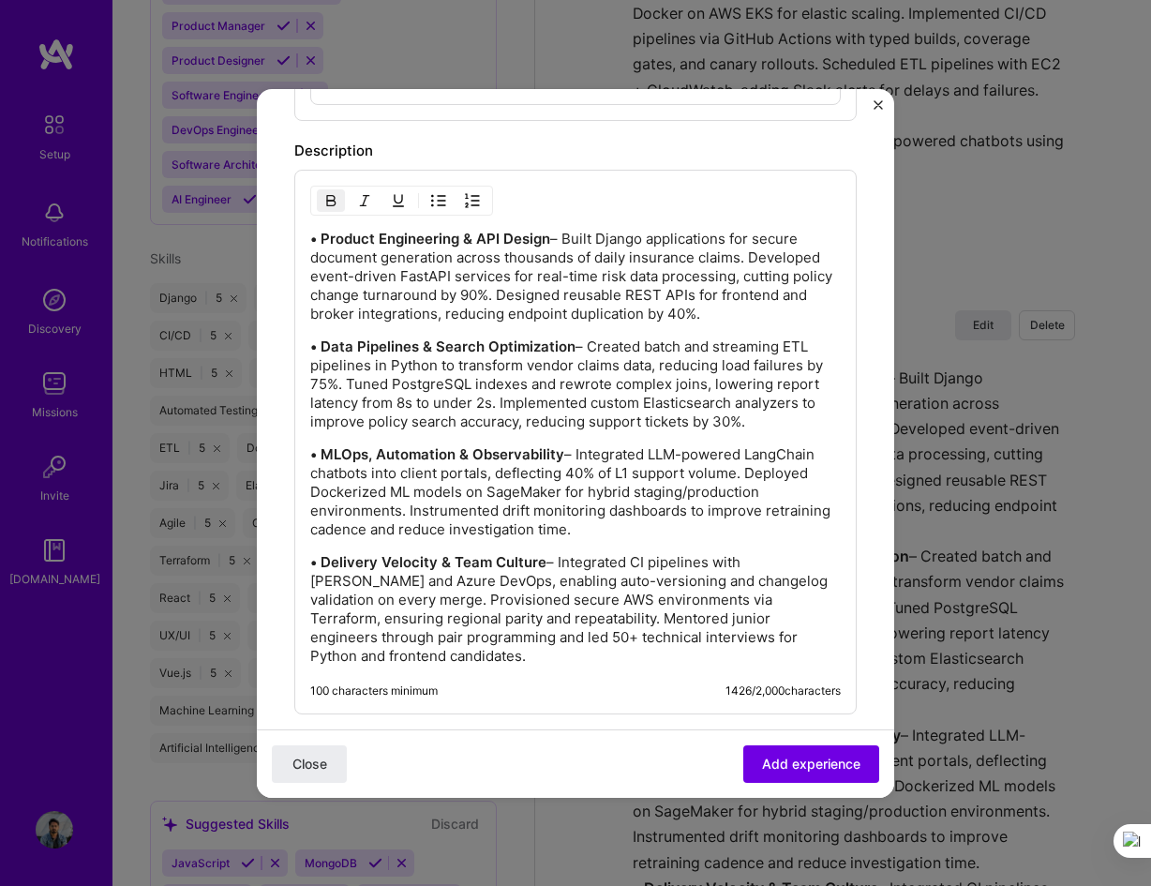
scroll to position [1406, 0]
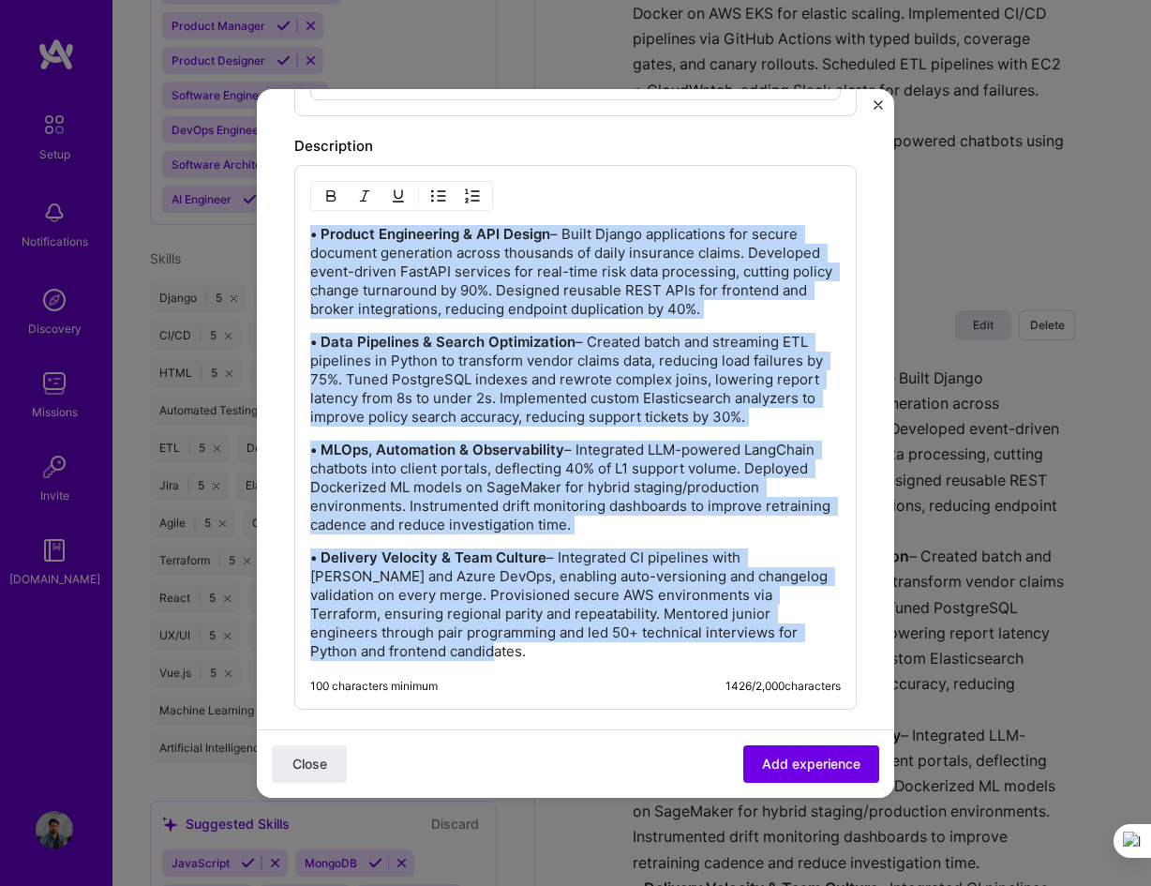
drag, startPoint x: 312, startPoint y: 231, endPoint x: 449, endPoint y: 663, distance: 453.2
click at [449, 592] on div "• Product Engineering & API Design – Built Django applications for secure docum…" at bounding box center [575, 437] width 562 height 545
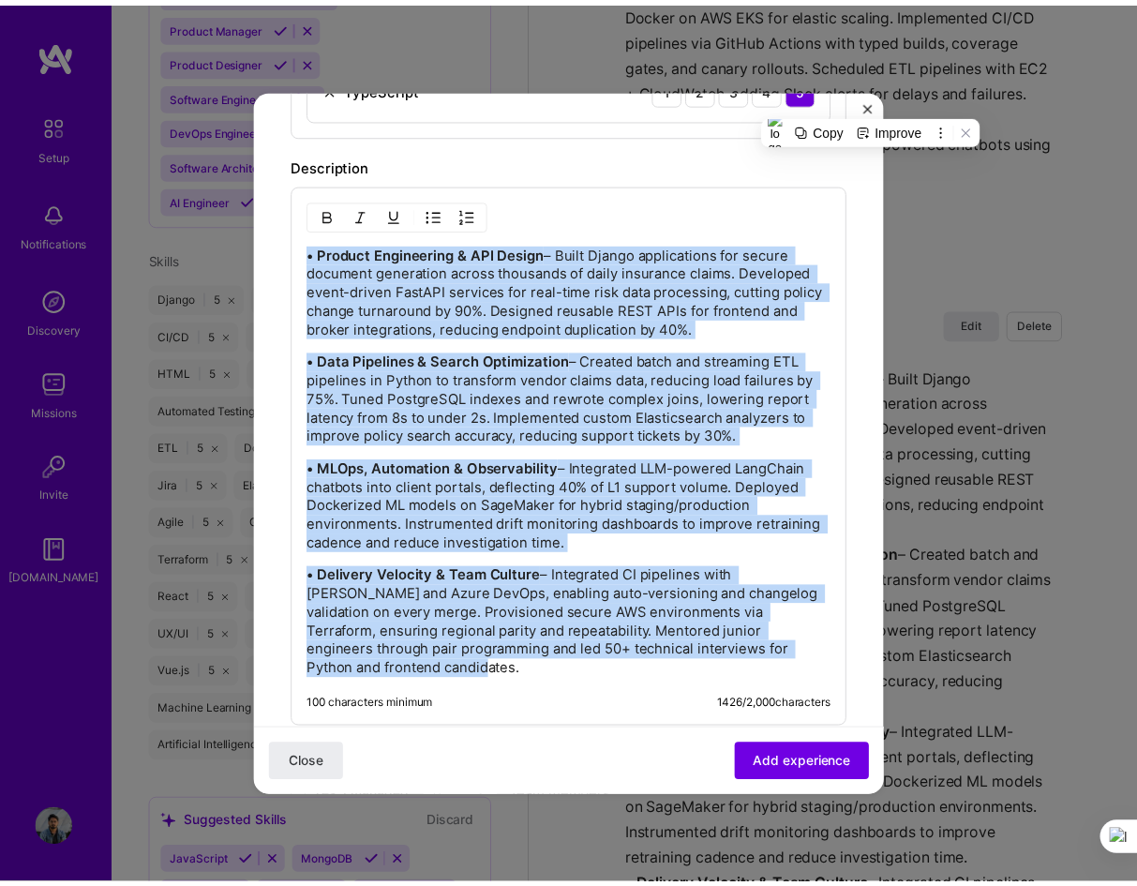
scroll to position [1368, 0]
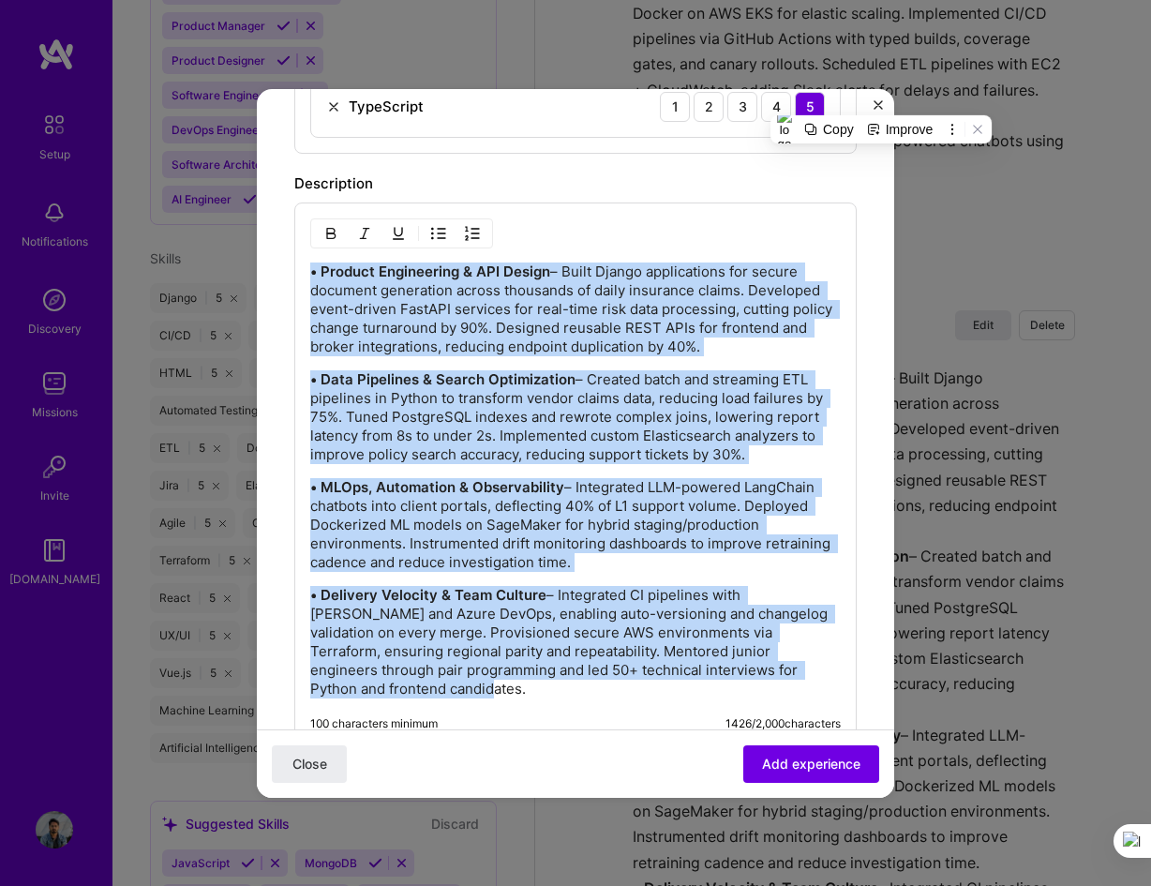
click at [876, 107] on img "Close" at bounding box center [877, 104] width 9 height 9
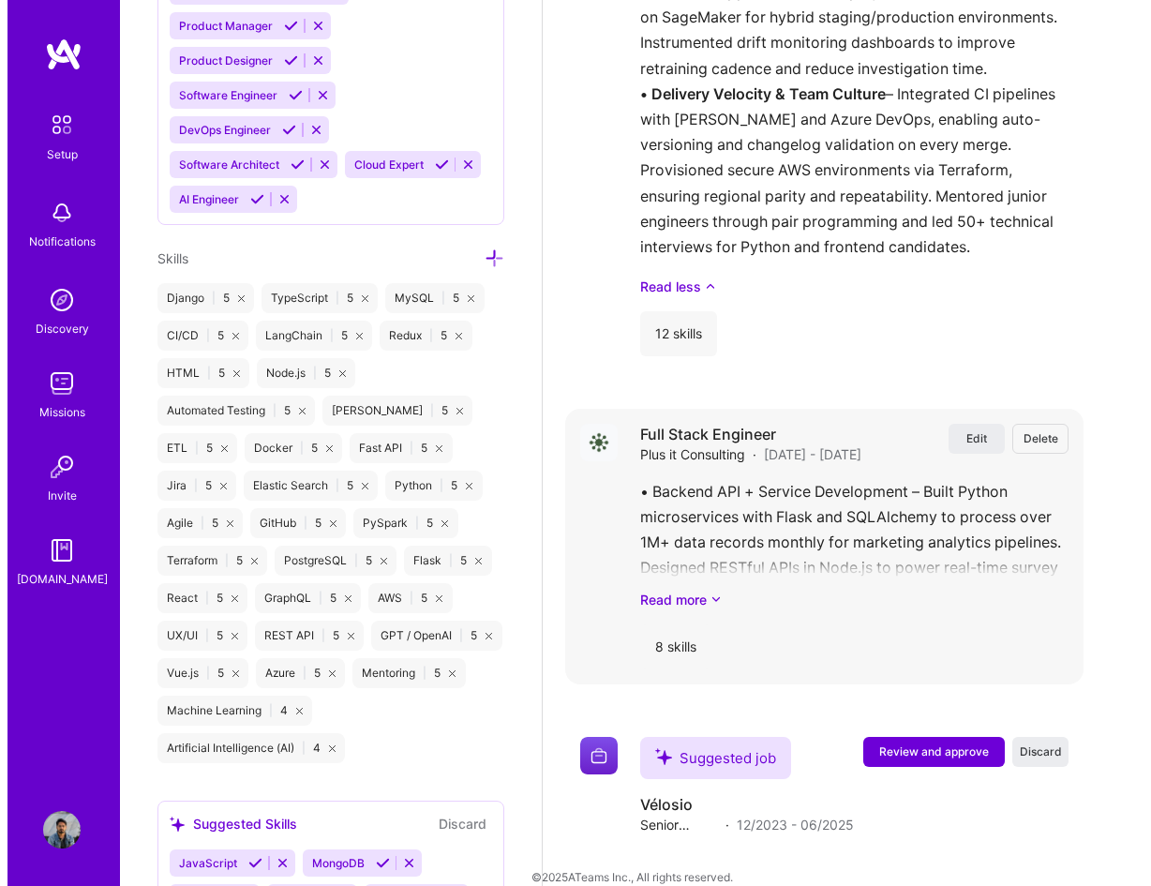
scroll to position [3686, 0]
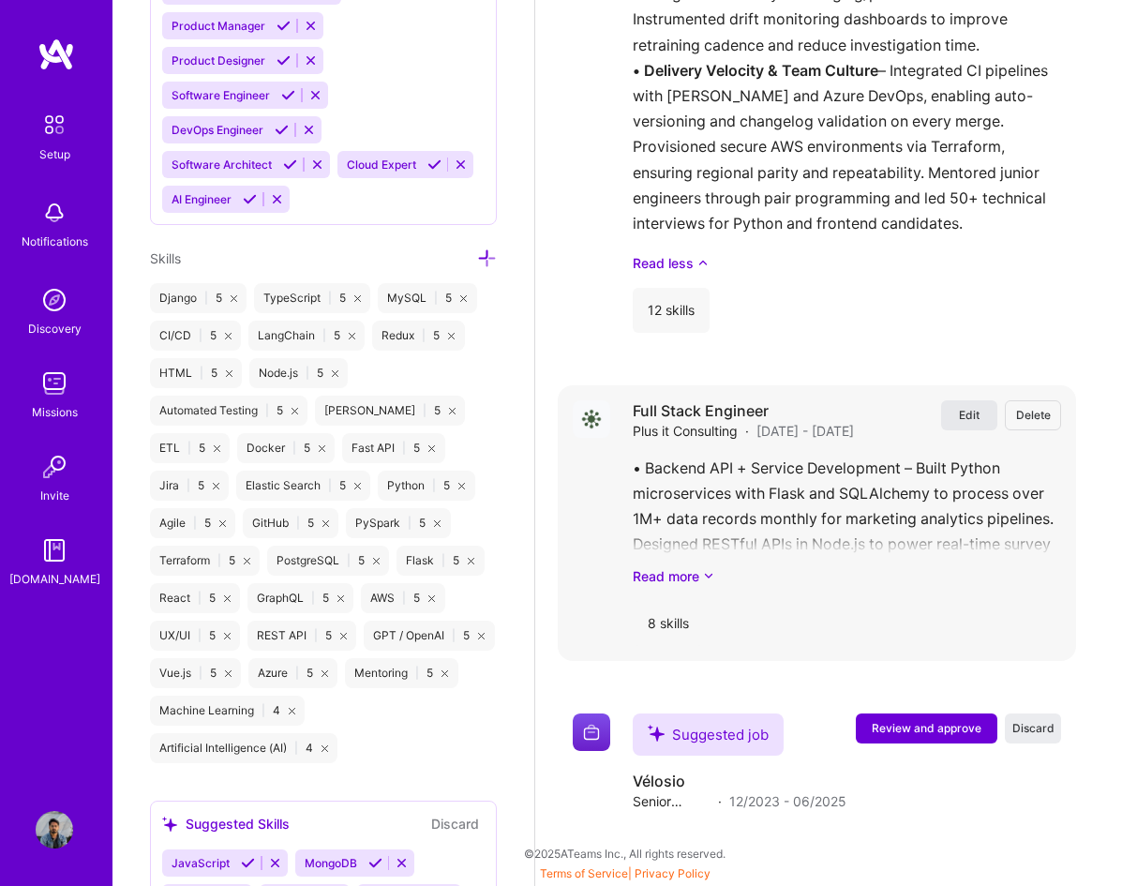
click at [979, 419] on span "Edit" at bounding box center [969, 415] width 21 height 16
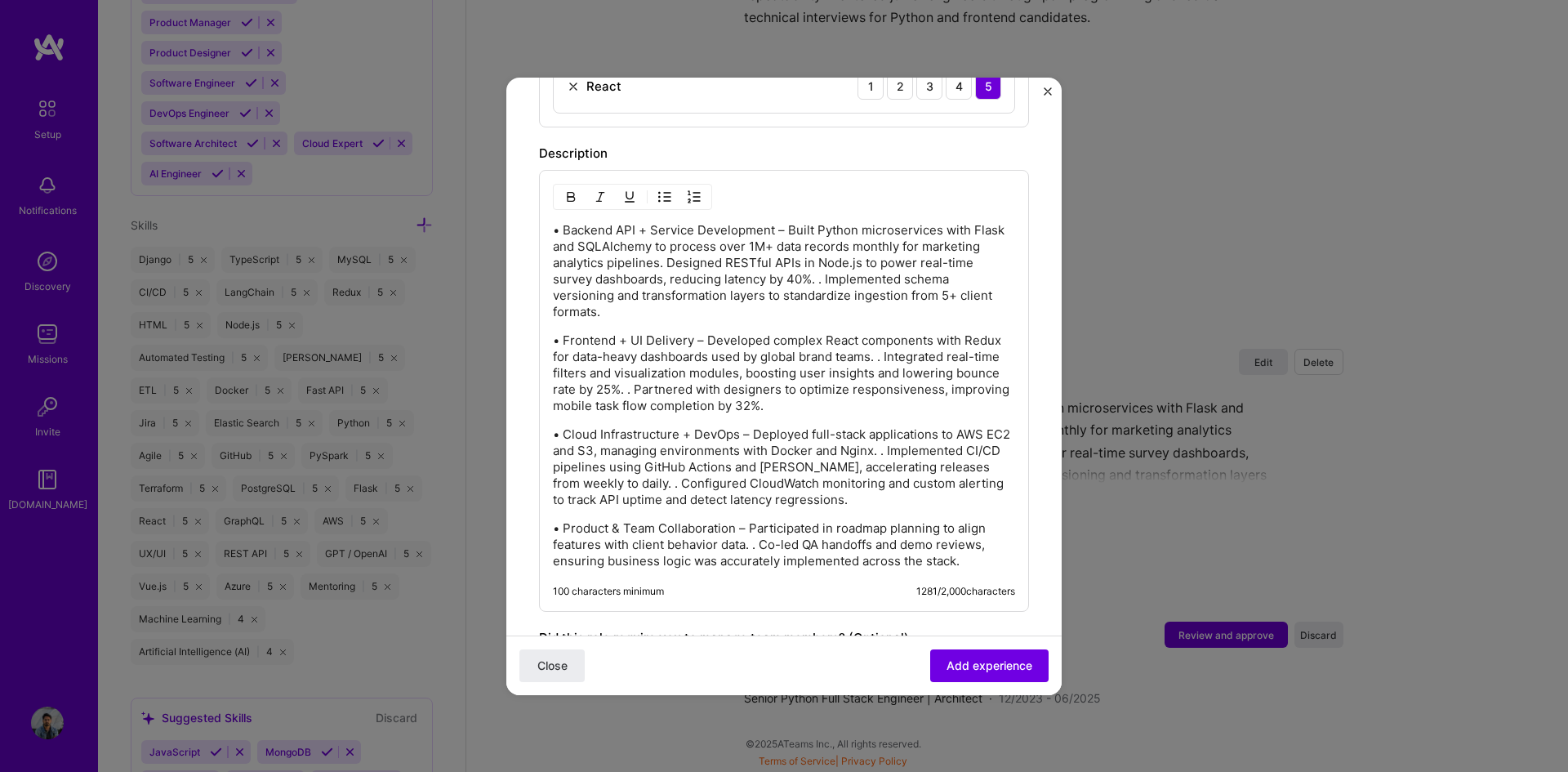
scroll to position [980, 0]
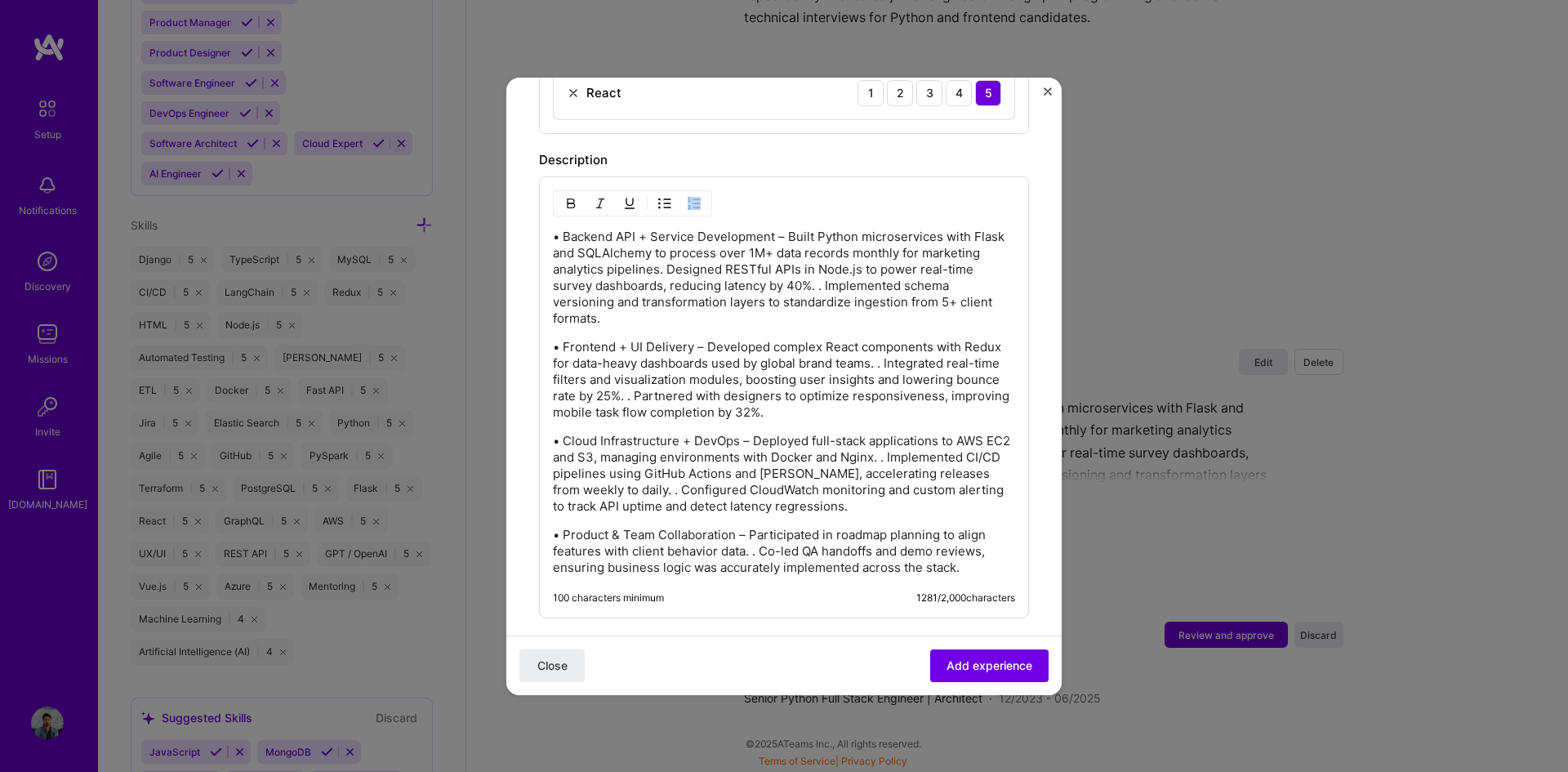
drag, startPoint x: 550, startPoint y: 237, endPoint x: 580, endPoint y: 269, distance: 43.9
click at [599, 279] on div "• Backend API + Service Development – Built Python microservices with Flask and…" at bounding box center [784, 396] width 490 height 442
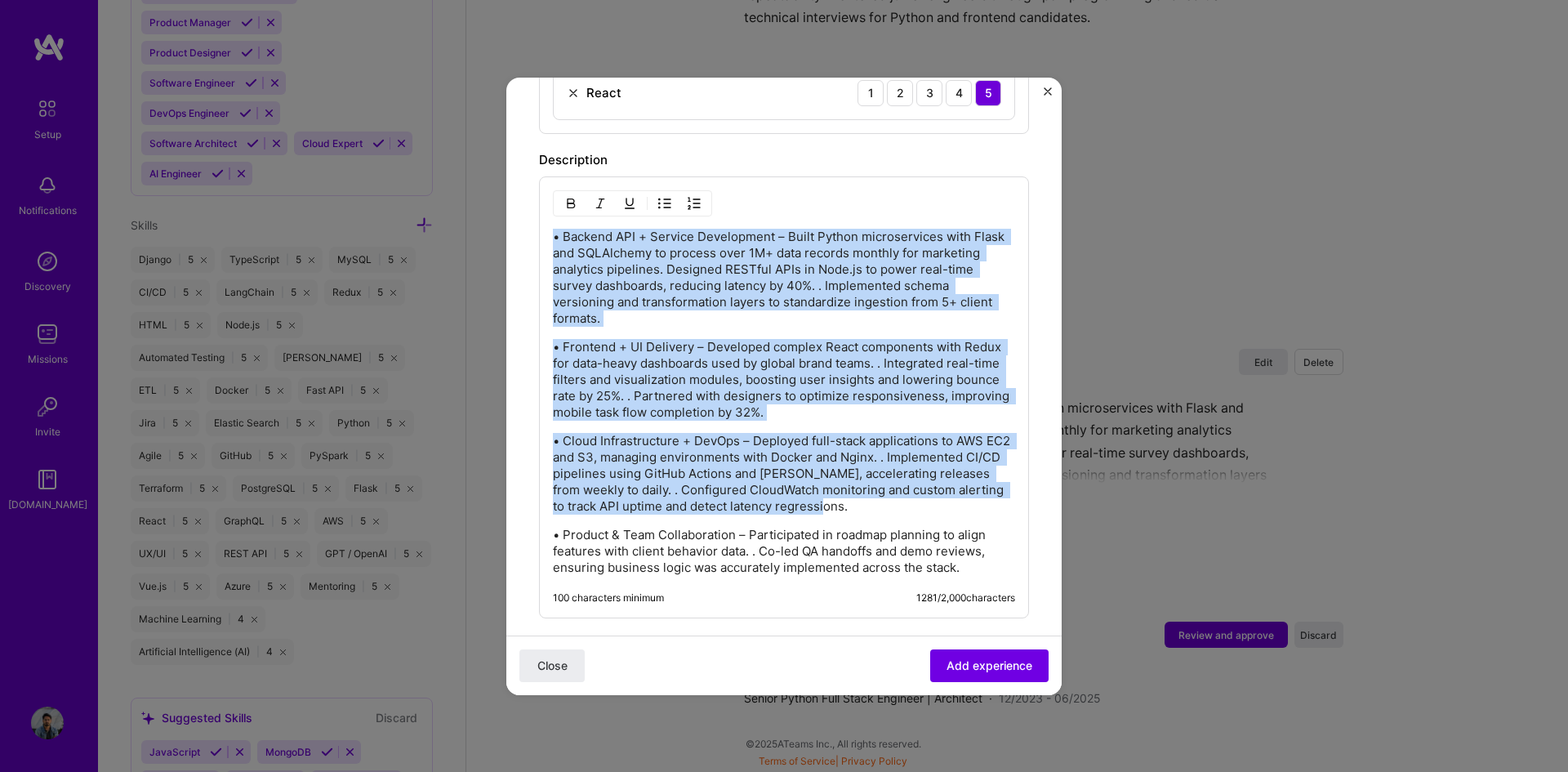
scroll to position [1143, 0]
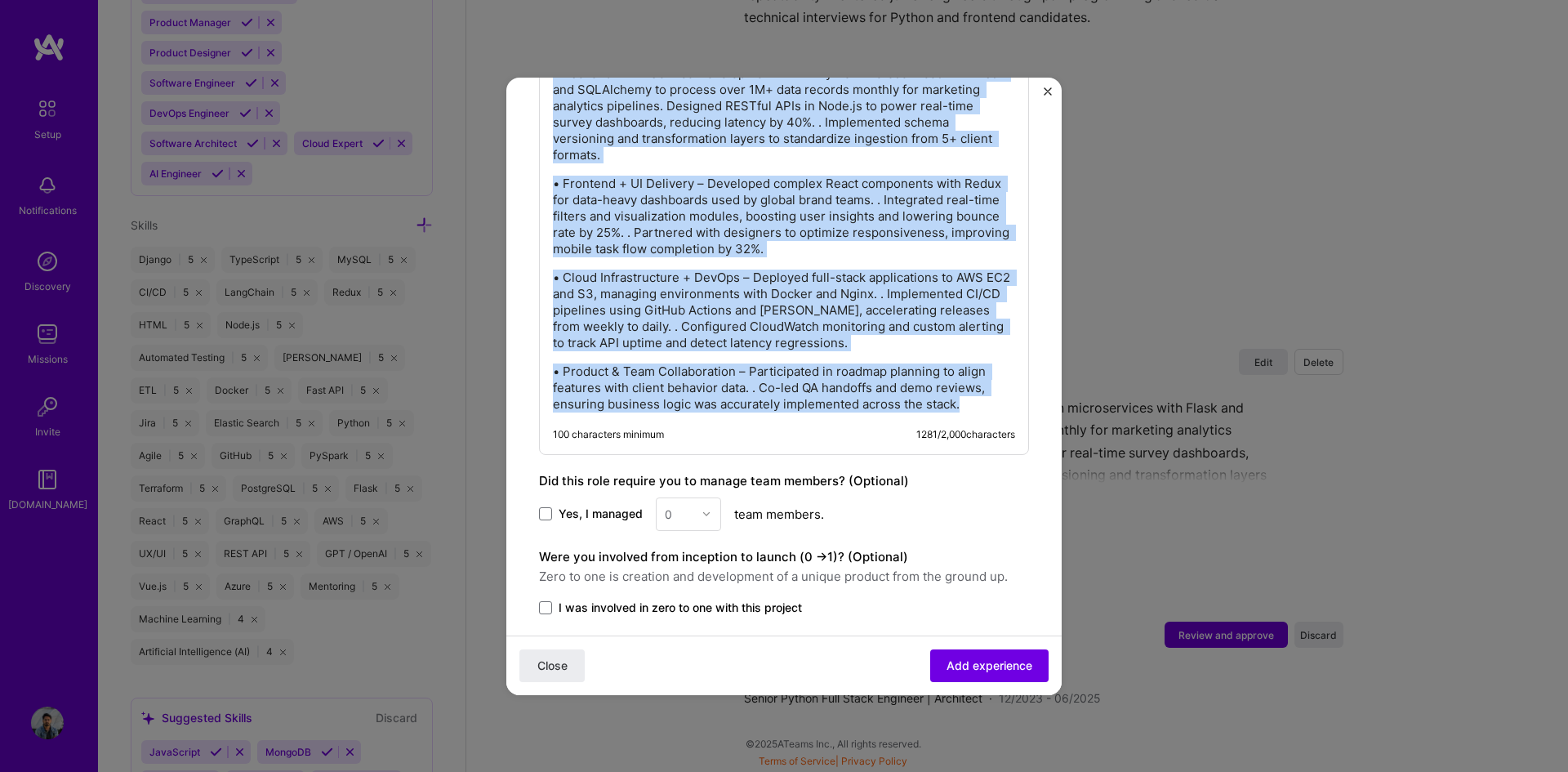
drag, startPoint x: 553, startPoint y: 231, endPoint x: 981, endPoint y: 410, distance: 463.9
click at [981, 410] on div "• Backend API + Service Development – Built Python microservices with Flask and…" at bounding box center [784, 239] width 462 height 347
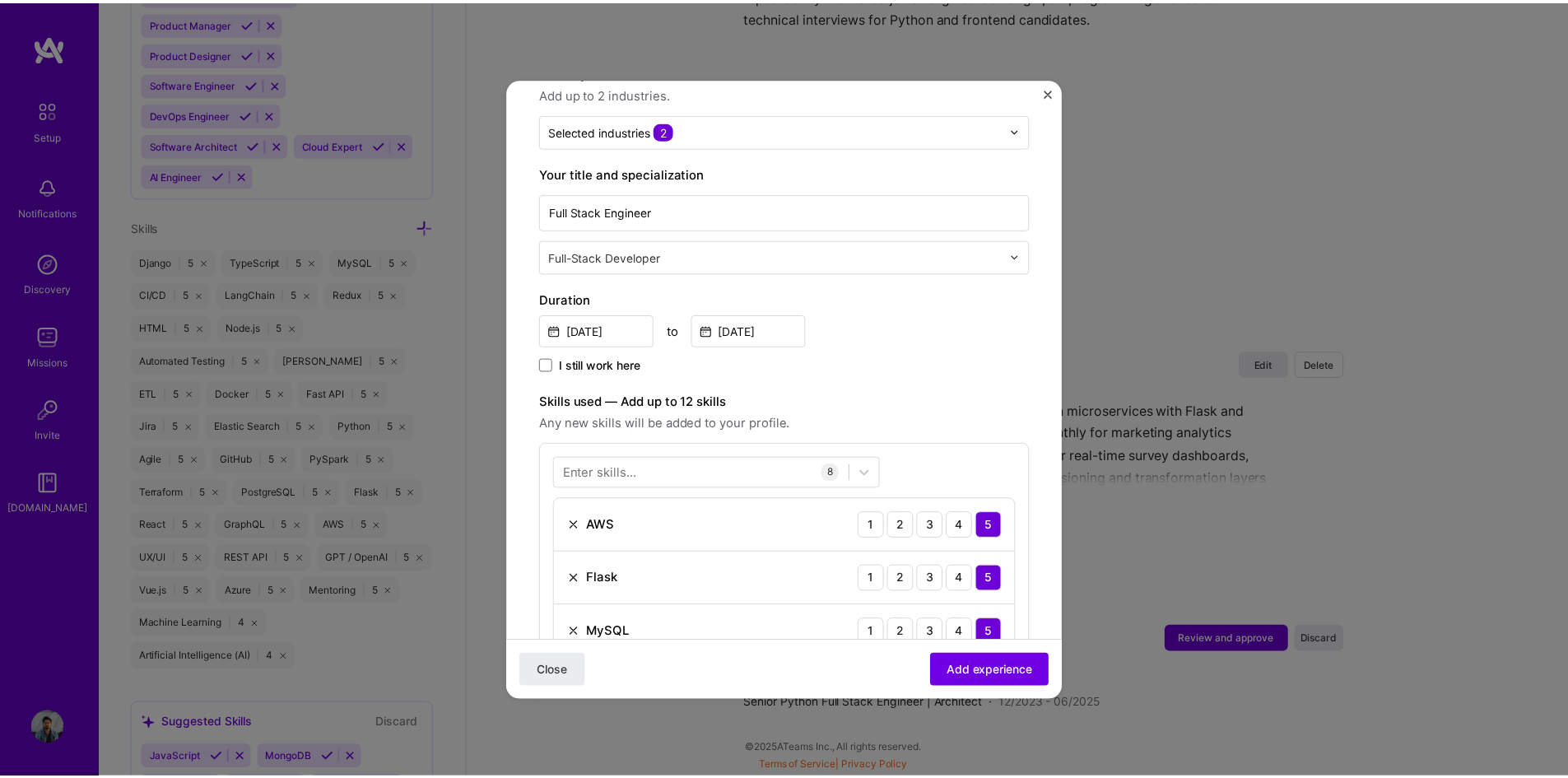
scroll to position [83, 0]
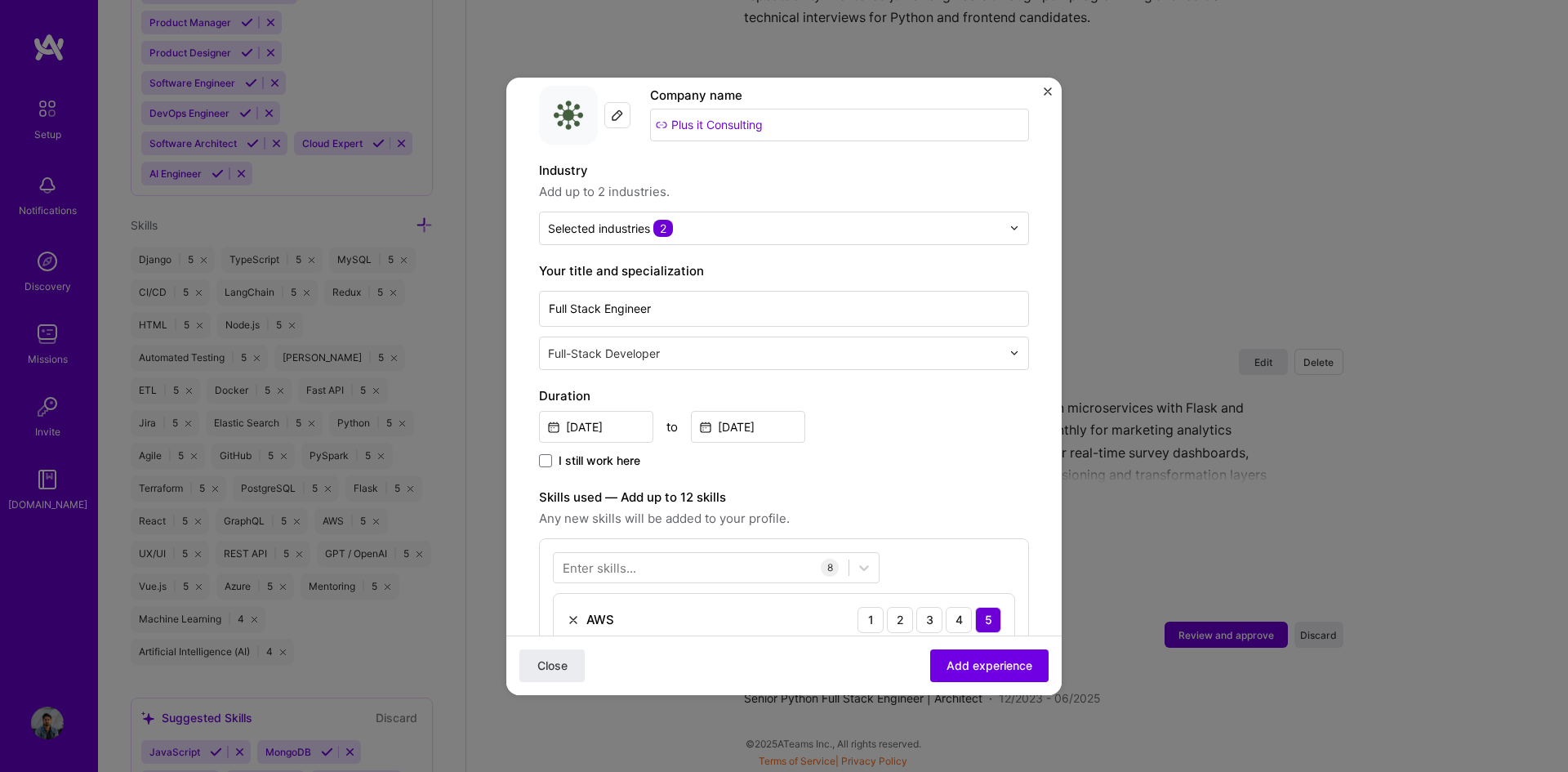
click at [1050, 90] on img "Close" at bounding box center [1048, 91] width 8 height 8
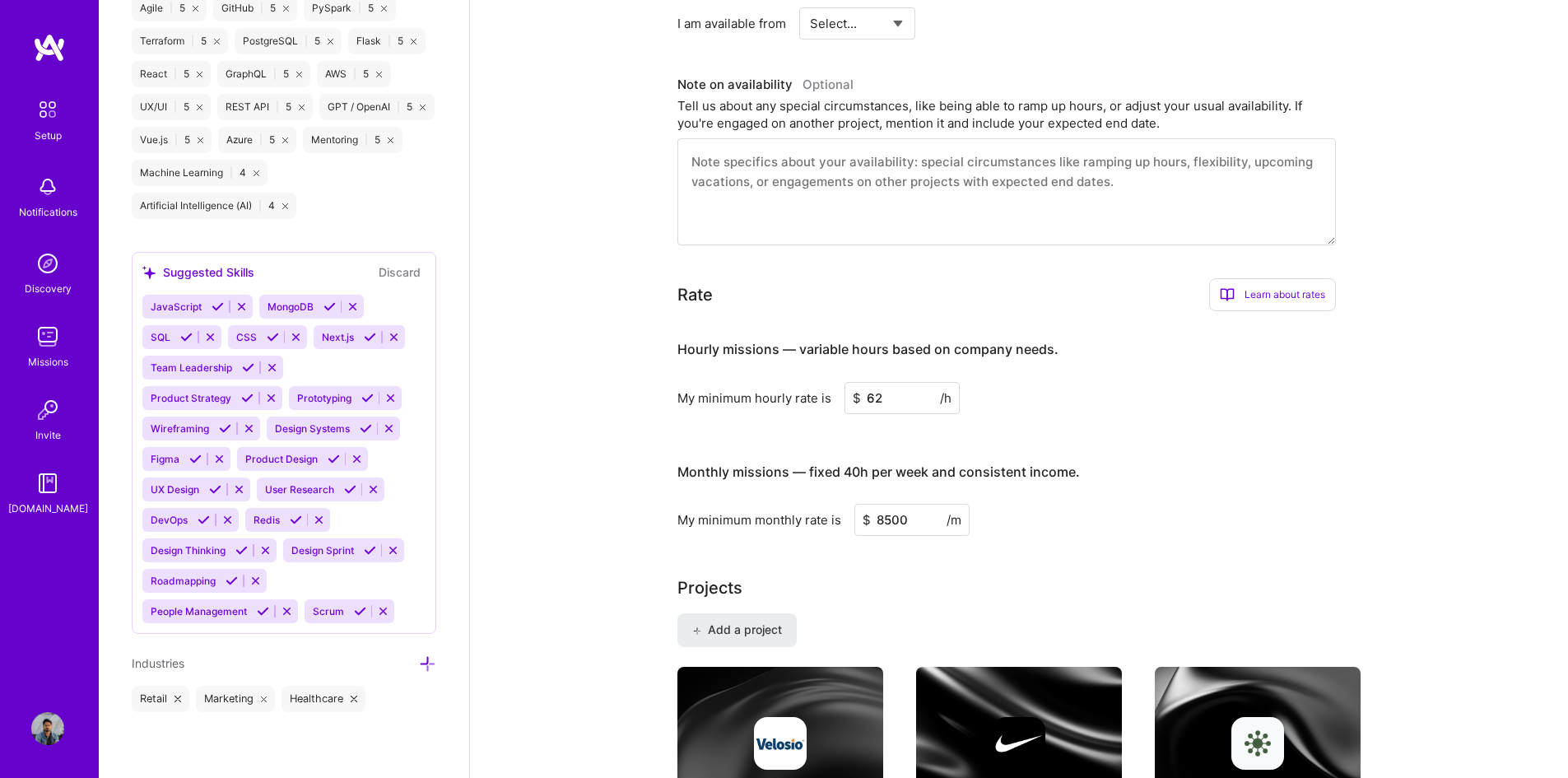
scroll to position [336, 0]
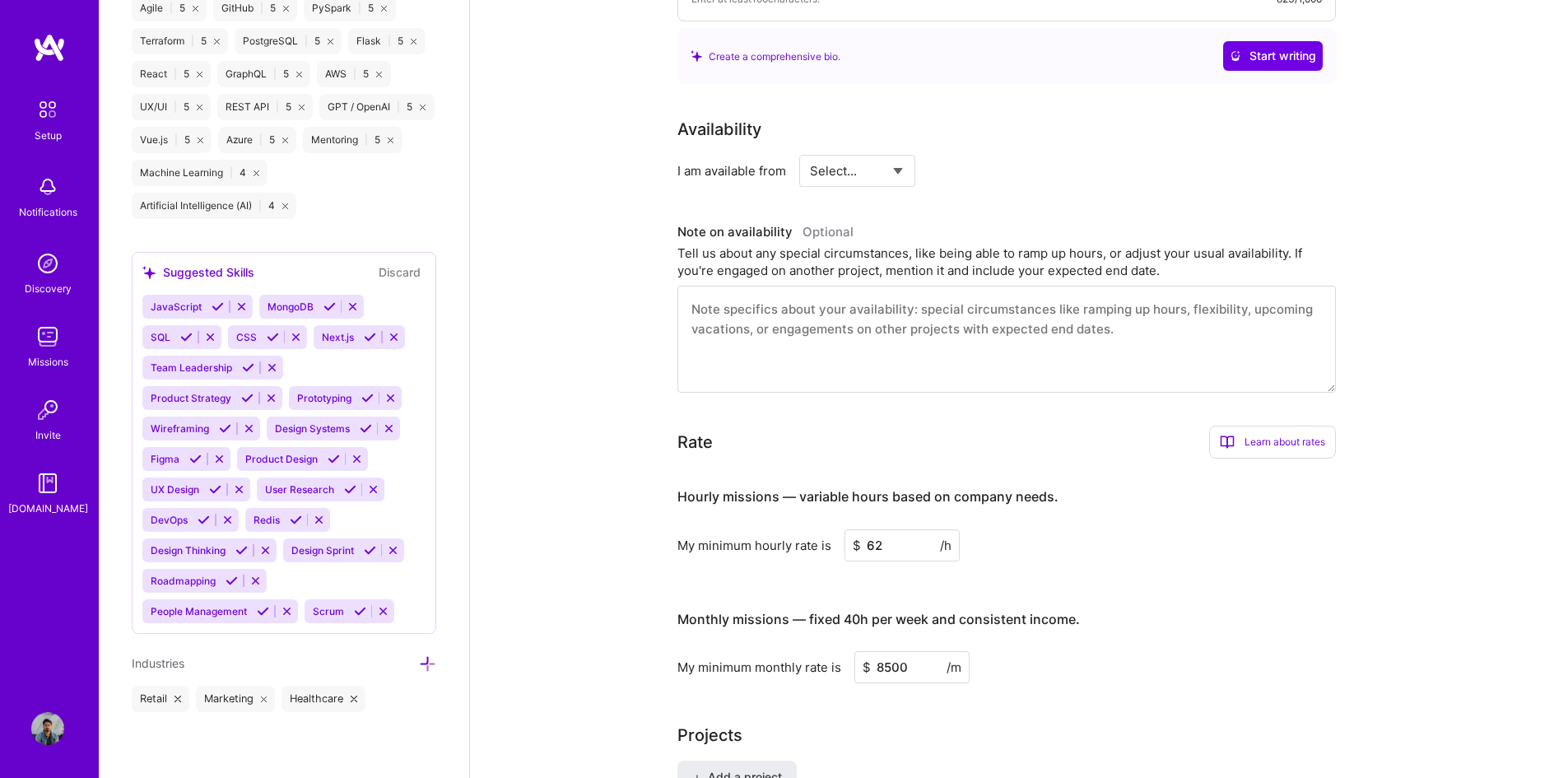
click at [46, 520] on img at bounding box center [47, 728] width 33 height 32
click at [47, 109] on img at bounding box center [47, 109] width 34 height 34
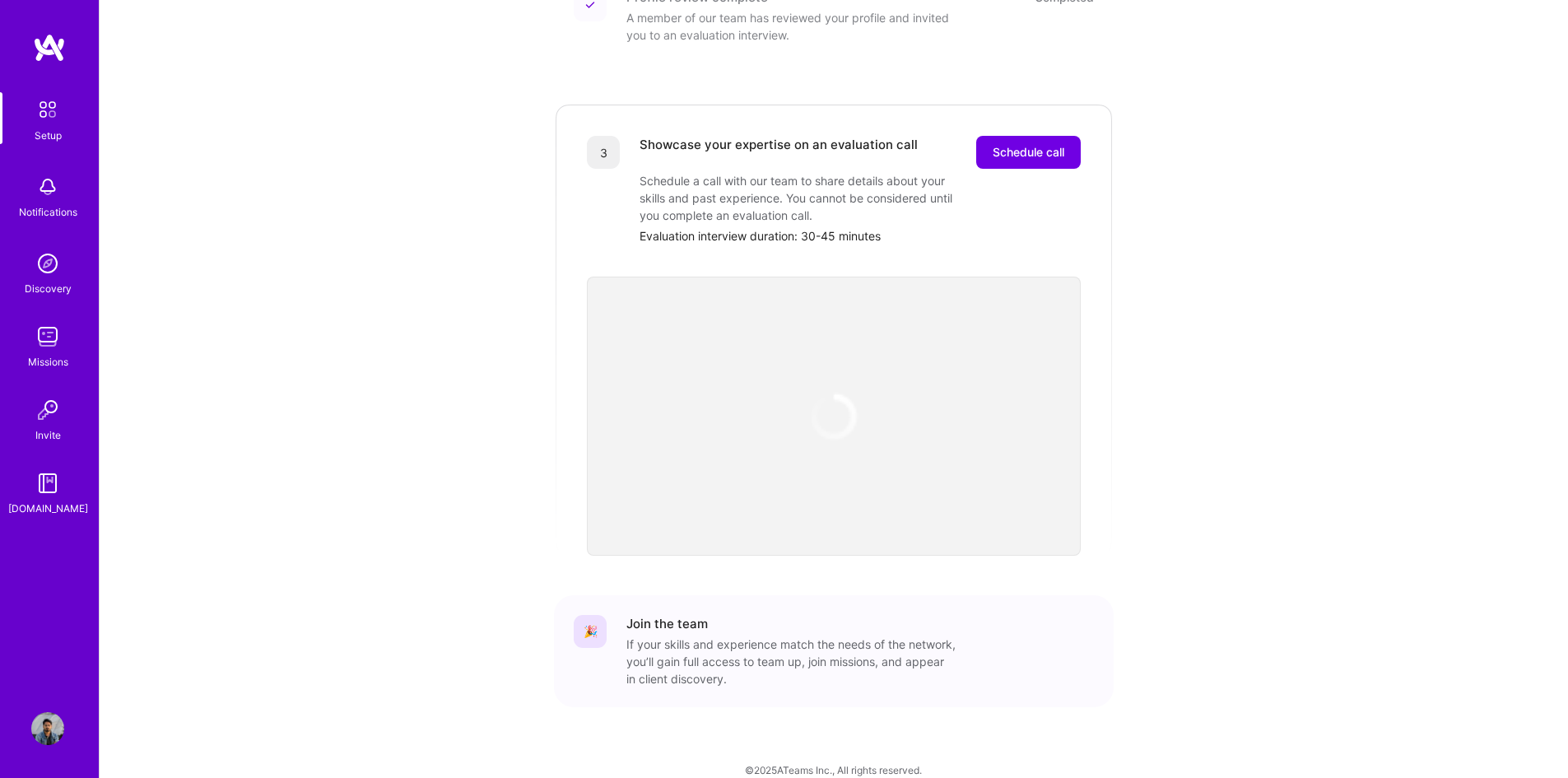
scroll to position [414, 0]
click at [55, 347] on img at bounding box center [47, 336] width 33 height 32
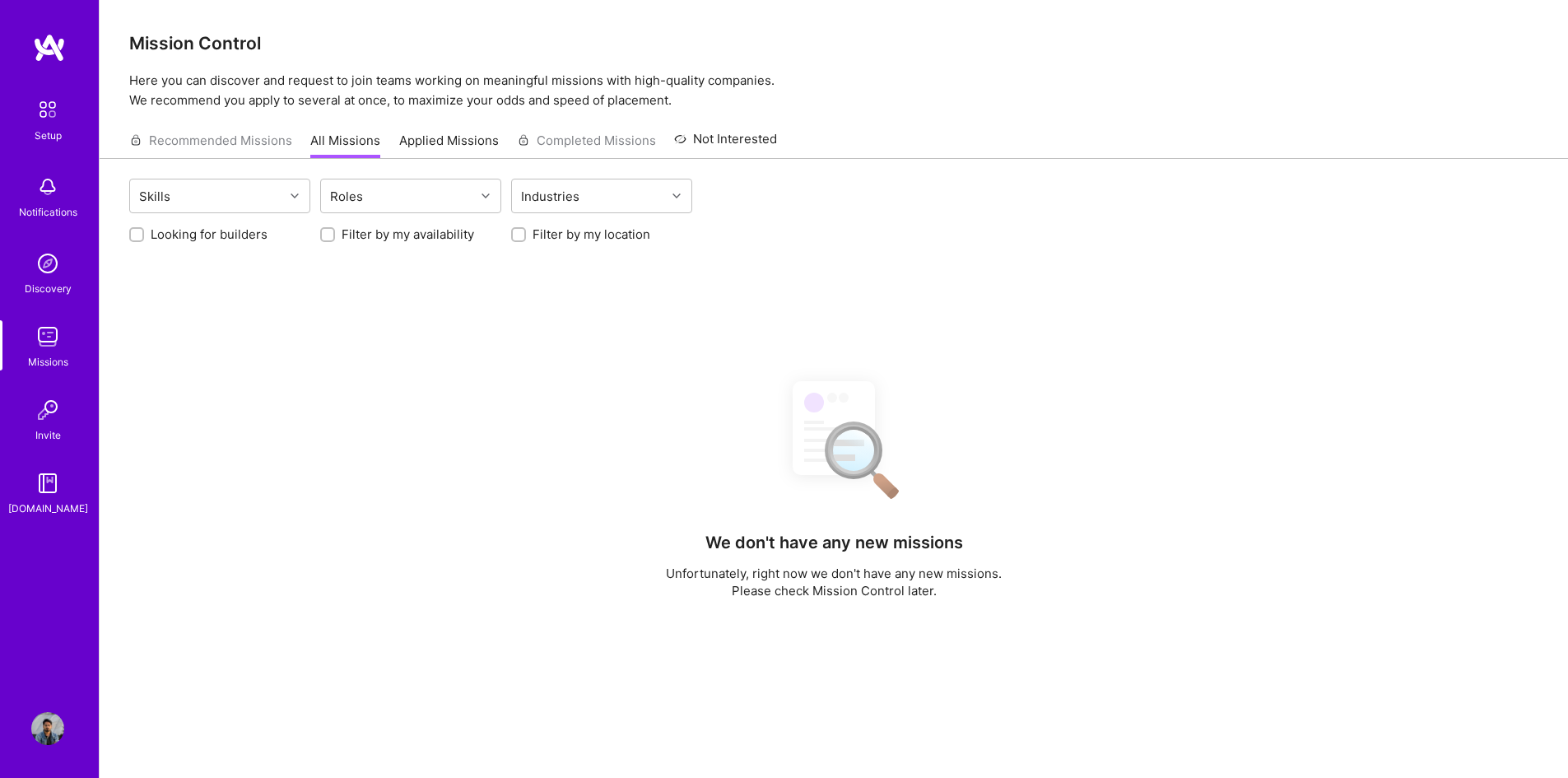
click at [46, 273] on img at bounding box center [47, 263] width 33 height 32
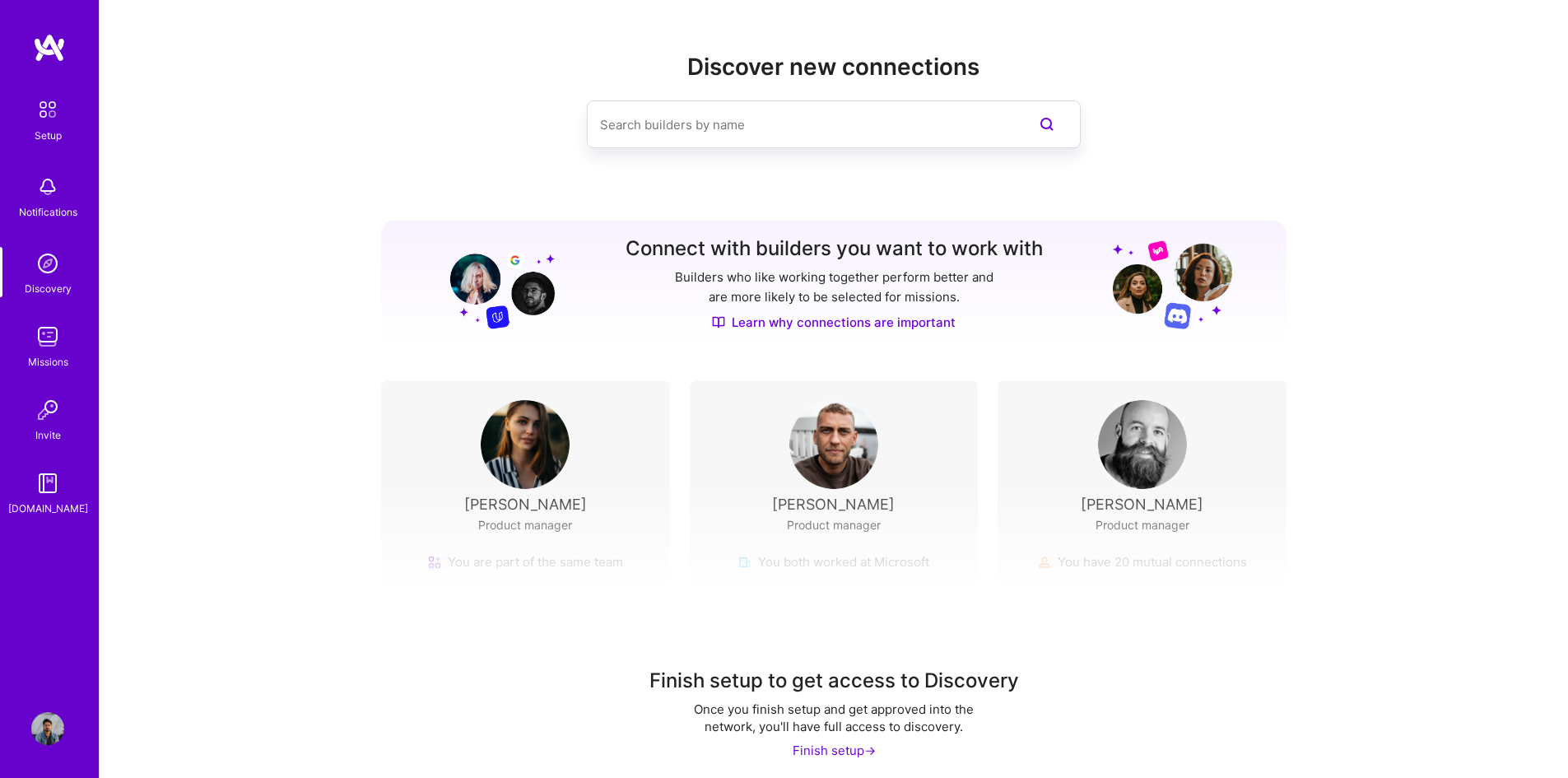
click at [58, 116] on img at bounding box center [47, 109] width 34 height 34
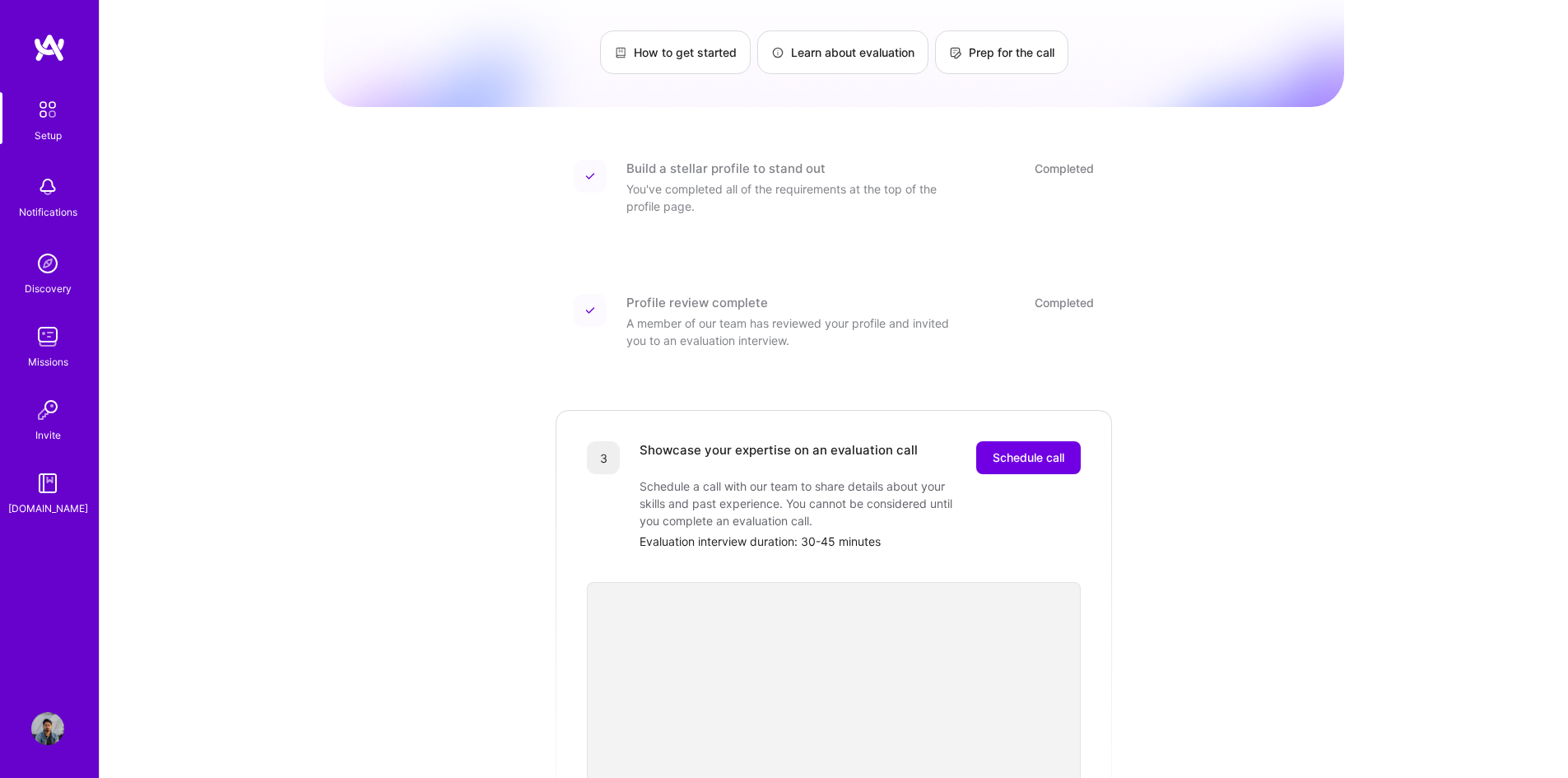
scroll to position [4, 0]
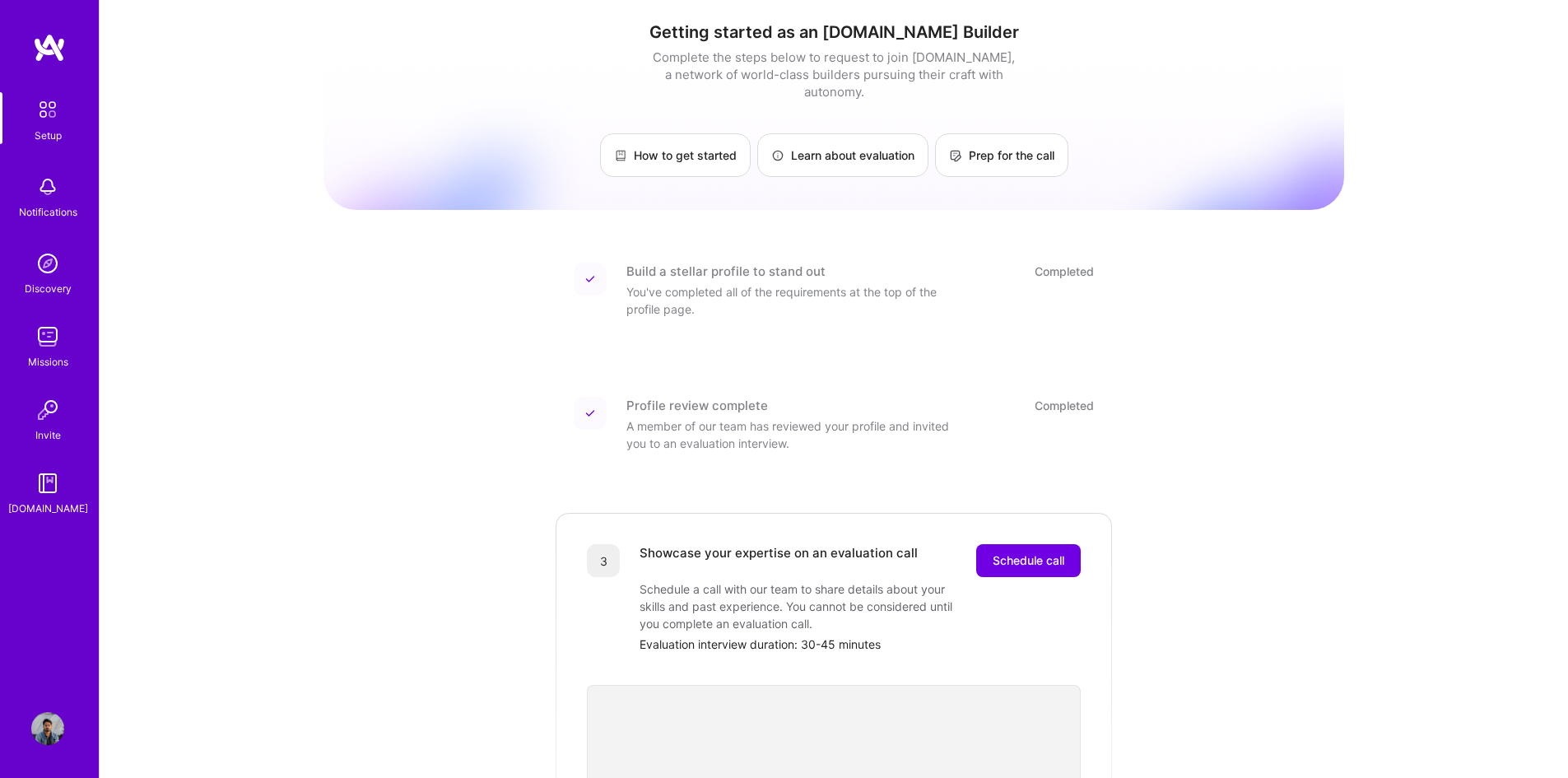
click at [44, 490] on img at bounding box center [47, 482] width 33 height 32
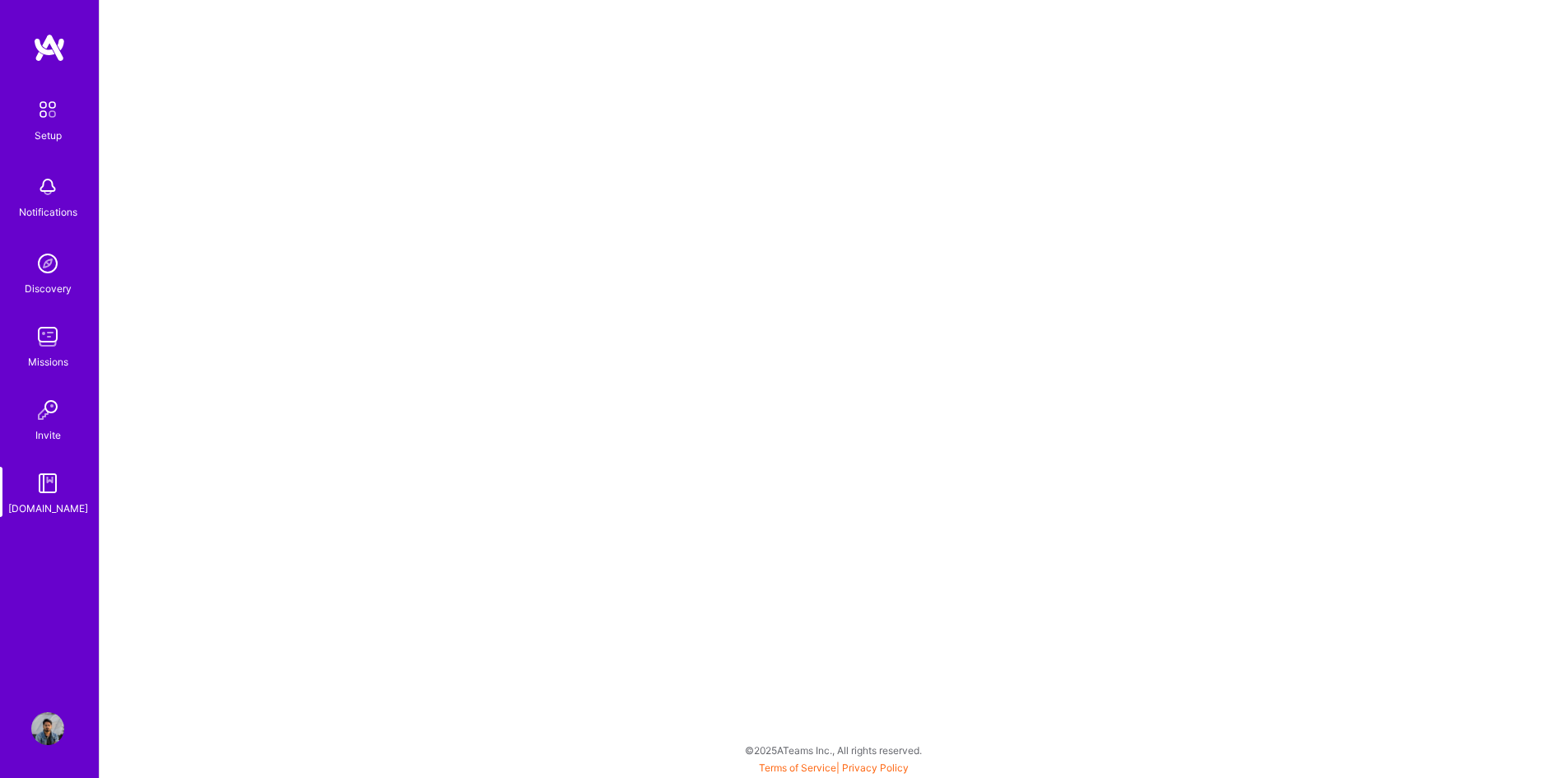
scroll to position [4, 0]
click at [39, 118] on img at bounding box center [47, 109] width 34 height 34
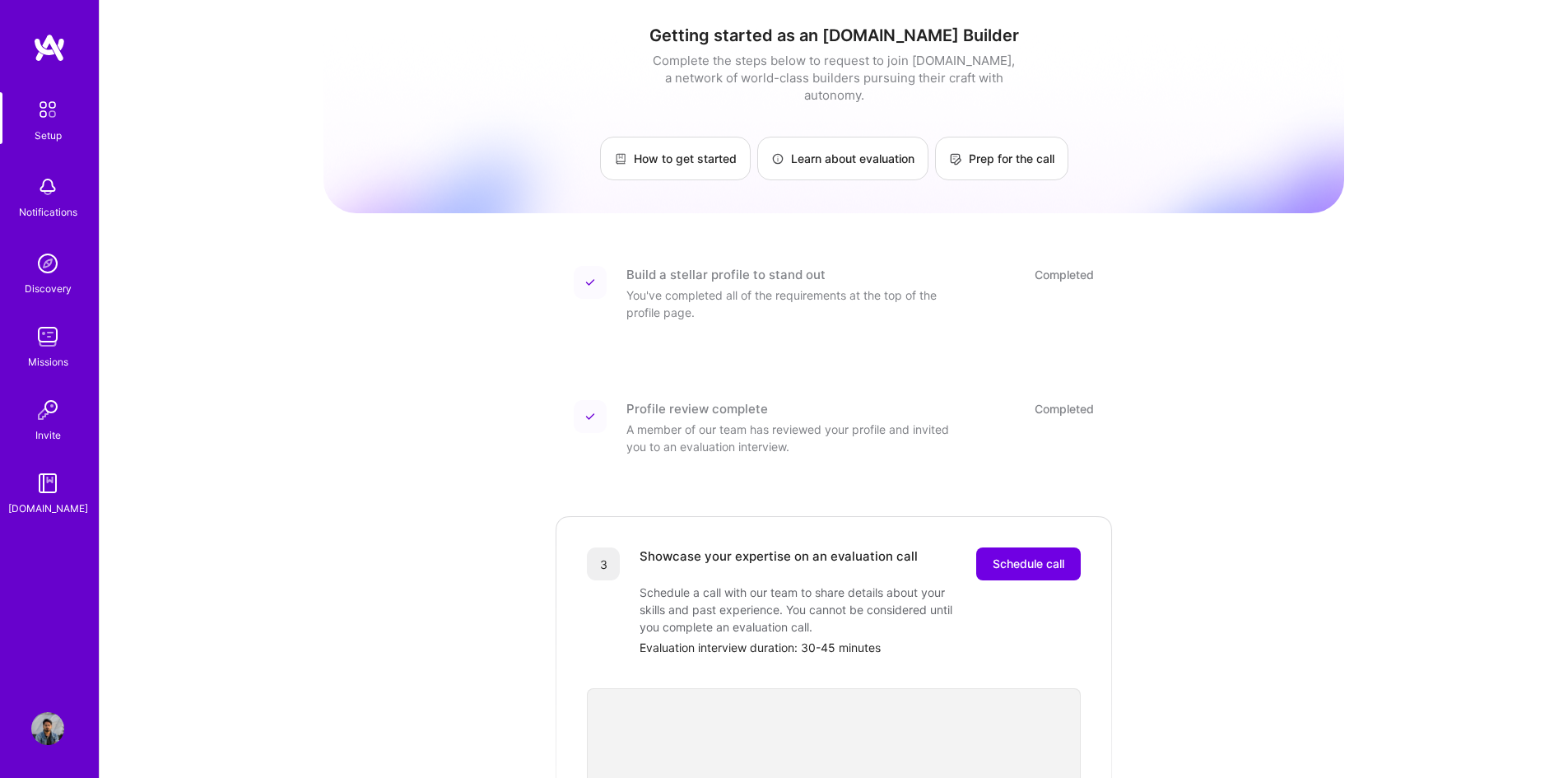
click at [47, 520] on img at bounding box center [47, 728] width 33 height 32
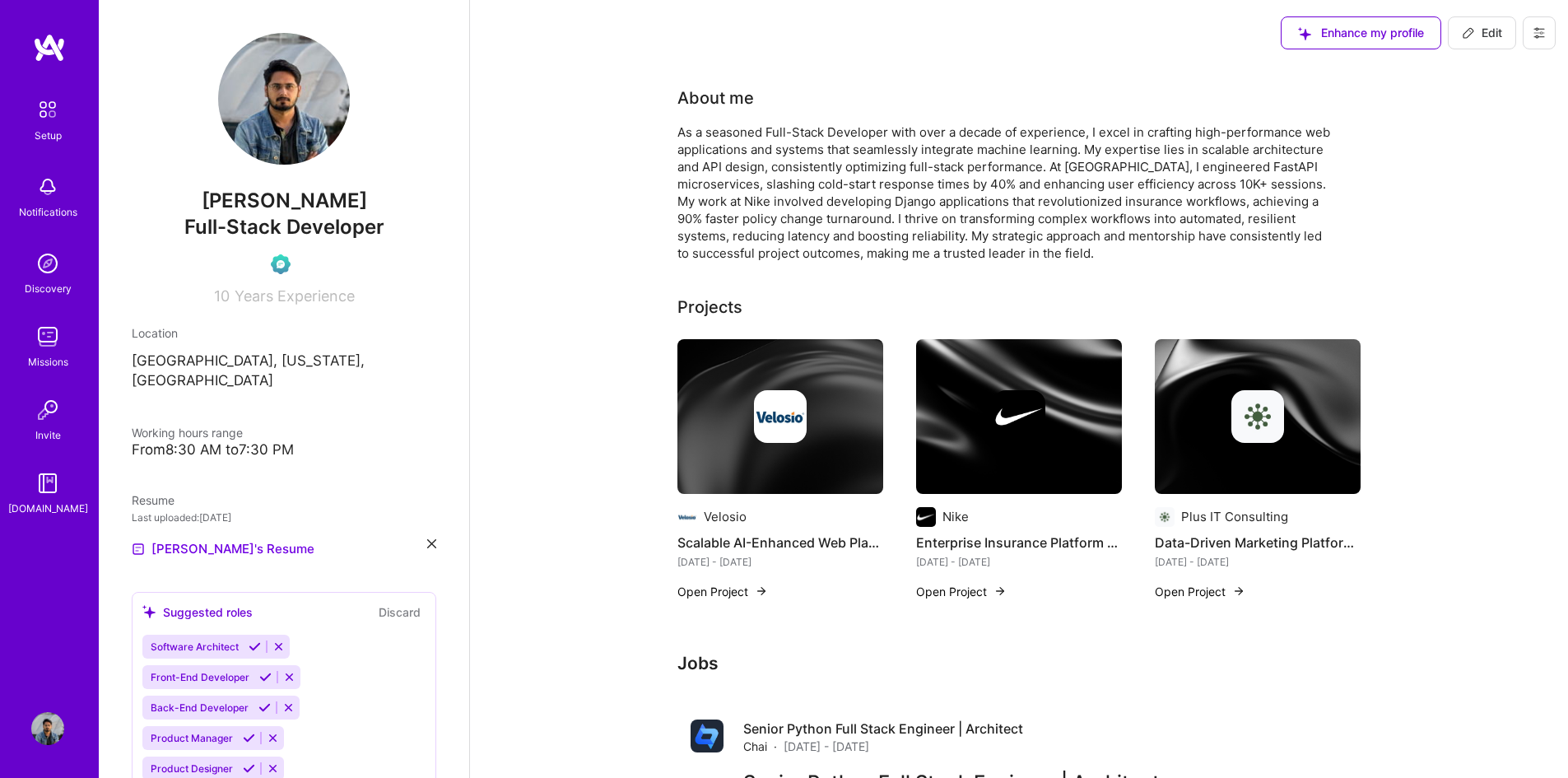
click at [47, 520] on img at bounding box center [47, 728] width 33 height 32
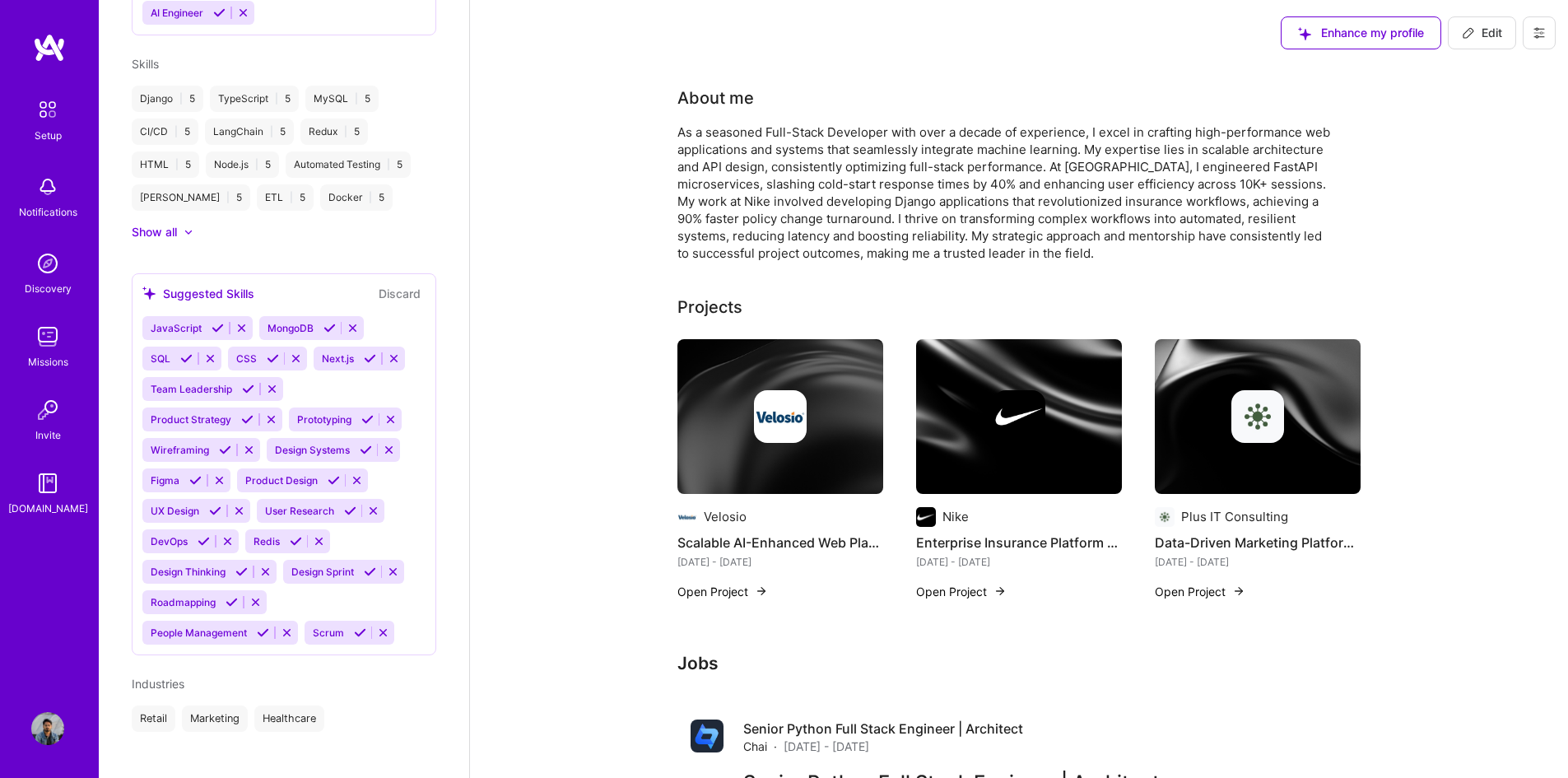
click at [1107, 35] on button at bounding box center [1539, 32] width 33 height 32
click at [1107, 64] on button "Settings" at bounding box center [1494, 70] width 124 height 42
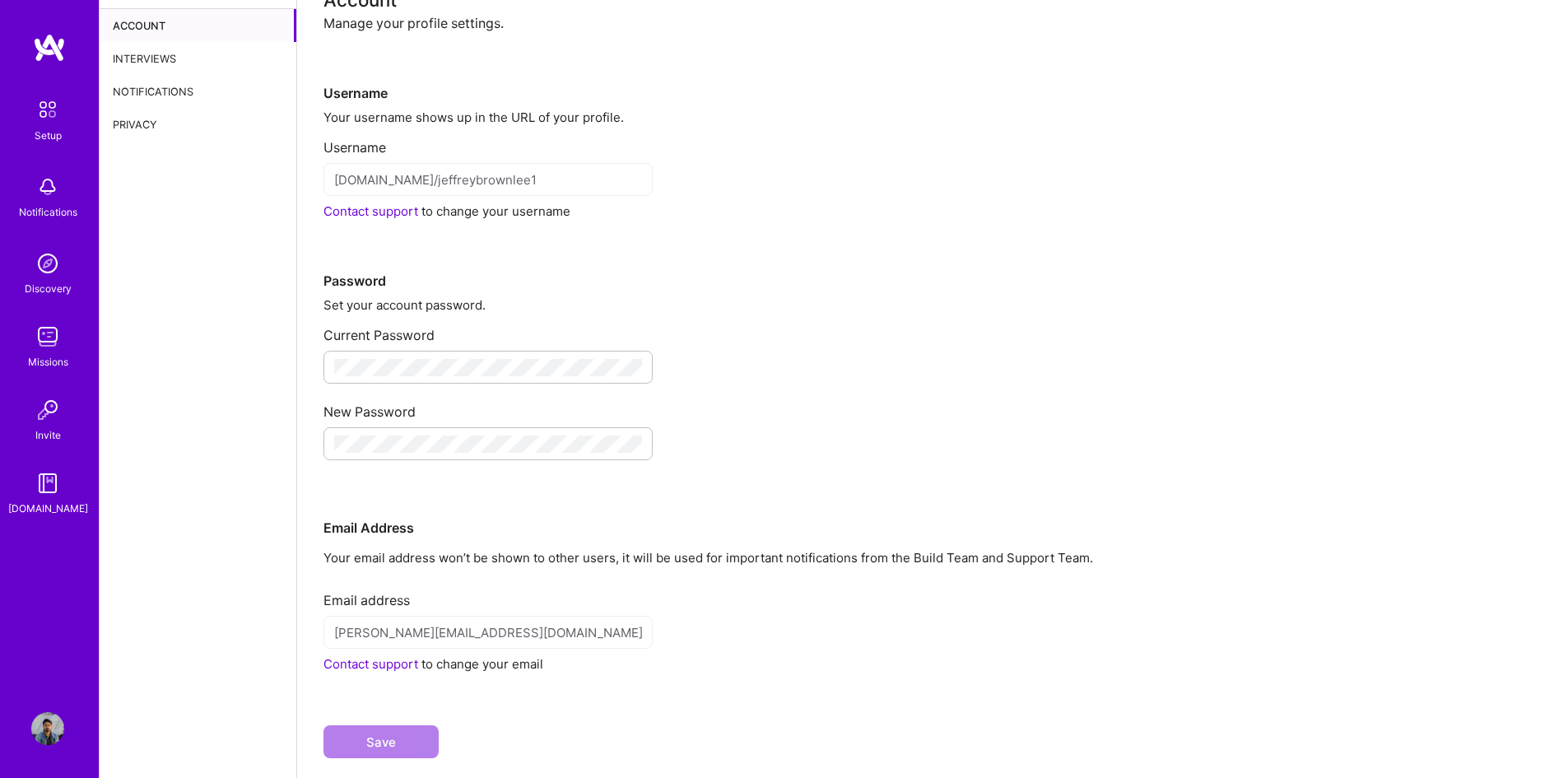
scroll to position [68, 0]
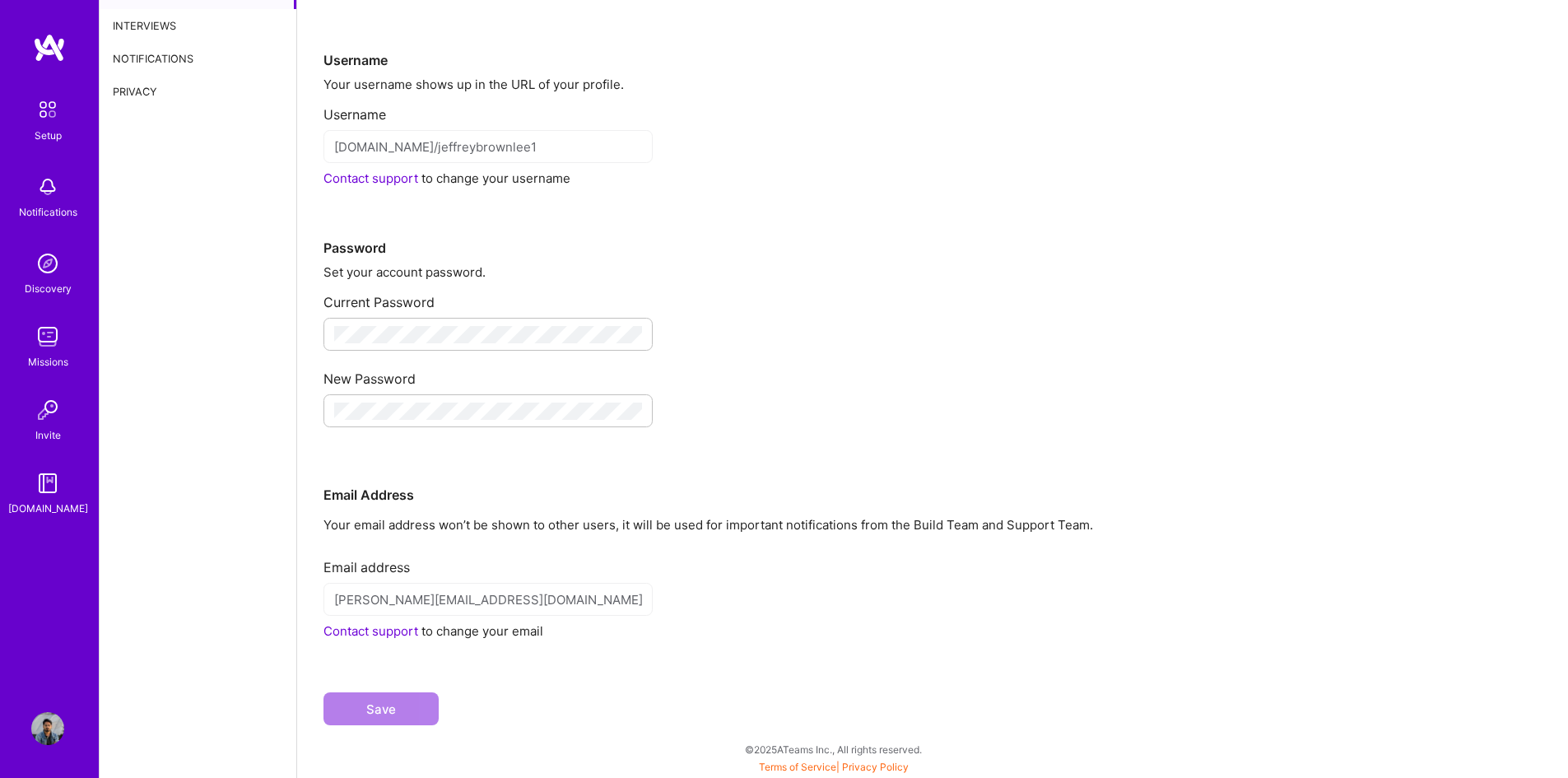
click at [383, 520] on link "Contact support" at bounding box center [371, 630] width 95 height 16
click at [897, 520] on div "Contact support to change your email" at bounding box center [932, 631] width 1218 height 18
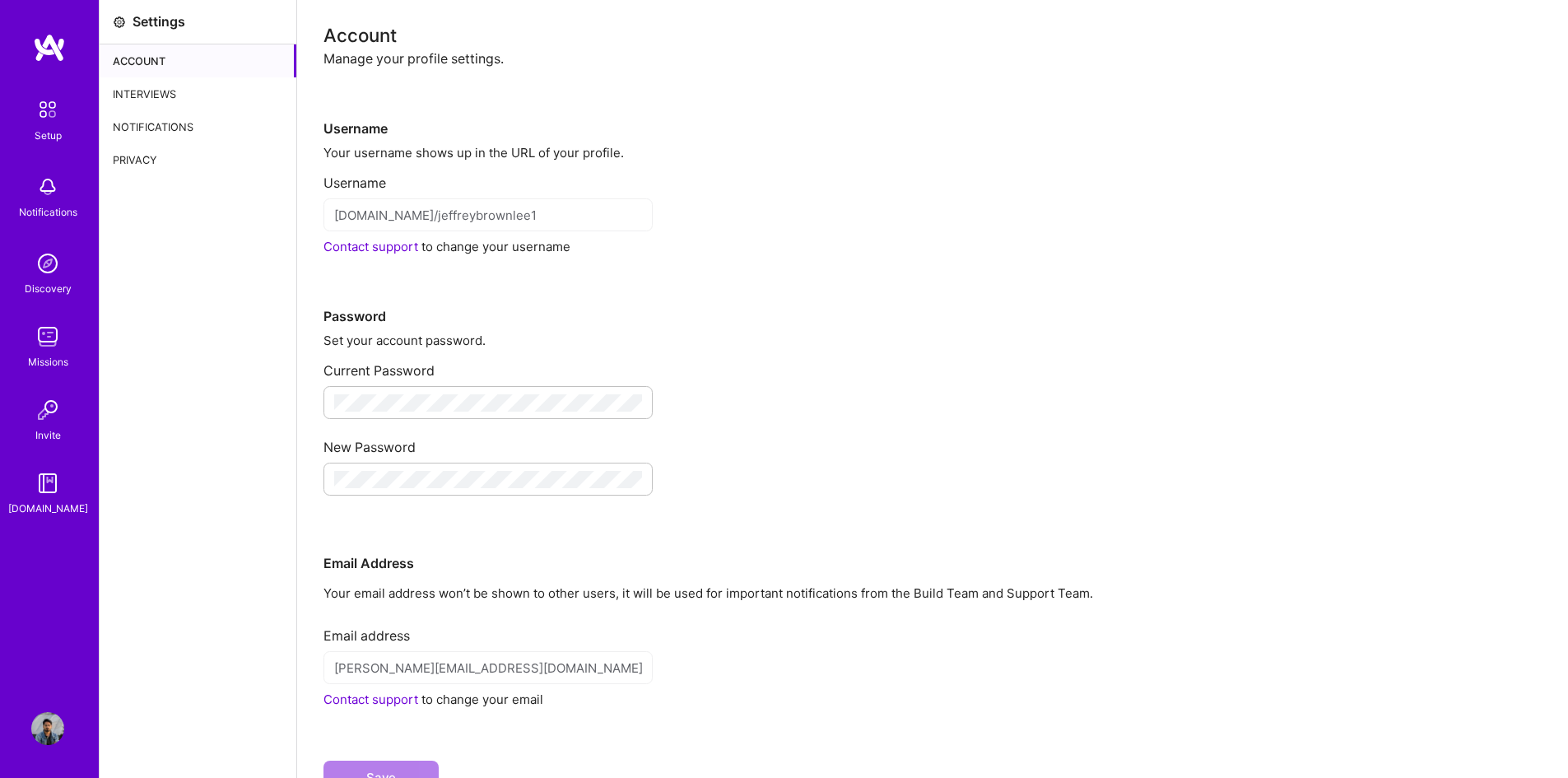
click at [185, 103] on div "Interviews" at bounding box center [198, 93] width 197 height 32
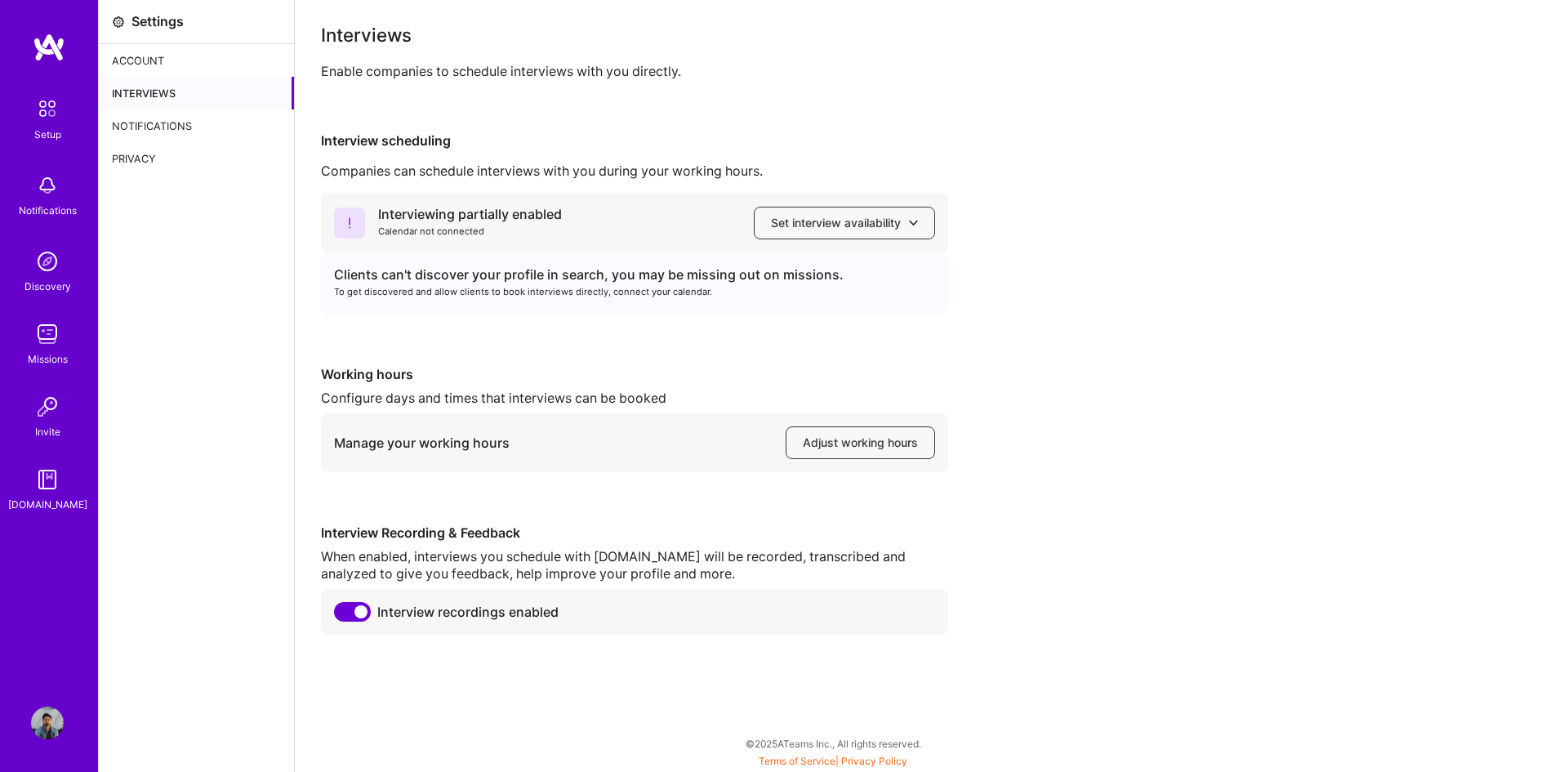
click at [150, 124] on div "Notifications" at bounding box center [196, 125] width 195 height 32
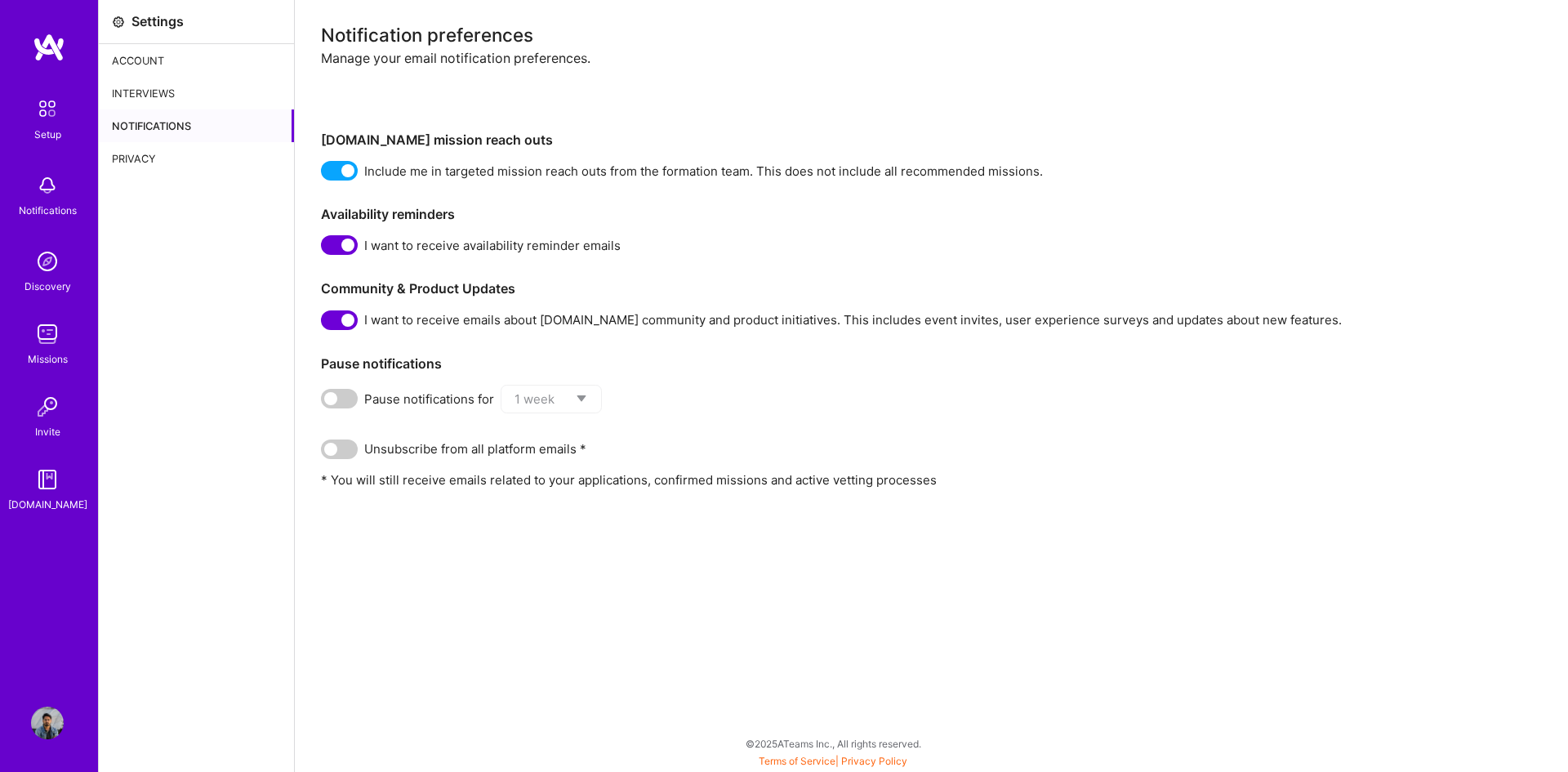
click at [343, 320] on span at bounding box center [339, 320] width 37 height 19
click at [324, 323] on input "checkbox" at bounding box center [324, 323] width 0 height 0
click at [341, 246] on span at bounding box center [339, 245] width 37 height 19
click at [324, 248] on input "checkbox" at bounding box center [324, 248] width 0 height 0
click at [336, 166] on span at bounding box center [339, 171] width 37 height 19
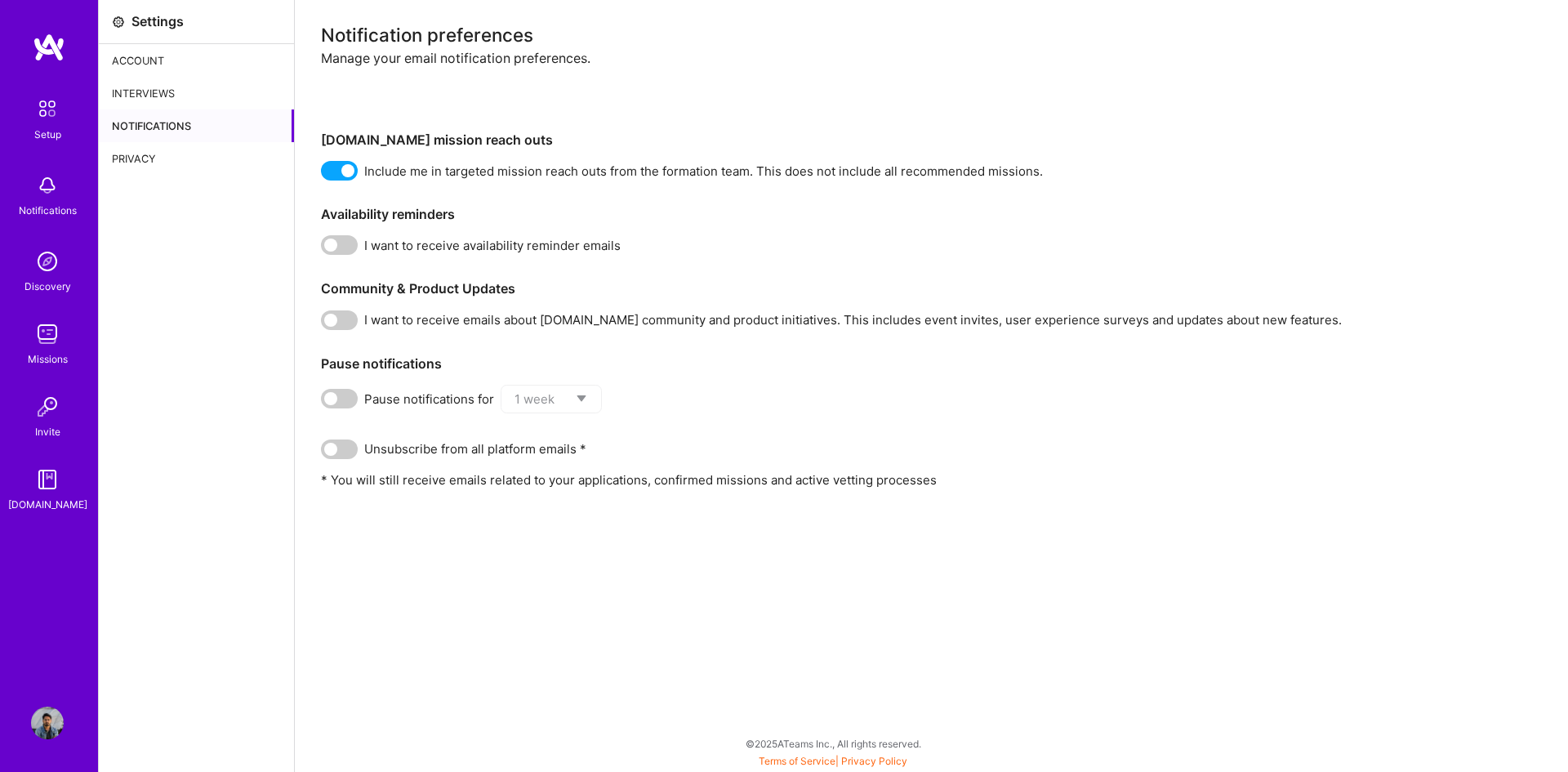
click at [324, 174] on input "checkbox" at bounding box center [324, 174] width 0 height 0
click at [338, 449] on span at bounding box center [339, 449] width 37 height 19
click at [324, 452] on input "checkbox" at bounding box center [324, 452] width 0 height 0
click at [336, 255] on div "Notification preferences Manage your email notification preferences. [DOMAIN_NA…" at bounding box center [931, 257] width 1221 height 462
click at [142, 153] on div "Privacy" at bounding box center [196, 158] width 195 height 32
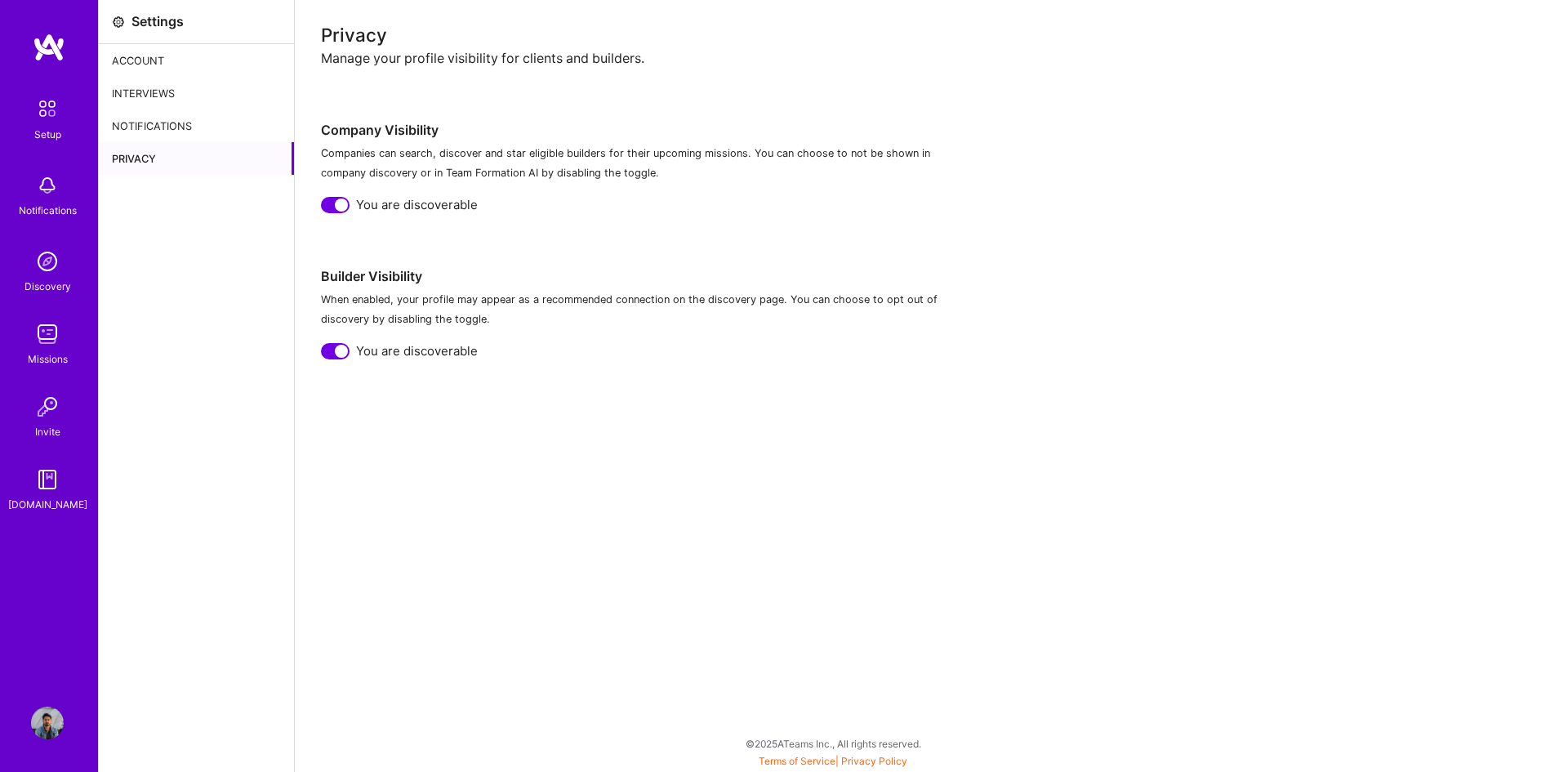
click at [330, 203] on div at bounding box center [335, 205] width 29 height 17
click at [340, 353] on div at bounding box center [341, 350] width 13 height 13
click at [166, 119] on div "Notifications" at bounding box center [196, 125] width 195 height 32
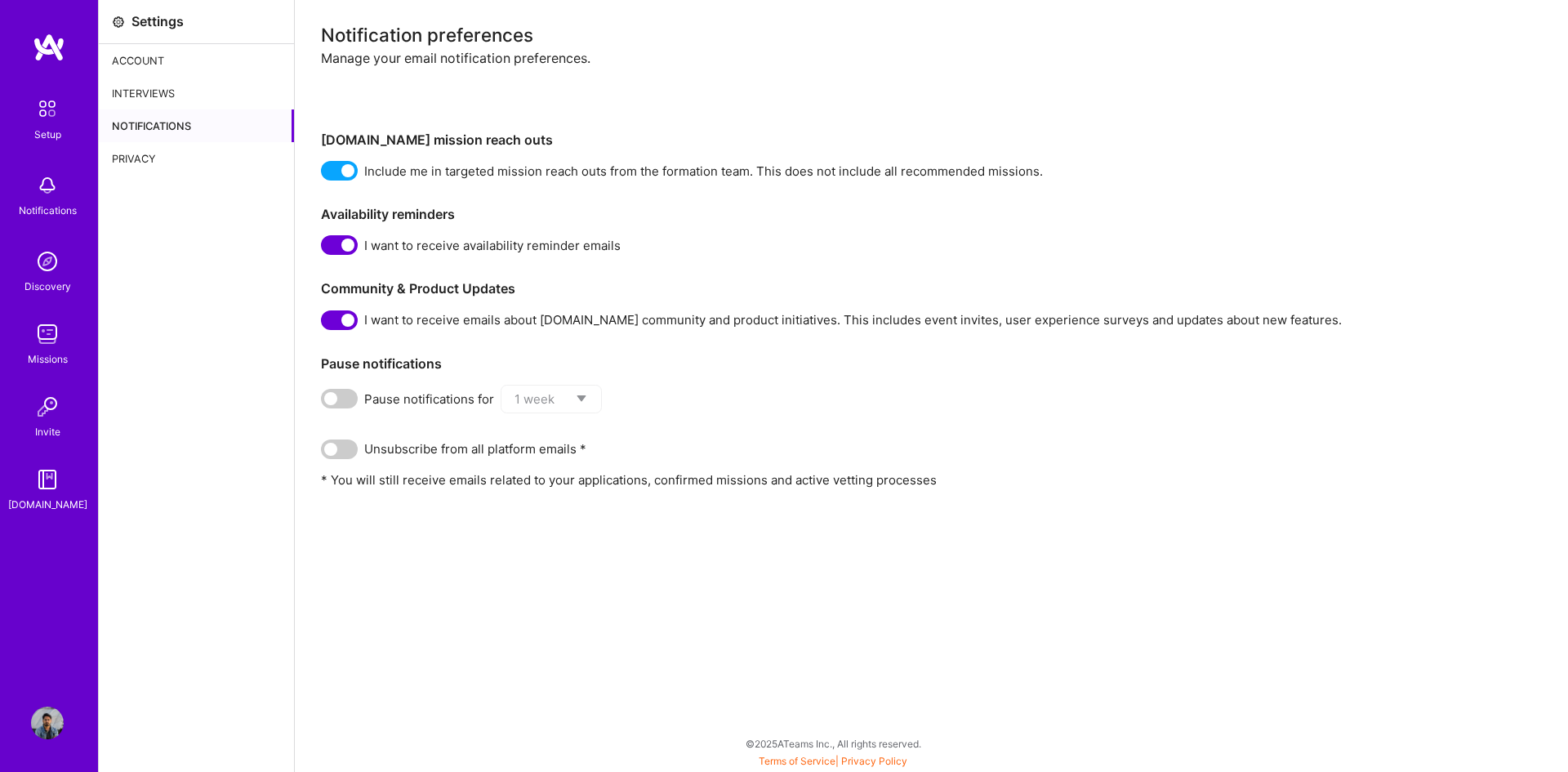
click at [155, 65] on div "Account" at bounding box center [196, 60] width 195 height 32
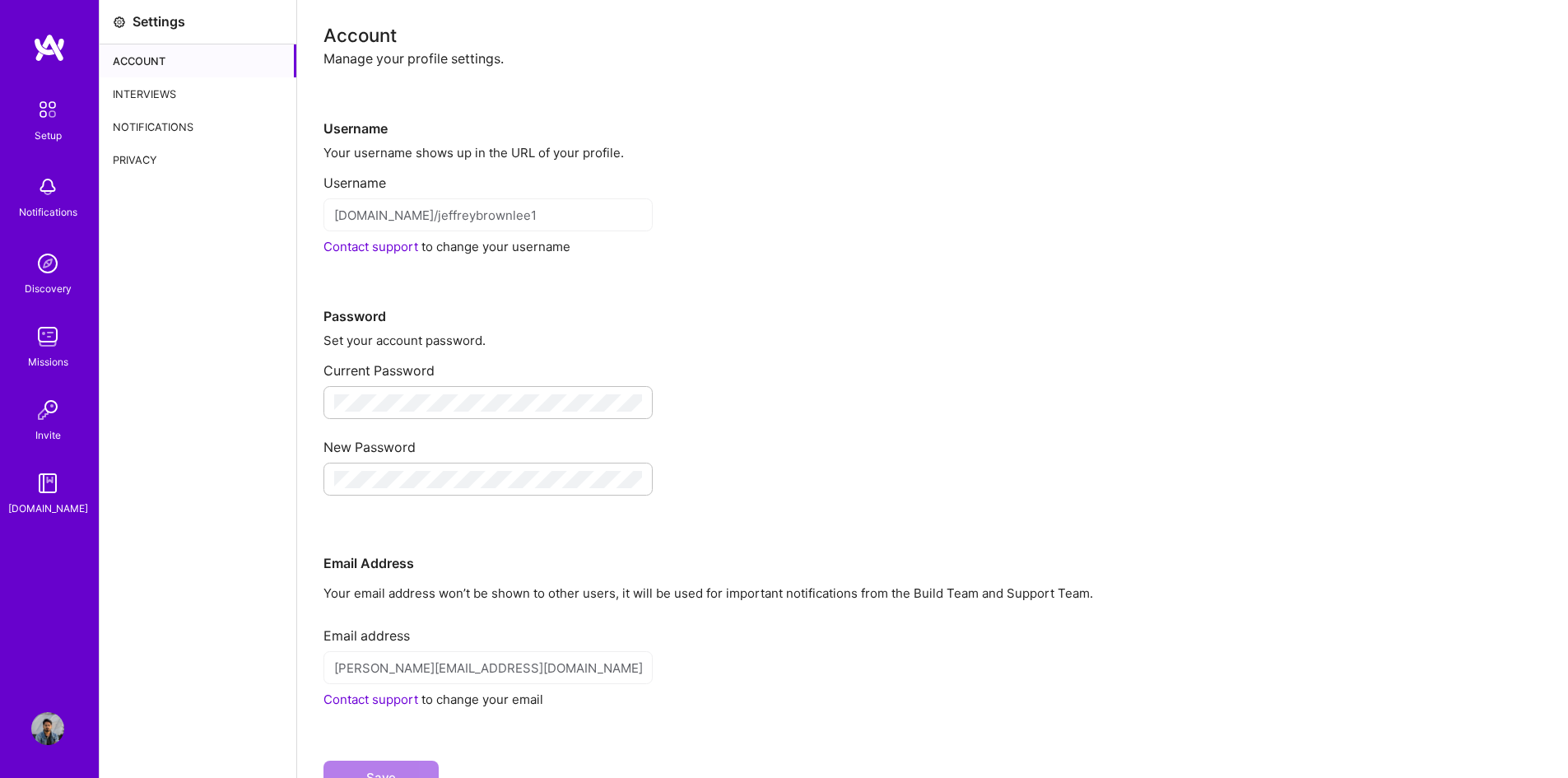
click at [148, 133] on div "Notifications" at bounding box center [198, 126] width 197 height 32
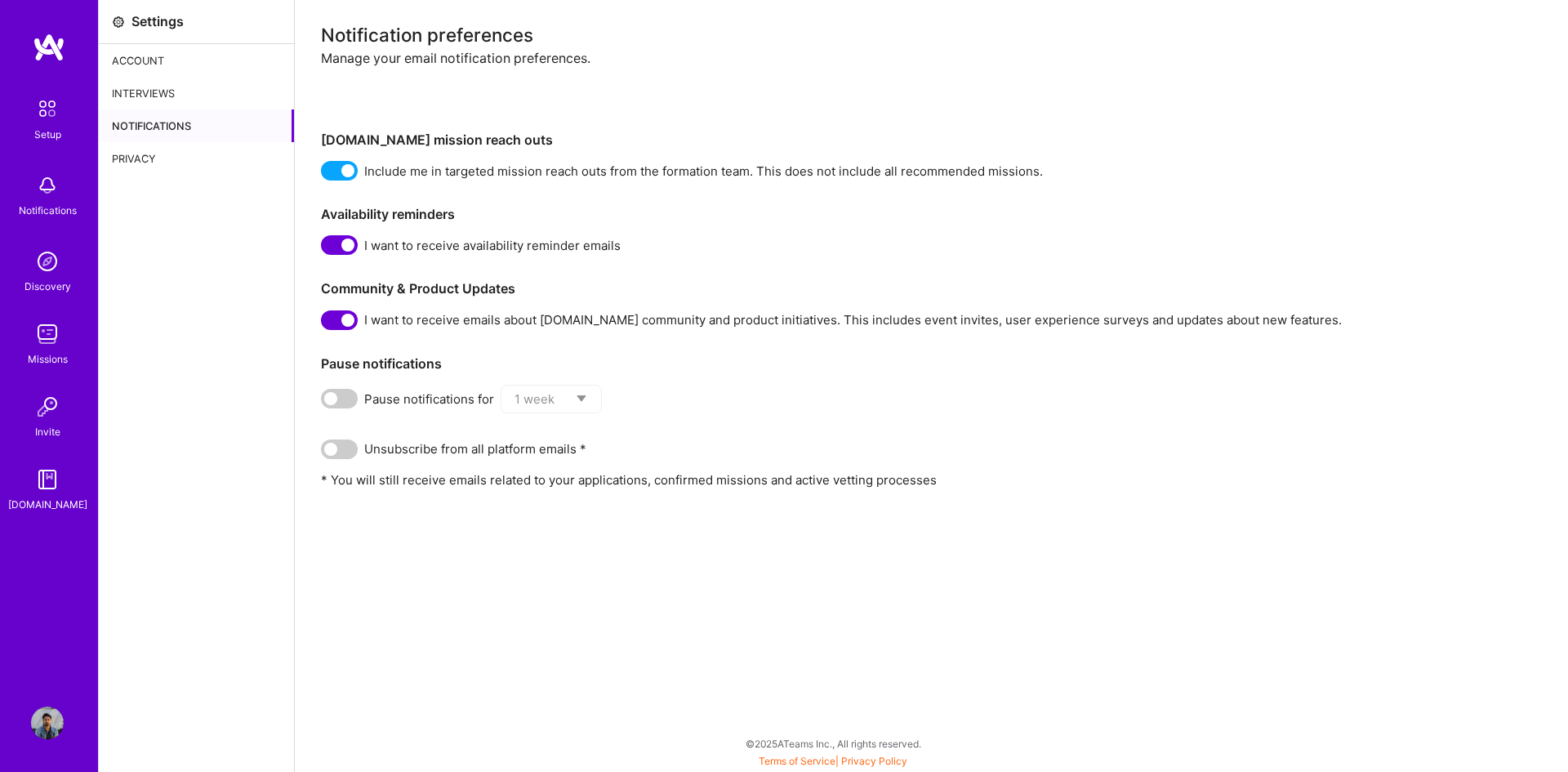
click at [146, 157] on div "Privacy" at bounding box center [196, 158] width 195 height 32
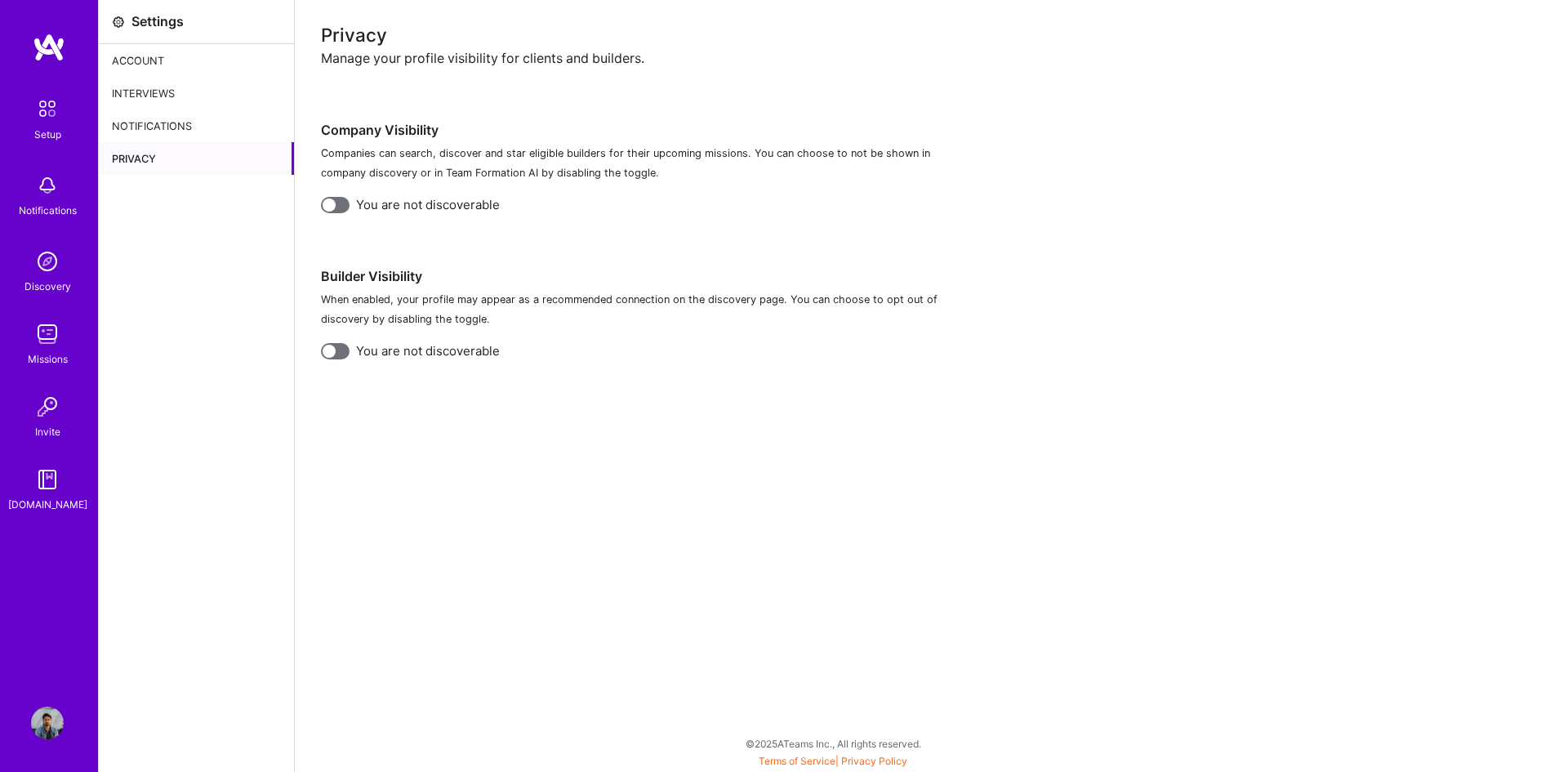
click at [169, 95] on div "Interviews" at bounding box center [196, 92] width 195 height 32
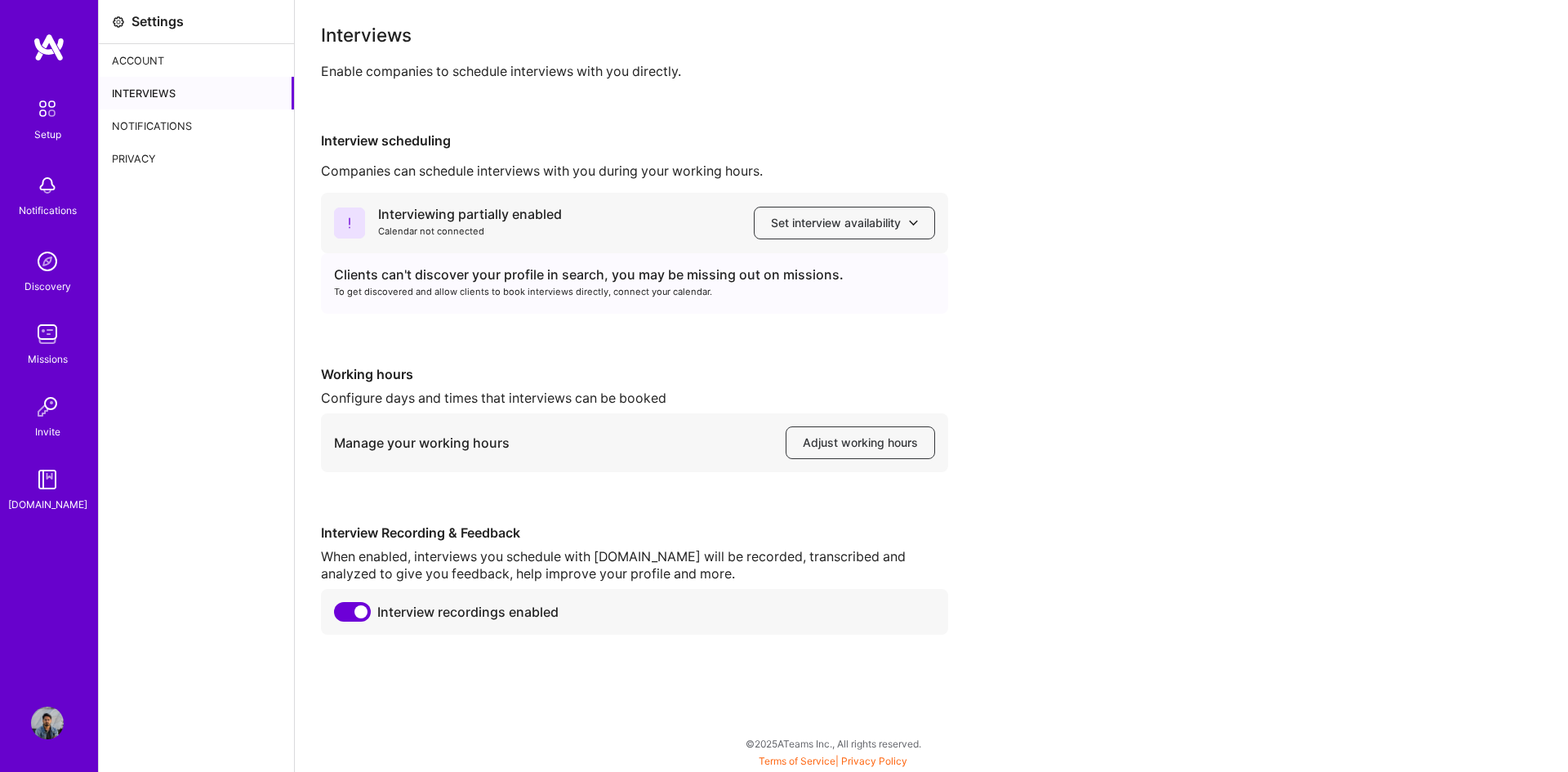
click at [359, 516] on span at bounding box center [352, 612] width 37 height 19
click at [337, 516] on input "checkbox" at bounding box center [337, 615] width 0 height 0
click at [175, 64] on div "Account" at bounding box center [196, 60] width 195 height 32
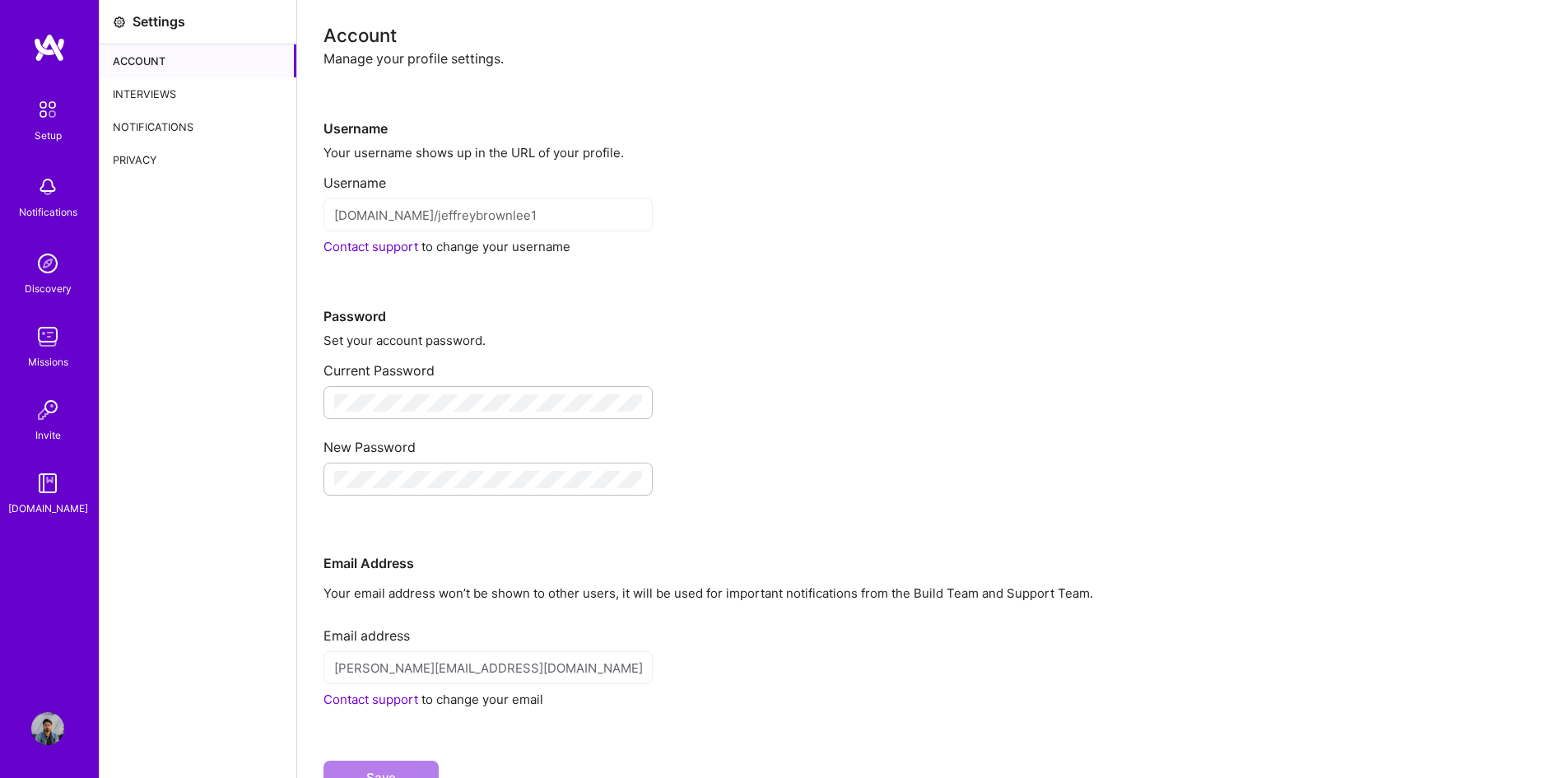
click at [394, 66] on div "Manage your profile settings." at bounding box center [932, 59] width 1218 height 18
click at [357, 38] on div "Account" at bounding box center [932, 35] width 1218 height 18
click at [61, 202] on img at bounding box center [47, 186] width 33 height 32
click at [48, 126] on div "Setup" at bounding box center [47, 135] width 27 height 18
